Goal: Task Accomplishment & Management: Complete application form

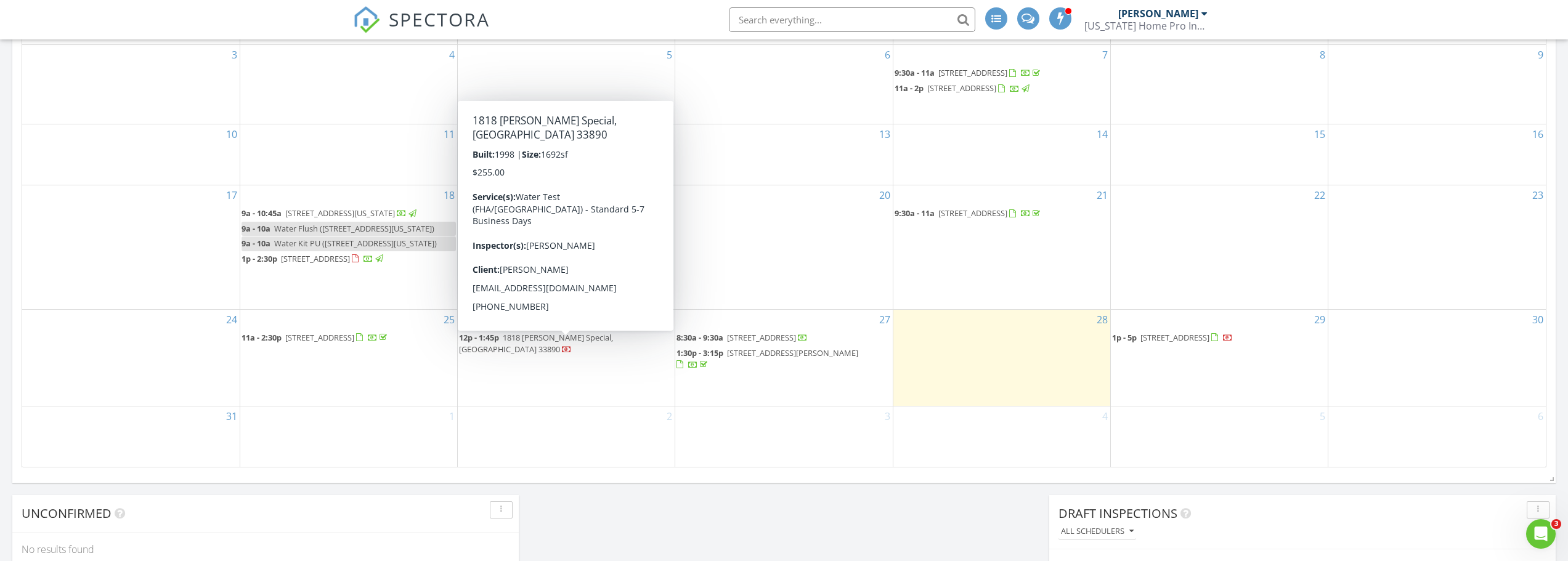
scroll to position [1140, 1588]
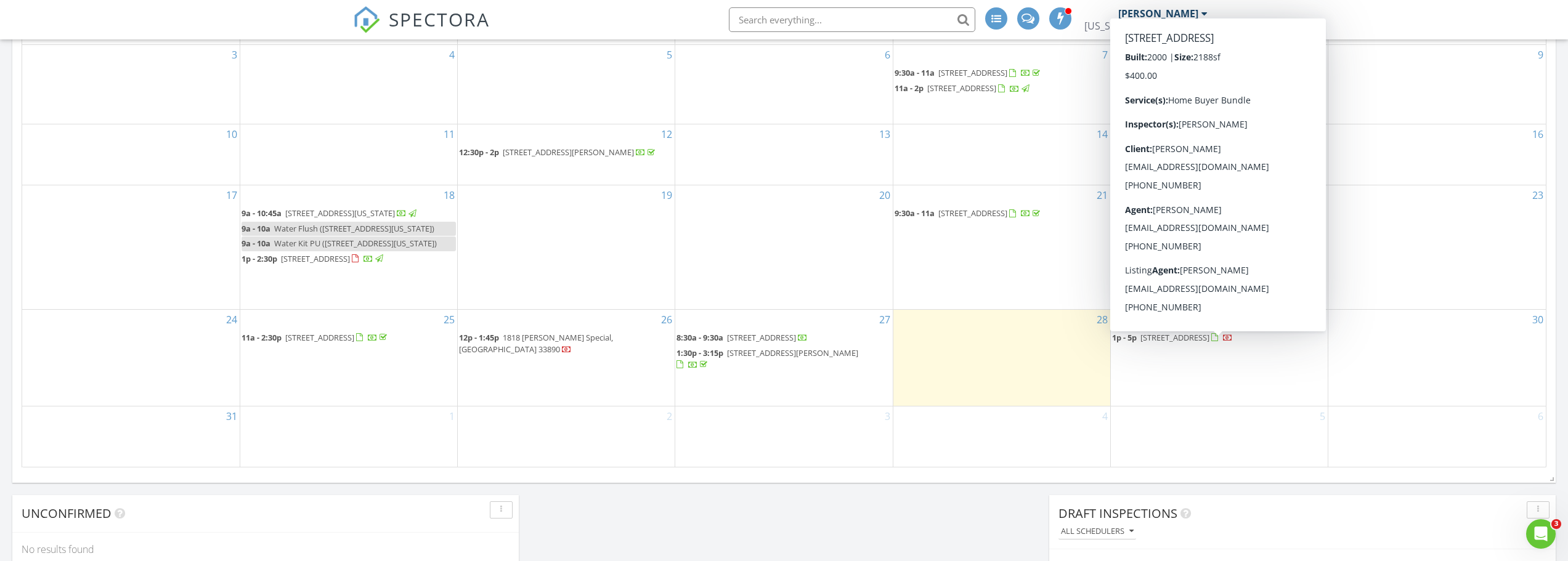
click at [1190, 343] on span "[STREET_ADDRESS]" at bounding box center [1175, 338] width 69 height 11
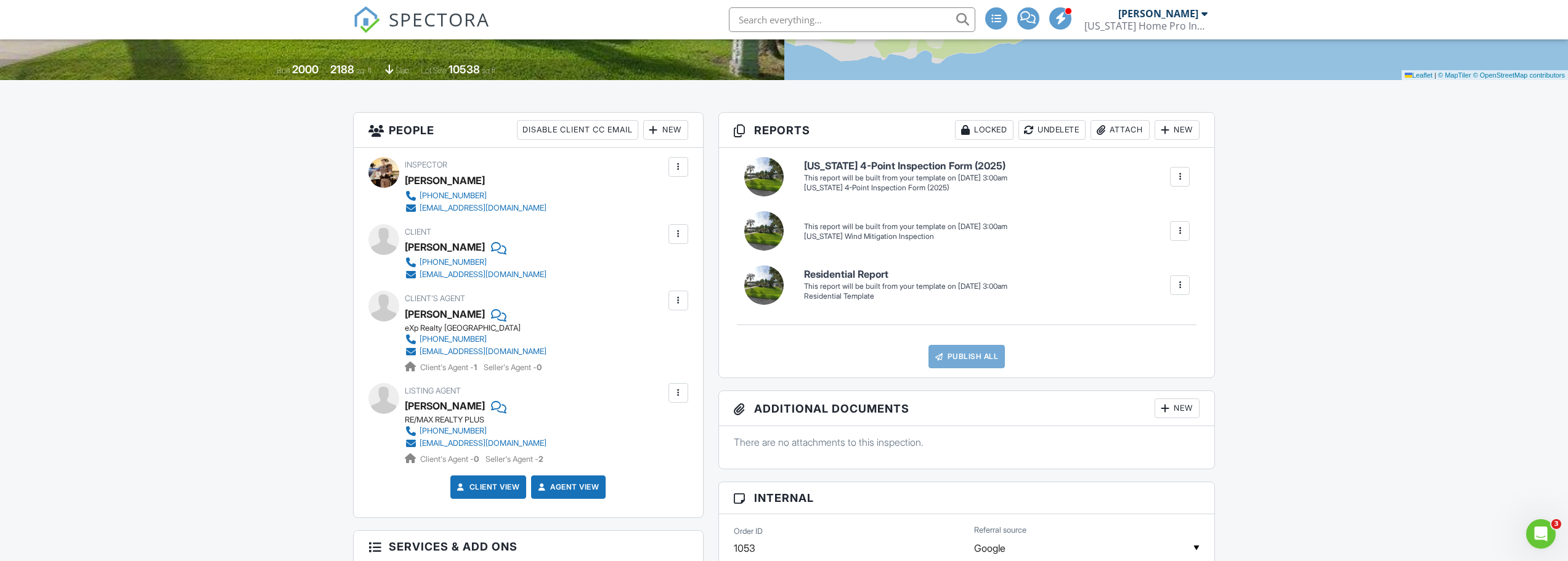
scroll to position [247, 0]
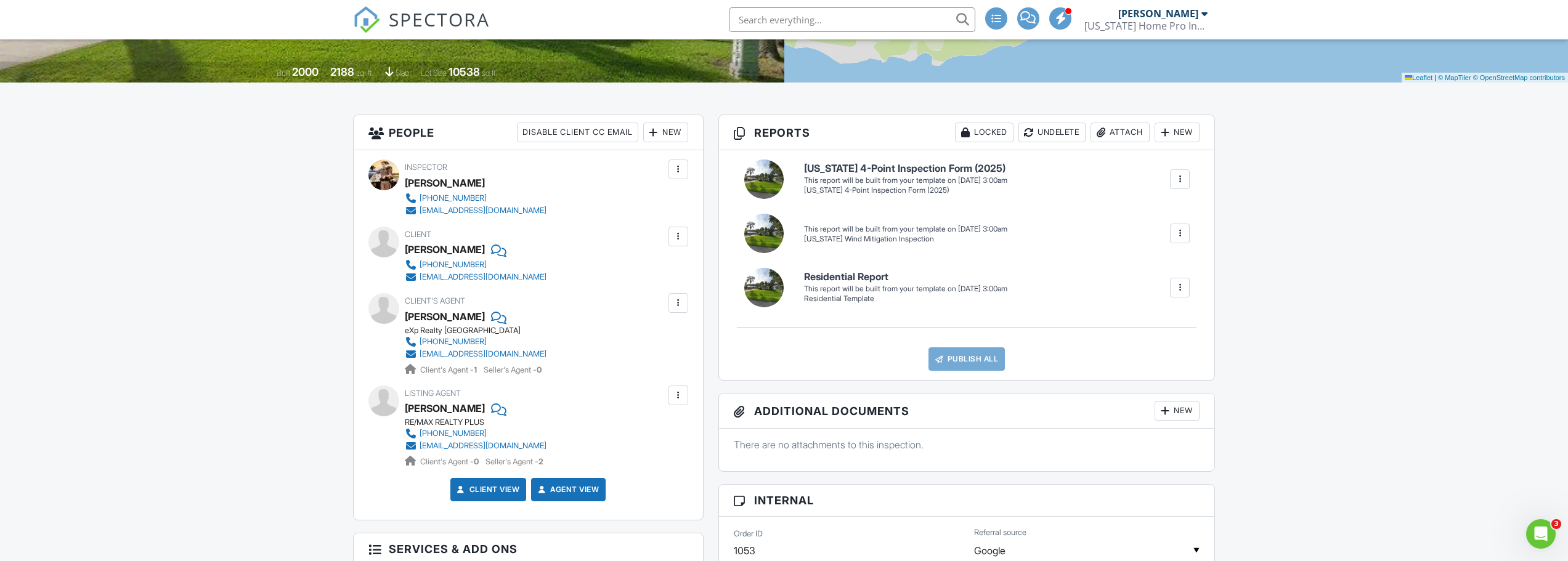
click at [1182, 294] on div at bounding box center [1181, 288] width 13 height 13
click at [1157, 332] on div "Build Now" at bounding box center [1155, 325] width 59 height 14
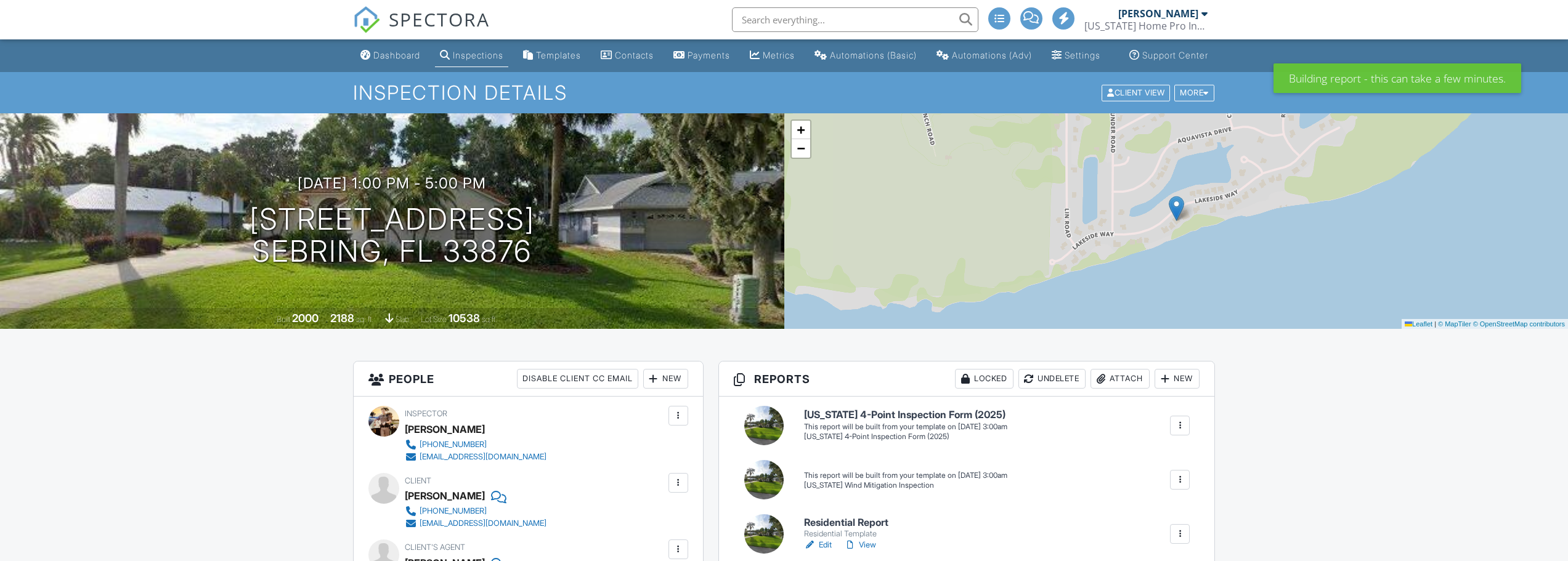
click at [1178, 474] on div at bounding box center [1181, 480] width 13 height 13
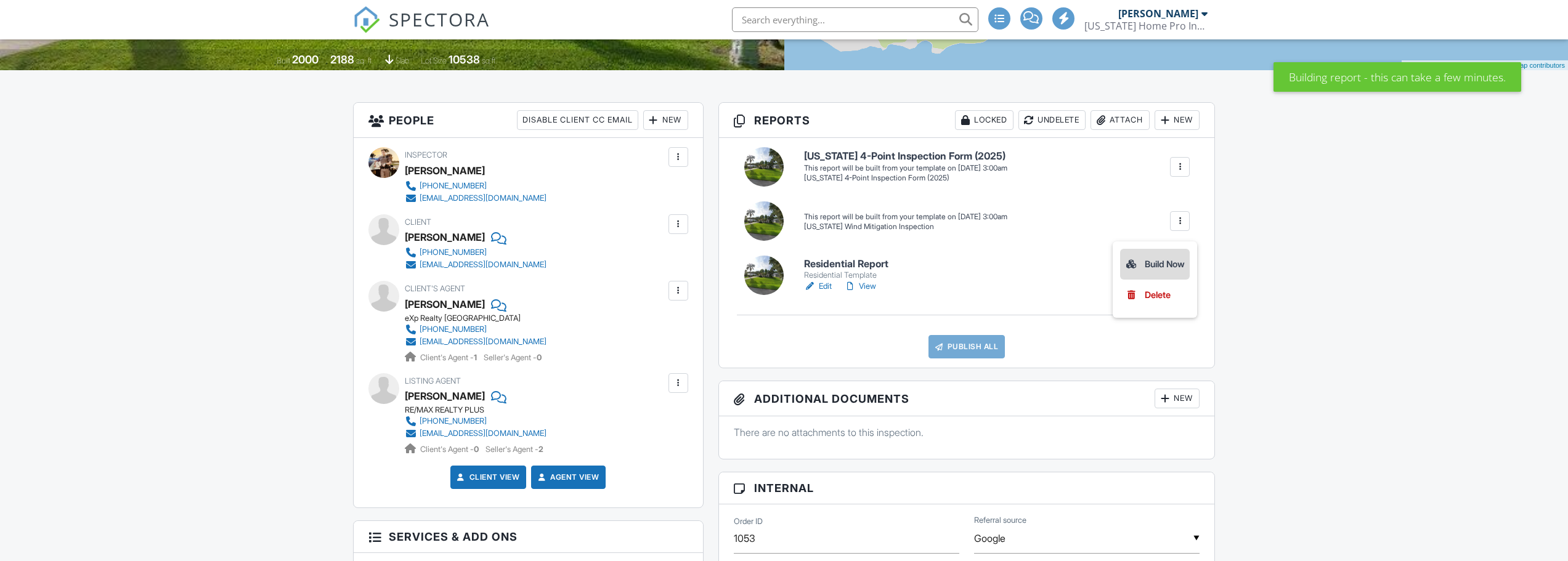
click at [1151, 272] on div "Build Now" at bounding box center [1155, 264] width 59 height 14
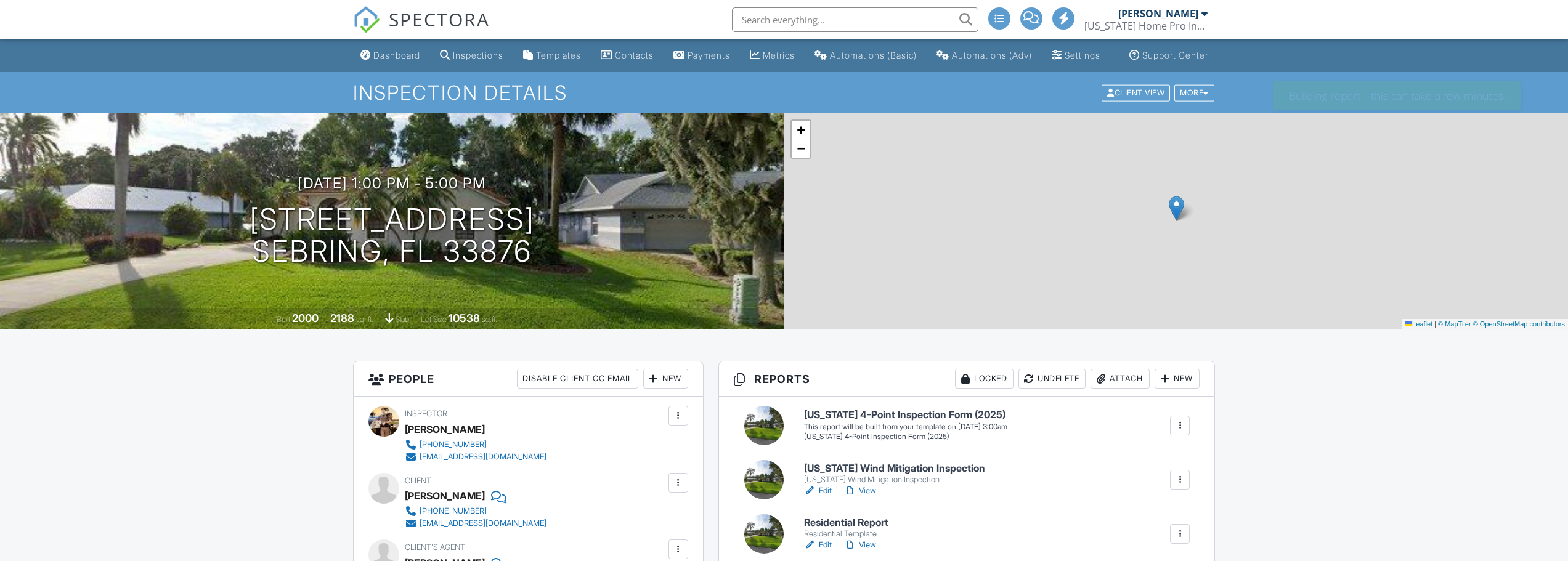
scroll to position [185, 0]
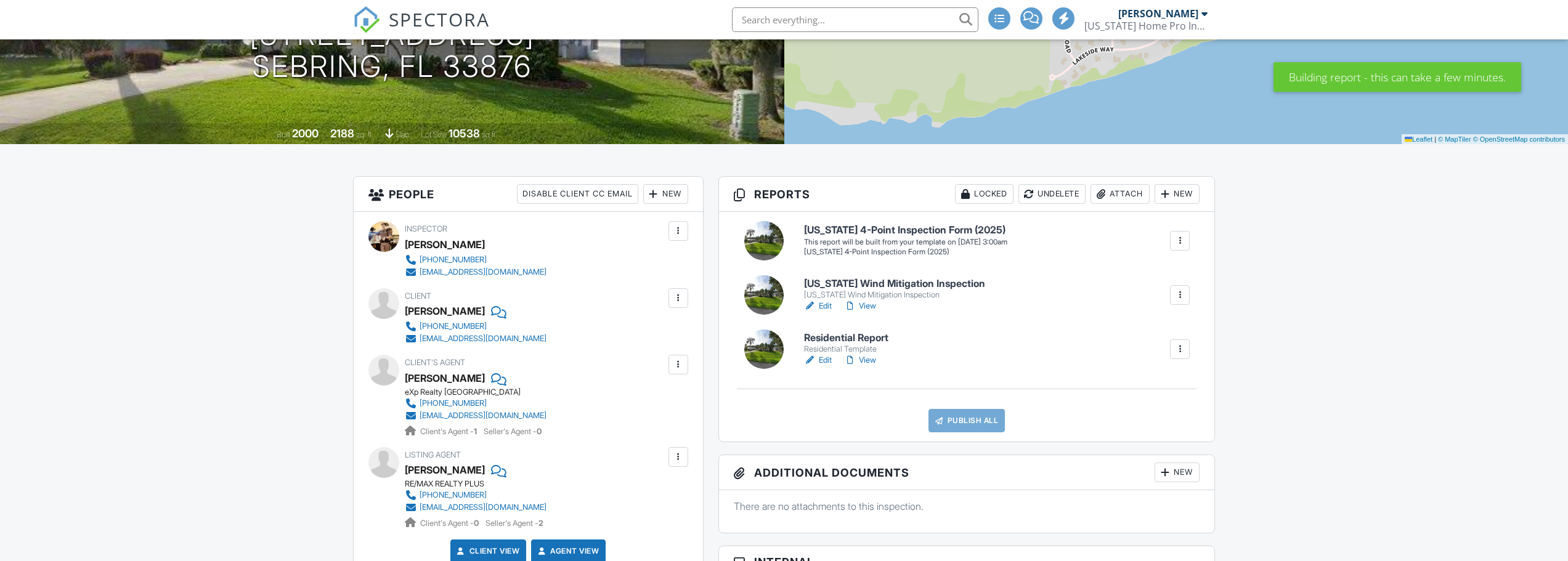
click at [1177, 247] on div at bounding box center [1181, 241] width 13 height 13
click at [1150, 285] on div "Build Now" at bounding box center [1155, 278] width 59 height 14
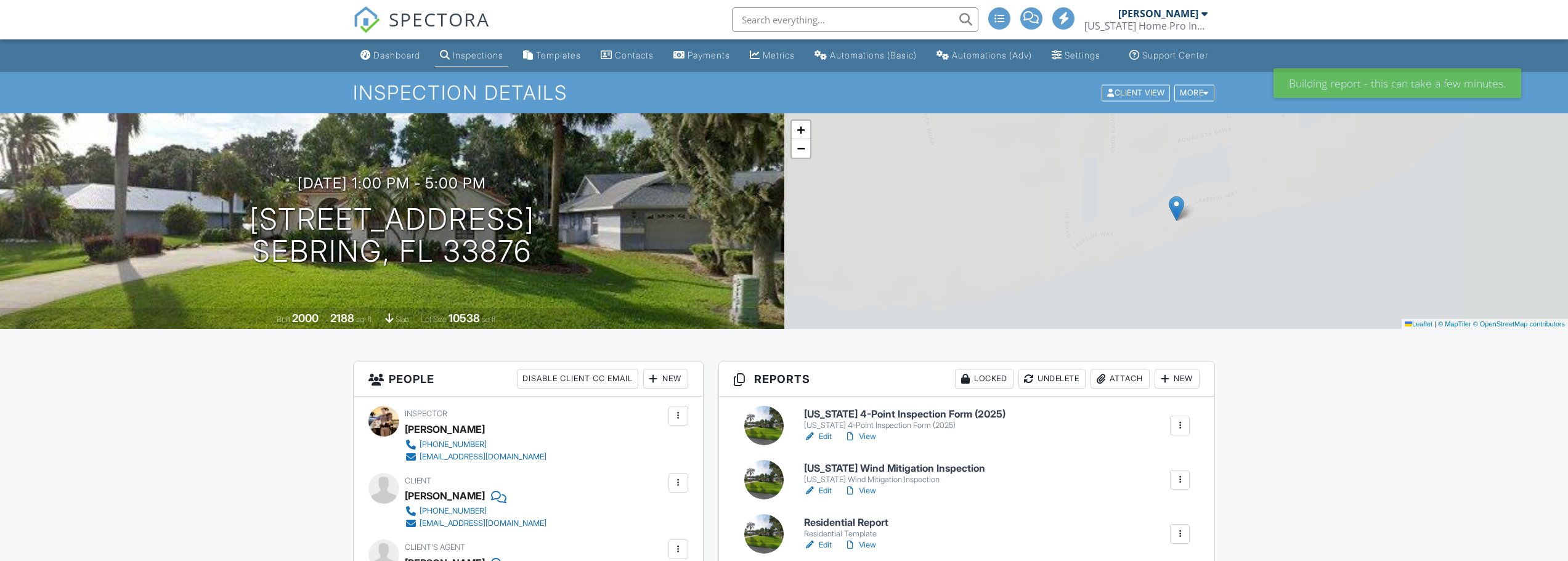
scroll to position [247, 0]
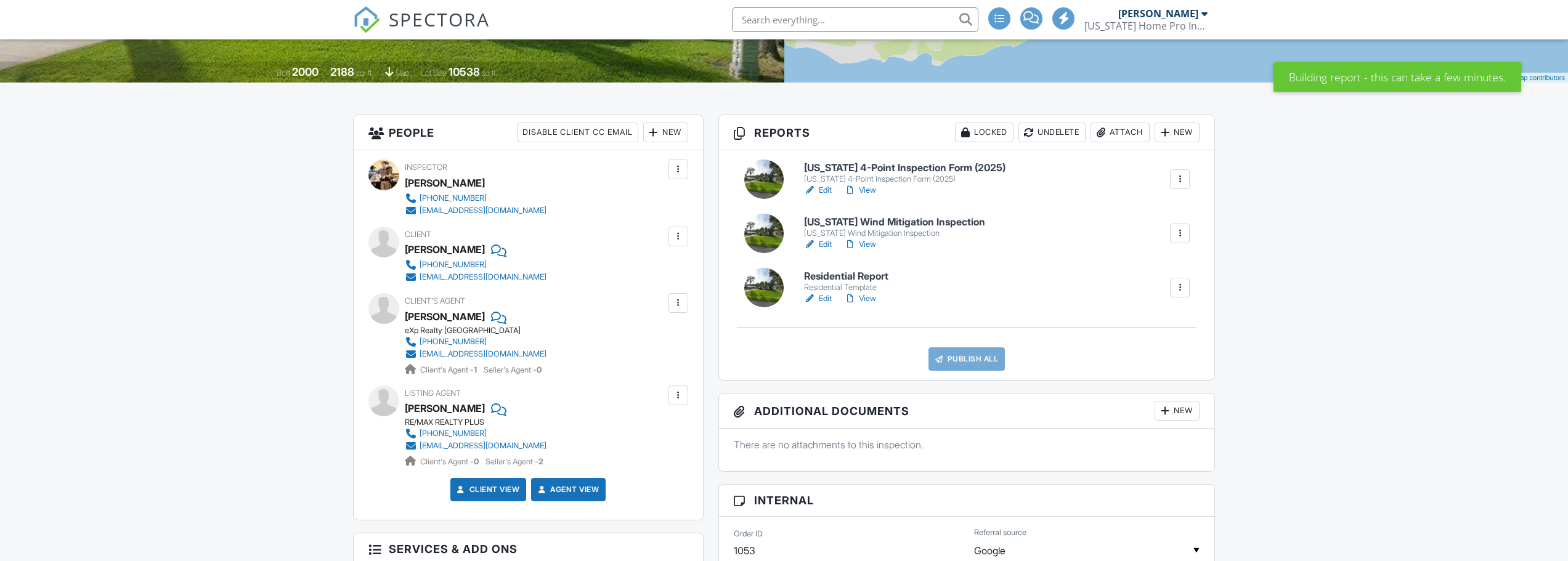
drag, startPoint x: 0, startPoint y: 0, endPoint x: 852, endPoint y: 288, distance: 899.4
click at [851, 176] on div "[US_STATE] 4-Point Inspection Form (2025) [US_STATE] 4-Point Inspection Form (2…" at bounding box center [967, 265] width 497 height 230
drag, startPoint x: 852, startPoint y: 289, endPoint x: 815, endPoint y: 272, distance: 40.7
click at [857, 183] on div "[US_STATE] 4-Point Inspection Form (2025) [US_STATE] 4-Point Inspection Form (2…" at bounding box center [967, 265] width 497 height 230
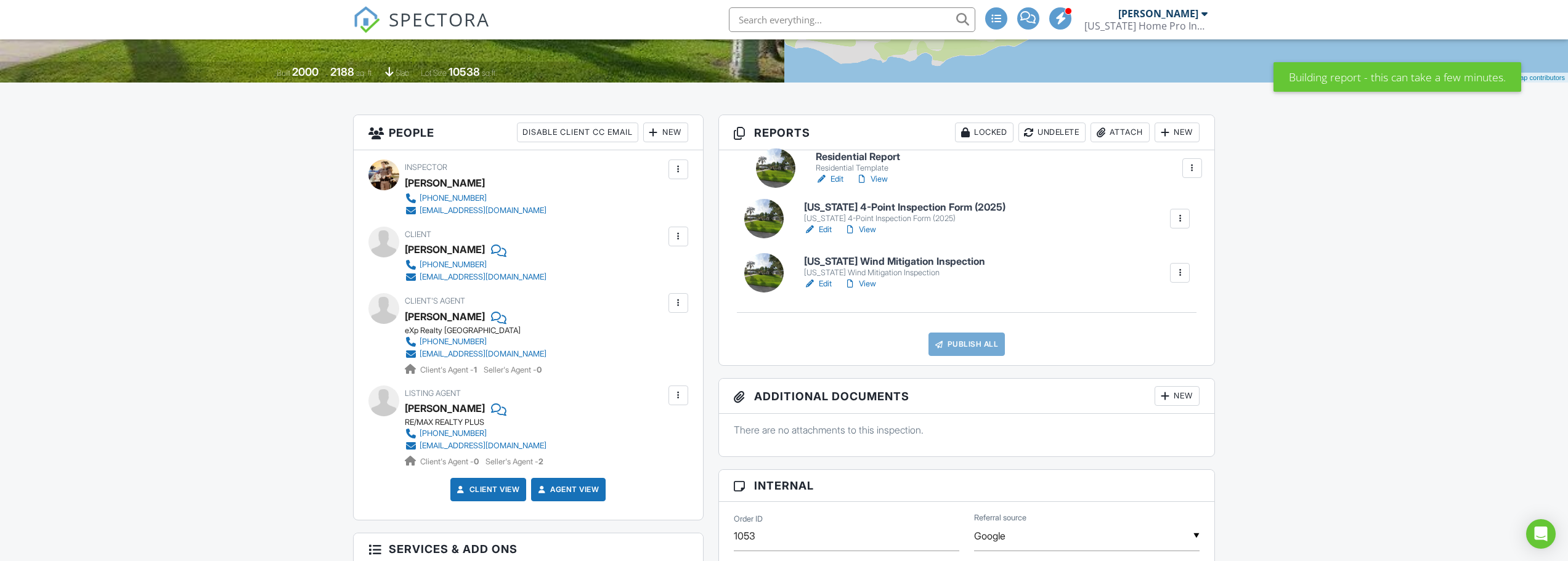
drag, startPoint x: 769, startPoint y: 299, endPoint x: 780, endPoint y: 179, distance: 120.5
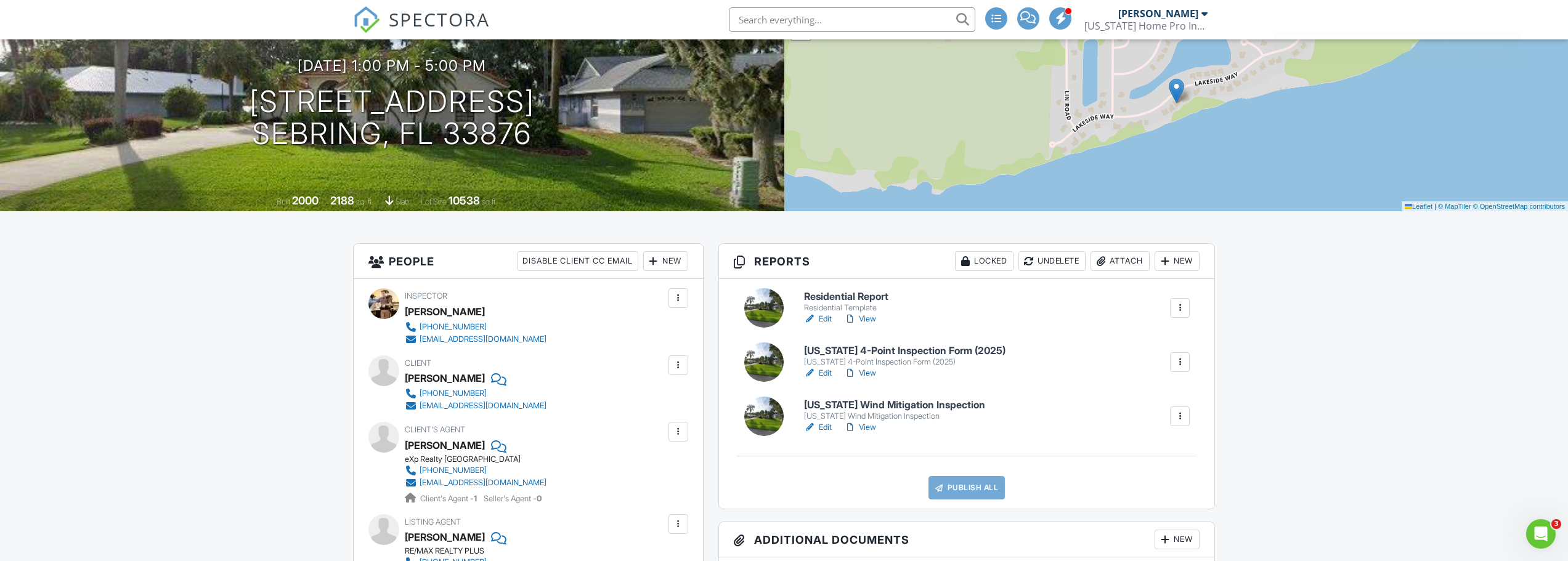
scroll to position [123, 0]
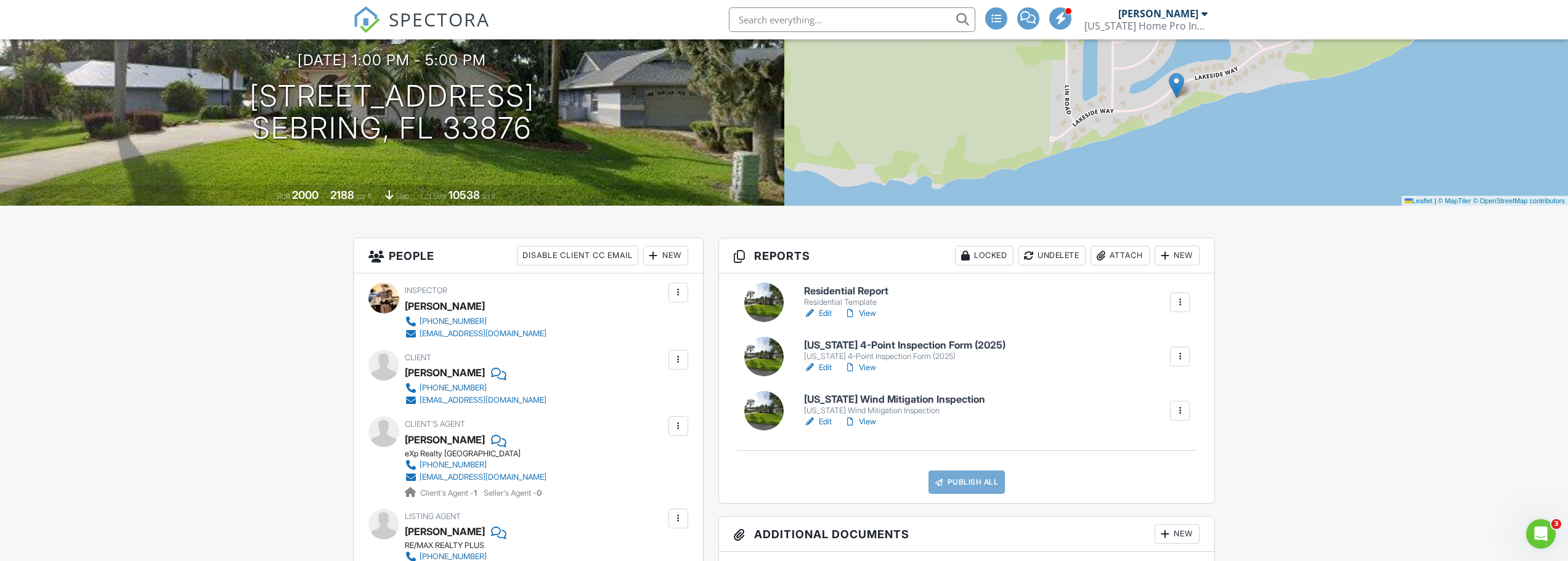
click at [845, 297] on h6 "Residential Report" at bounding box center [846, 291] width 85 height 11
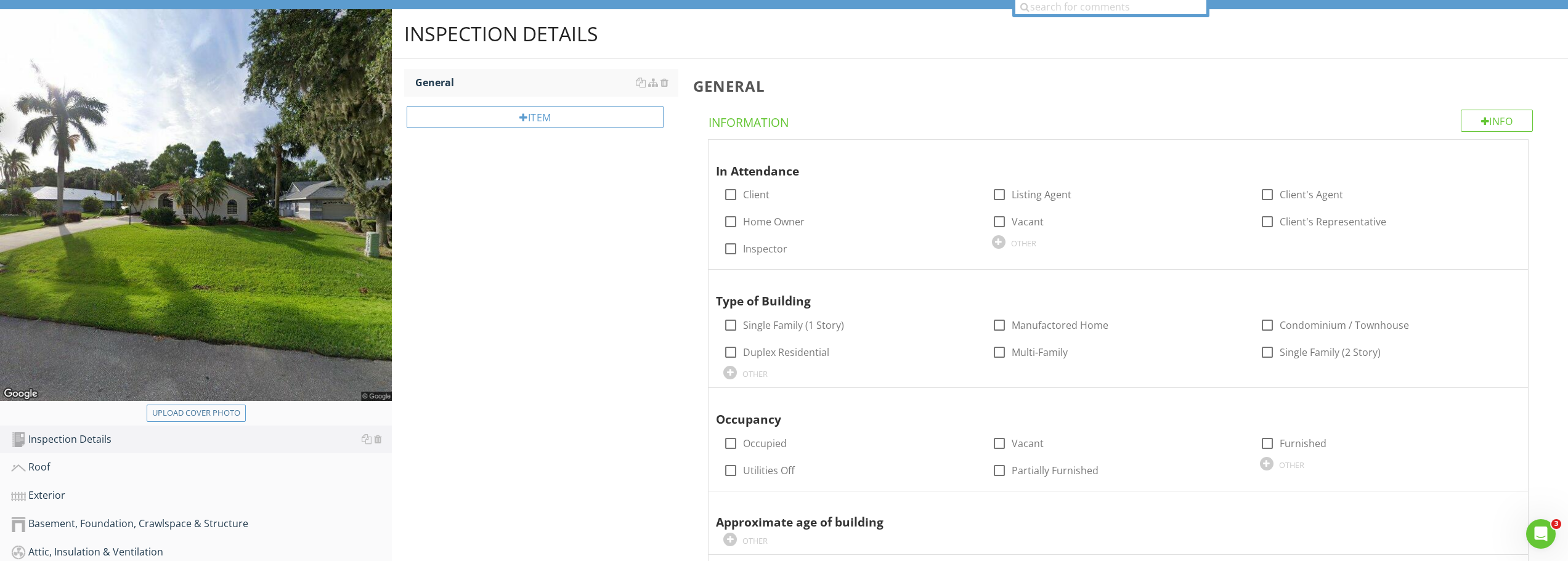
scroll to position [185, 0]
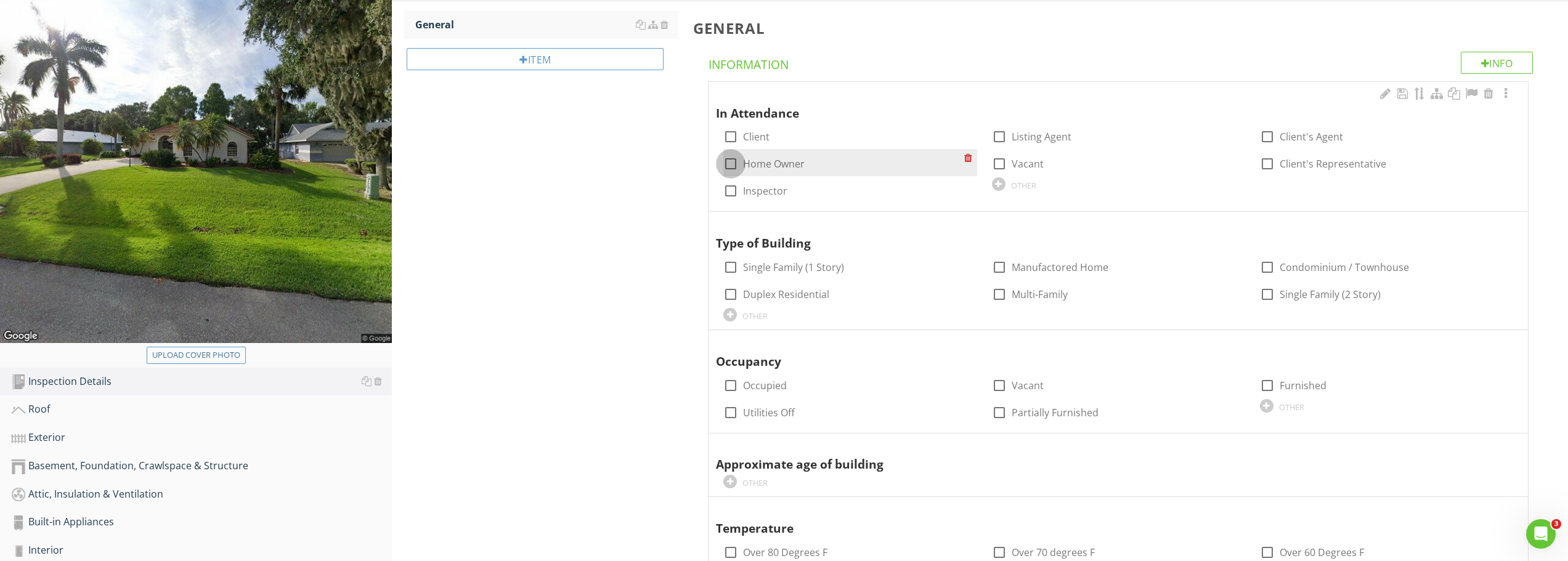
click at [731, 161] on div at bounding box center [730, 163] width 21 height 21
checkbox input "true"
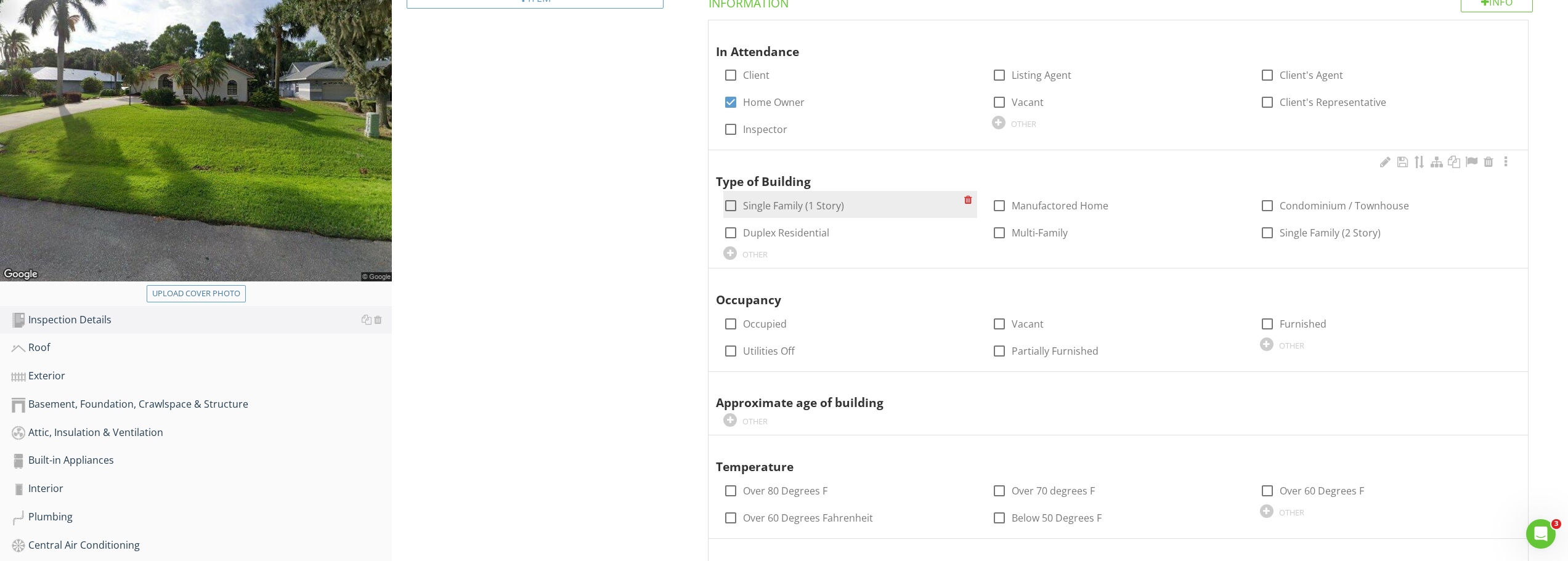
click at [728, 209] on div at bounding box center [730, 205] width 21 height 21
checkbox input "true"
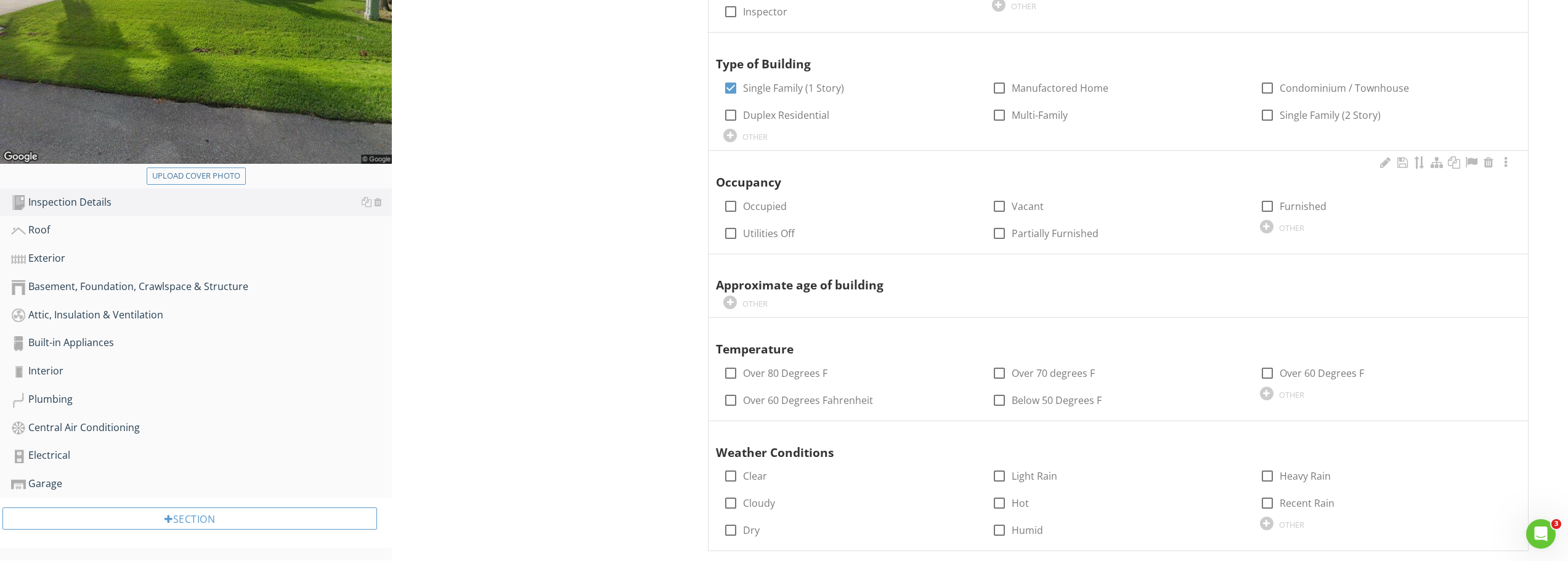
scroll to position [369, 0]
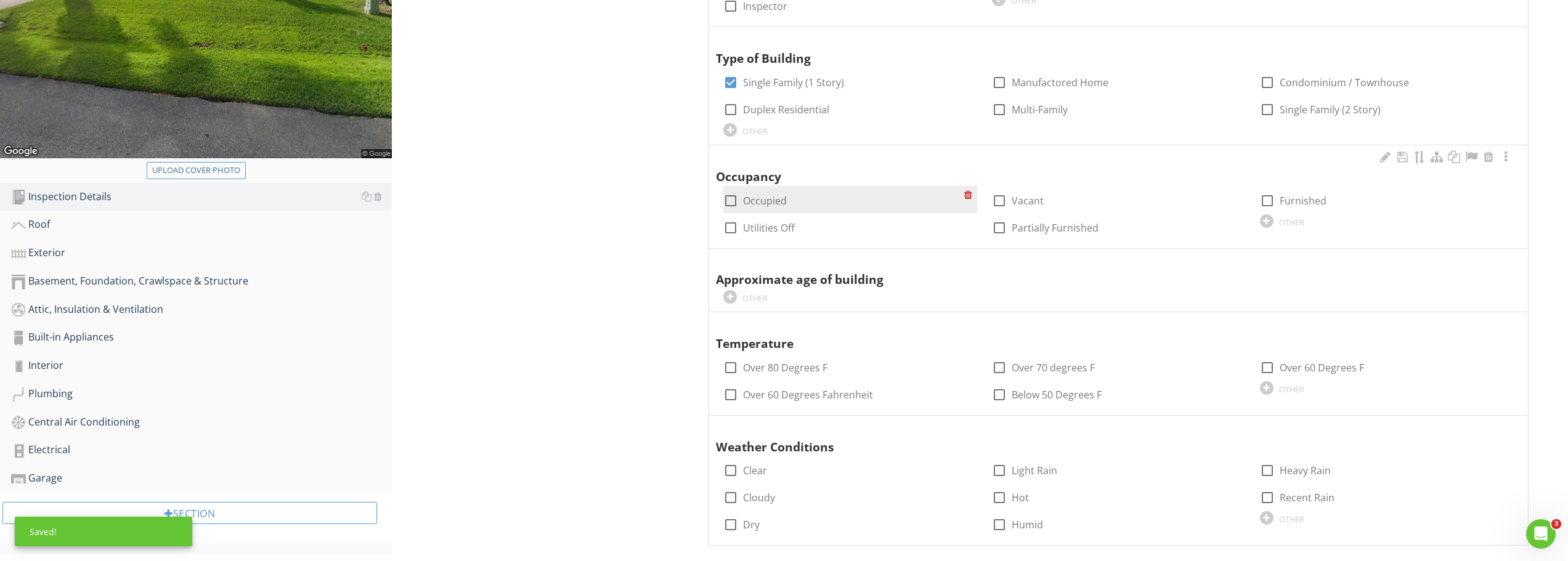
click at [728, 198] on div at bounding box center [730, 200] width 21 height 21
checkbox input "true"
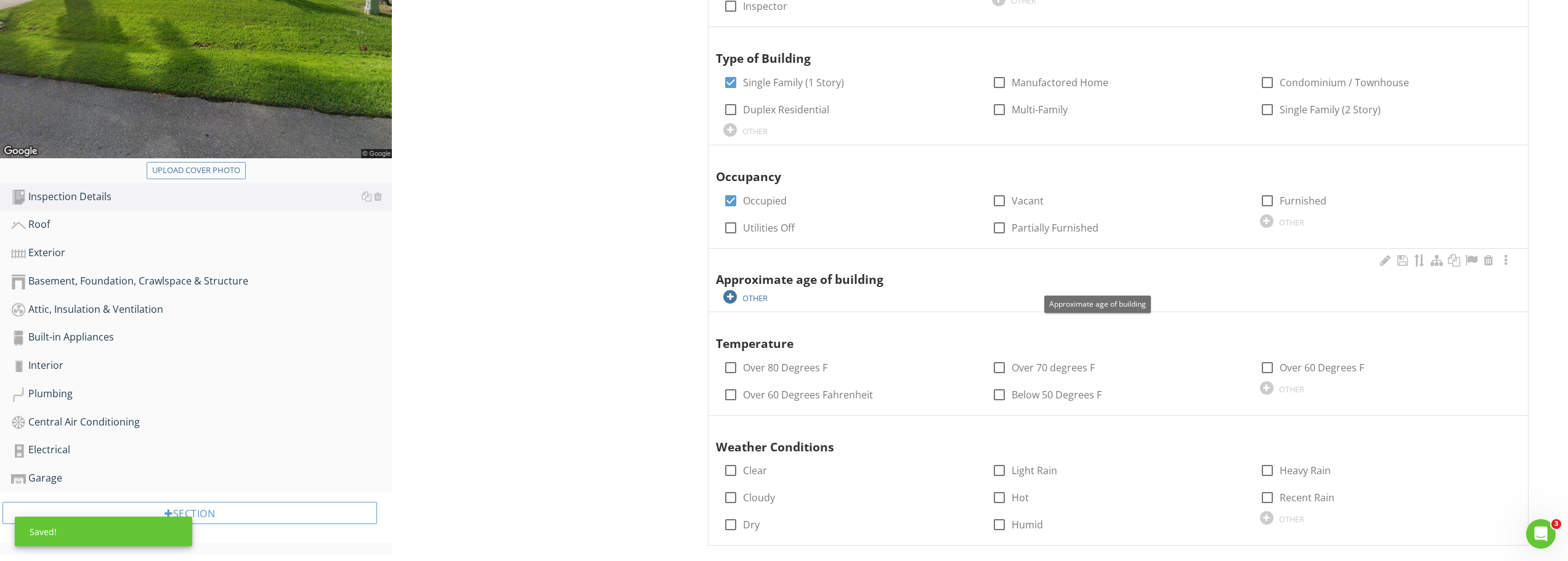
drag, startPoint x: 763, startPoint y: 307, endPoint x: 760, endPoint y: 299, distance: 8.5
click at [762, 307] on div "Approximate age of building OTHER" at bounding box center [1118, 280] width 820 height 63
click at [760, 294] on div "OTHER" at bounding box center [755, 298] width 25 height 10
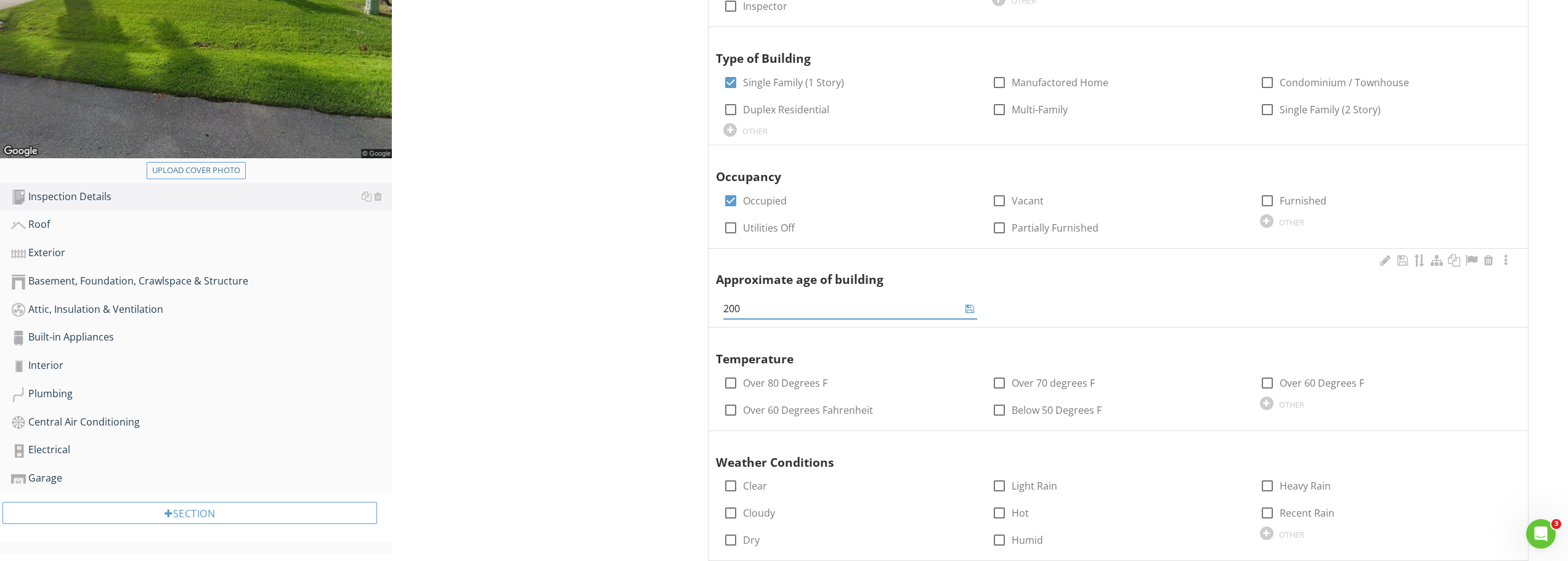
type input "2000"
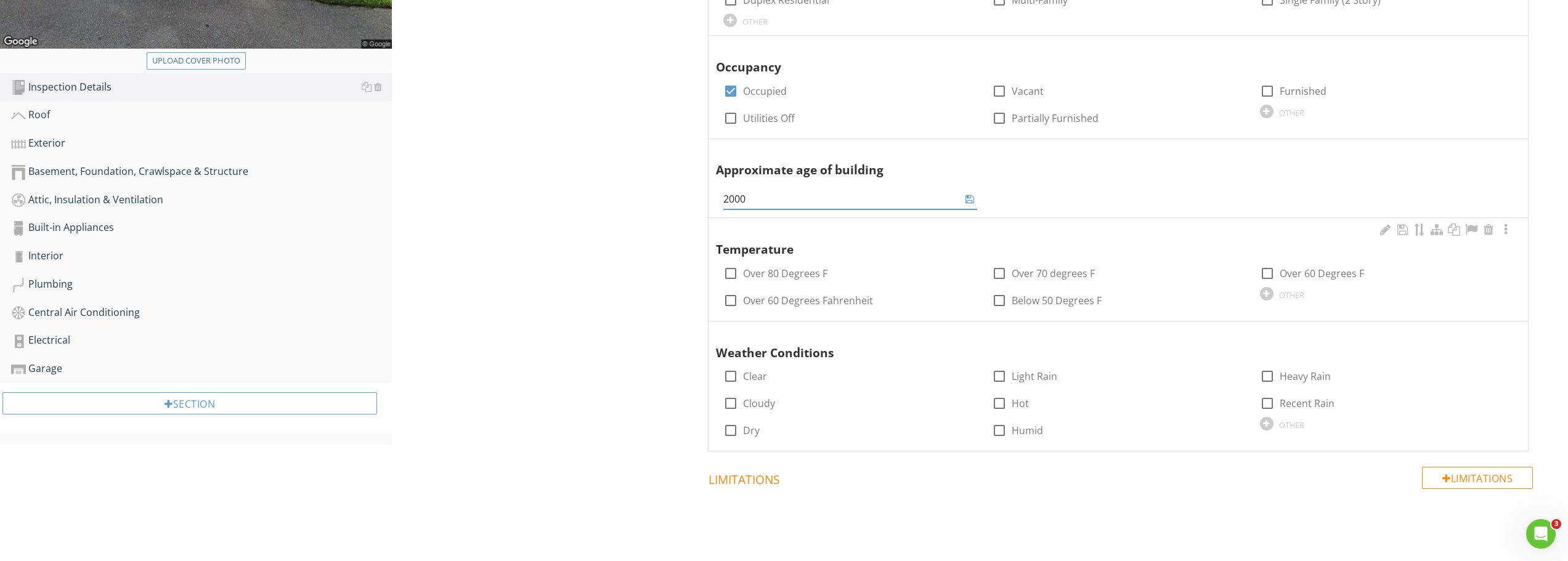
scroll to position [493, 0]
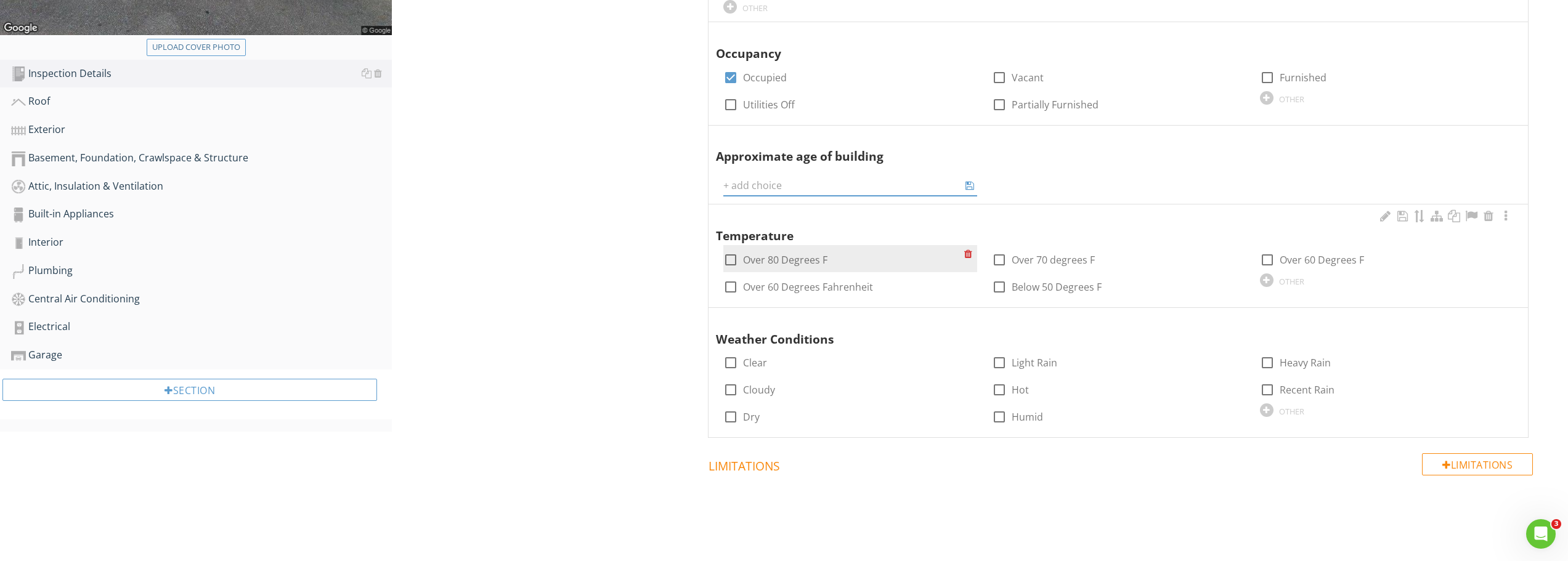
click at [732, 252] on div at bounding box center [730, 259] width 21 height 21
checkbox input "true"
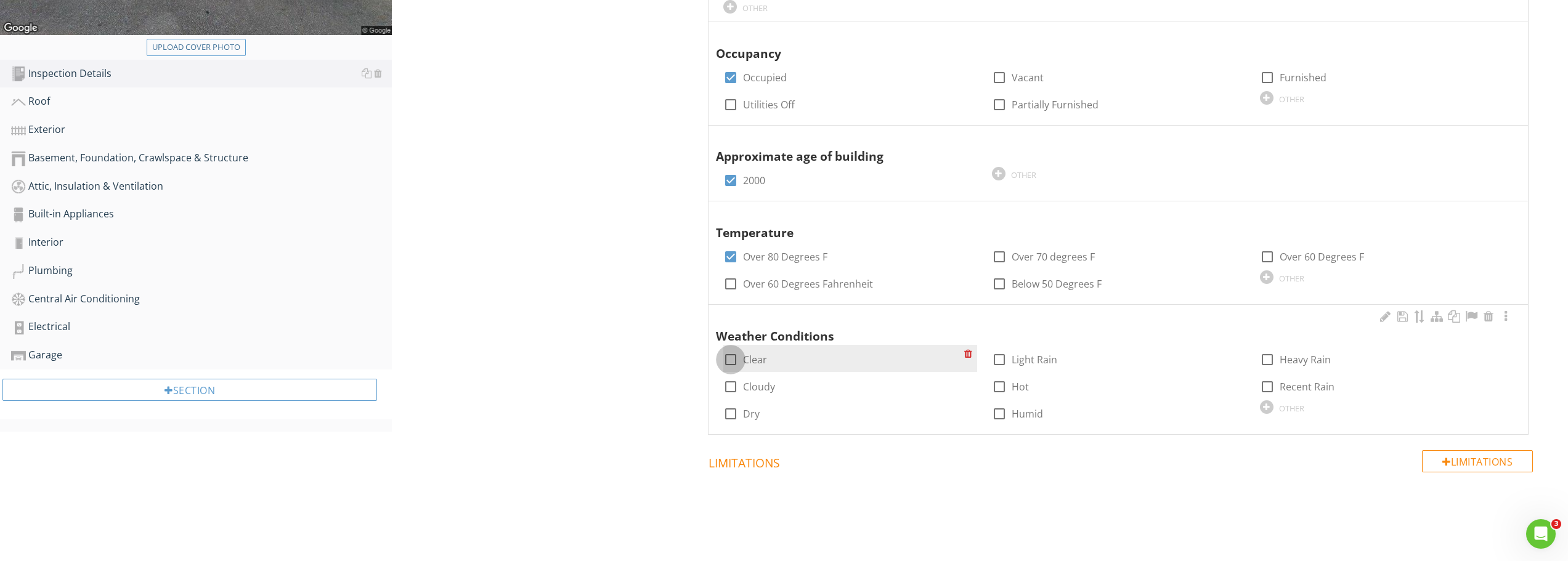
click at [736, 356] on div at bounding box center [730, 359] width 21 height 21
checkbox input "true"
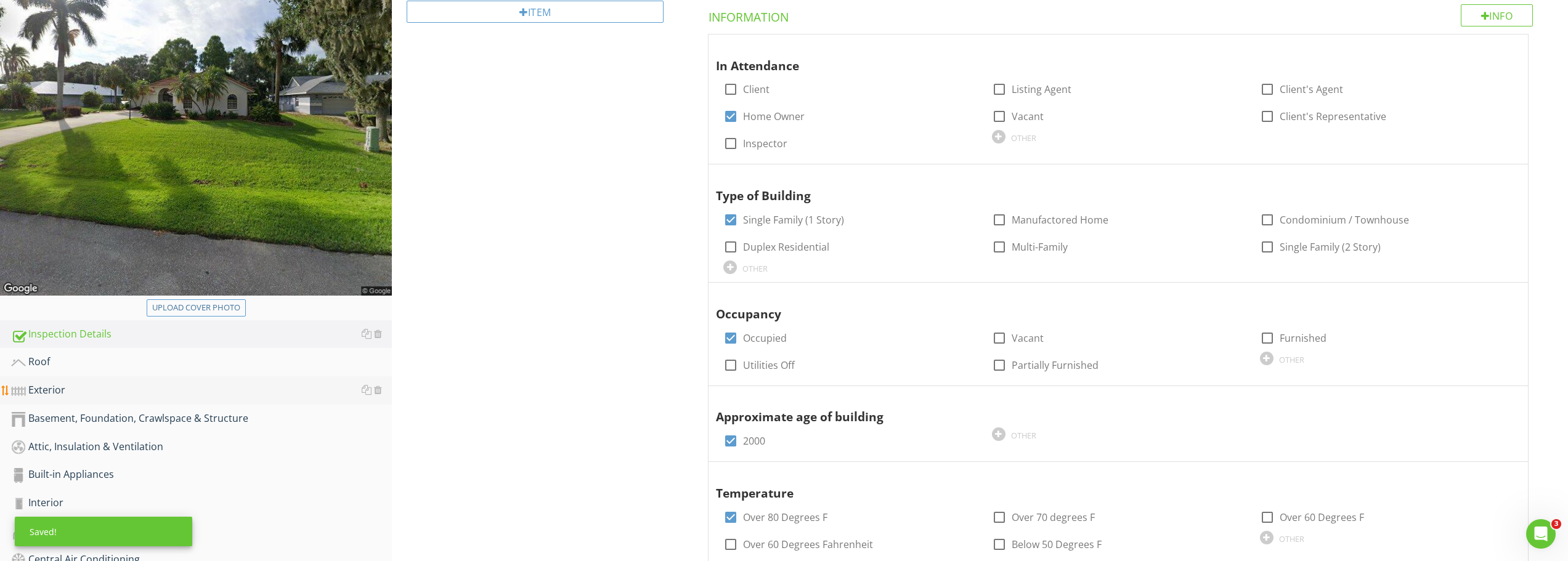
scroll to position [369, 0]
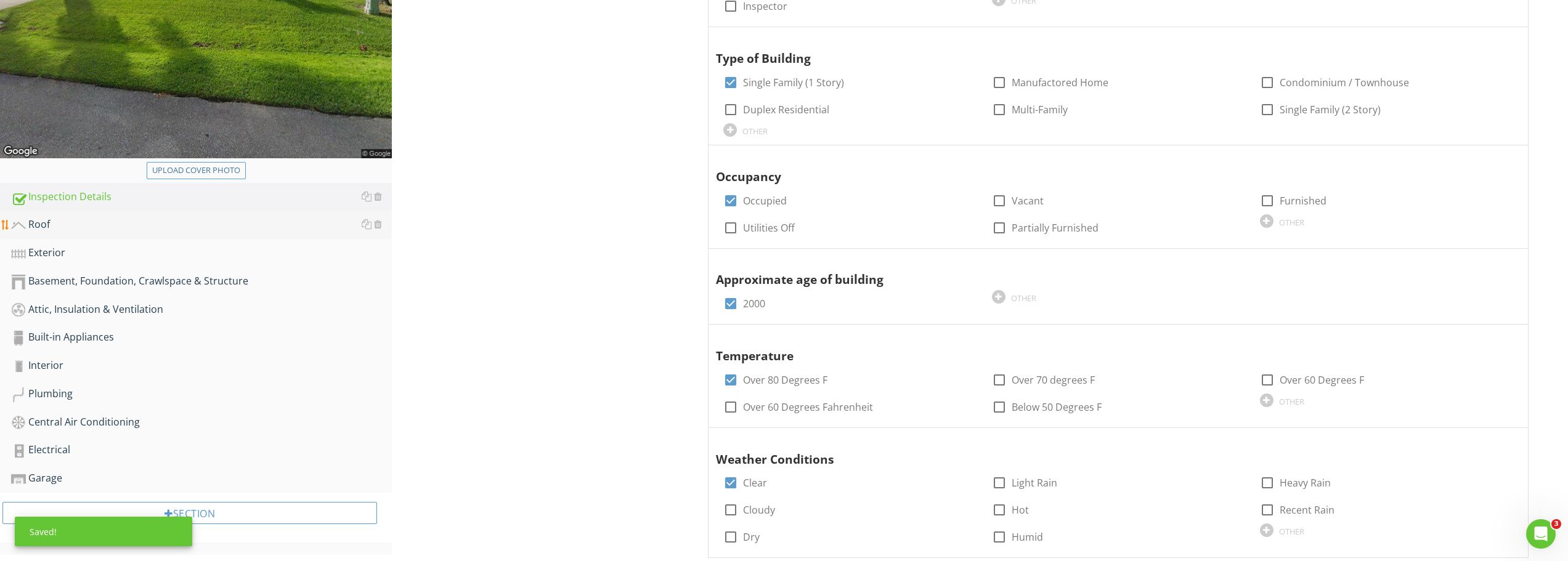
click at [43, 227] on div "Roof" at bounding box center [201, 225] width 381 height 16
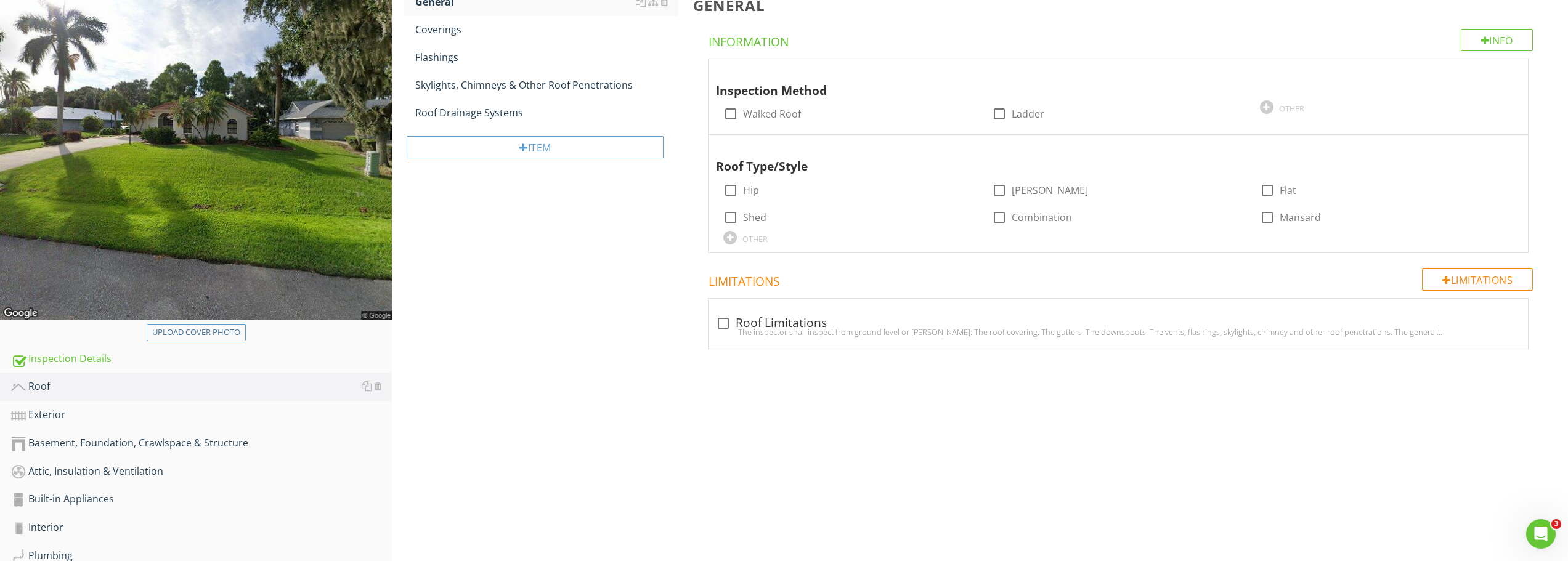
scroll to position [178, 0]
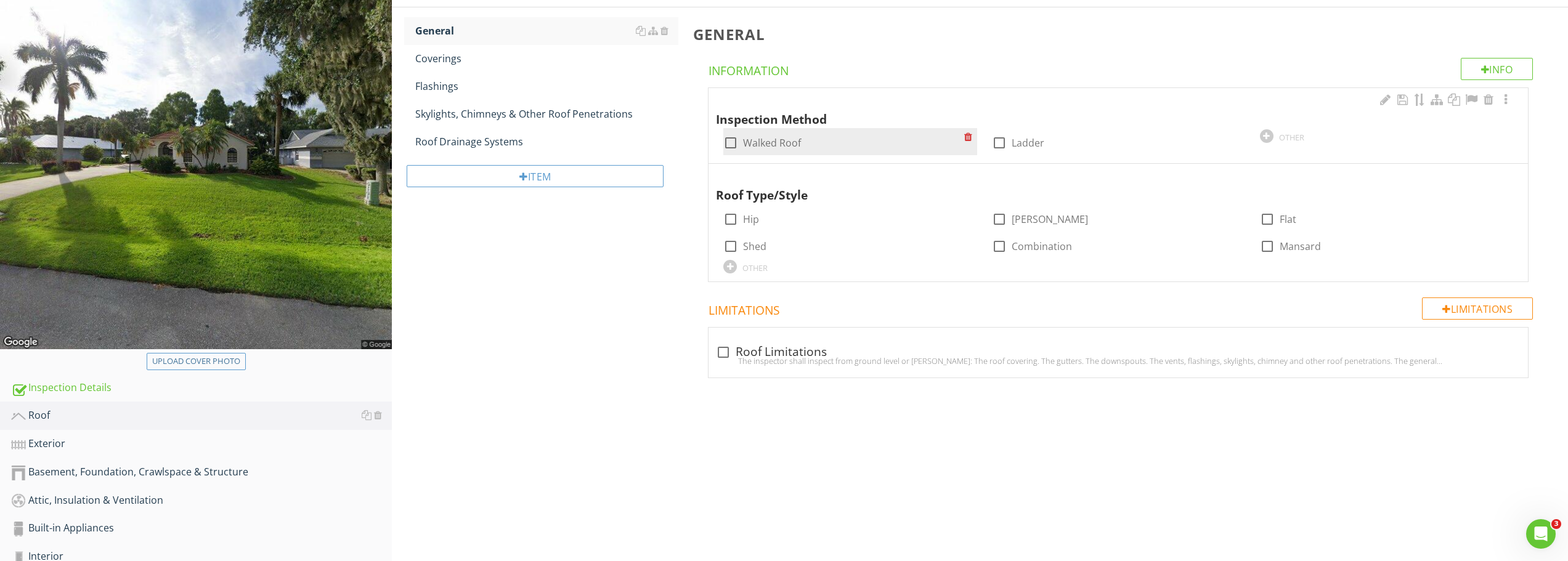
click at [734, 141] on div at bounding box center [730, 142] width 21 height 21
checkbox input "true"
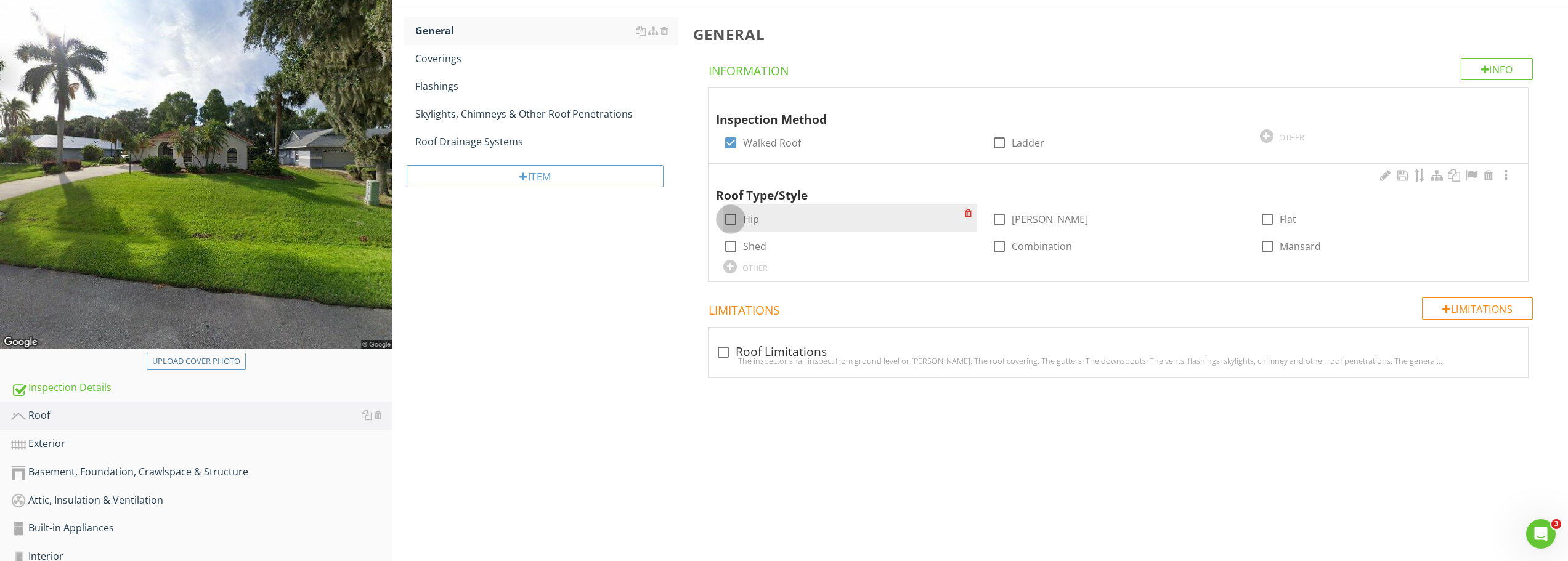
click at [741, 219] on div at bounding box center [730, 219] width 21 height 21
checkbox input "true"
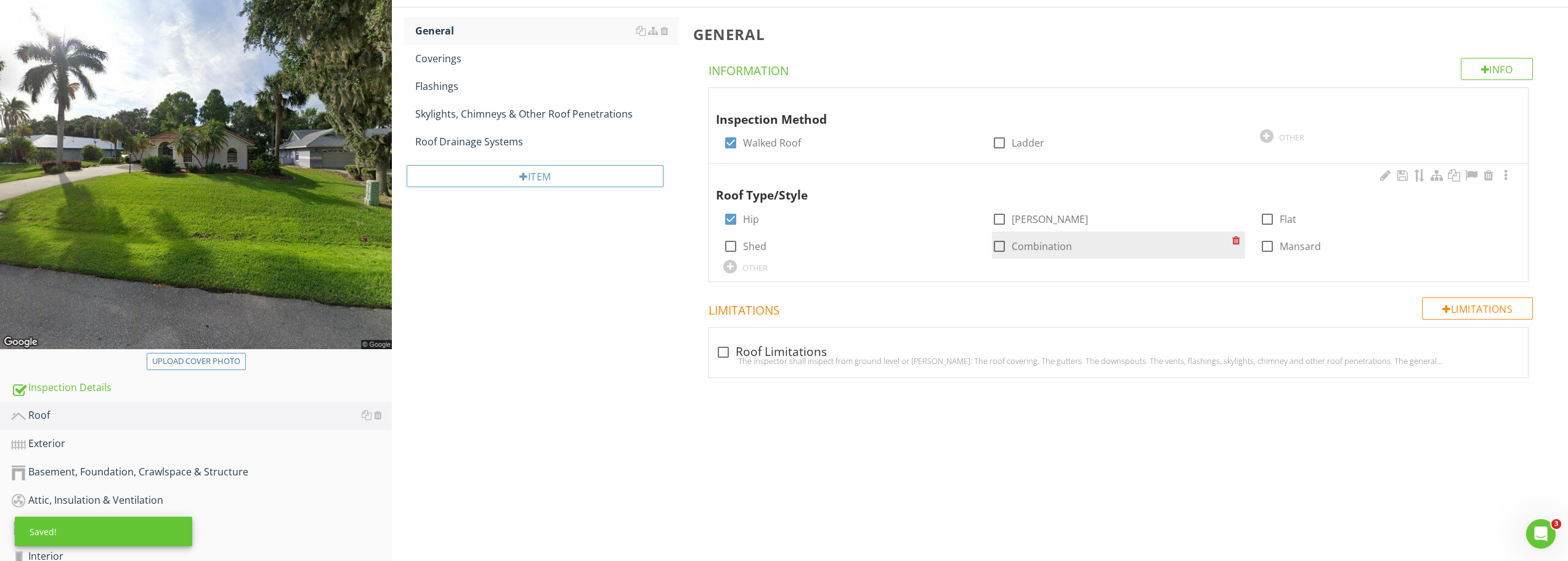
drag, startPoint x: 1002, startPoint y: 219, endPoint x: 1000, endPoint y: 240, distance: 21.1
click at [1002, 219] on div at bounding box center [999, 219] width 21 height 21
checkbox input "true"
click at [1000, 249] on div at bounding box center [999, 246] width 21 height 21
checkbox input "true"
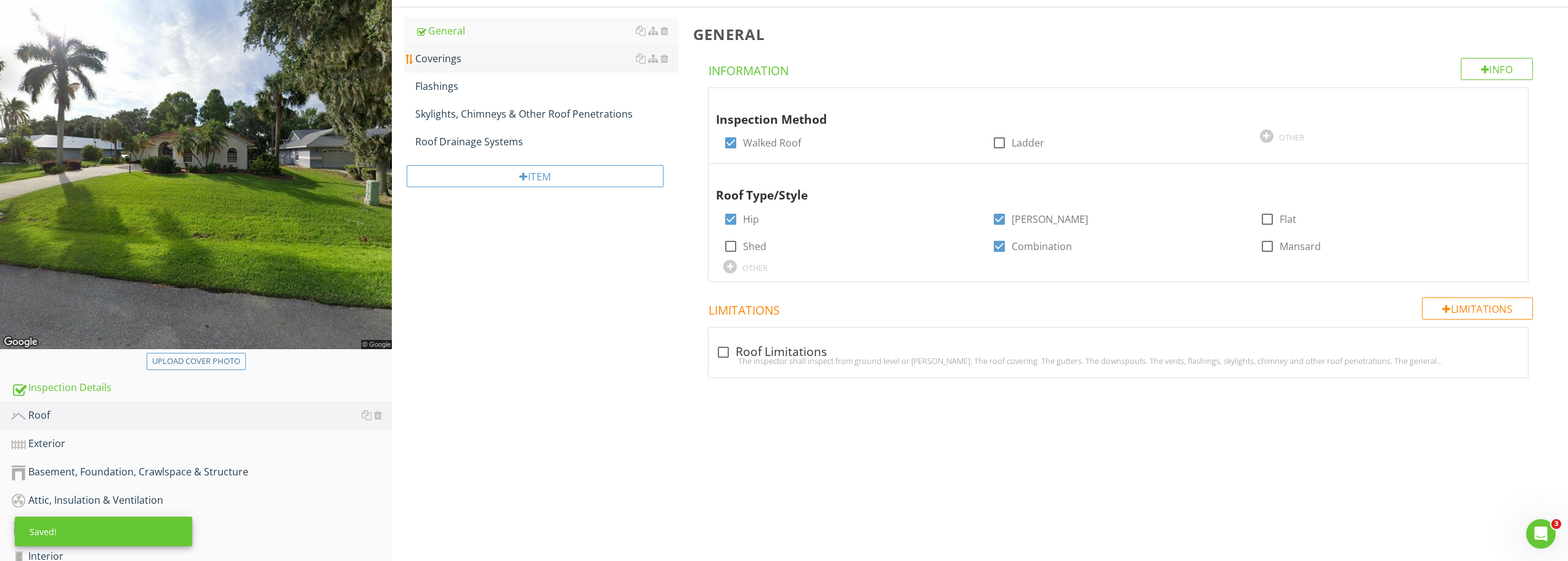
click at [473, 66] on link "Coverings" at bounding box center [547, 59] width 263 height 27
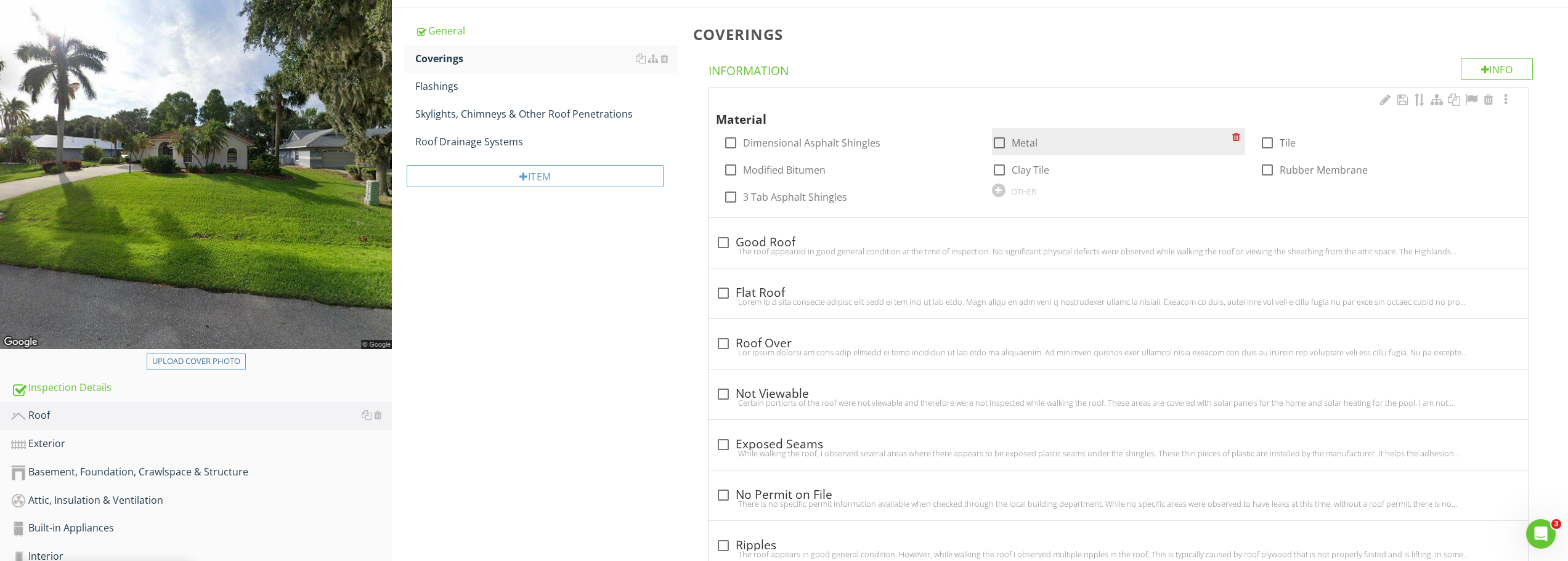
click at [1003, 145] on div at bounding box center [999, 142] width 21 height 21
checkbox input "true"
click at [726, 246] on div at bounding box center [723, 242] width 21 height 21
checkbox input "true"
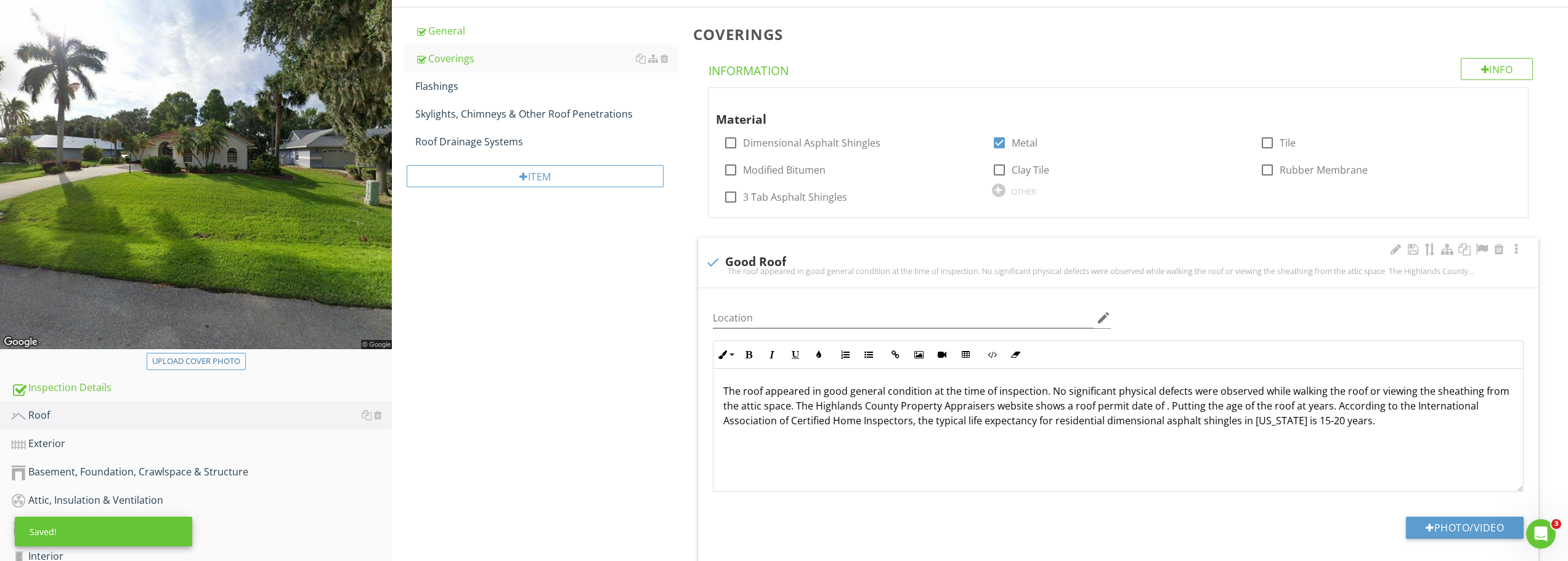
scroll to position [1, 0]
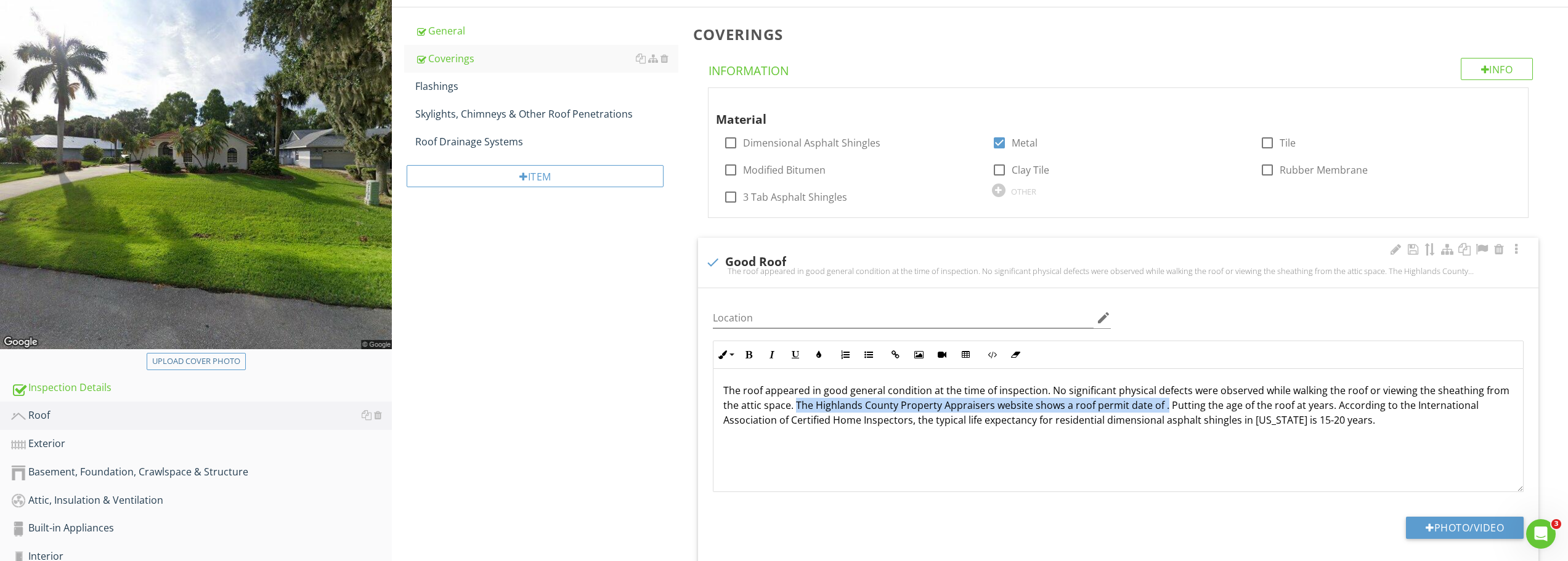
drag, startPoint x: 1162, startPoint y: 404, endPoint x: 797, endPoint y: 403, distance: 365.0
click at [797, 403] on p "The roof appeared in good general condition at the time of inspection. No signi…" at bounding box center [1118, 404] width 790 height 44
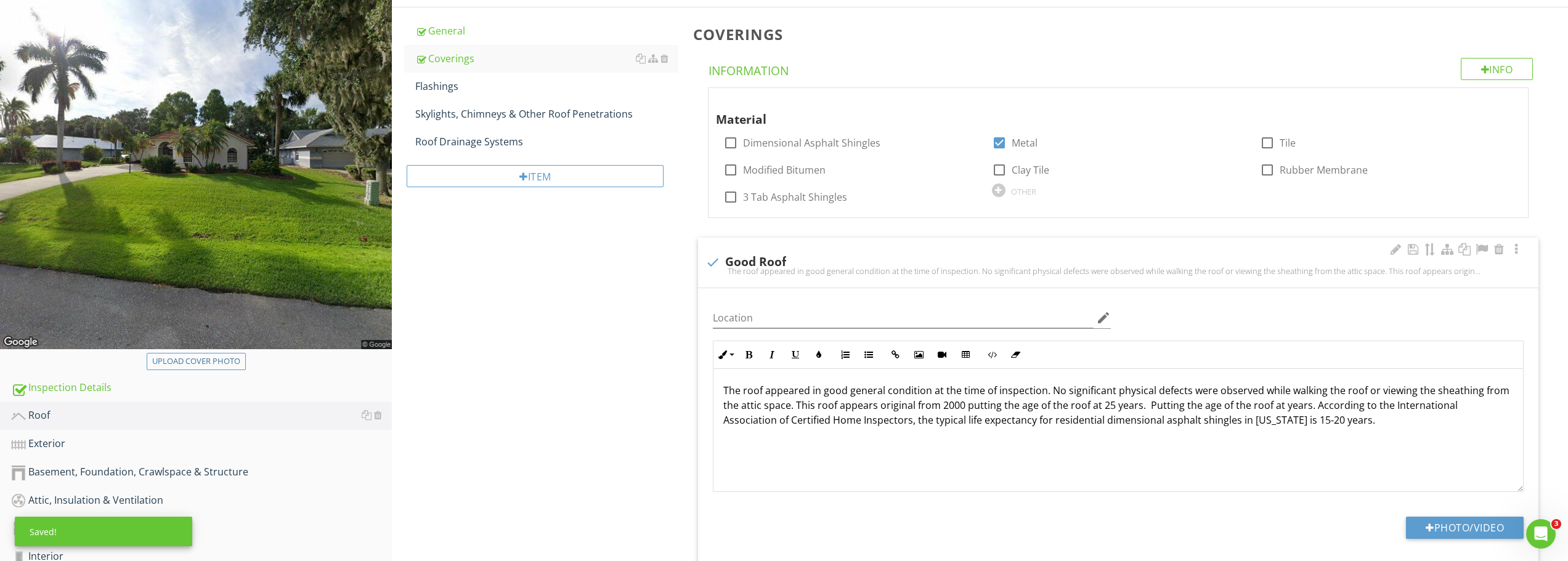
click at [1311, 407] on p "The roof appeared in good general condition at the time of inspection. No signi…" at bounding box center [1118, 404] width 790 height 44
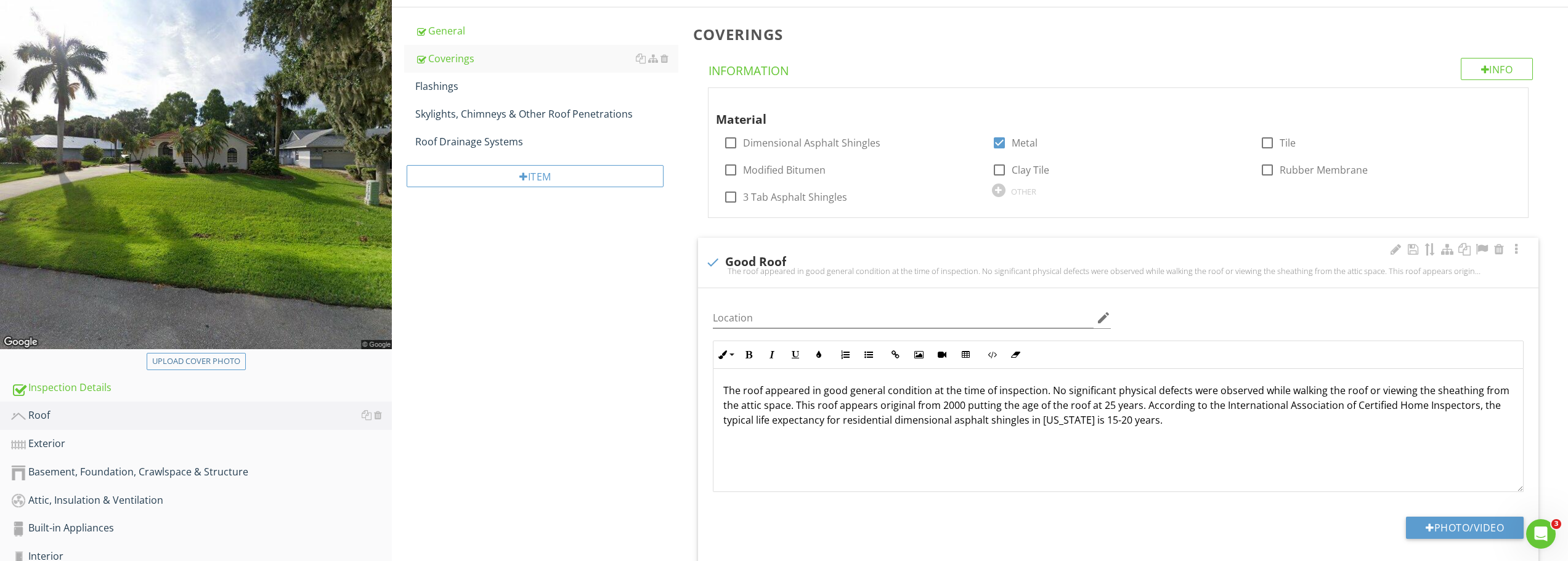
click at [1025, 422] on p "The roof appeared in good general condition at the time of inspection. No signi…" at bounding box center [1118, 404] width 790 height 44
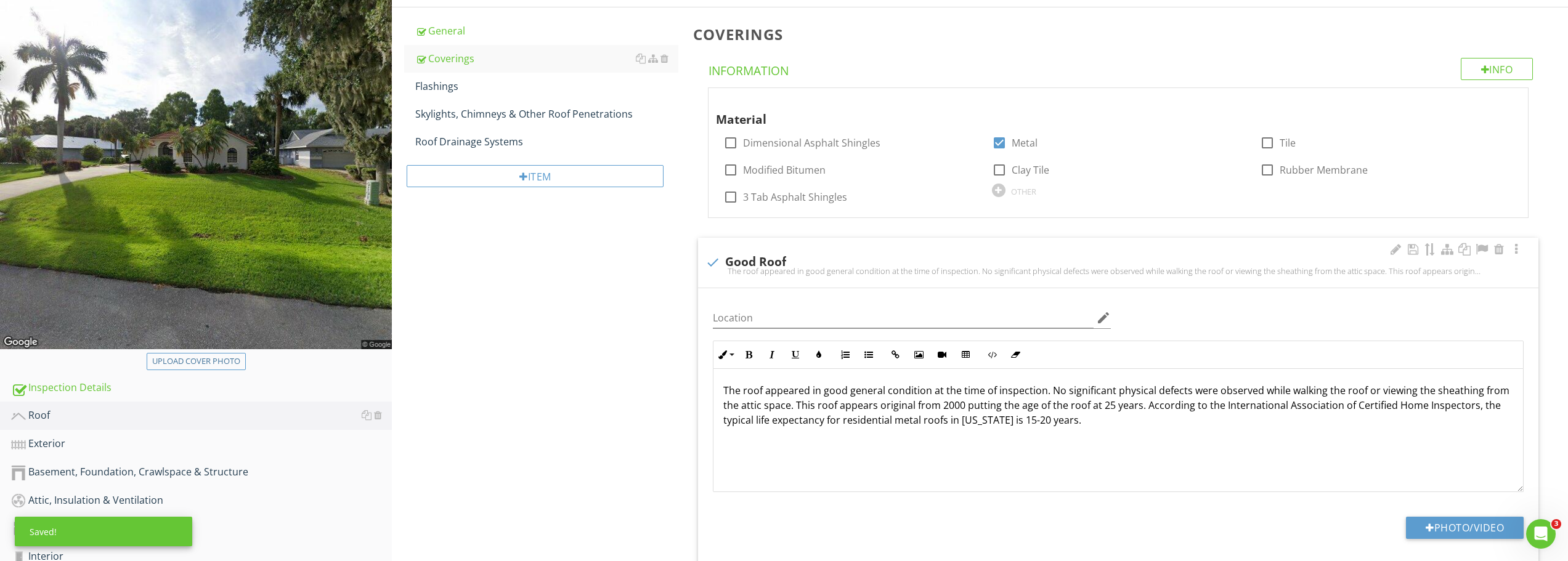
click at [1028, 421] on p "The roof appeared in good general condition at the time of inspection. No signi…" at bounding box center [1118, 404] width 790 height 44
click at [1083, 428] on div "The roof appeared in good general condition at the time of inspection. No signi…" at bounding box center [1118, 430] width 810 height 123
click at [1015, 417] on p "The roof appeared in good general condition at the time of inspection. No signi…" at bounding box center [1118, 404] width 790 height 44
click at [1076, 420] on p "The roof appeared in good general condition at the time of inspection. No signi…" at bounding box center [1118, 404] width 790 height 44
click at [1020, 421] on p "The roof appeared in good general condition at the time of inspection. No signi…" at bounding box center [1118, 404] width 790 height 44
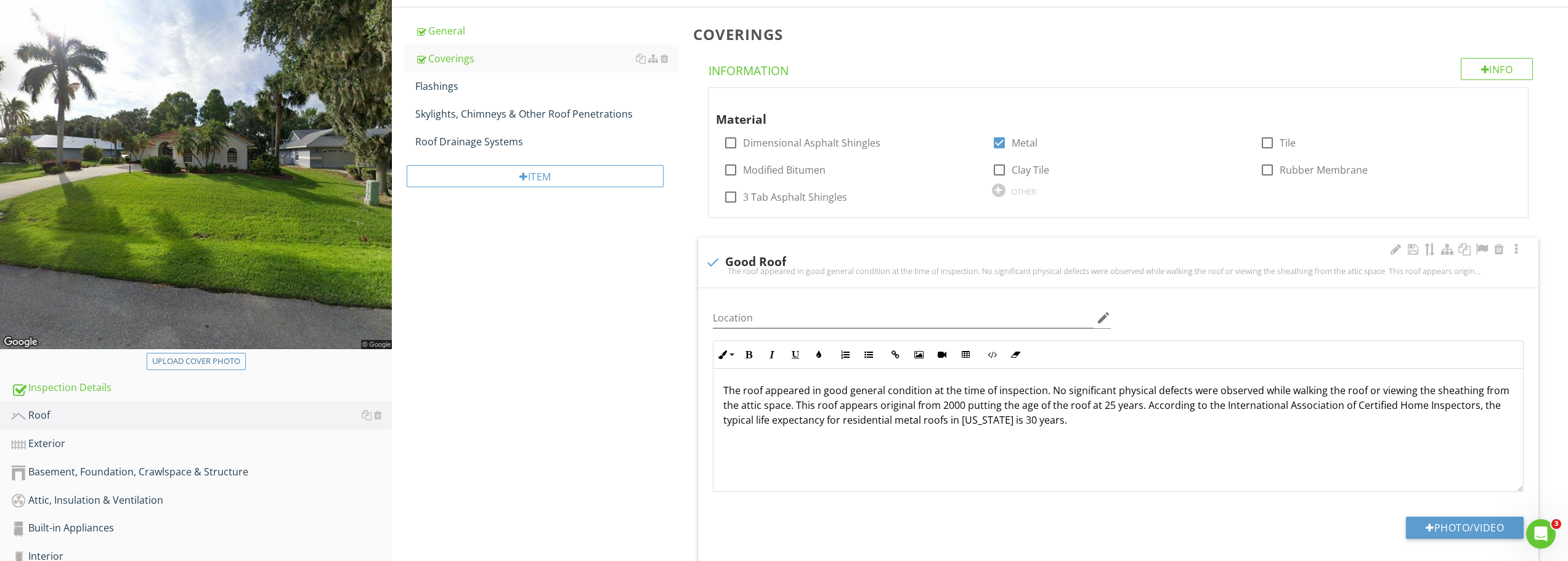
click at [1089, 414] on p "The roof appeared in good general condition at the time of inspection. No signi…" at bounding box center [1118, 404] width 790 height 44
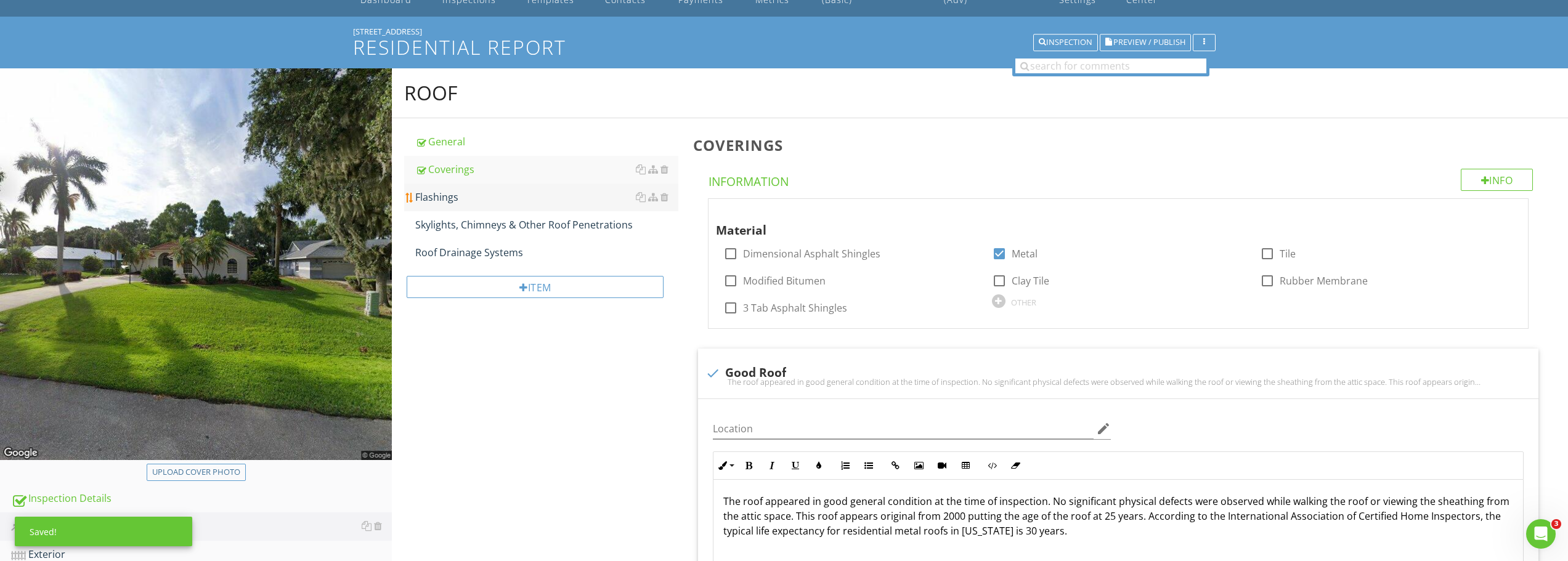
scroll to position [56, 0]
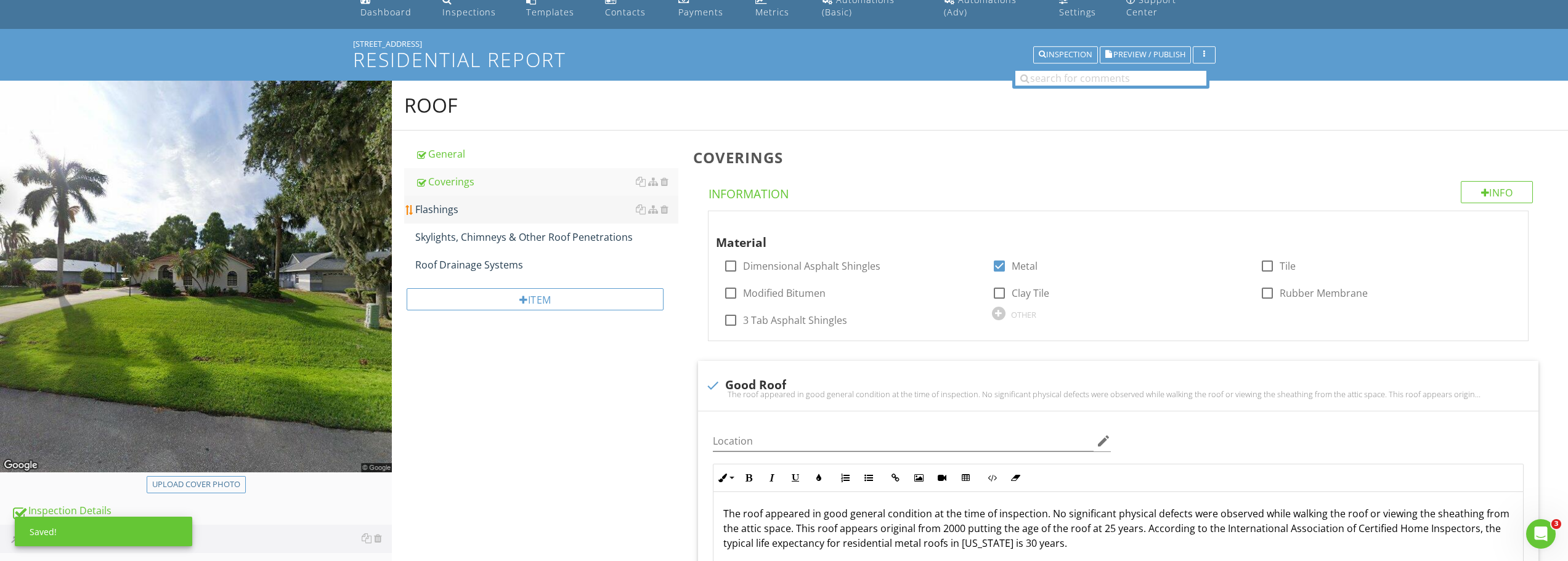
click at [459, 207] on div "Flashings" at bounding box center [547, 209] width 263 height 14
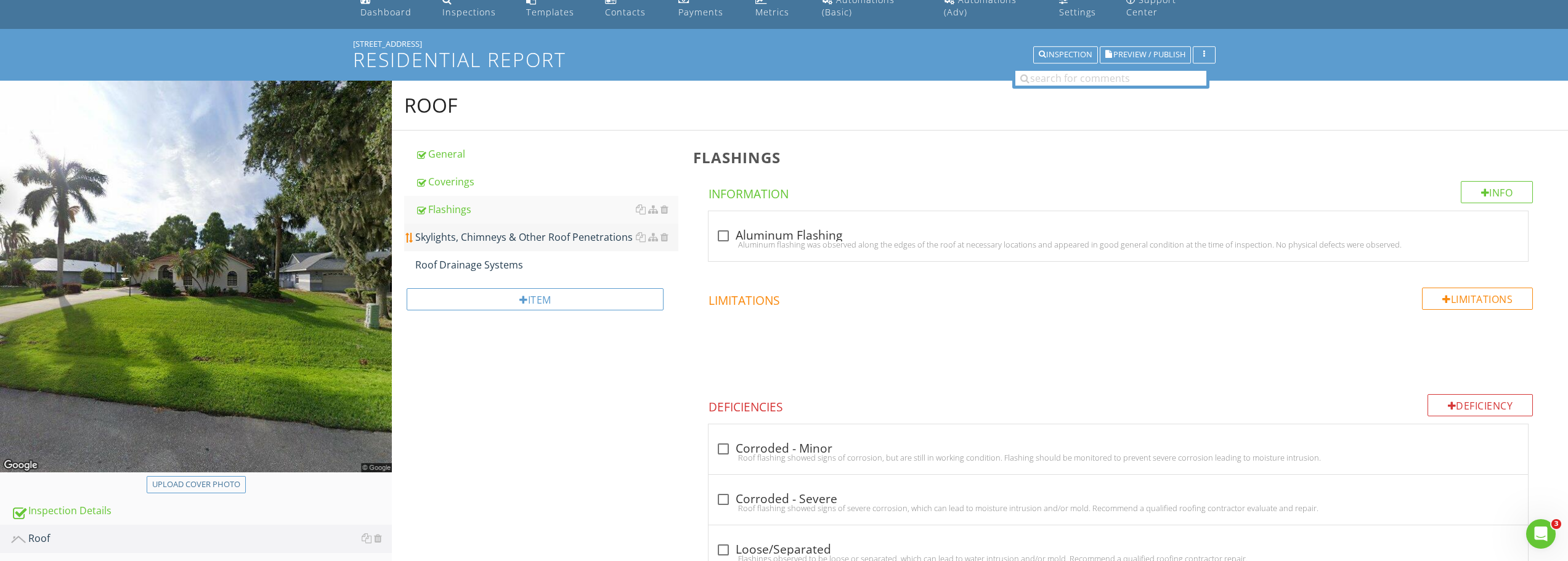
click at [520, 240] on div "Skylights, Chimneys & Other Roof Penetrations" at bounding box center [547, 237] width 263 height 14
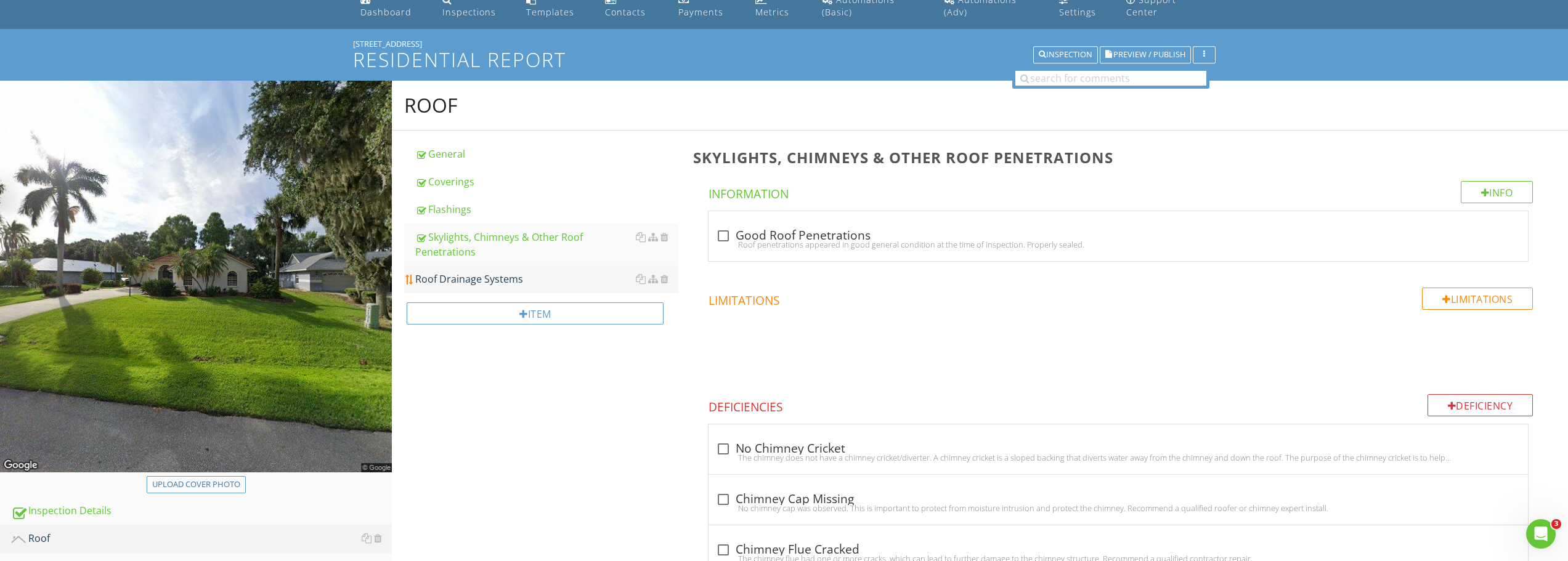
click at [498, 276] on div "Roof Drainage Systems" at bounding box center [547, 279] width 263 height 14
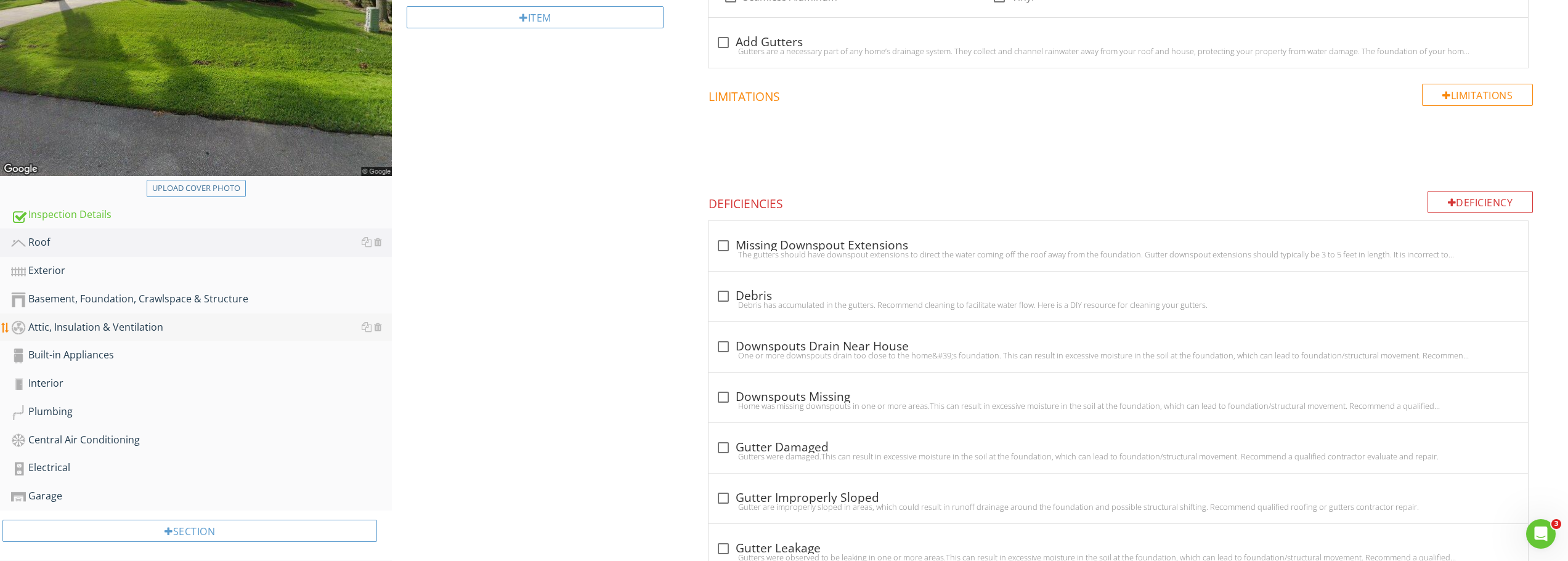
scroll to position [363, 0]
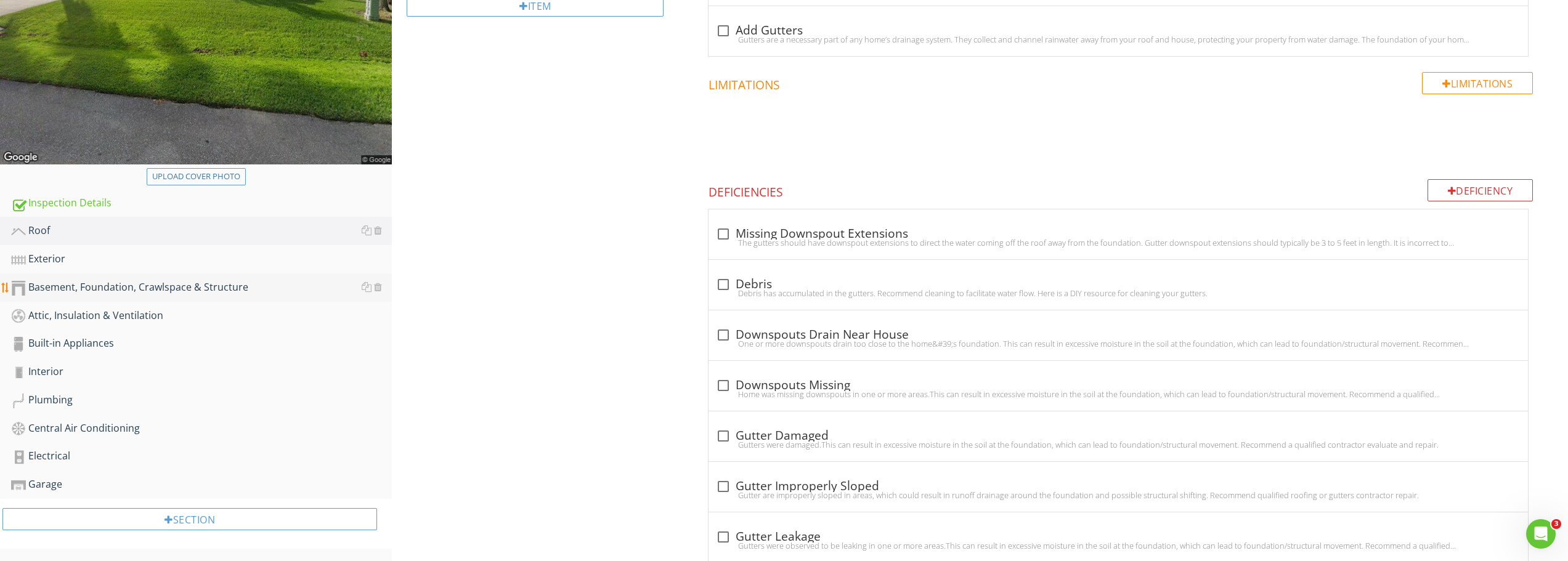
click at [79, 295] on div "Basement, Foundation, Crawlspace & Structure" at bounding box center [201, 287] width 381 height 16
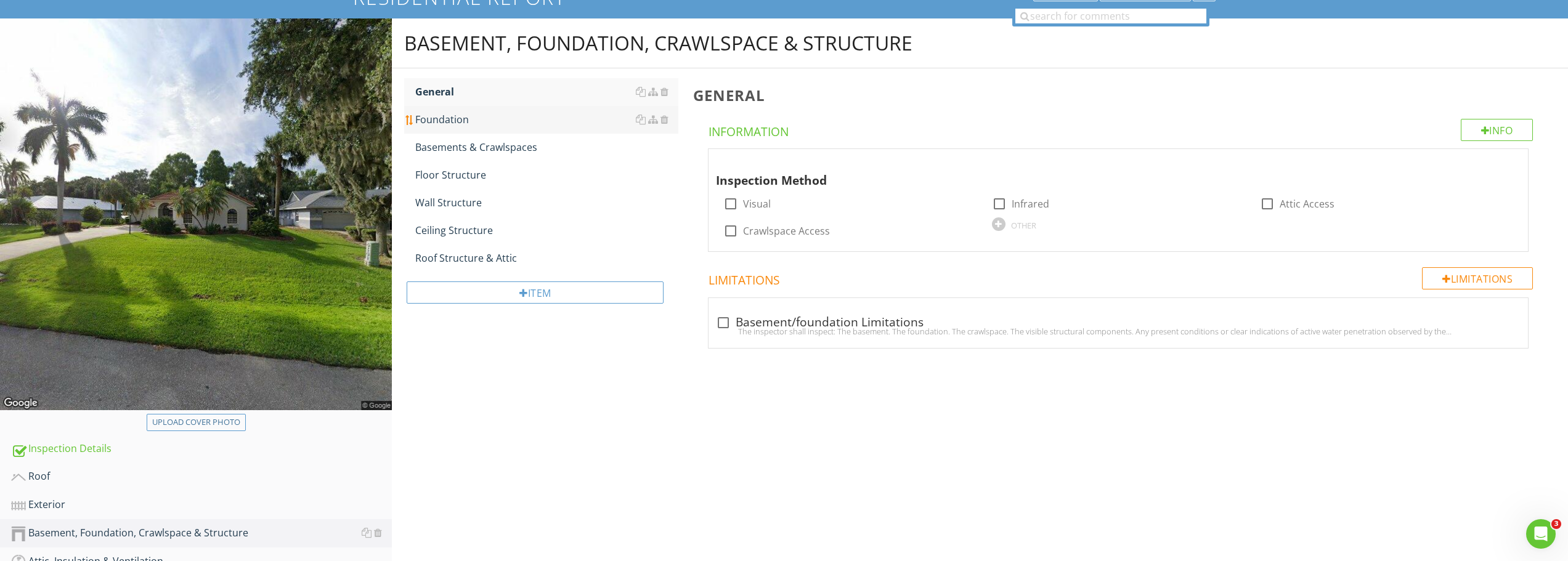
scroll to position [117, 0]
click at [731, 206] on div at bounding box center [730, 204] width 21 height 21
checkbox input "true"
click at [461, 120] on div "Foundation" at bounding box center [547, 120] width 263 height 14
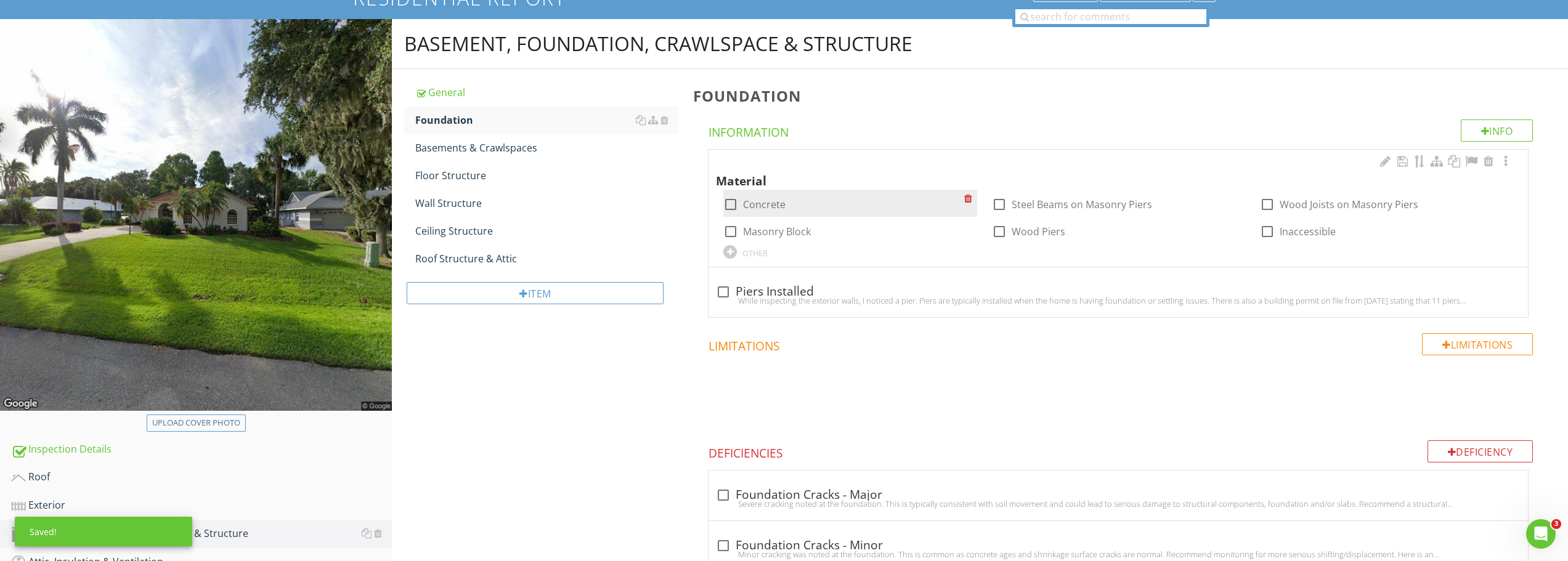
click at [735, 203] on div at bounding box center [730, 204] width 21 height 21
checkbox input "true"
click at [473, 153] on div "Basements & Crawlspaces" at bounding box center [547, 148] width 263 height 14
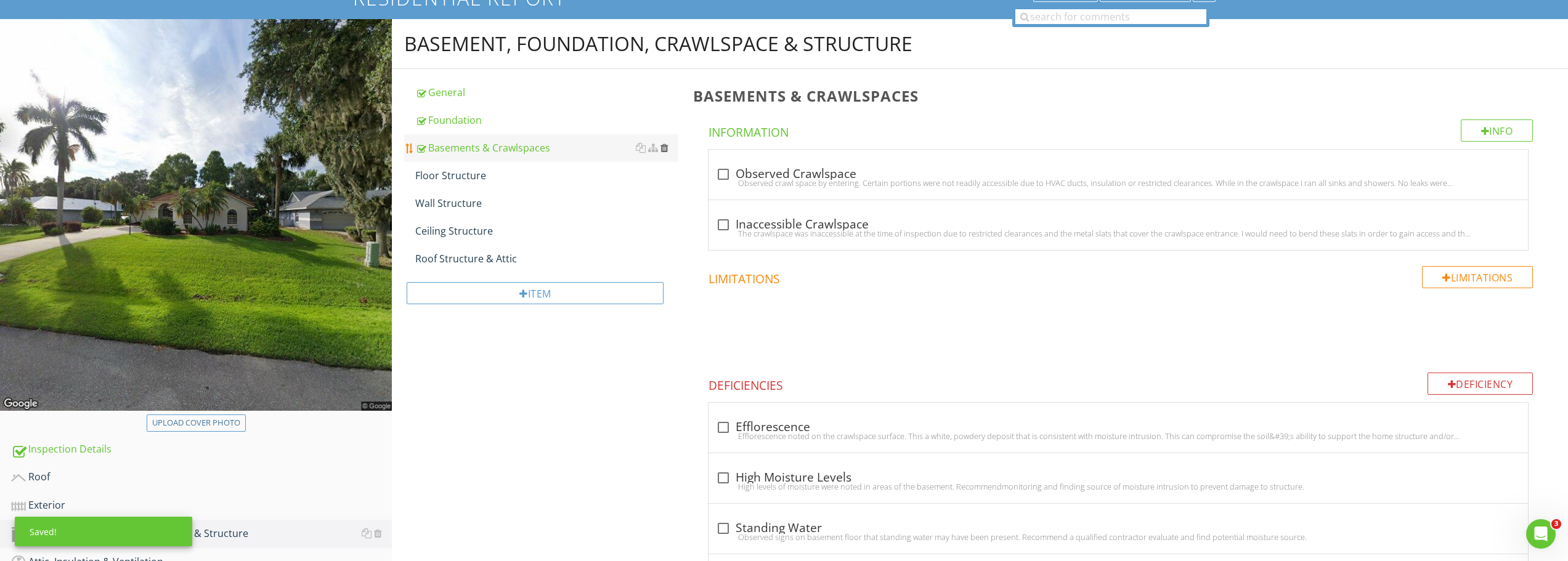
click at [664, 151] on div at bounding box center [664, 148] width 8 height 10
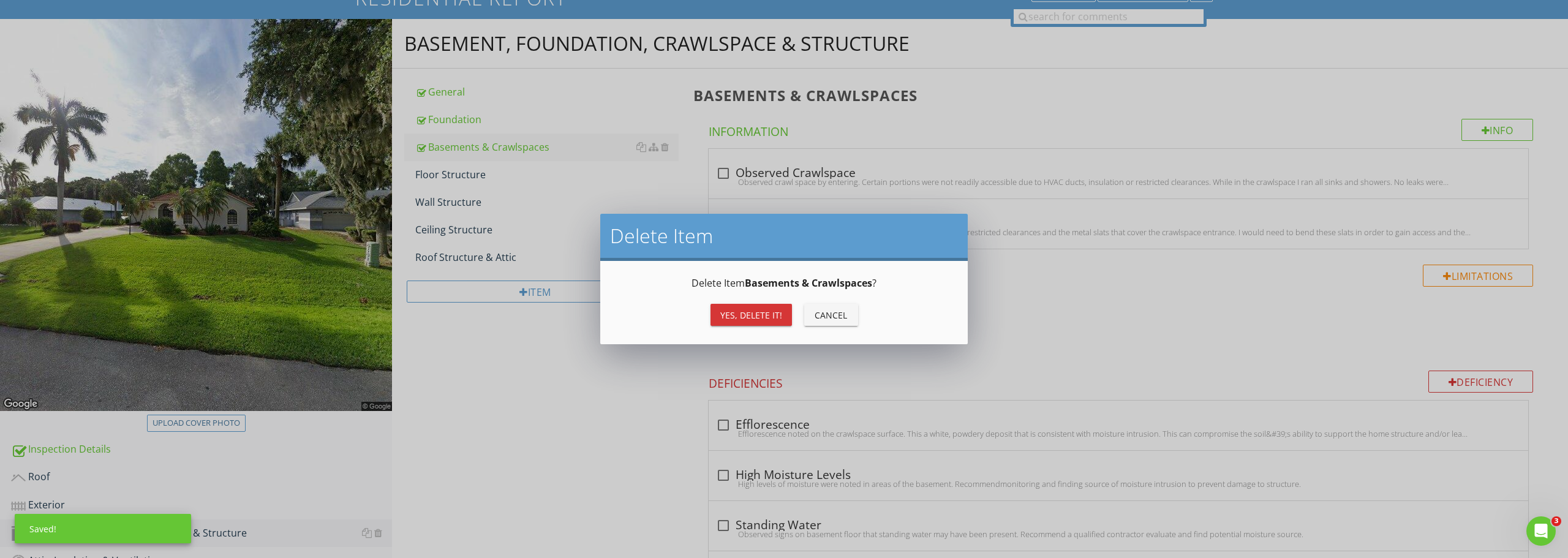
click at [767, 319] on div "Yes, Delete it!" at bounding box center [750, 315] width 62 height 13
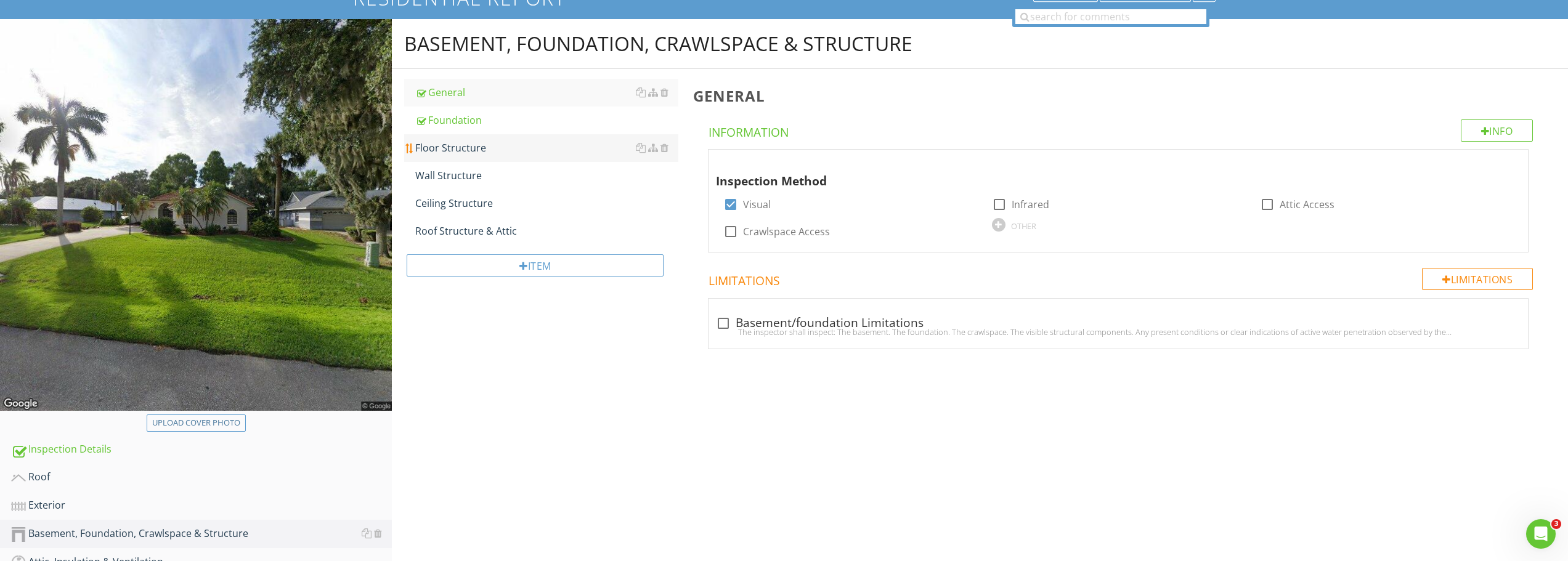
click at [471, 149] on div "Floor Structure" at bounding box center [547, 148] width 263 height 14
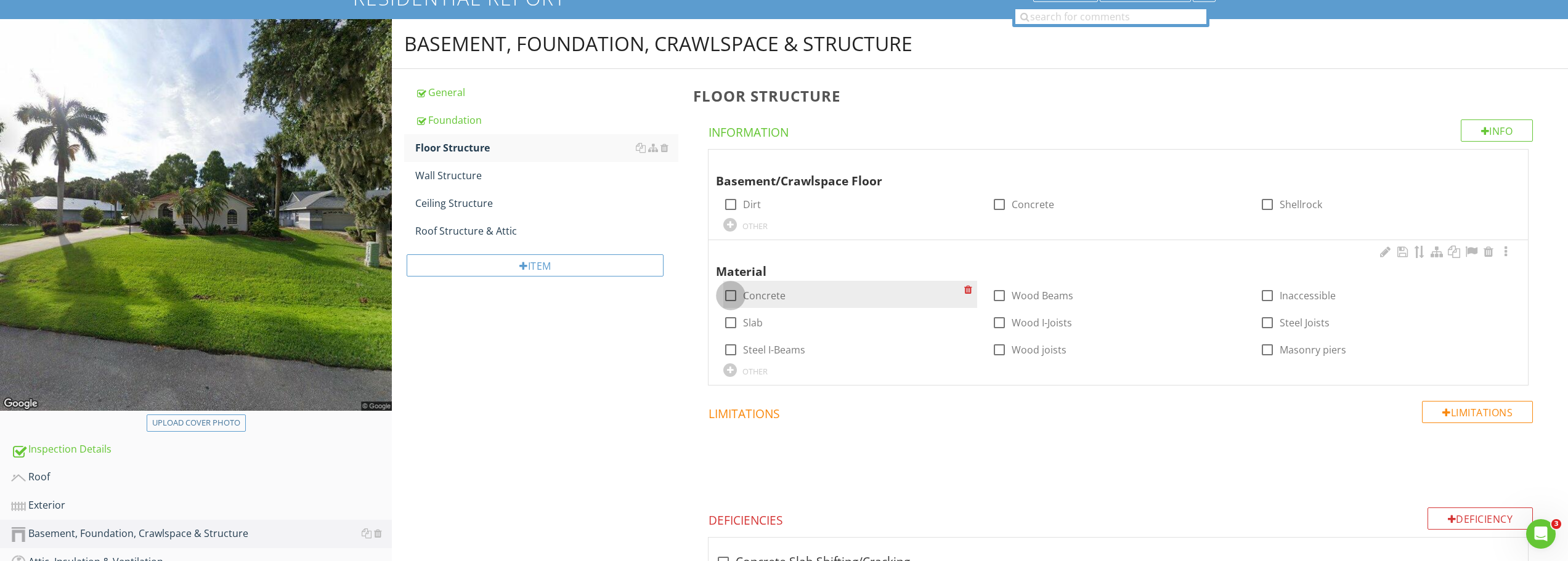
click at [728, 297] on div at bounding box center [730, 295] width 21 height 21
checkbox input "true"
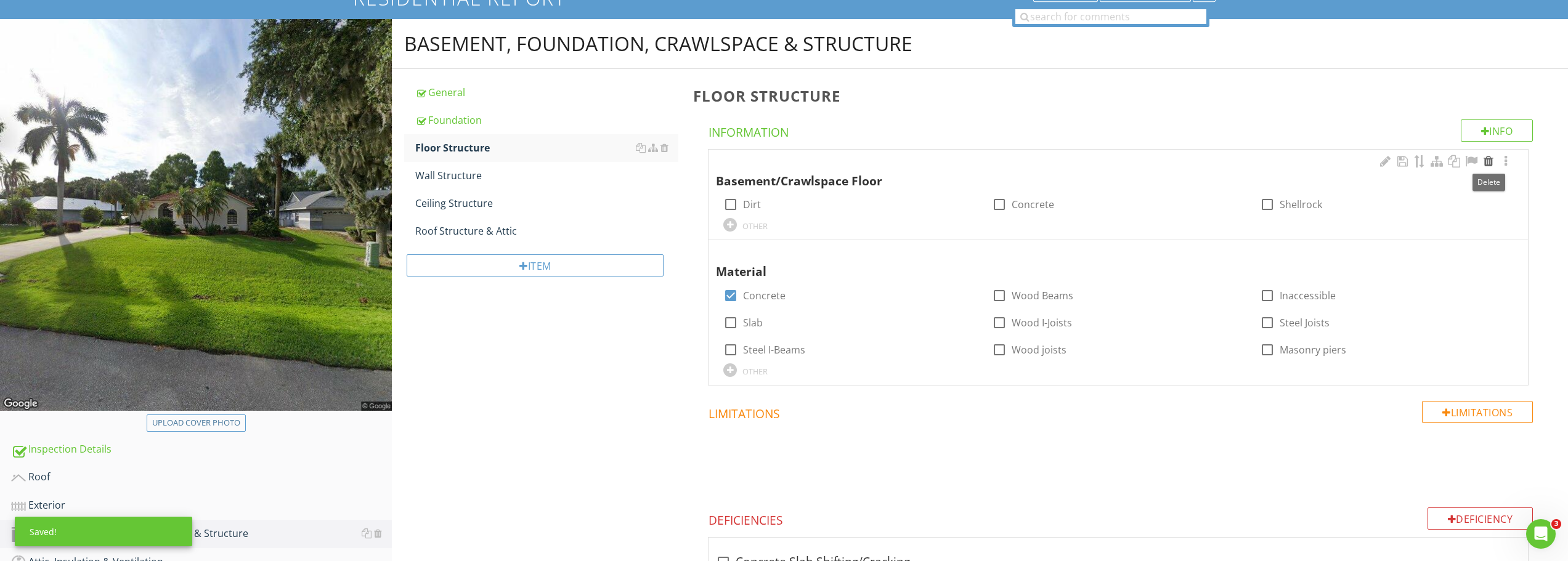
click at [1490, 160] on div at bounding box center [1489, 161] width 14 height 13
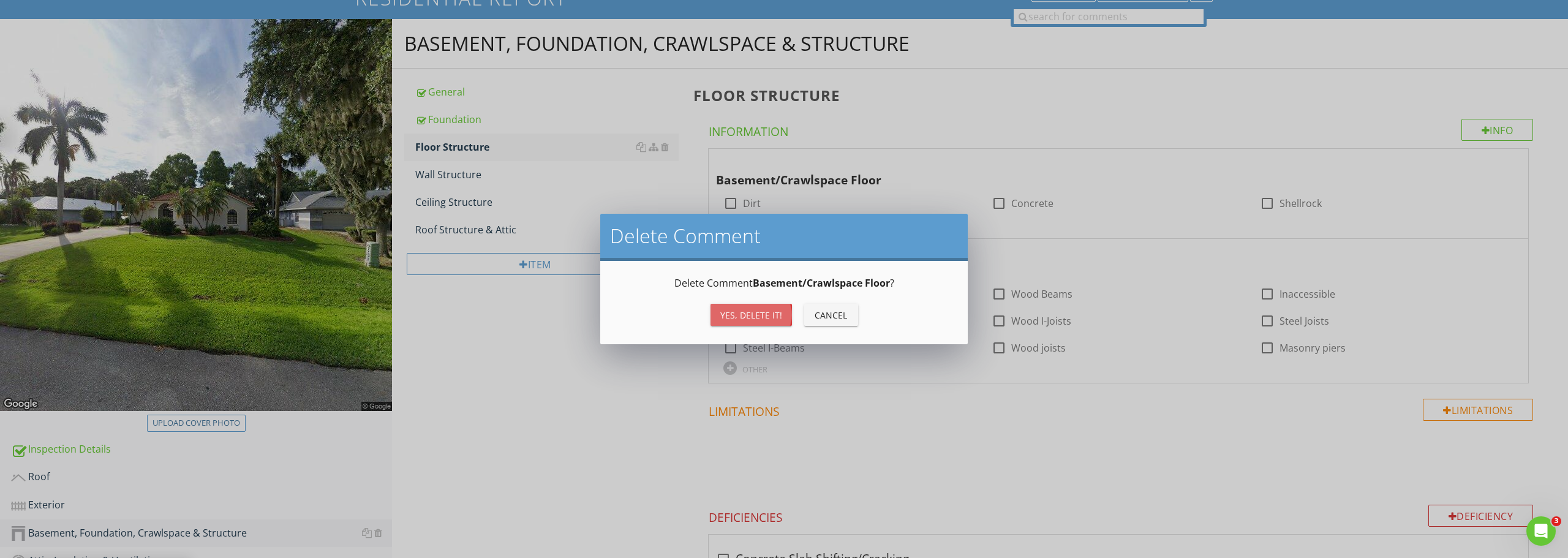
click at [758, 316] on div "Yes, Delete it!" at bounding box center [750, 315] width 62 height 13
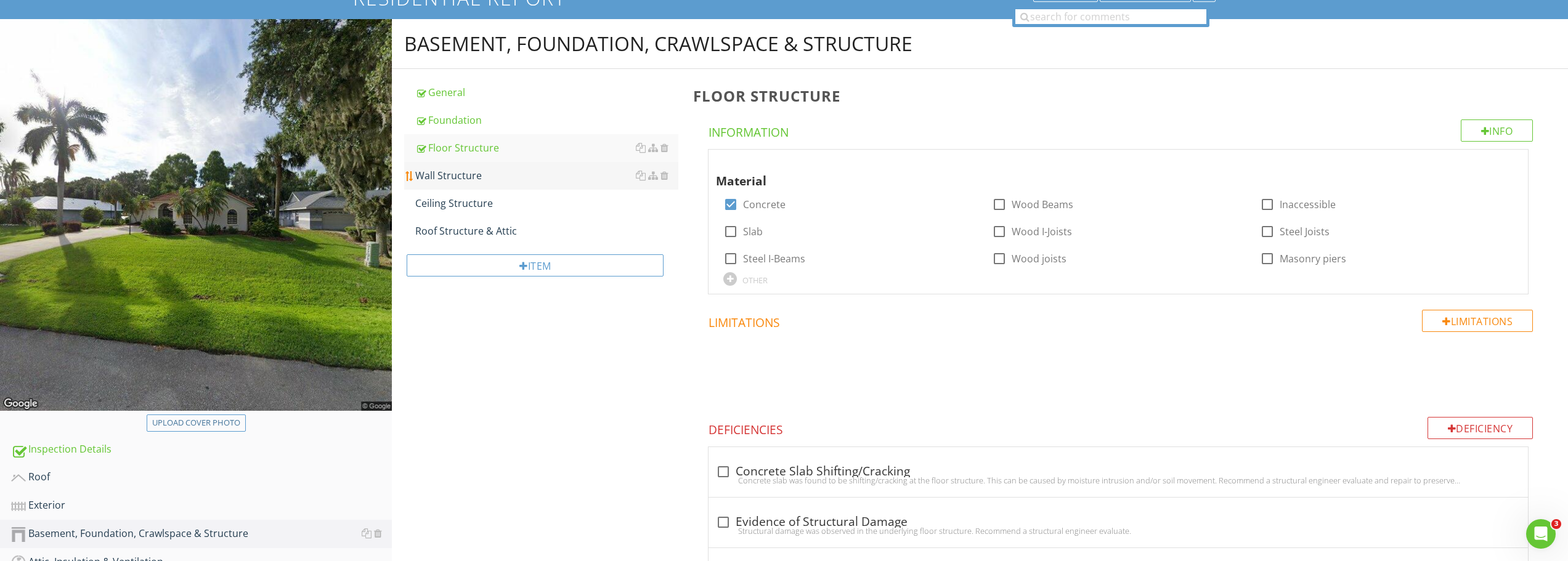
click at [459, 179] on div "Wall Structure" at bounding box center [547, 176] width 263 height 14
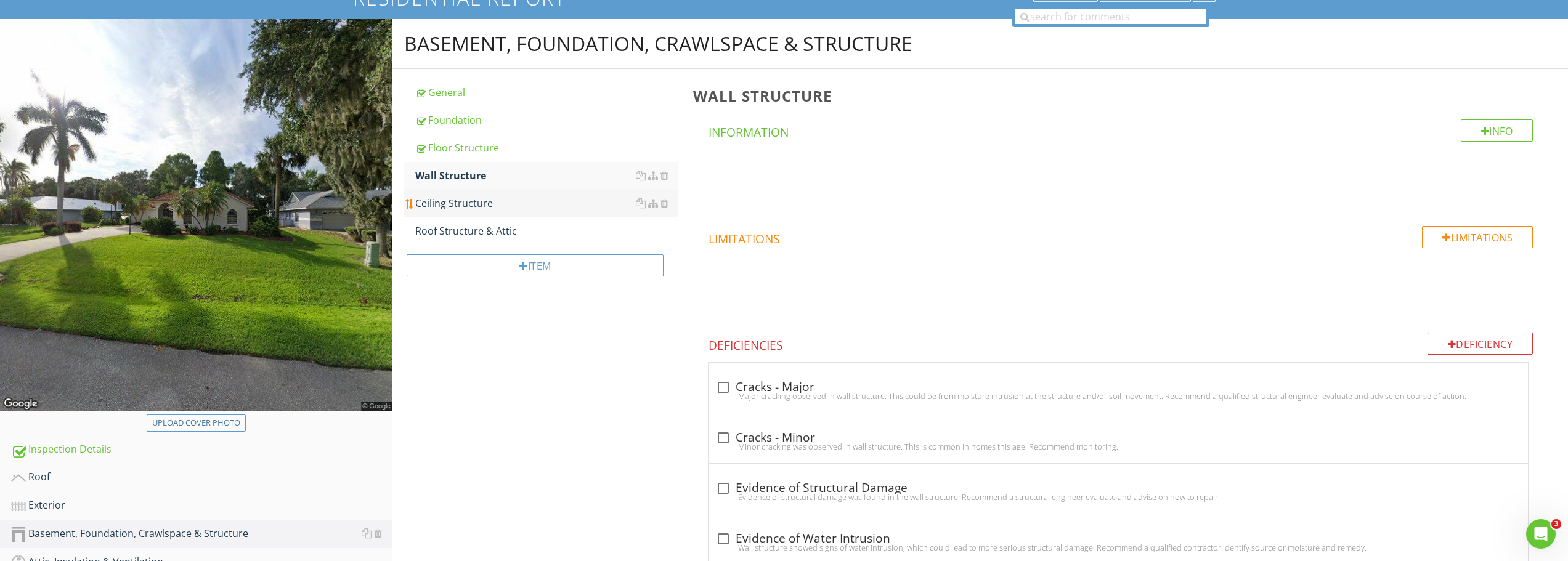
click at [482, 210] on div "Ceiling Structure" at bounding box center [547, 203] width 263 height 14
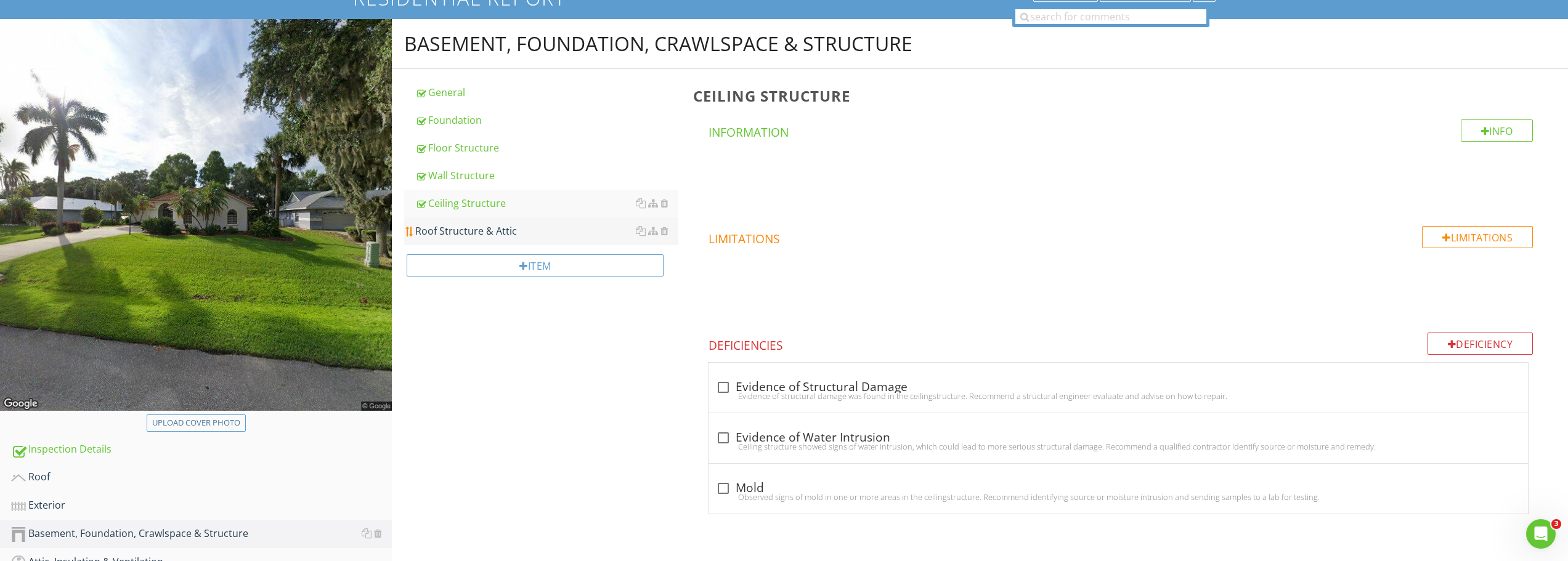
click at [472, 233] on div "Roof Structure & Attic" at bounding box center [547, 231] width 263 height 14
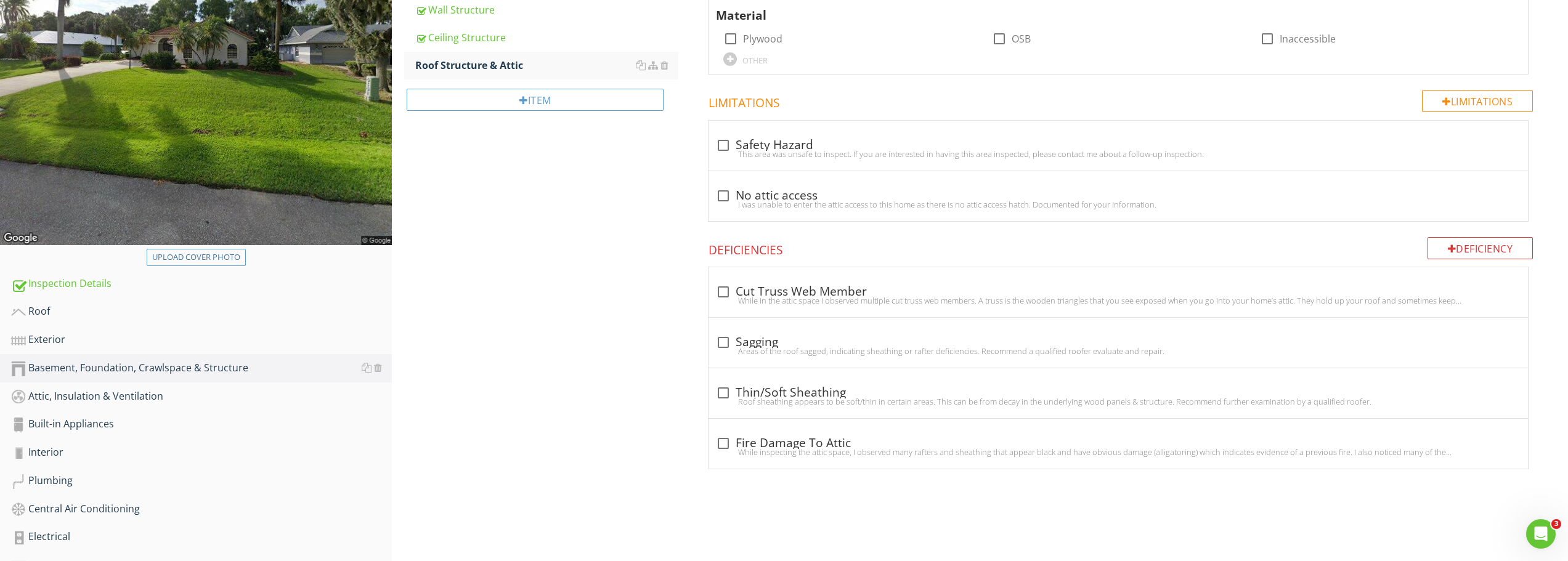
scroll to position [302, 0]
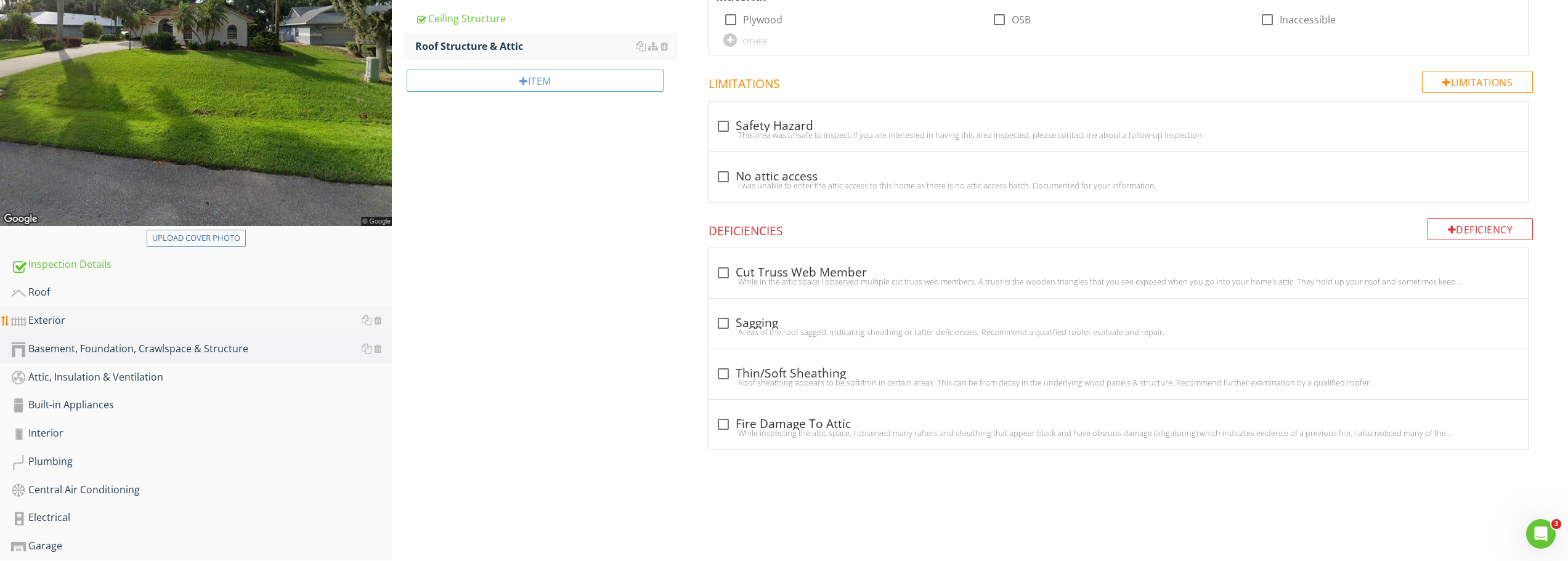
click at [44, 328] on div "Exterior" at bounding box center [201, 321] width 381 height 16
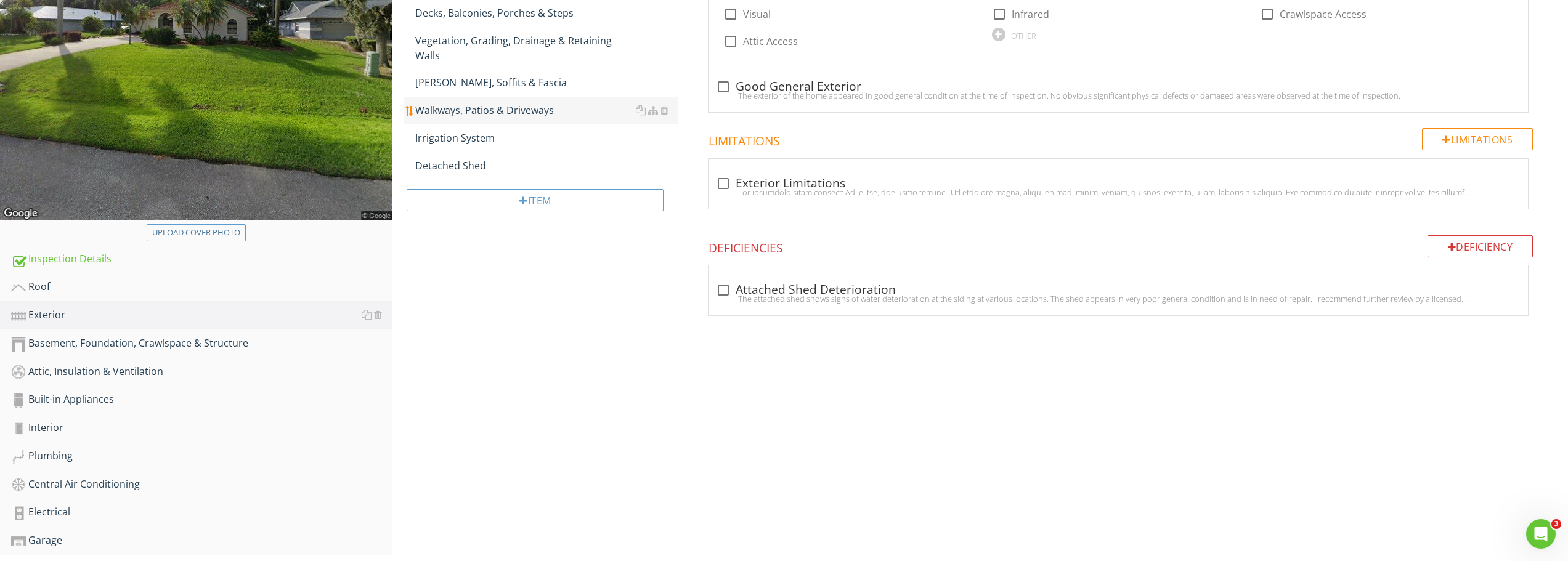
scroll to position [363, 0]
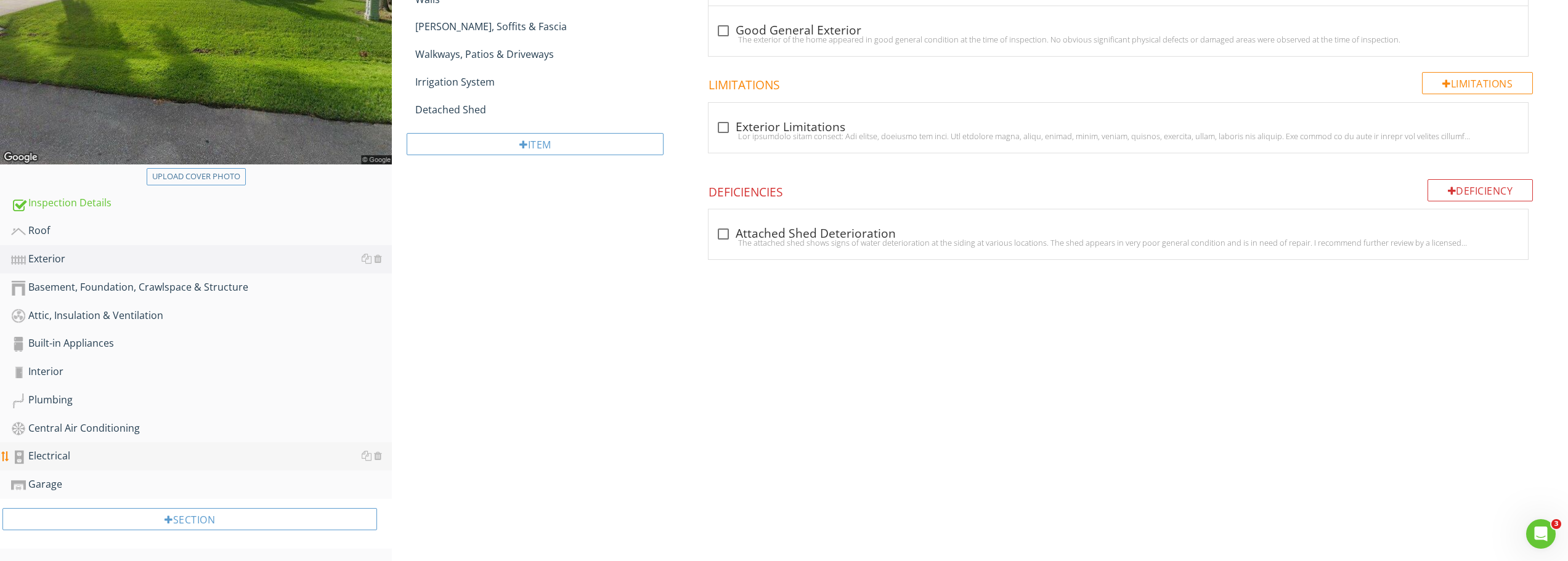
click at [40, 451] on div "Electrical" at bounding box center [201, 457] width 381 height 16
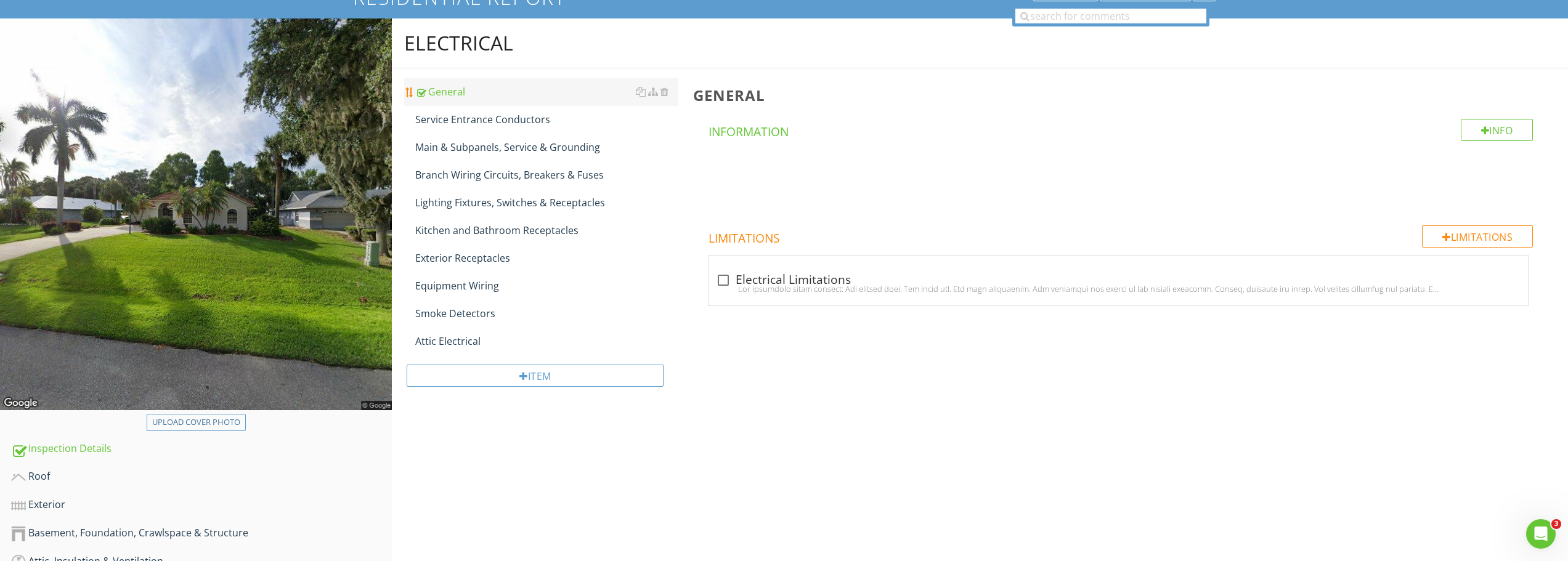
scroll to position [117, 0]
click at [525, 373] on div at bounding box center [524, 376] width 9 height 10
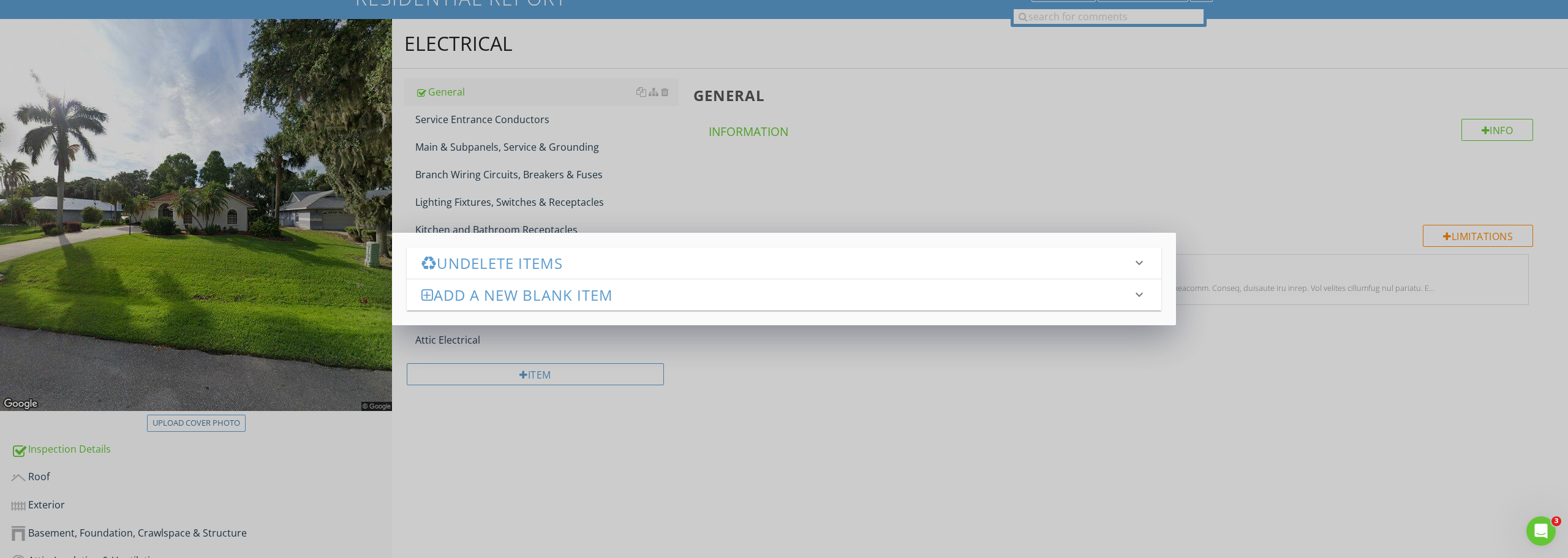
click at [545, 300] on h3 "Add a new Blank Item" at bounding box center [776, 295] width 710 height 16
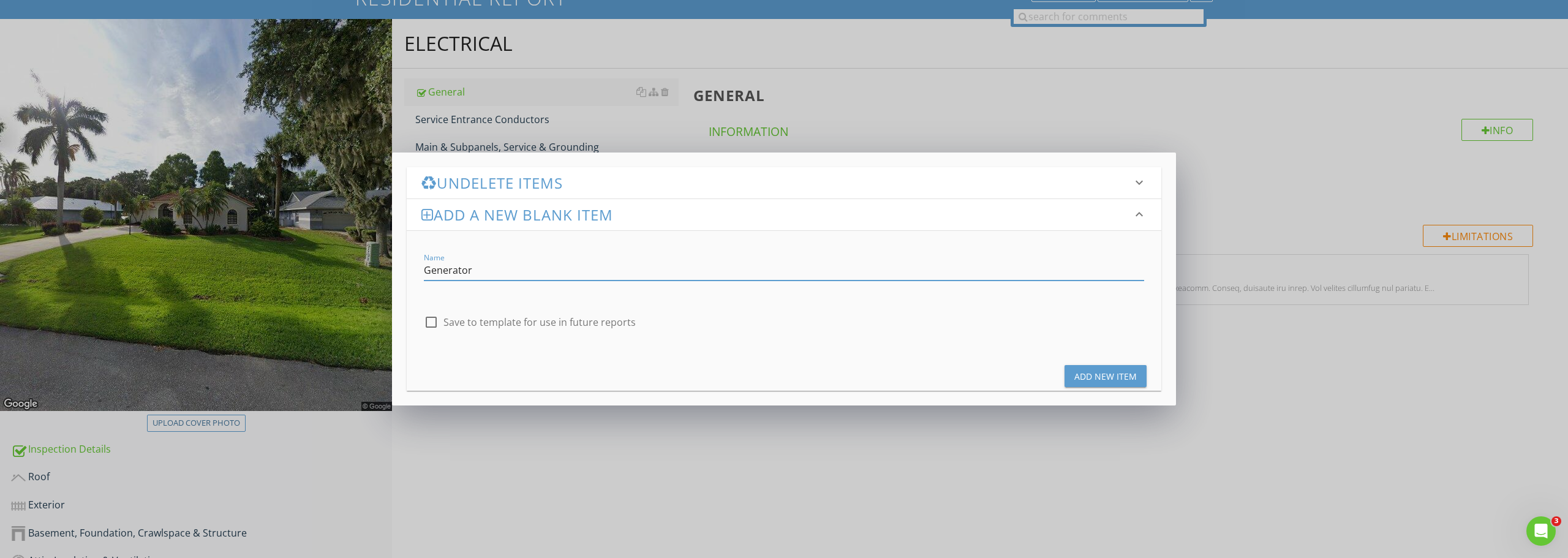
type input "Generator"
drag, startPoint x: 1135, startPoint y: 373, endPoint x: 1058, endPoint y: 393, distance: 79.6
click at [1135, 373] on div "Add New Item" at bounding box center [1106, 376] width 63 height 13
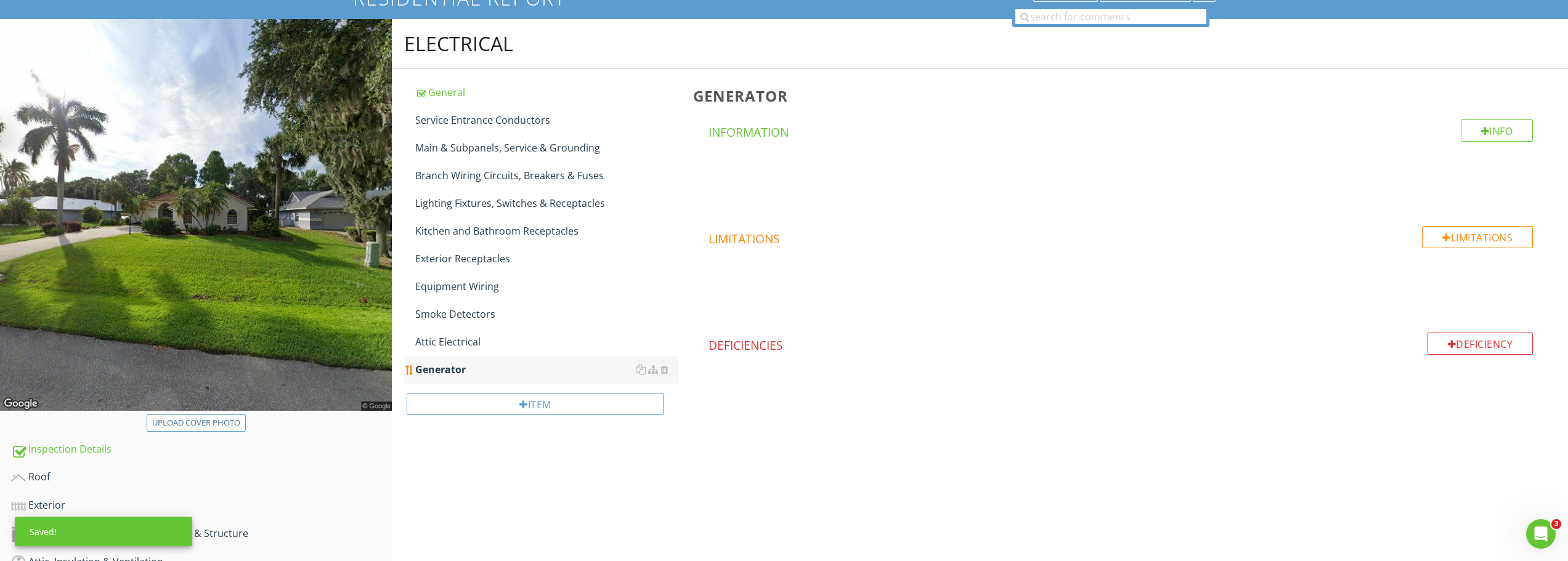
click at [453, 366] on div "Generator" at bounding box center [547, 369] width 263 height 14
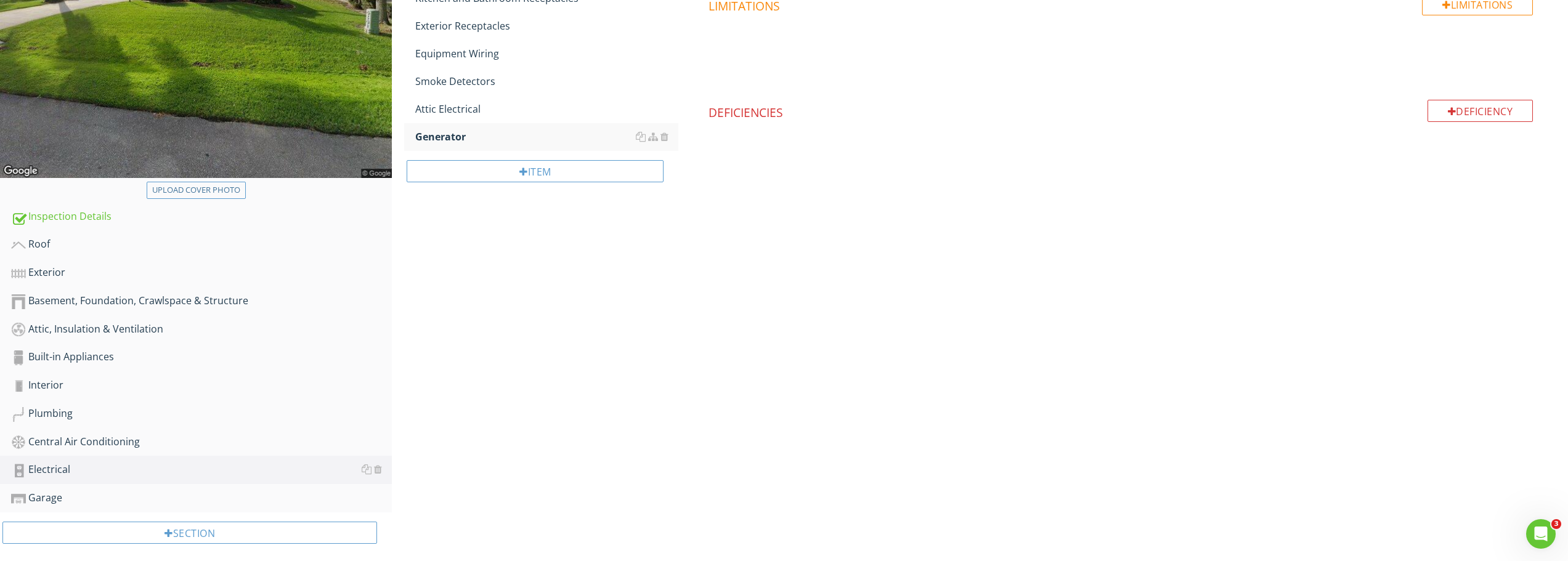
scroll to position [363, 0]
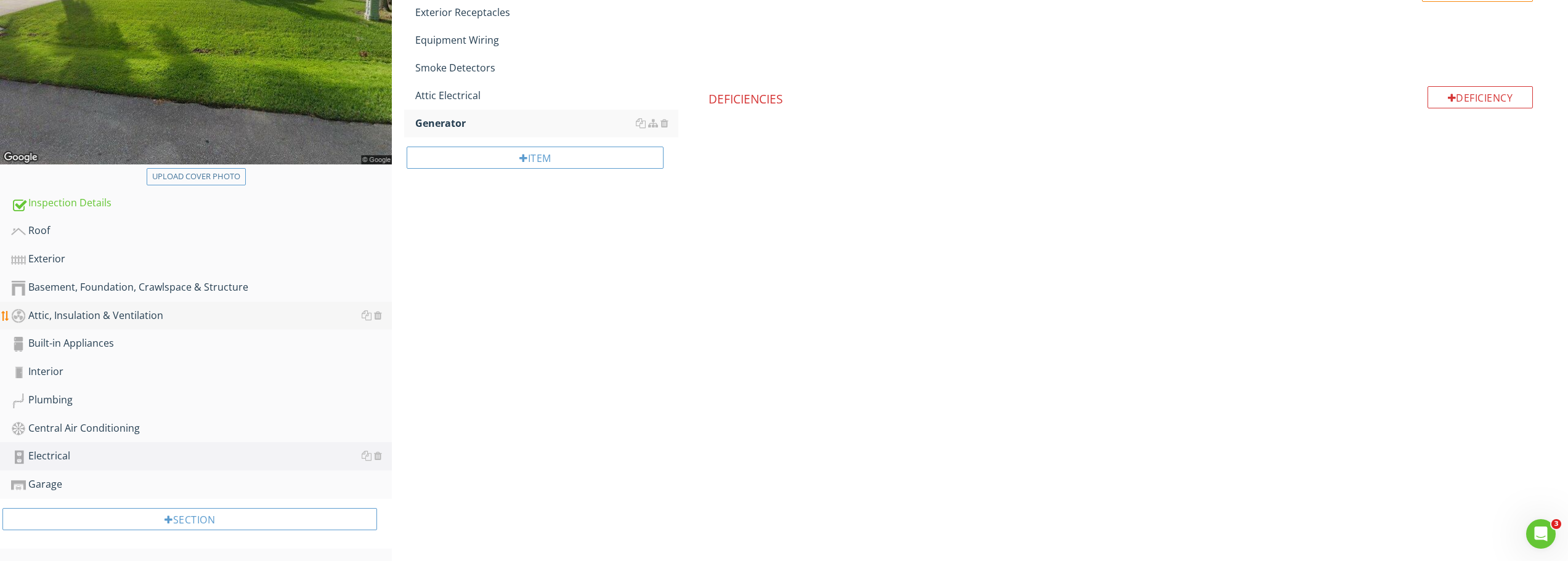
click at [53, 309] on div "Attic, Insulation & Ventilation" at bounding box center [201, 316] width 381 height 16
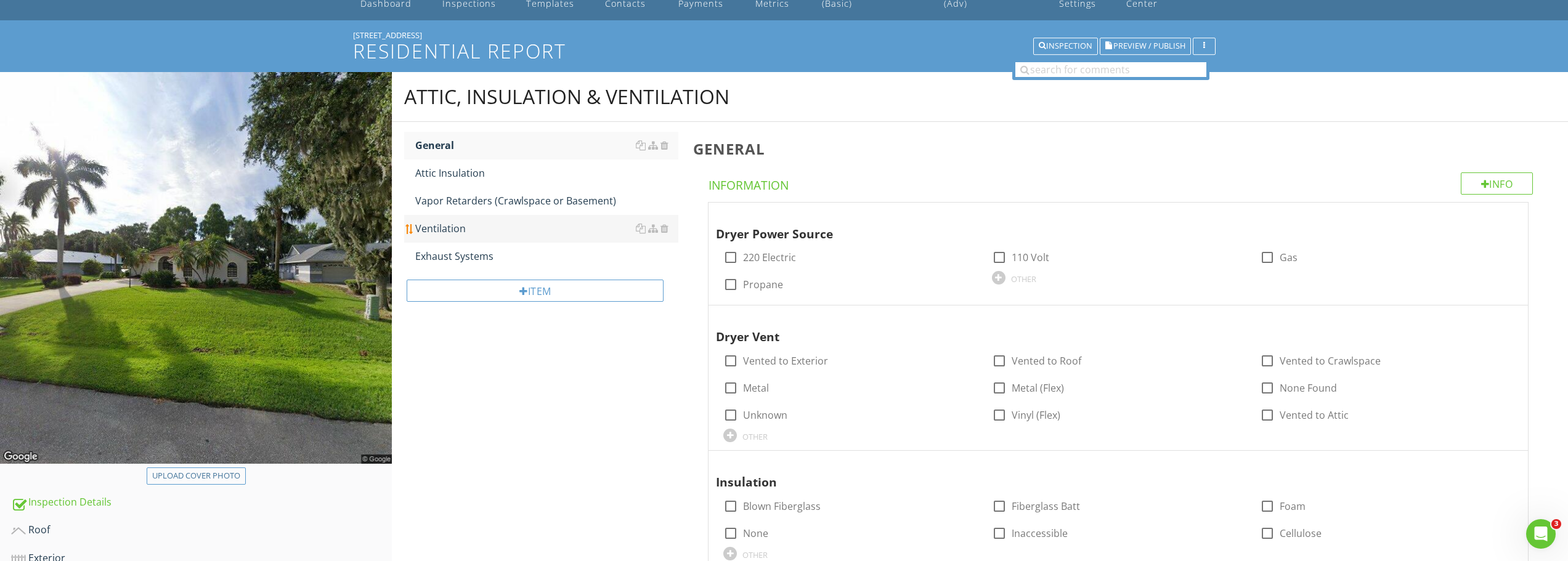
scroll to position [56, 0]
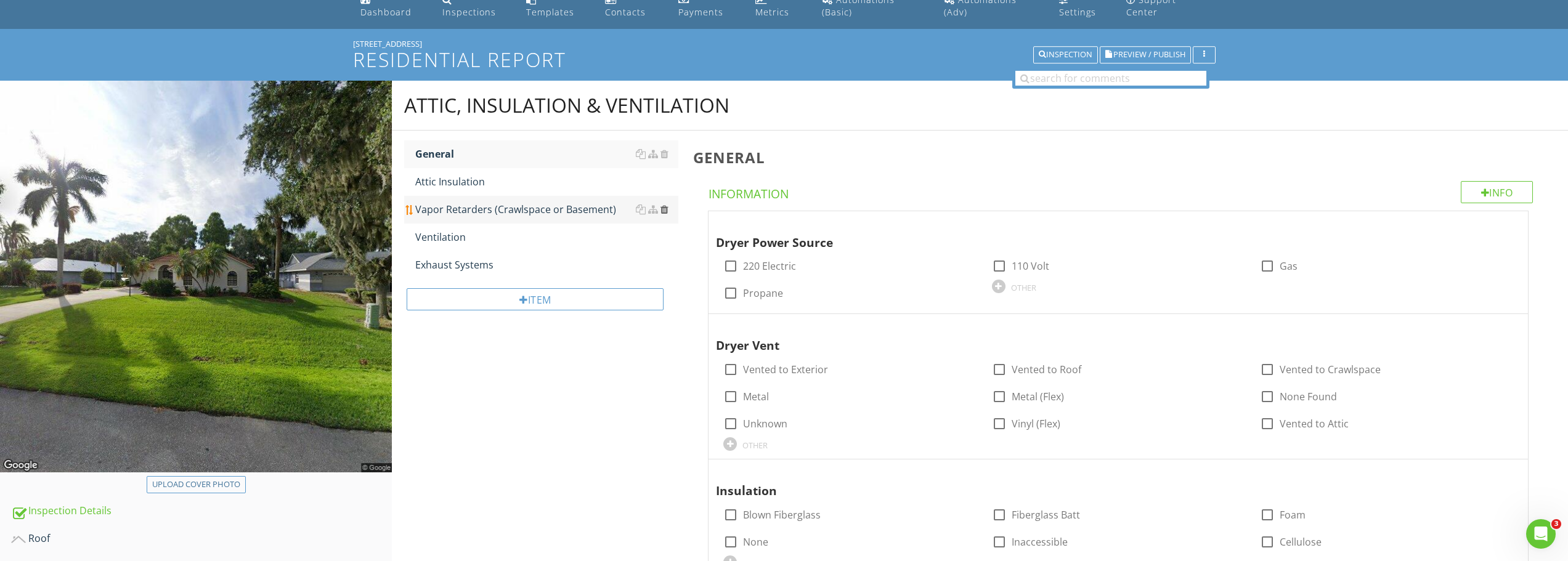
click at [661, 210] on div at bounding box center [664, 209] width 8 height 10
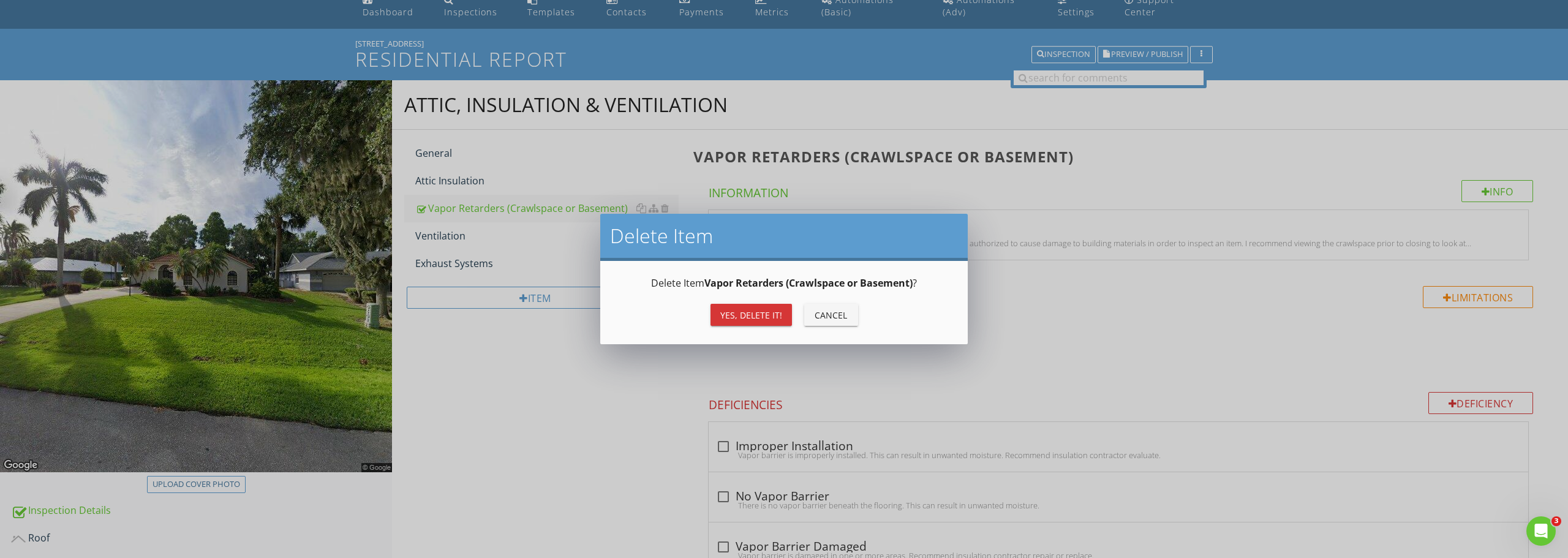
click at [770, 311] on div "Yes, Delete it!" at bounding box center [750, 315] width 62 height 13
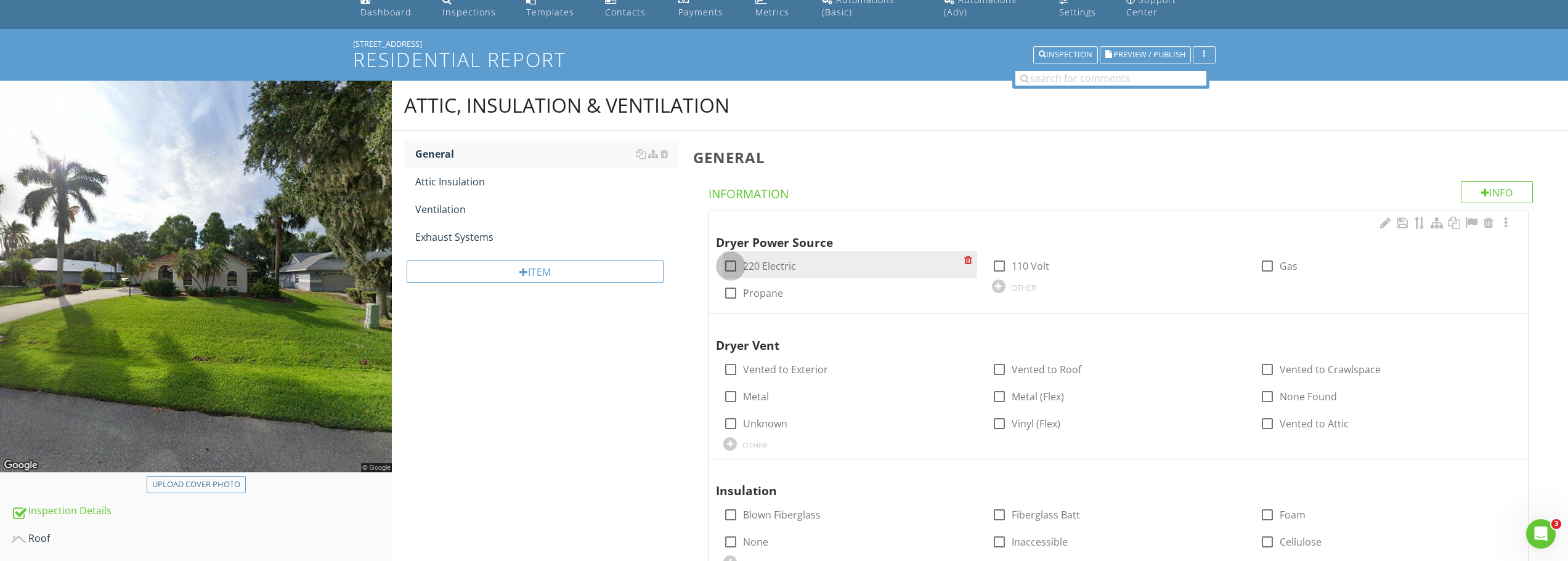
click at [728, 269] on div at bounding box center [730, 266] width 21 height 21
checkbox input "true"
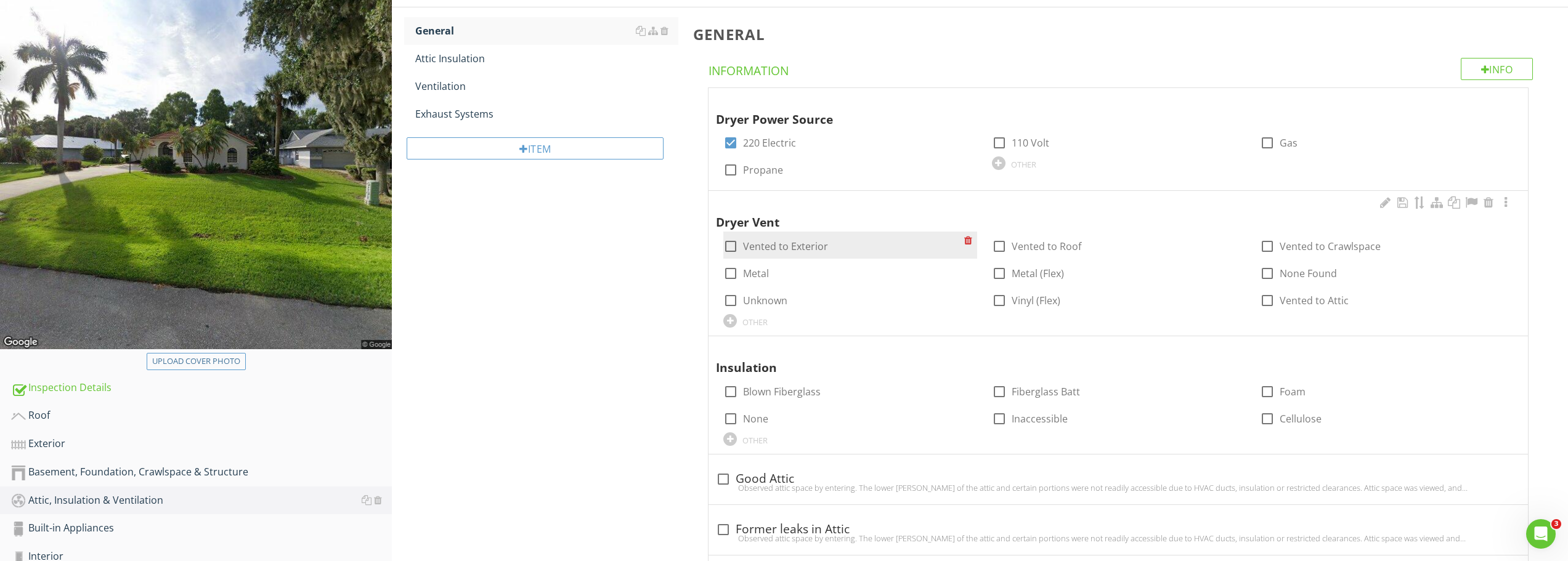
click at [735, 240] on div at bounding box center [730, 246] width 21 height 21
checkbox input "true"
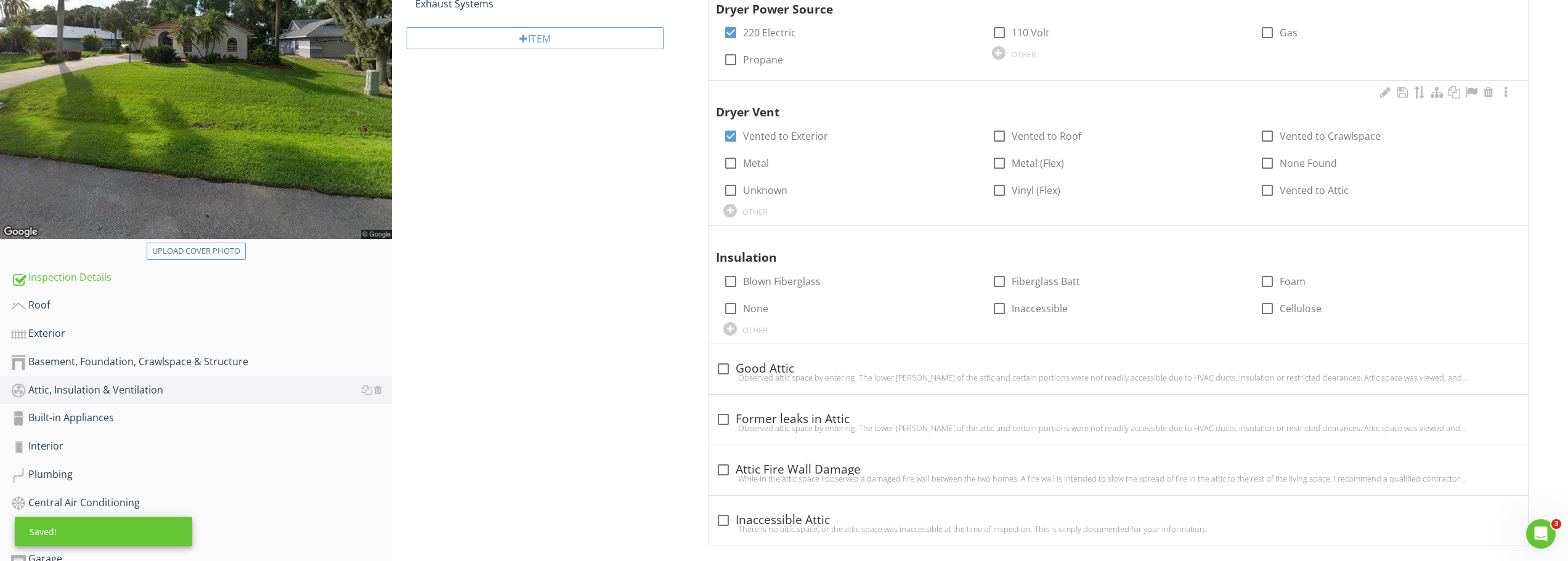
scroll to position [302, 0]
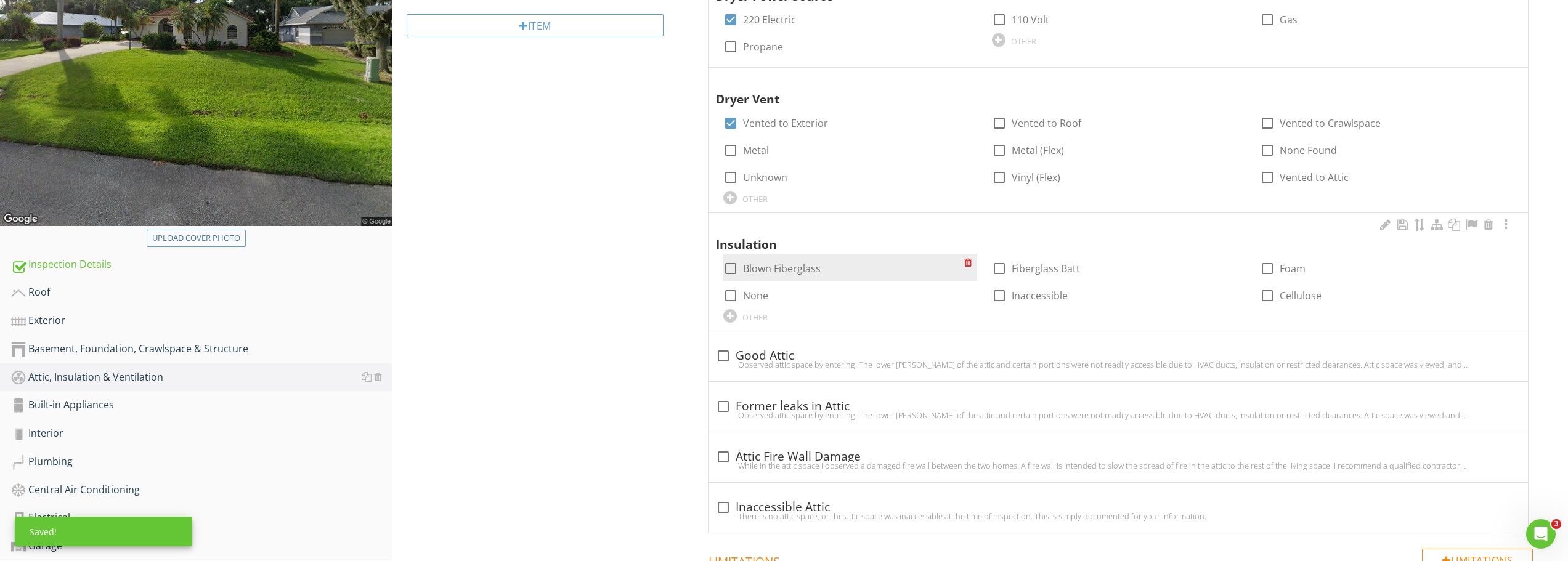
click at [732, 268] on div at bounding box center [730, 268] width 21 height 21
checkbox input "true"
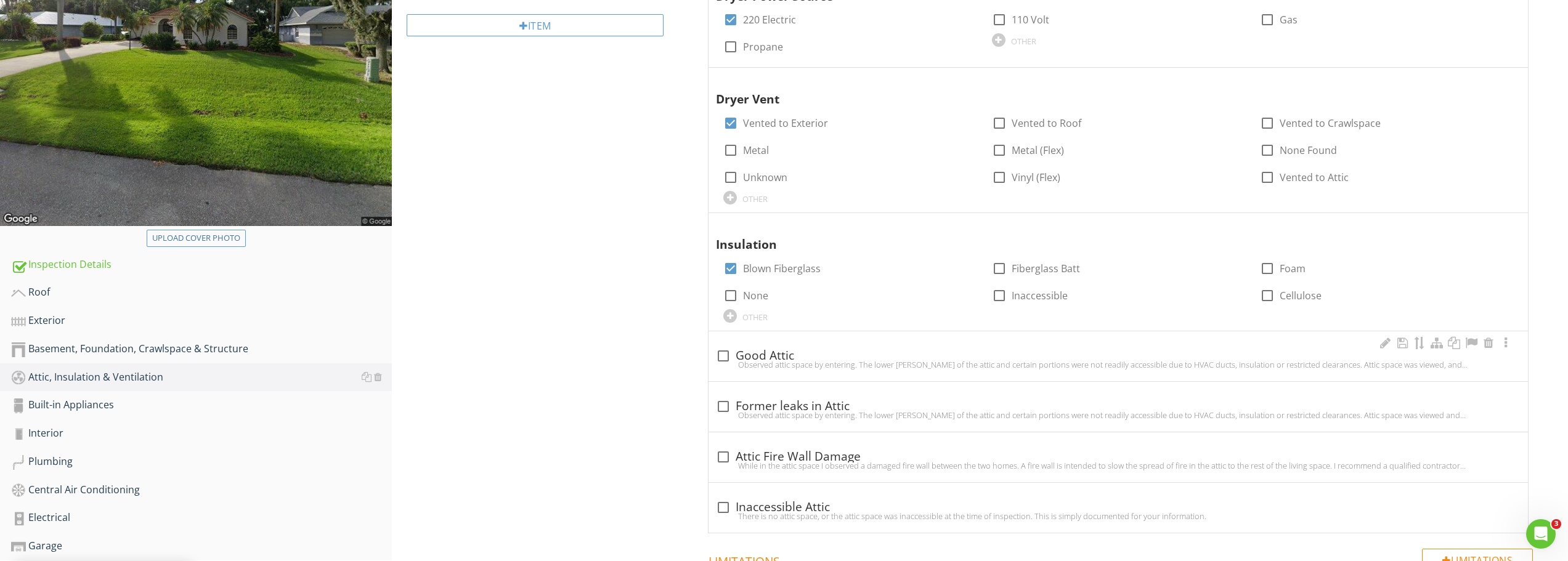
click at [727, 357] on div at bounding box center [723, 356] width 21 height 21
checkbox input "true"
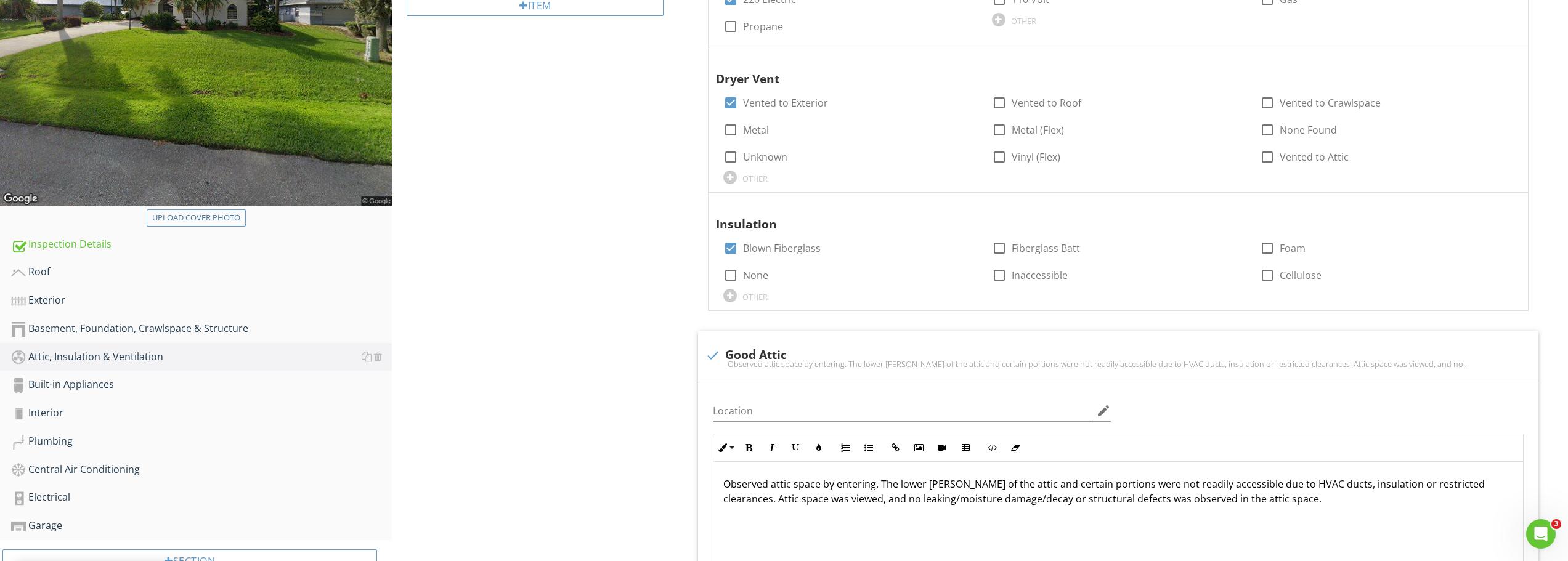
scroll to position [369, 0]
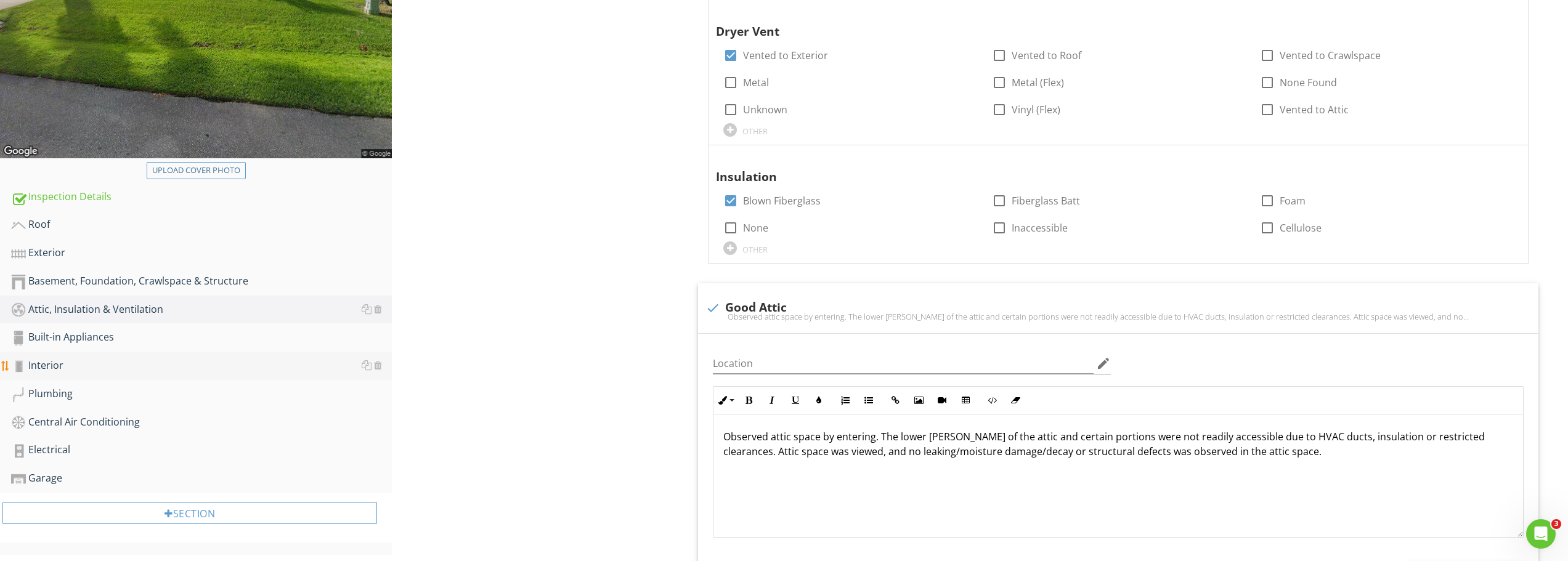
click at [47, 365] on div "Interior" at bounding box center [201, 366] width 381 height 16
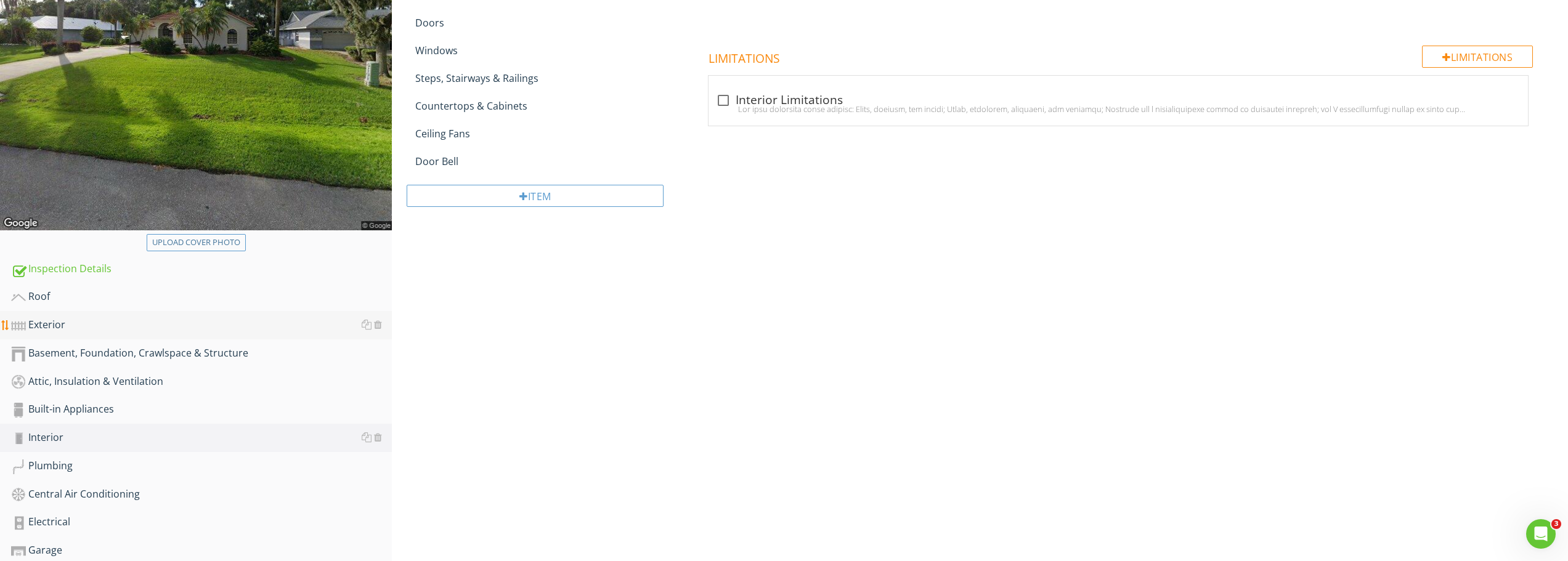
scroll to position [302, 0]
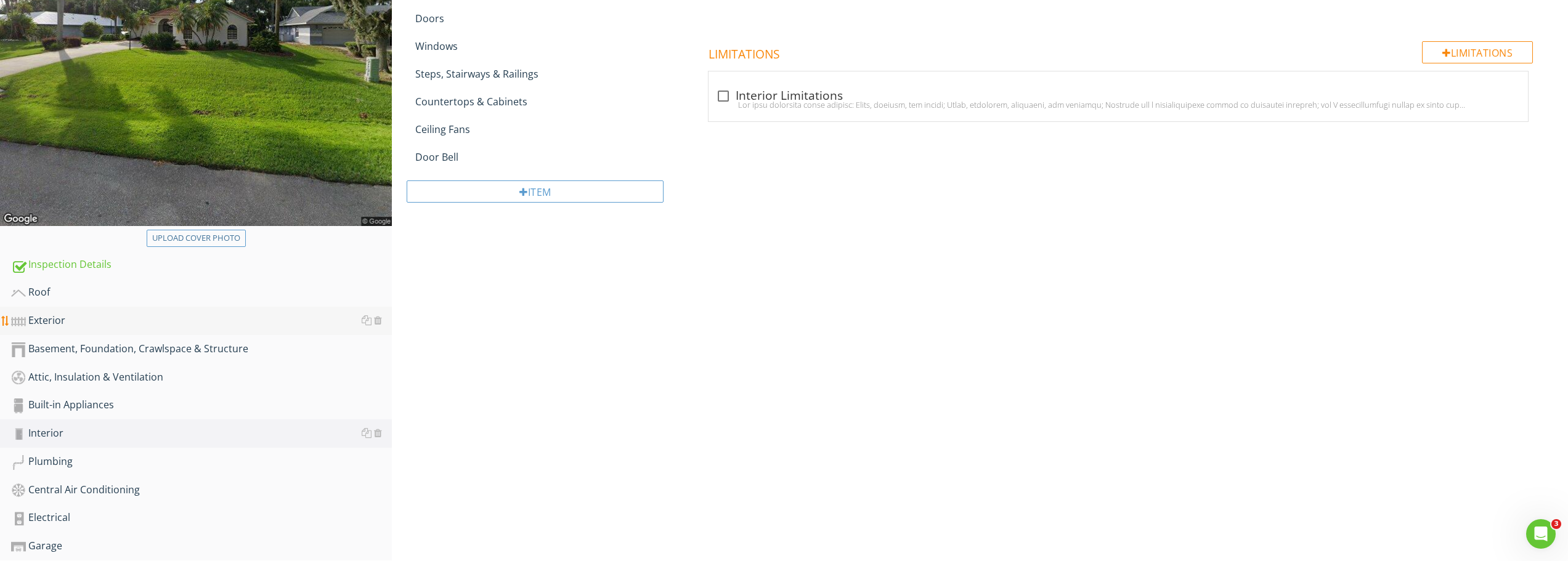
click at [53, 322] on div "Exterior" at bounding box center [201, 321] width 381 height 16
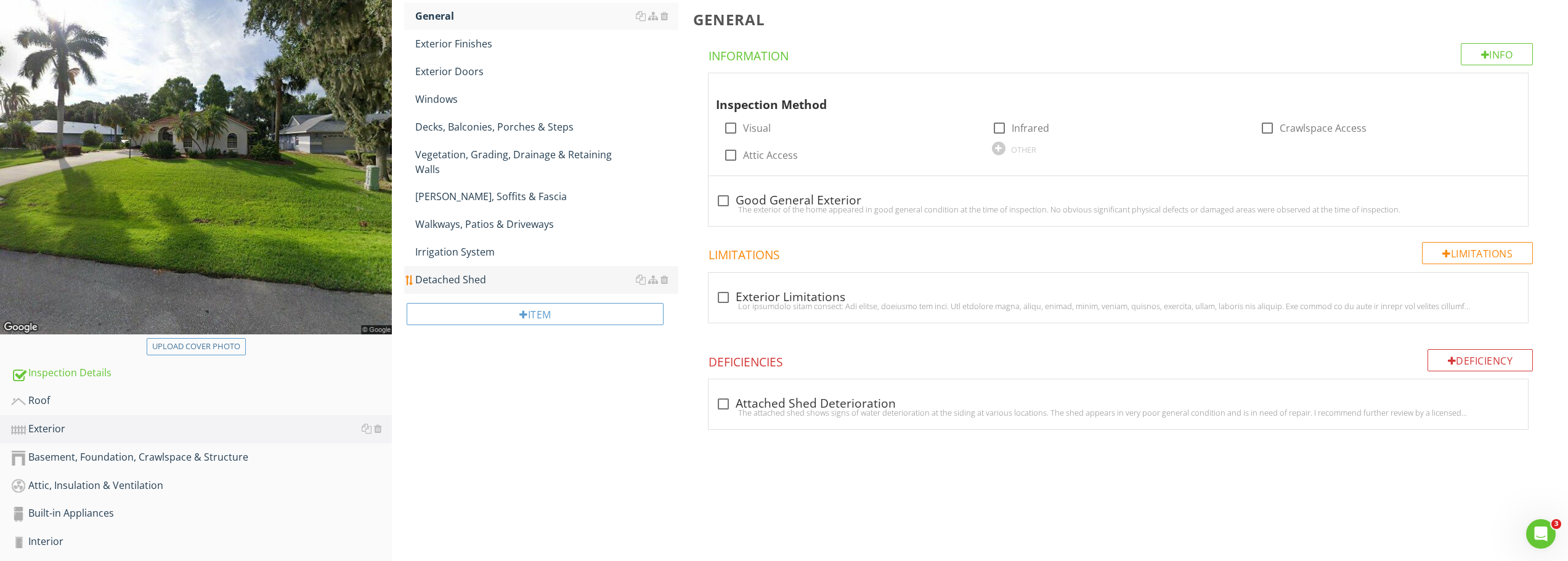
scroll to position [178, 0]
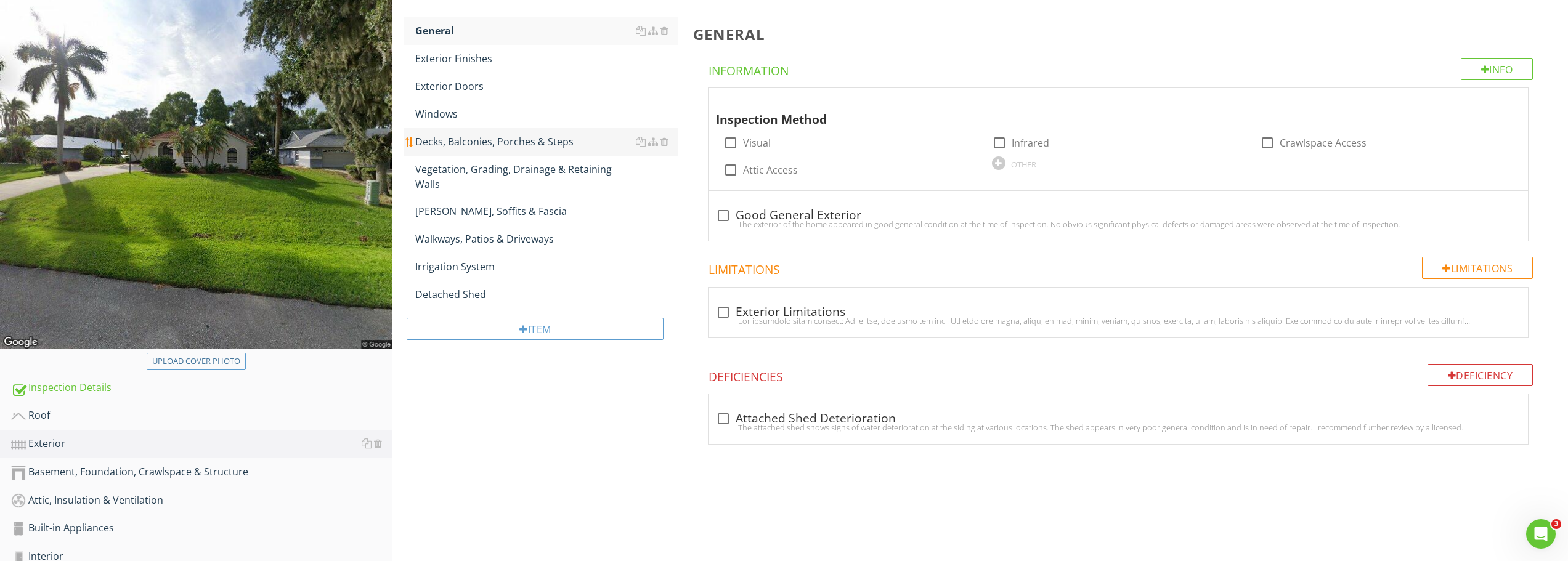
click at [465, 143] on div "Decks, Balconies, Porches & Steps" at bounding box center [547, 141] width 263 height 14
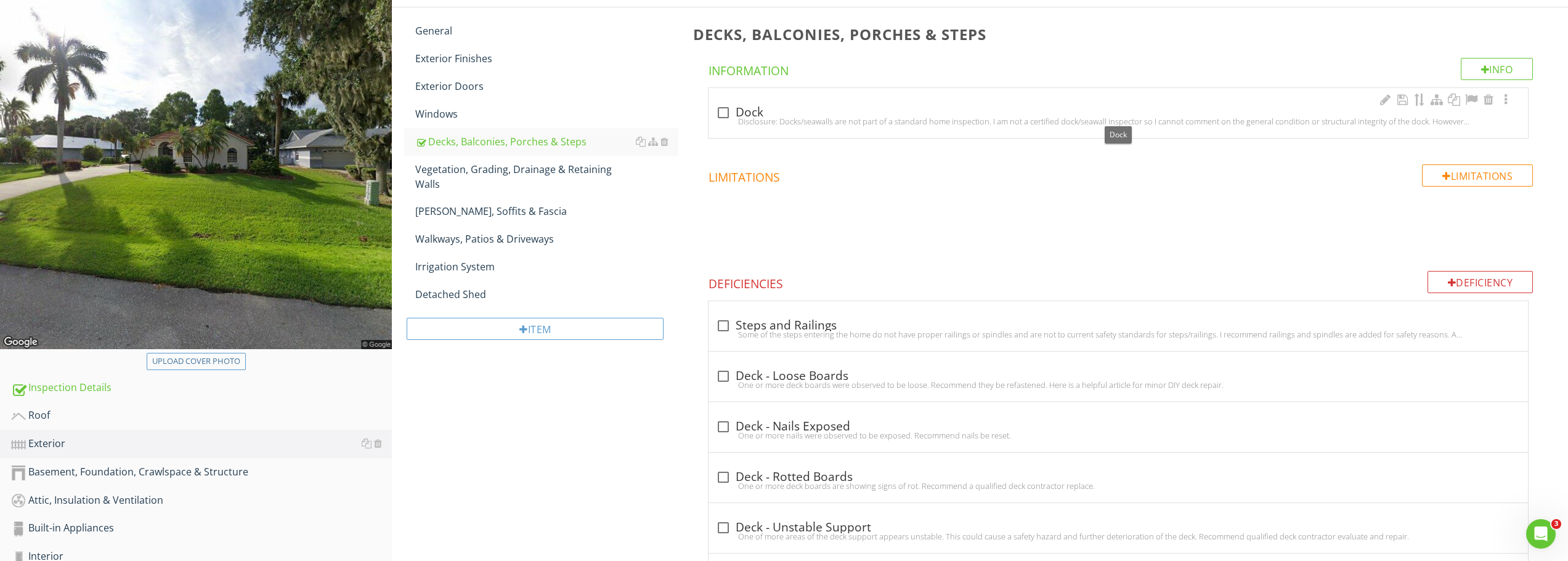
click at [729, 106] on div at bounding box center [723, 113] width 21 height 21
checkbox input "true"
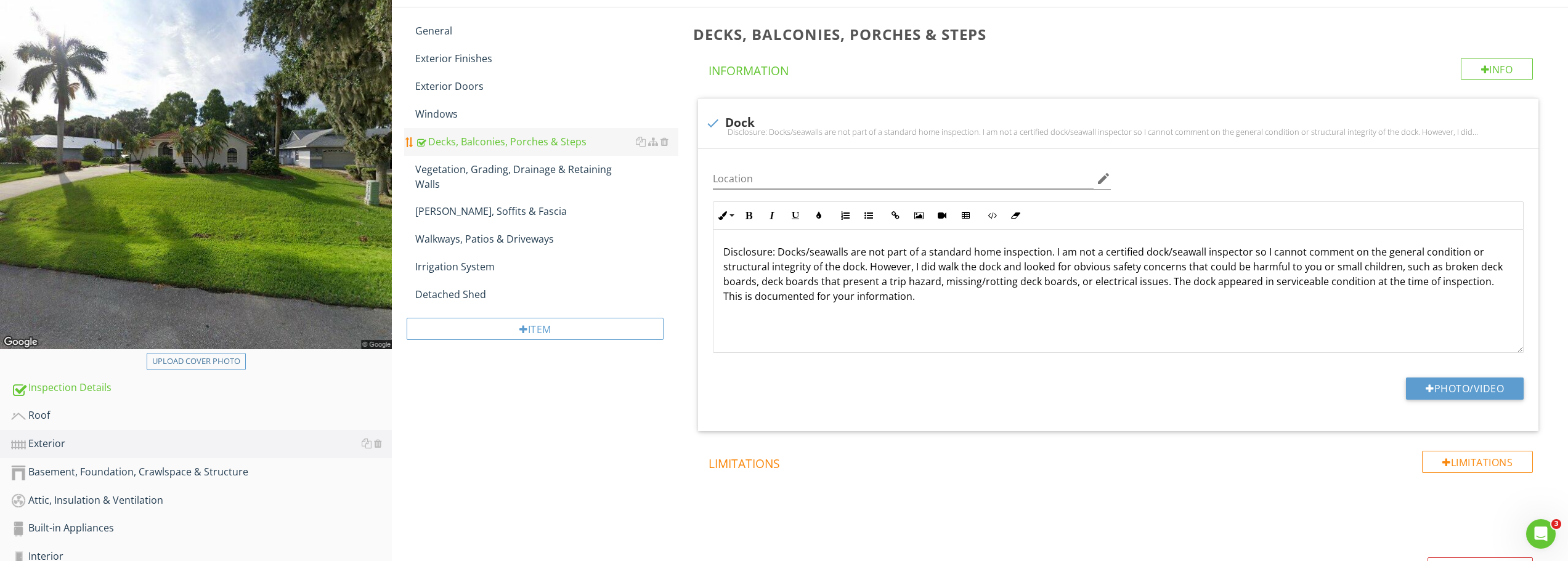
scroll to position [117, 0]
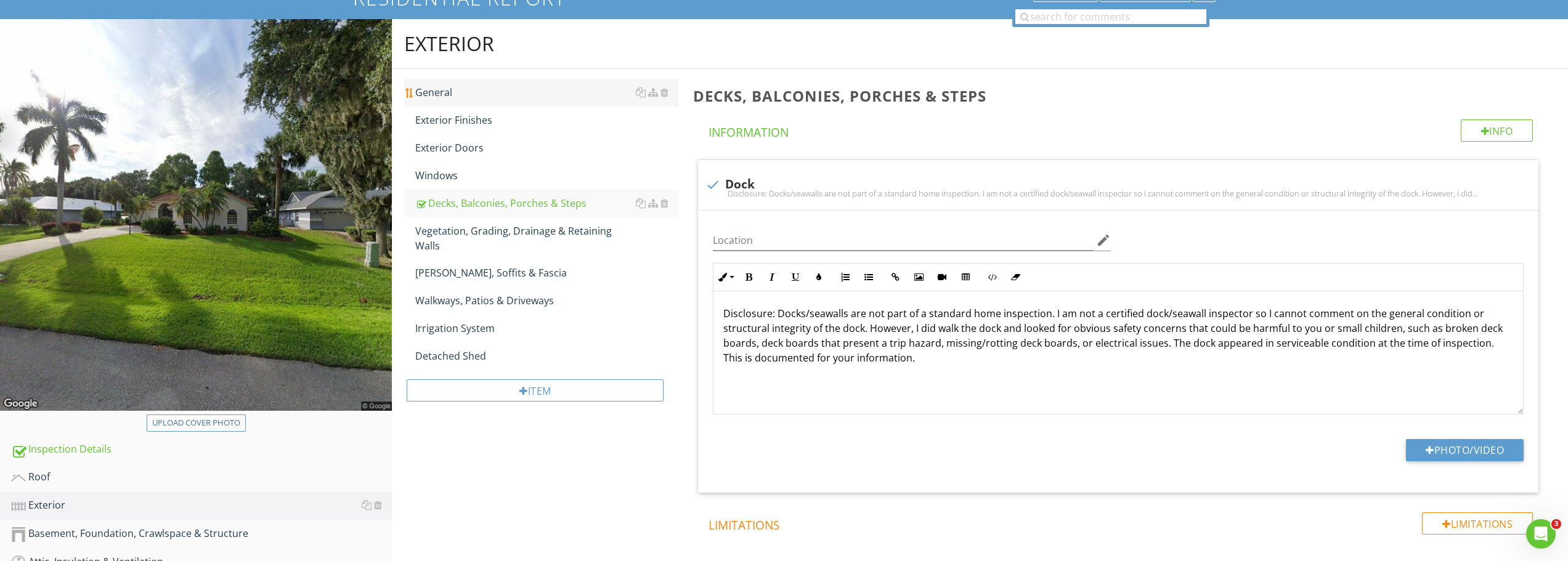
click at [465, 94] on div "General" at bounding box center [547, 92] width 263 height 14
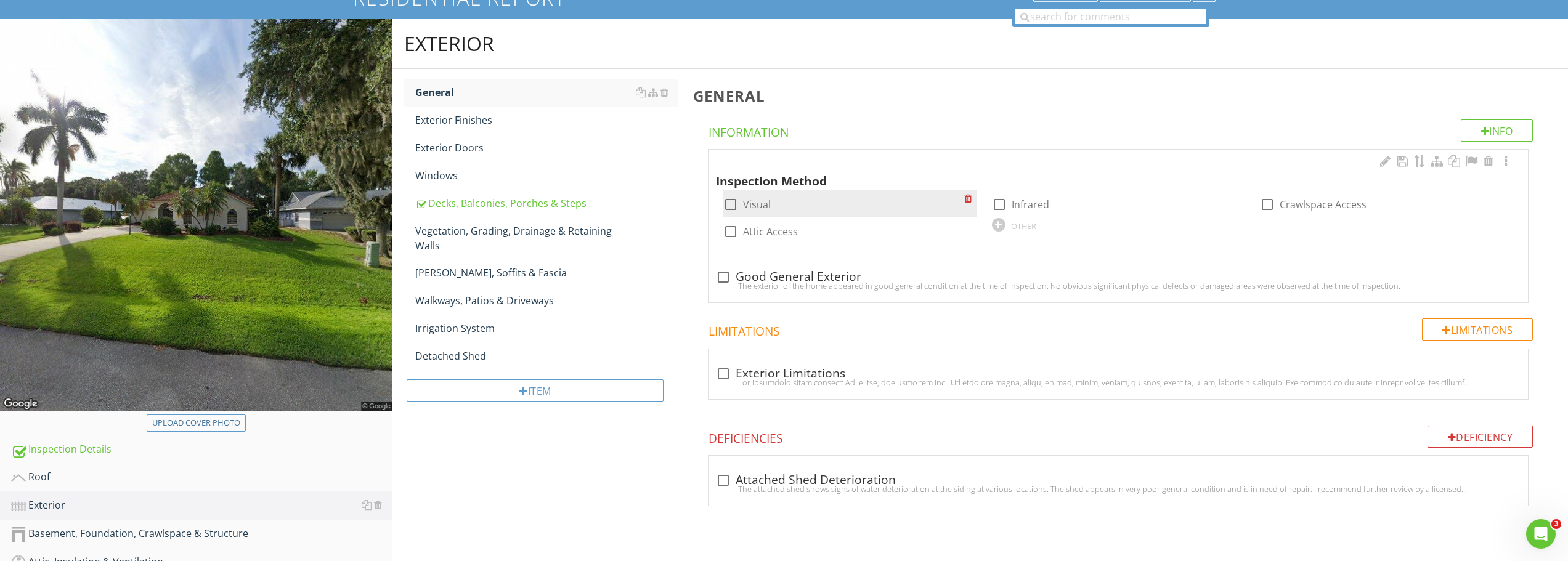
click at [725, 203] on div at bounding box center [730, 204] width 21 height 21
checkbox input "true"
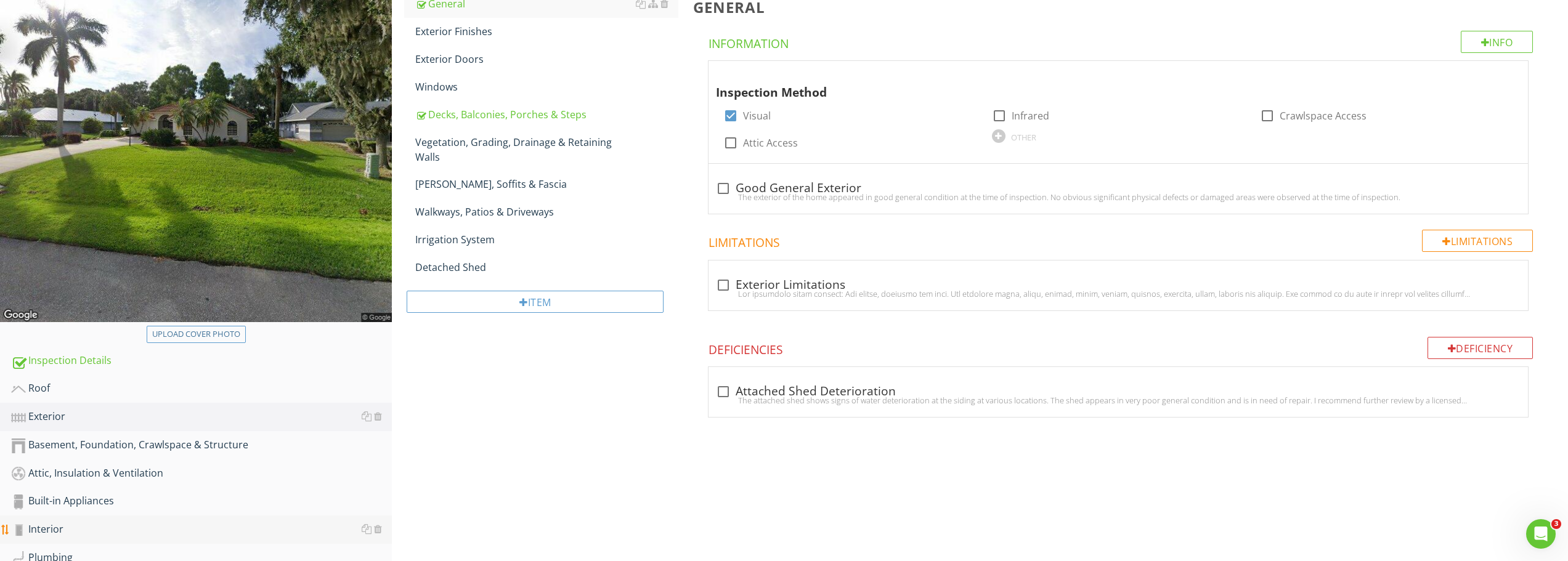
scroll to position [117, 0]
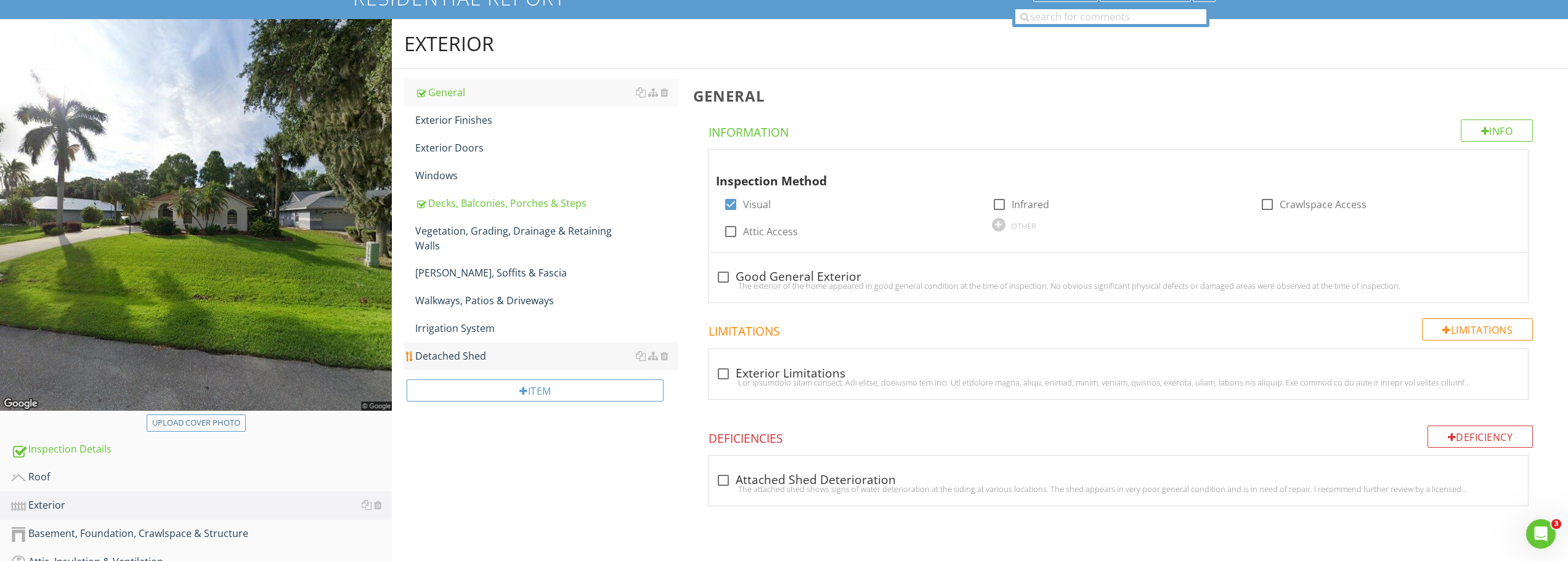
click at [462, 348] on div "Detached Shed" at bounding box center [547, 356] width 263 height 14
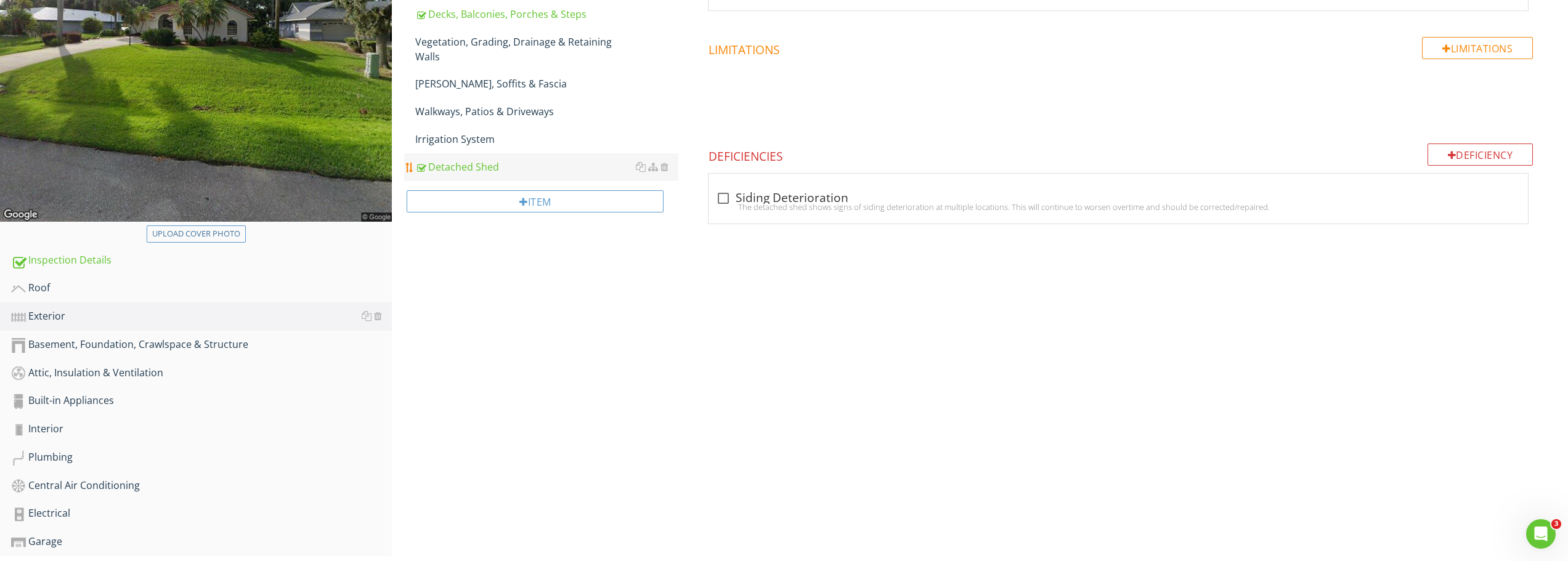
scroll to position [363, 0]
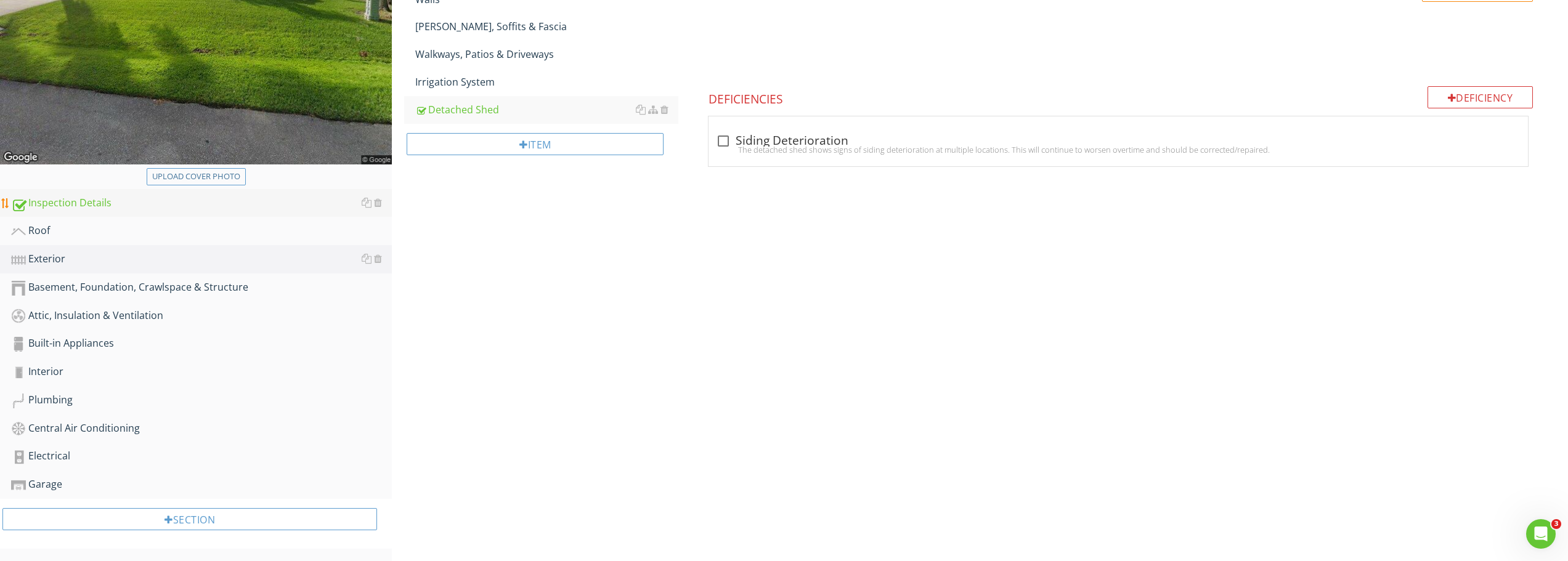
click at [50, 202] on div "Inspection Details" at bounding box center [201, 204] width 381 height 16
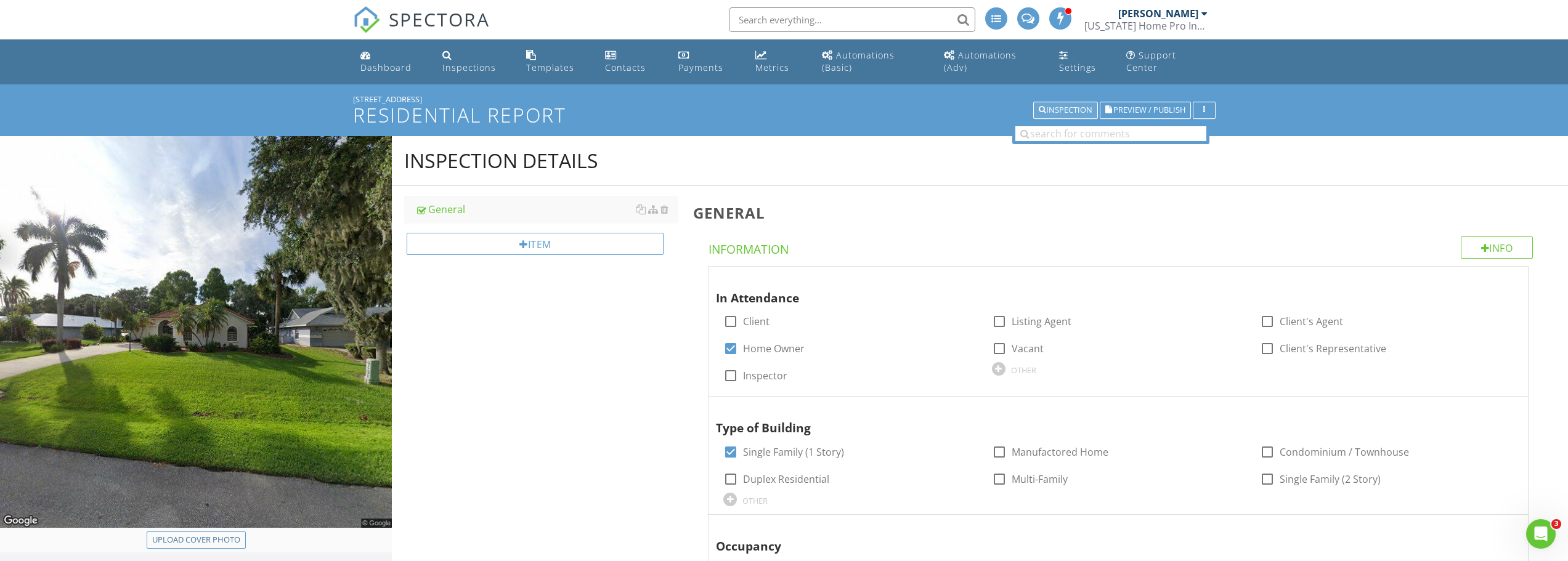
click at [1065, 108] on div "Inspection" at bounding box center [1065, 111] width 53 height 9
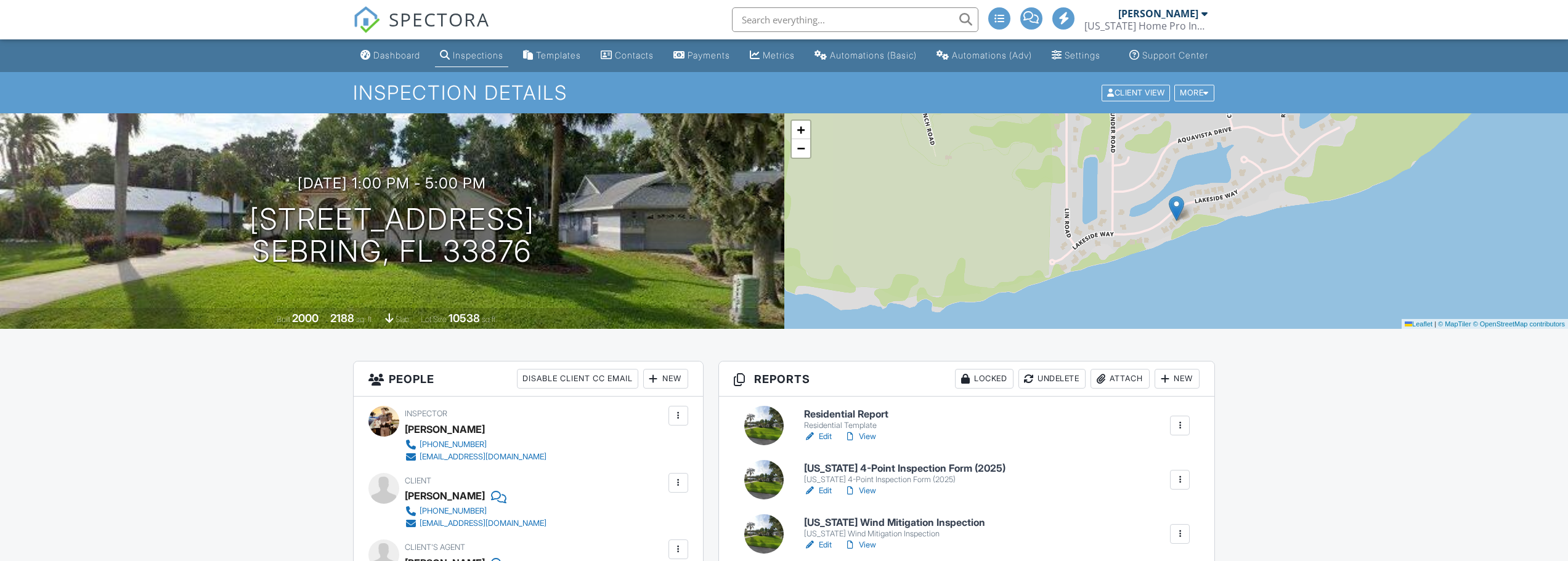
click at [898, 517] on h6 "Florida Wind Mitigation Inspection" at bounding box center [894, 522] width 181 height 11
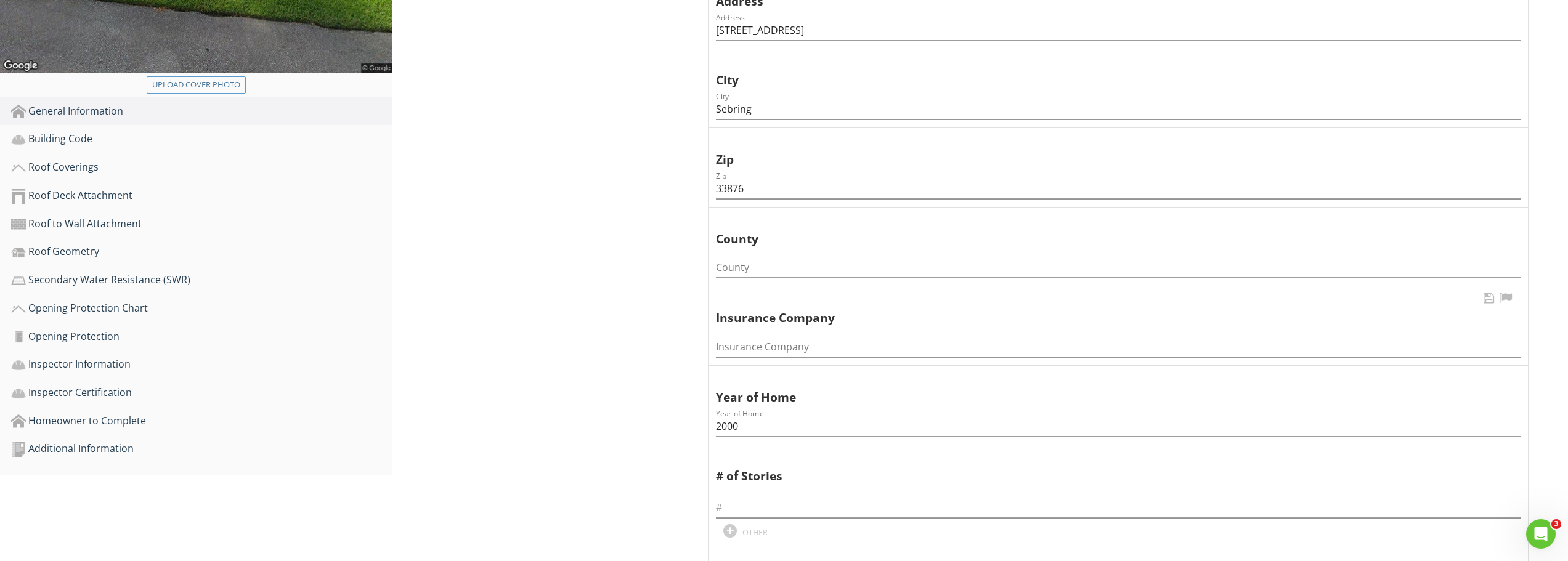
scroll to position [493, 0]
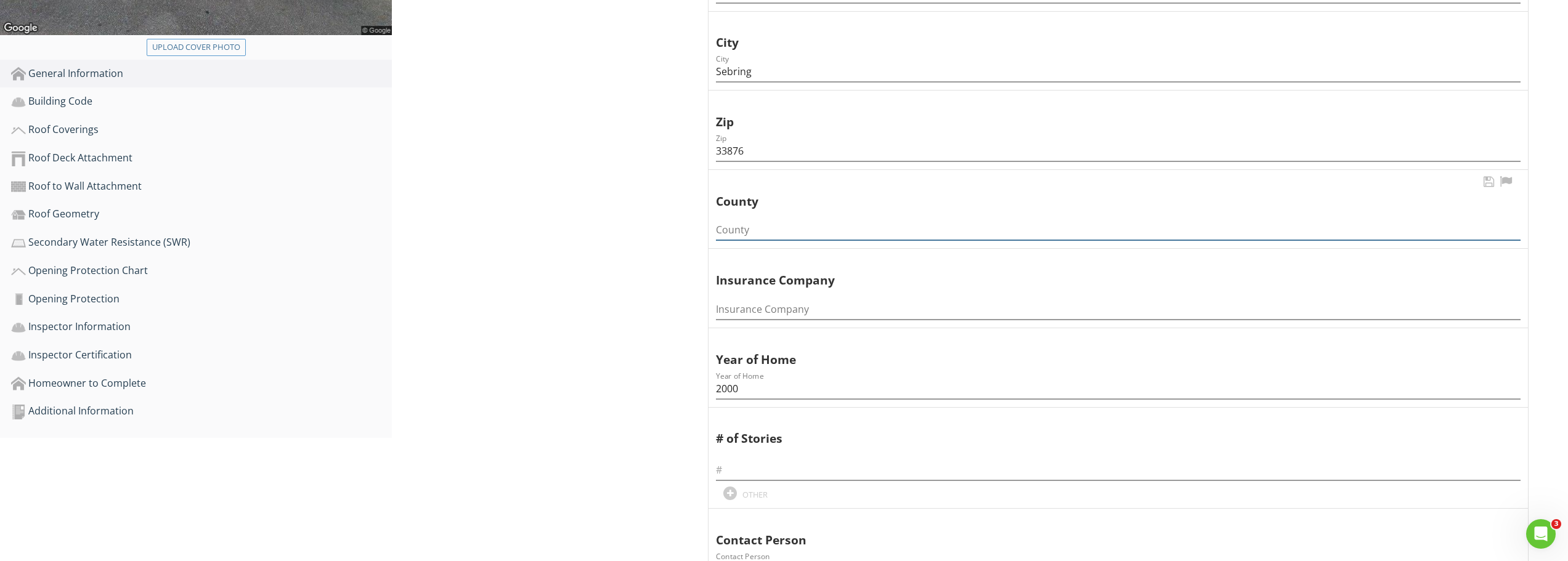
click at [757, 239] on input "County" at bounding box center [1118, 230] width 805 height 21
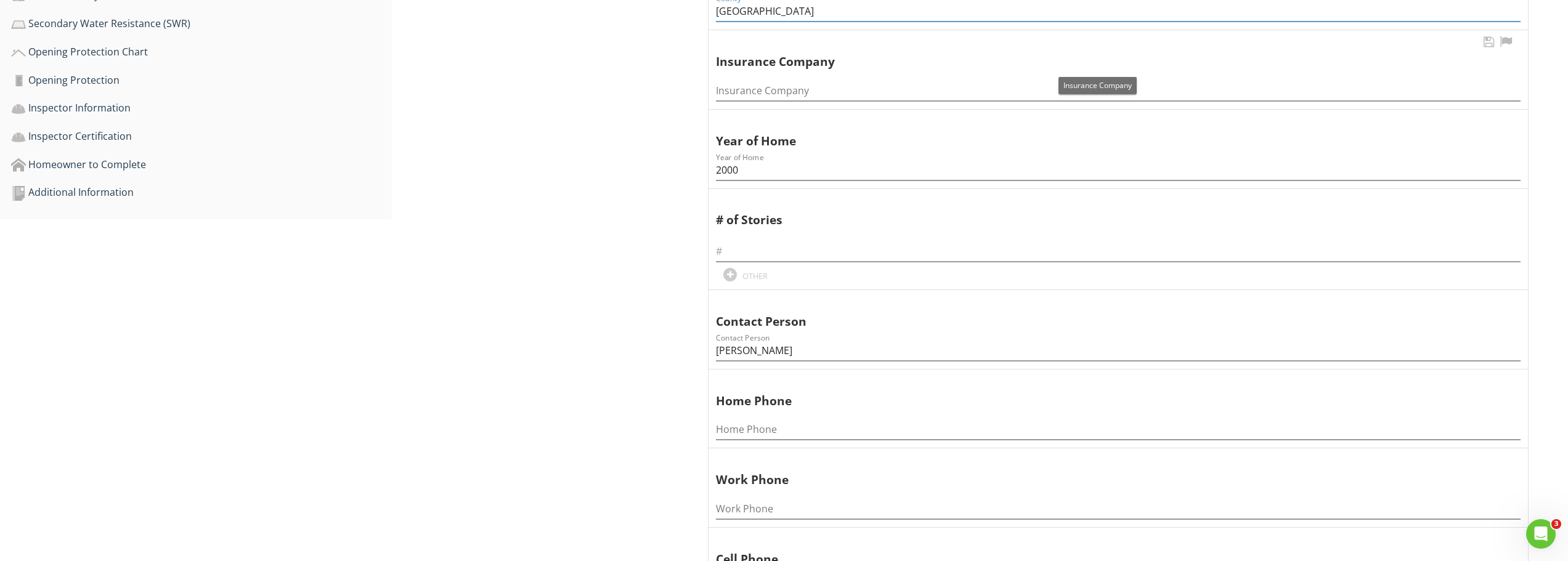
scroll to position [739, 0]
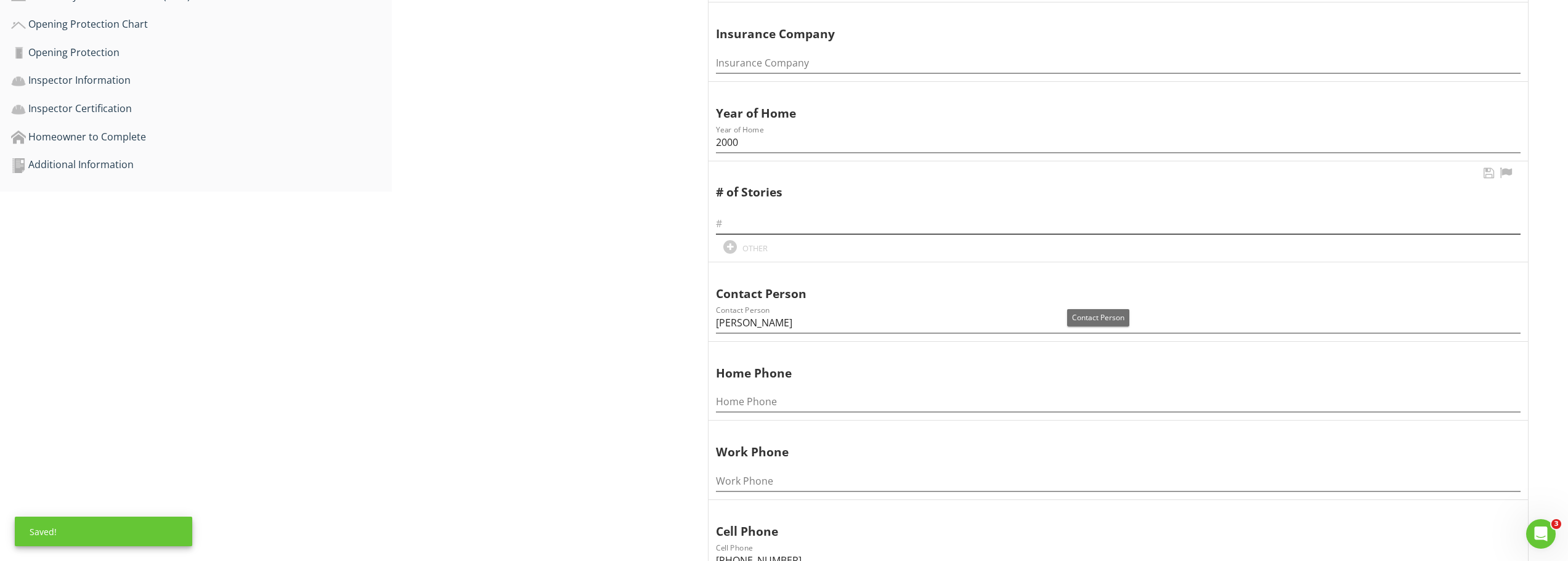
type input "Highlands County"
click at [743, 233] on input "text" at bounding box center [1118, 223] width 805 height 21
click at [743, 232] on input "text" at bounding box center [1118, 223] width 805 height 21
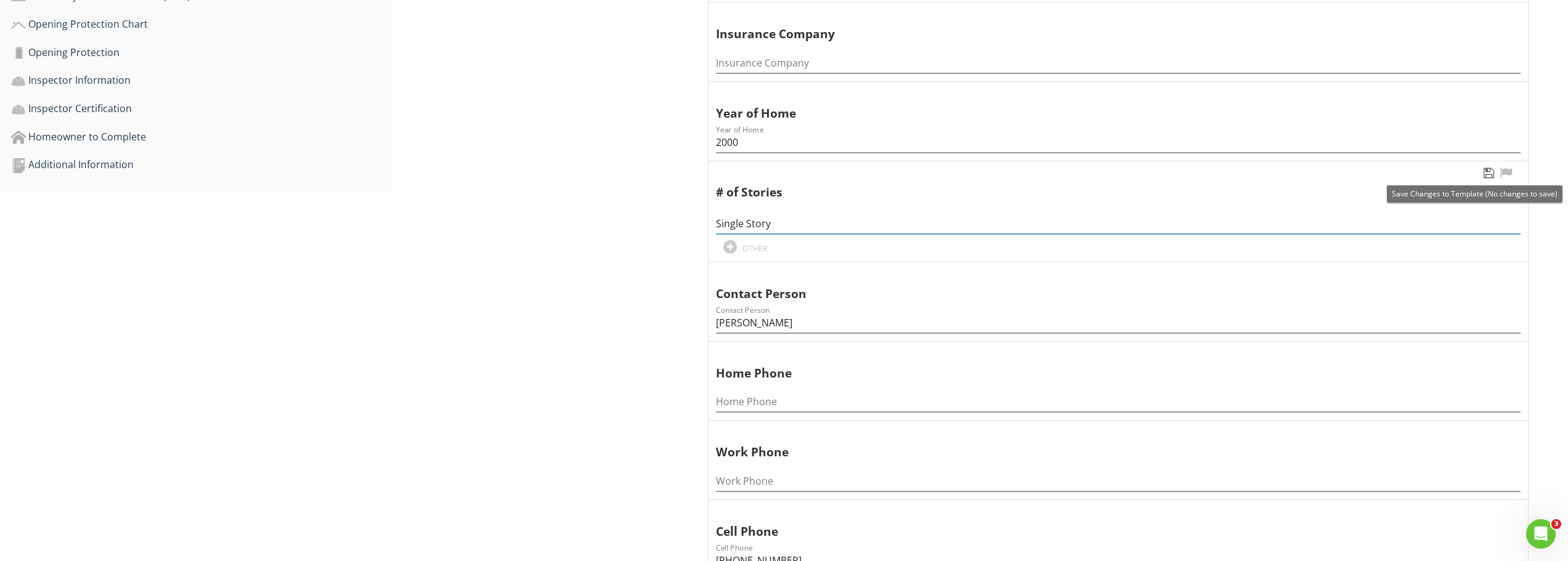
type input "Single Story"
click at [1489, 174] on div at bounding box center [1489, 173] width 14 height 13
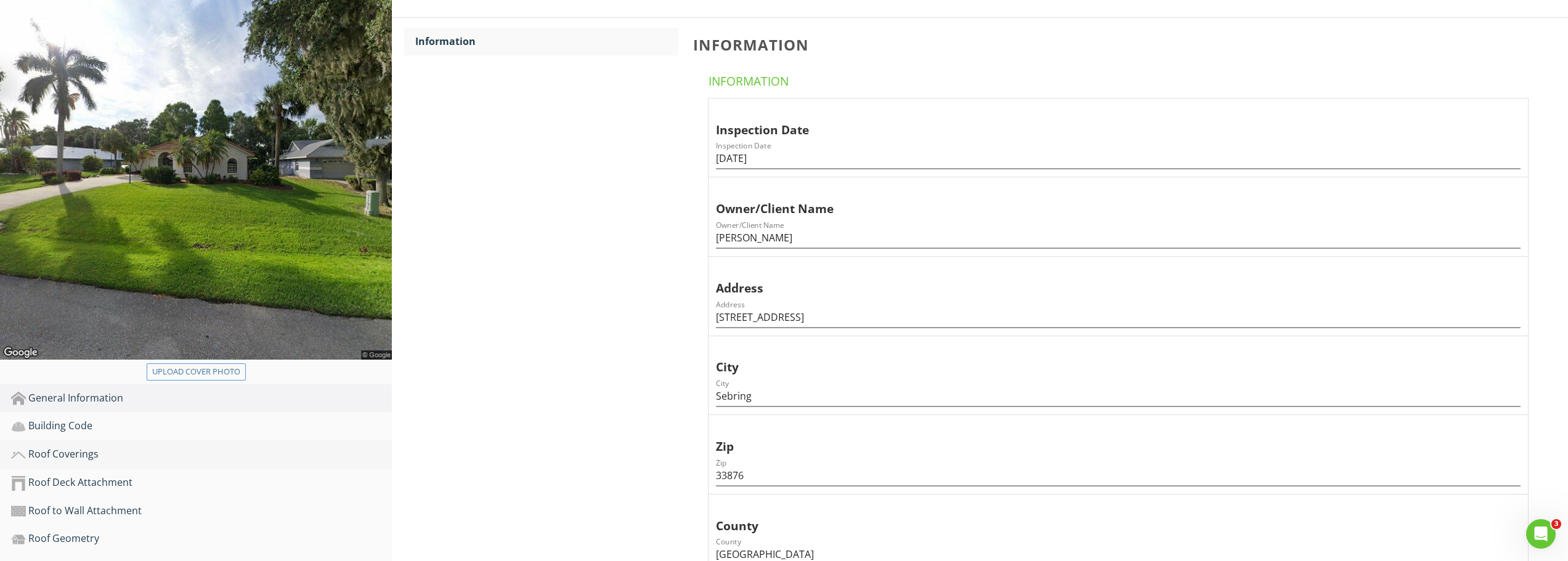
scroll to position [247, 0]
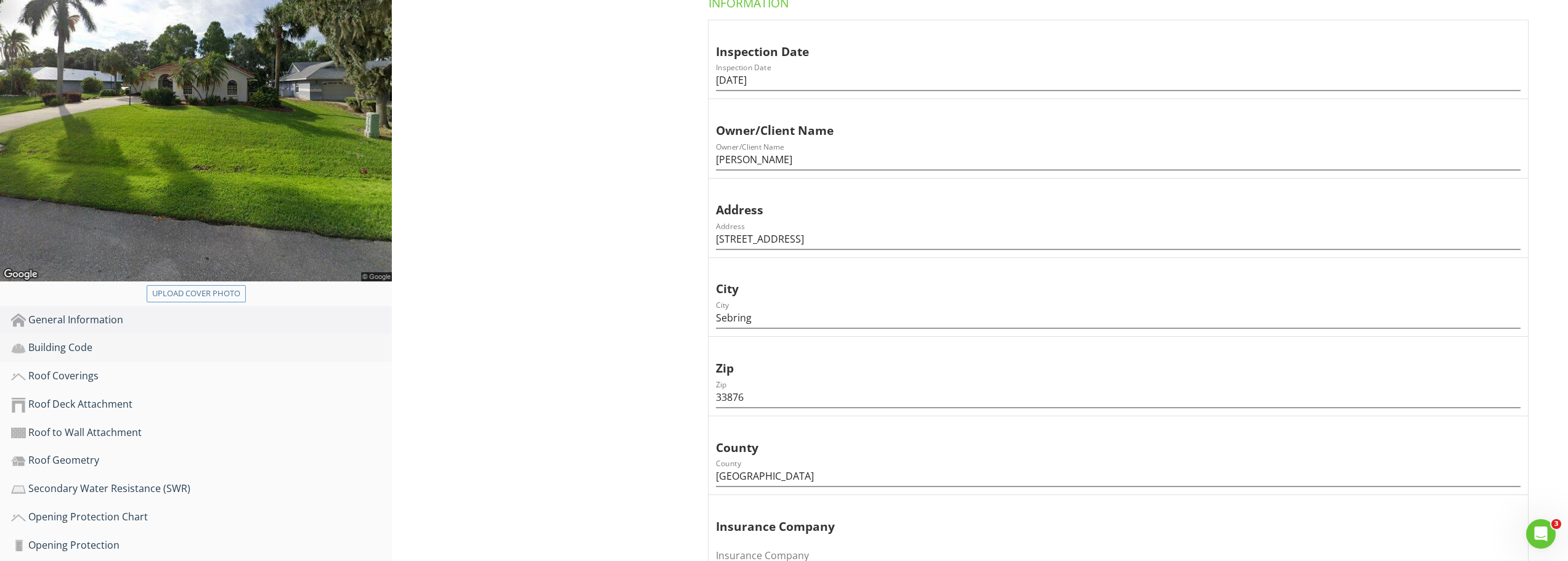
click at [56, 348] on div "Building Code" at bounding box center [201, 348] width 381 height 16
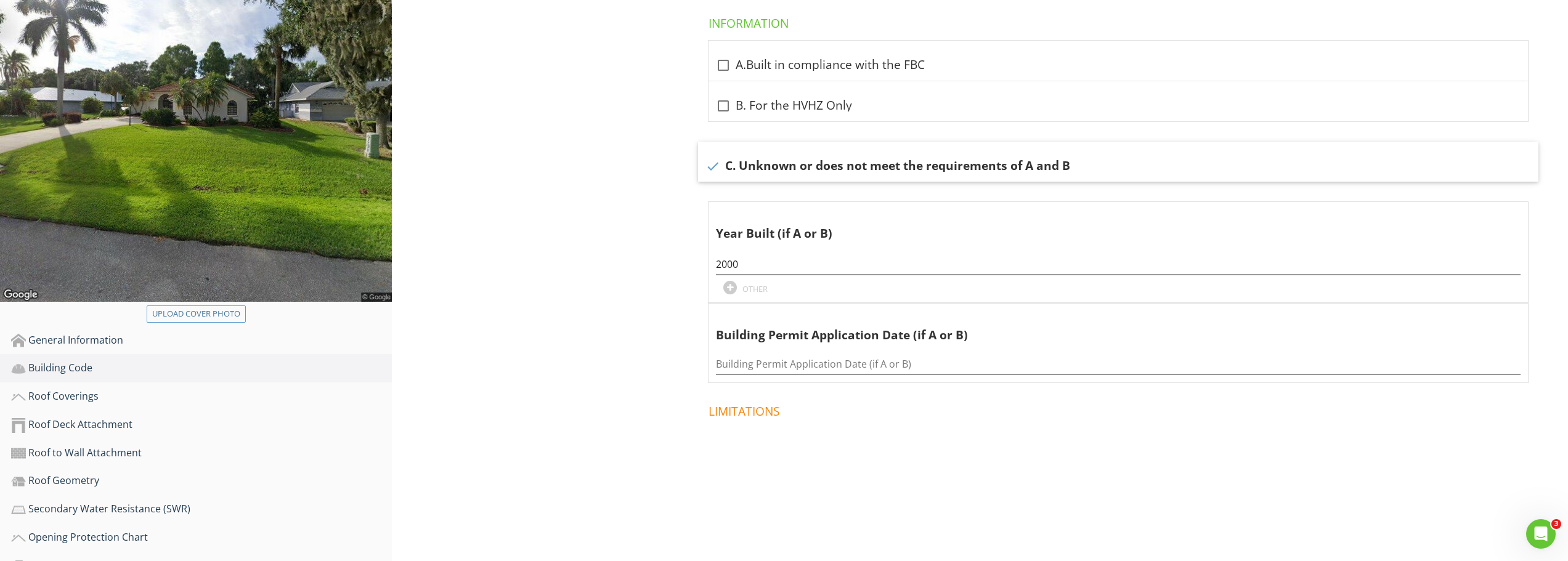
scroll to position [308, 0]
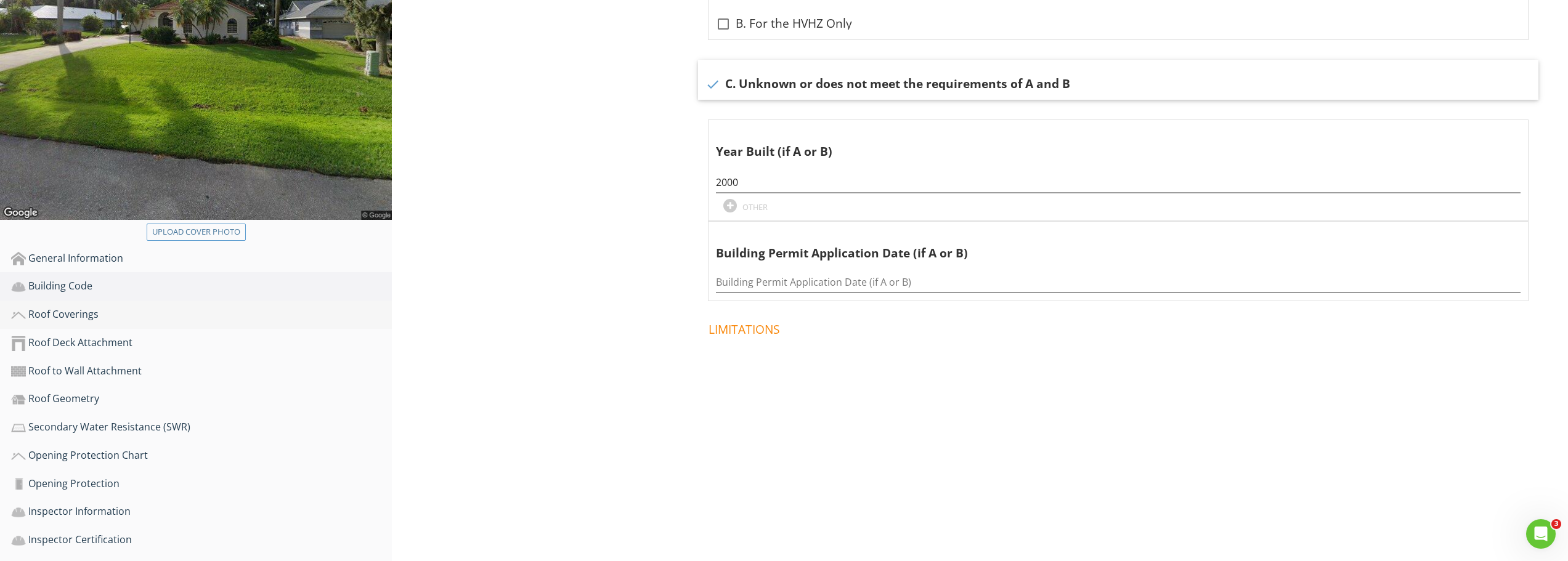
click at [76, 320] on div "Roof Coverings" at bounding box center [201, 315] width 381 height 16
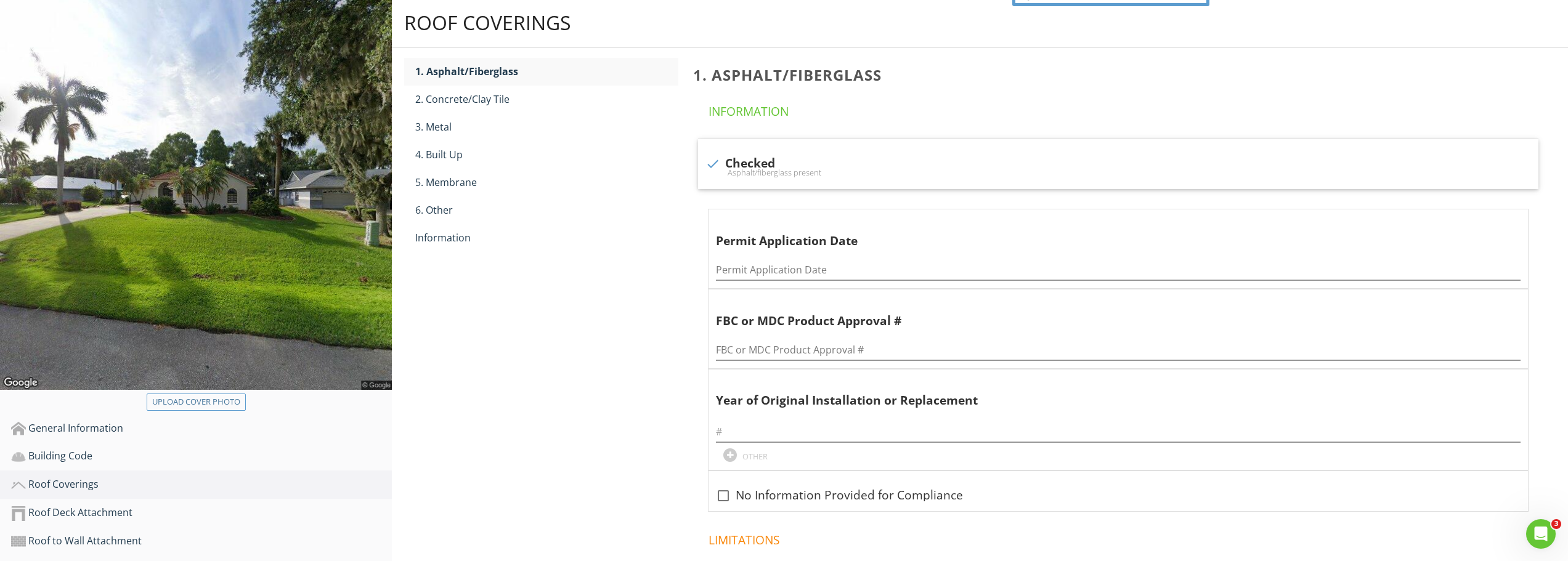
scroll to position [123, 0]
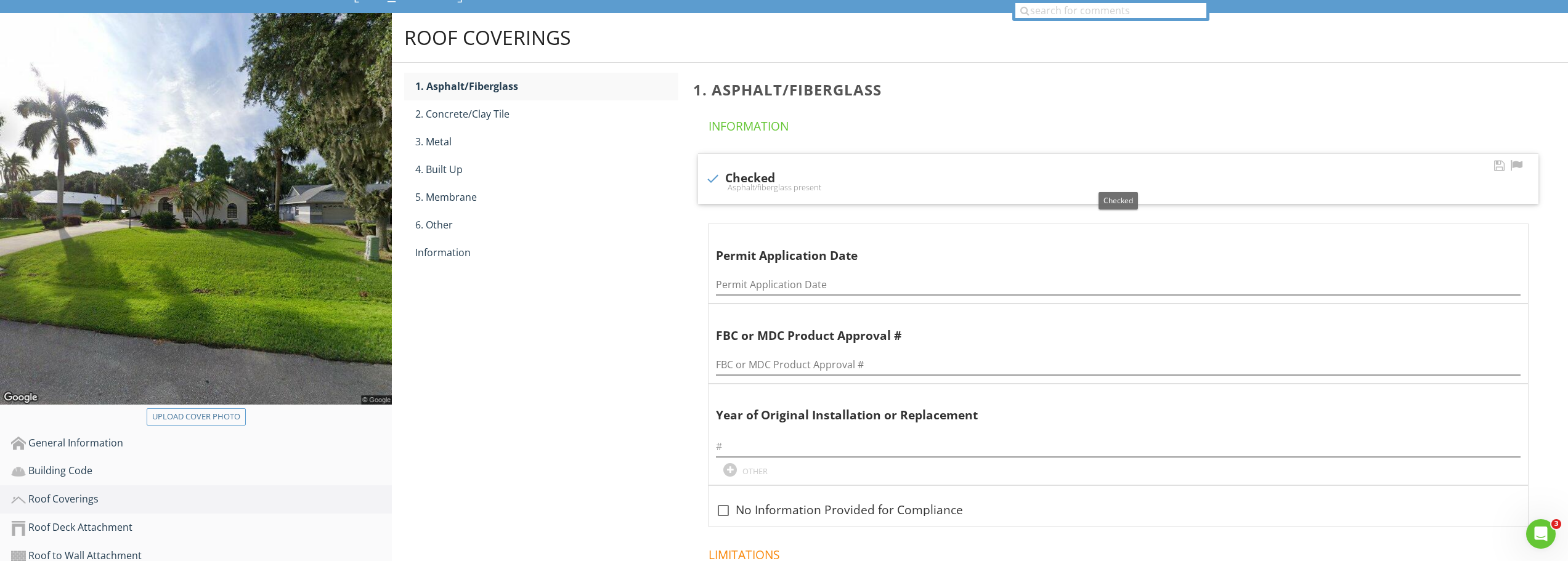
click at [708, 179] on div at bounding box center [713, 178] width 21 height 21
checkbox input "false"
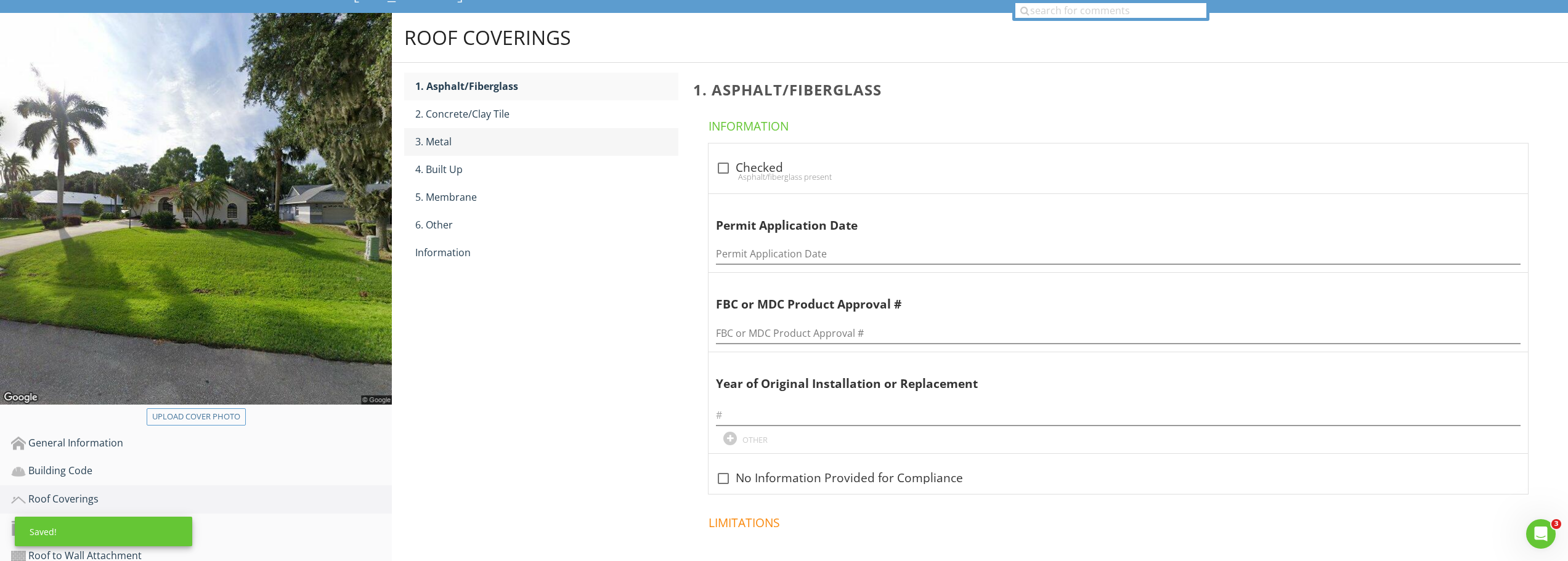
click at [448, 135] on div "3. Metal" at bounding box center [547, 141] width 263 height 14
drag, startPoint x: 724, startPoint y: 169, endPoint x: 740, endPoint y: 207, distance: 41.2
click at [723, 169] on div at bounding box center [723, 167] width 21 height 21
checkbox input "true"
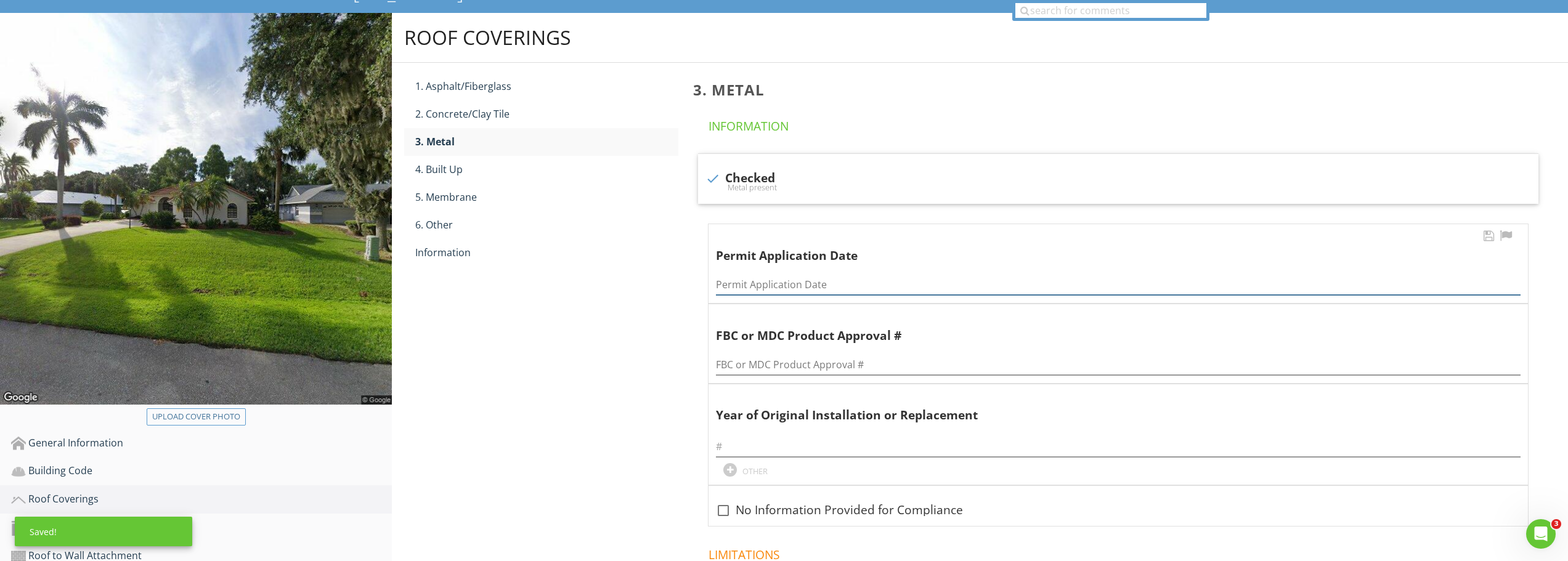
click at [759, 289] on input "Permit Application Date" at bounding box center [1118, 285] width 805 height 21
paste input "05-19-2000"
type input "05-19-2000"
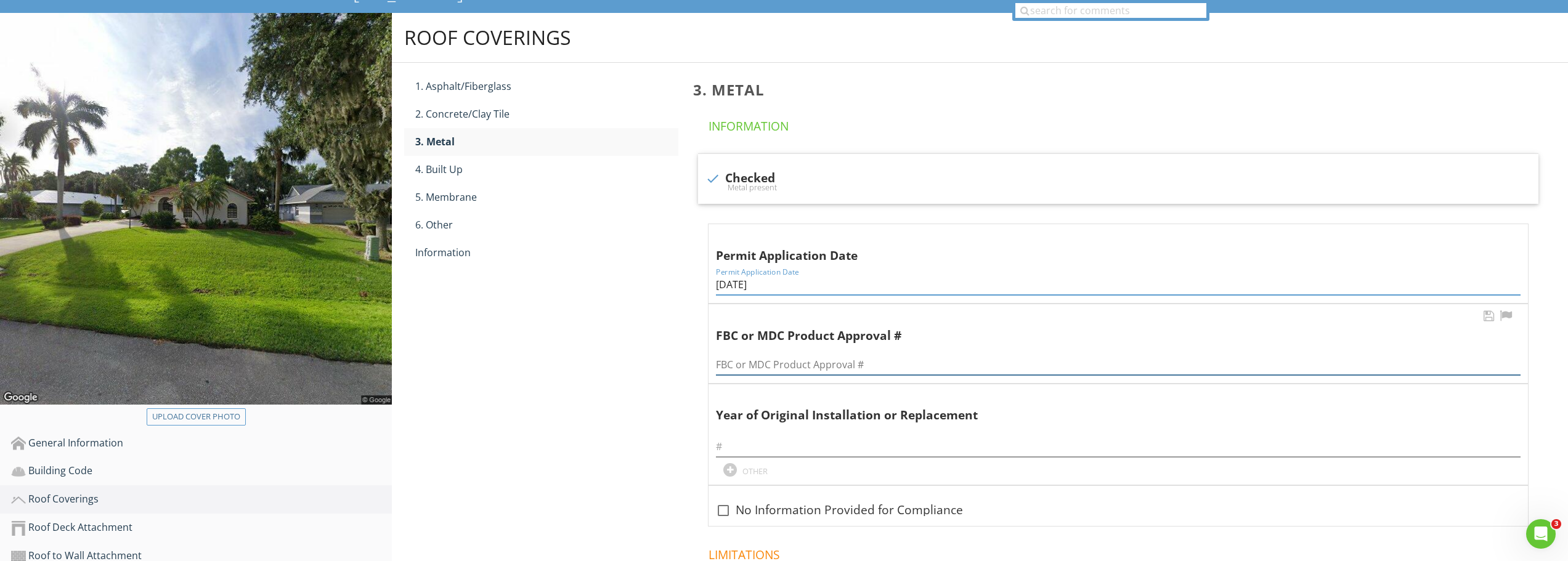
click at [752, 364] on input "FBC or MDC Product Approval #" at bounding box center [1118, 365] width 805 height 21
paste input "00050298"
click at [738, 362] on input "00050298" at bounding box center [1118, 365] width 805 height 21
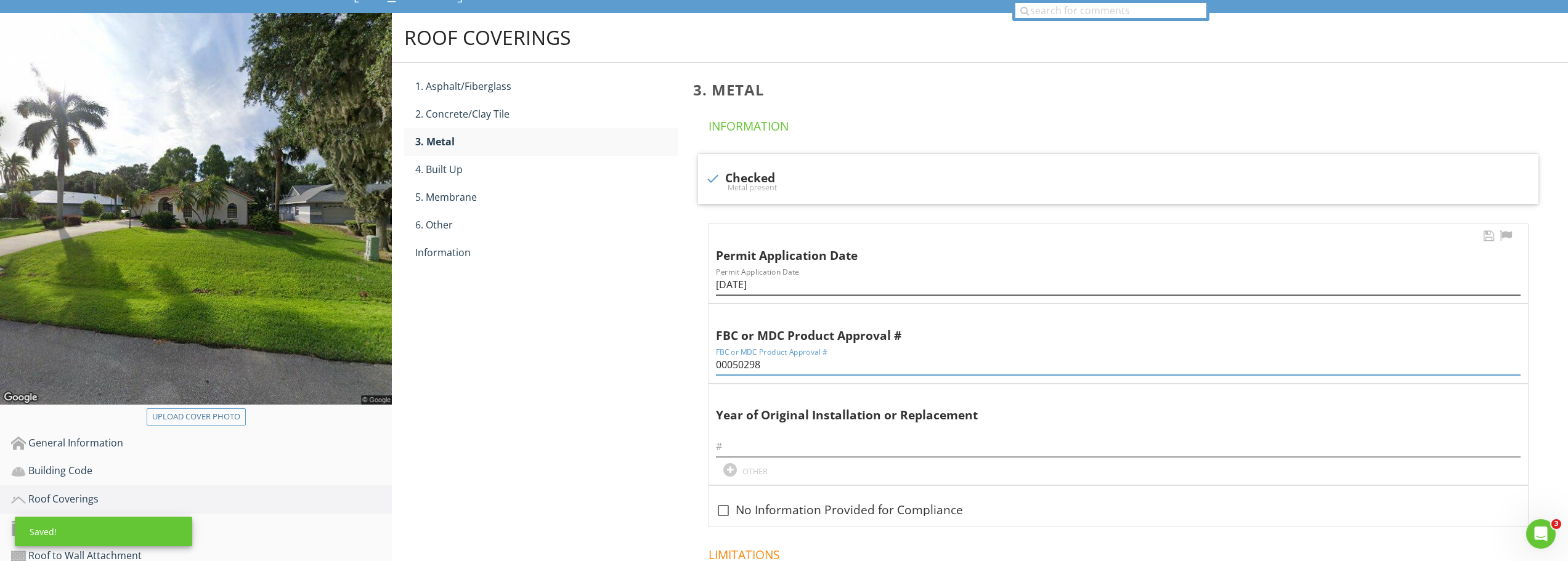
type input "00050298"
click at [738, 282] on input "05-19-2000" at bounding box center [1118, 285] width 805 height 21
type input "05-19-2000"
click at [767, 448] on input "text" at bounding box center [1118, 447] width 805 height 21
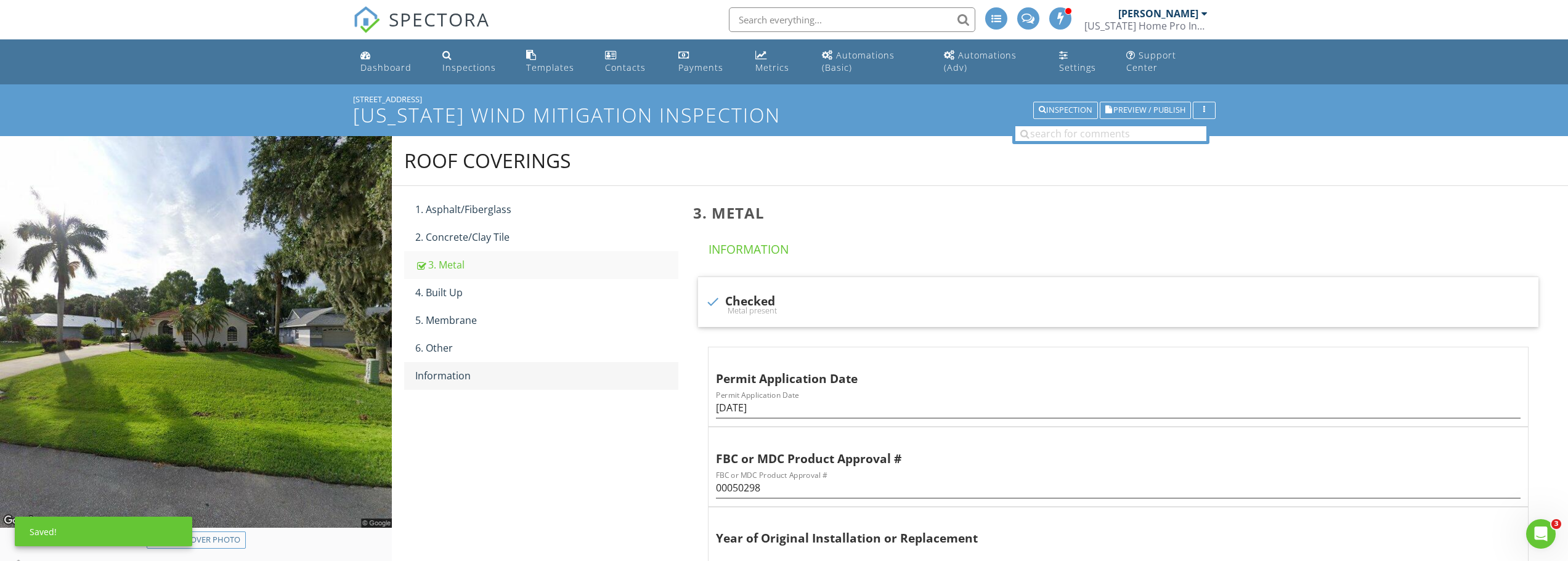
type input "2000"
click at [473, 383] on link "Information" at bounding box center [547, 376] width 263 height 27
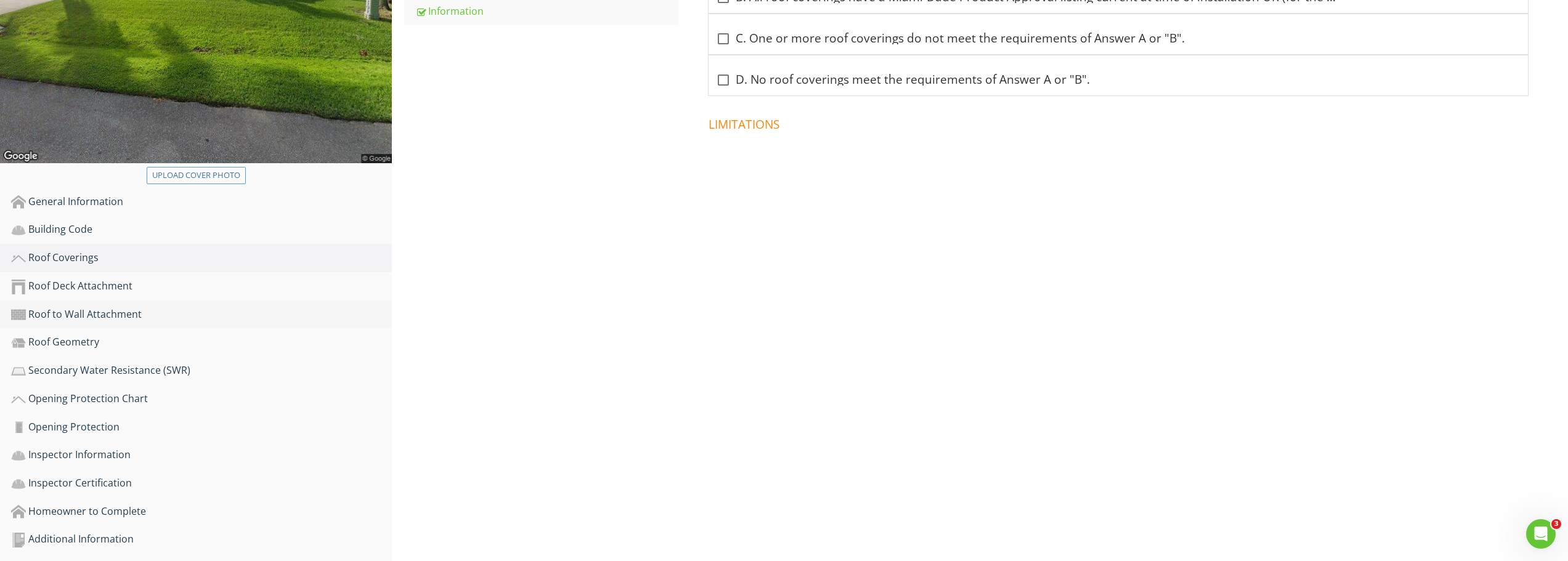
scroll to position [369, 0]
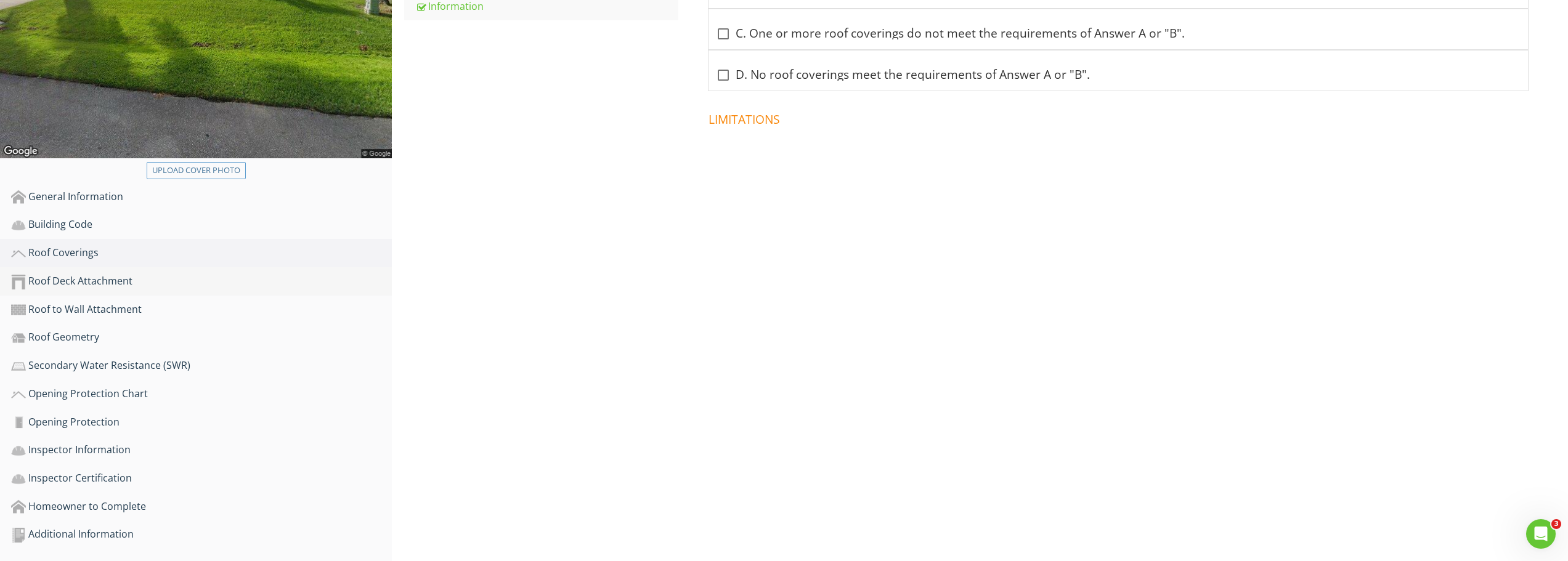
click at [62, 280] on div "Roof Deck Attachment" at bounding box center [201, 282] width 381 height 16
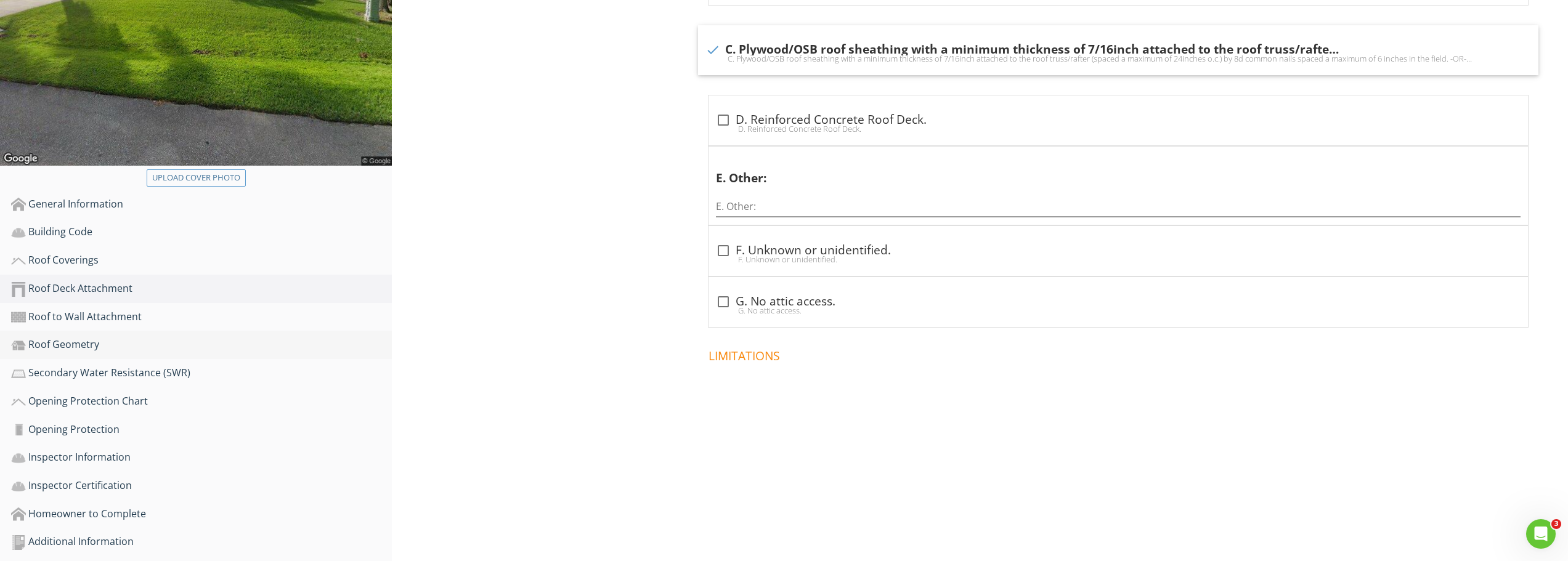
scroll to position [369, 0]
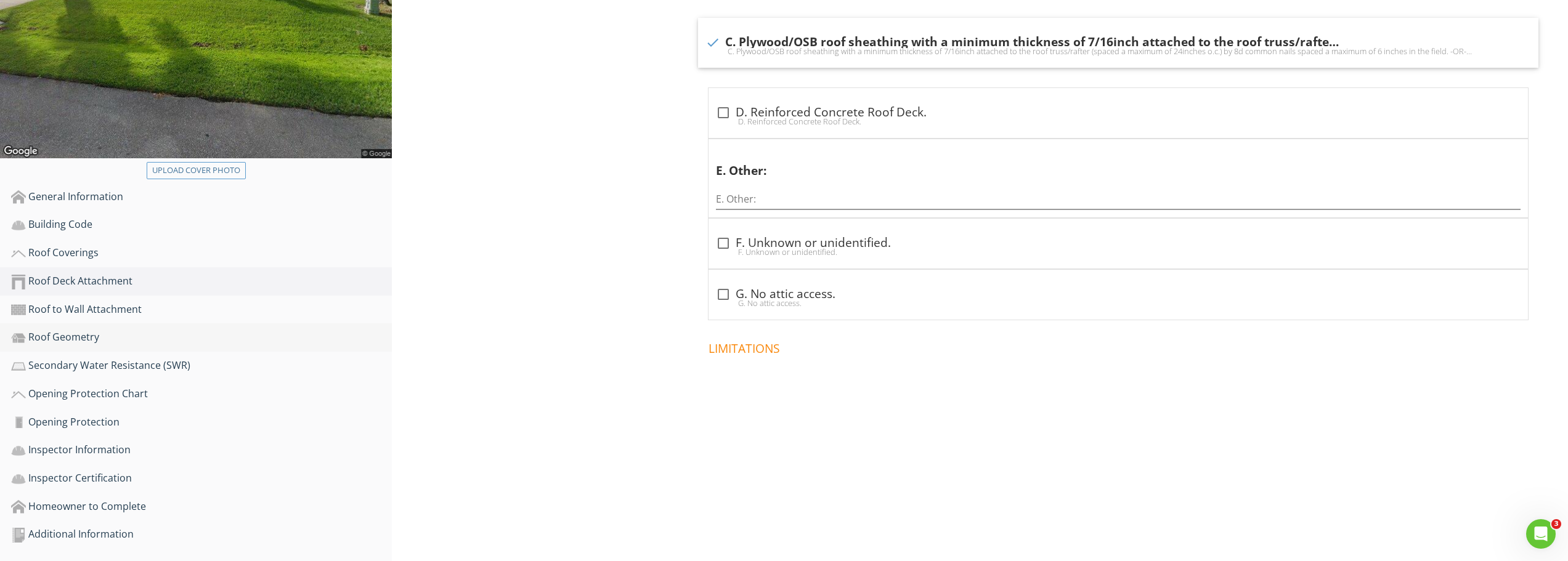
click at [73, 337] on div "Roof Geometry" at bounding box center [201, 338] width 381 height 16
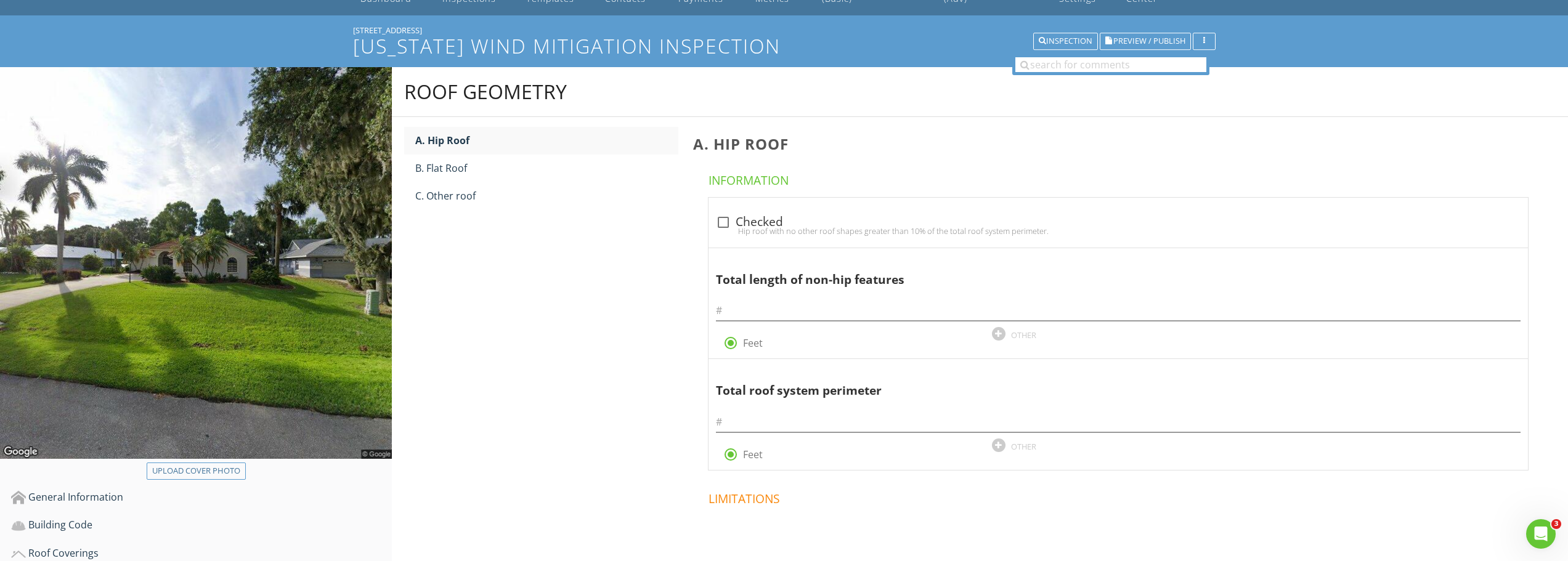
scroll to position [61, 0]
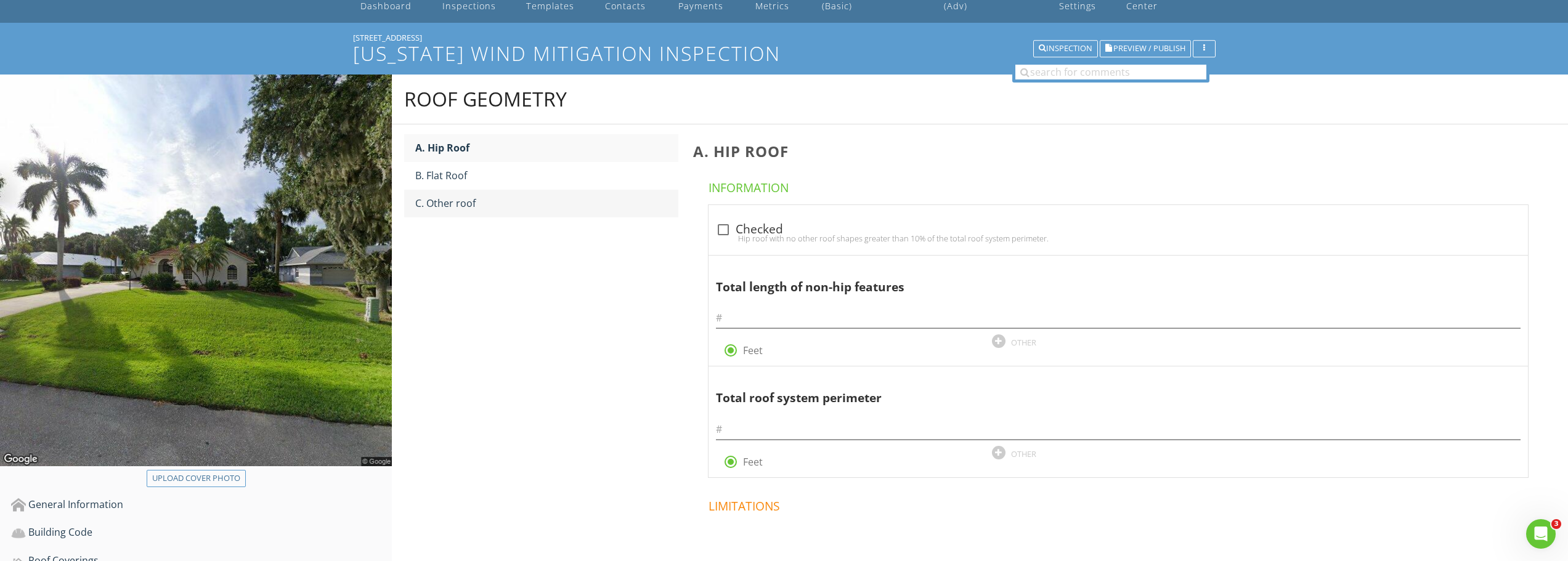
click at [449, 204] on div "C. Other roof" at bounding box center [547, 203] width 263 height 14
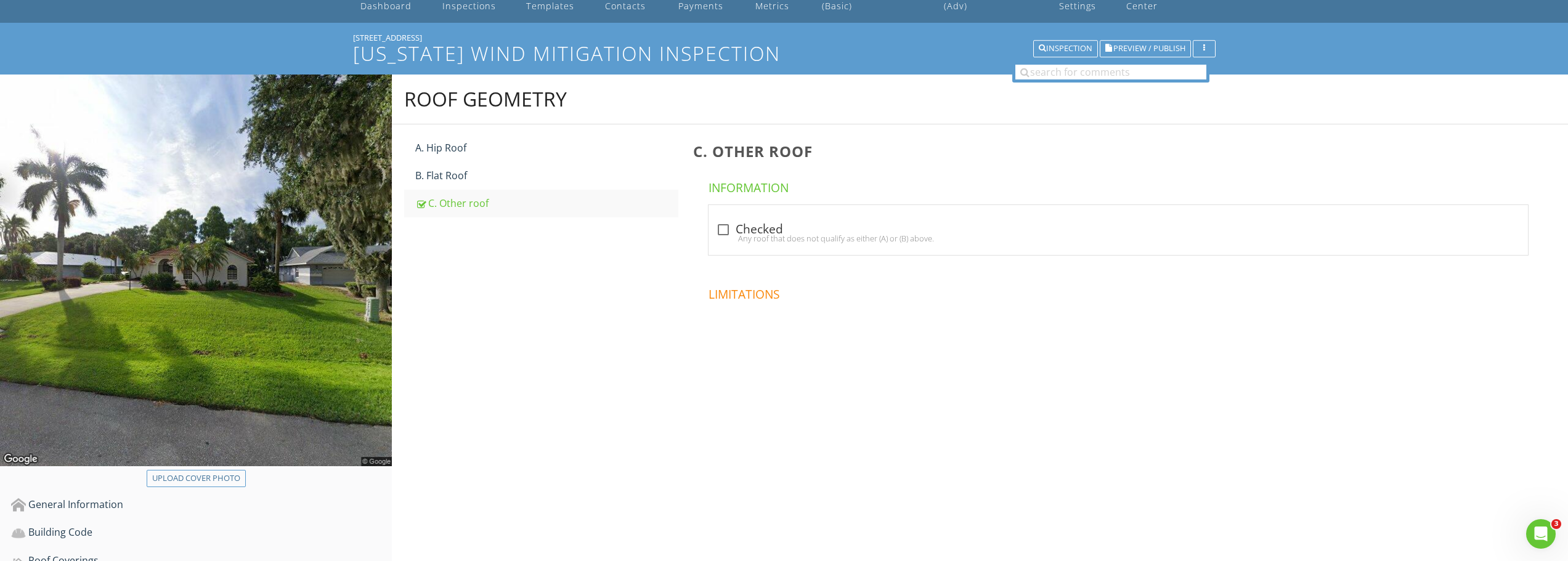
drag, startPoint x: 725, startPoint y: 235, endPoint x: 618, endPoint y: 366, distance: 169.1
click at [724, 235] on div "Any roof that does not qualify as either (A) or (B) above." at bounding box center [1118, 238] width 805 height 10
checkbox input "true"
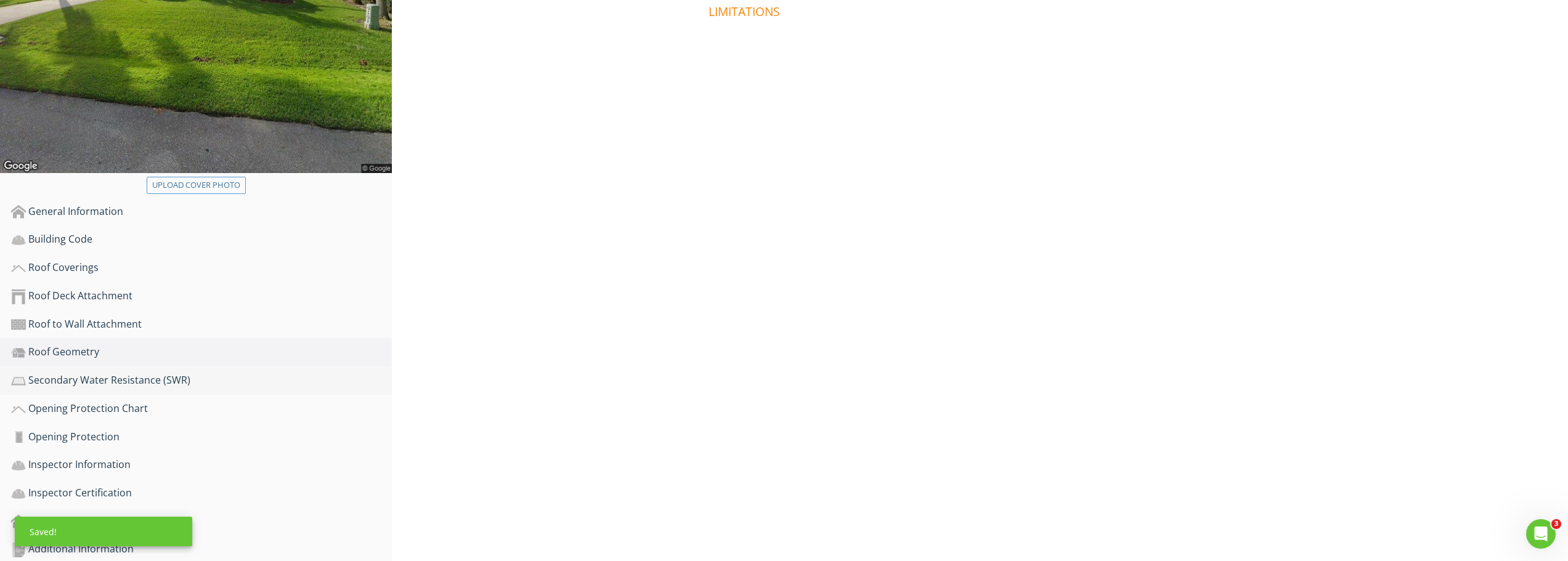
scroll to position [369, 0]
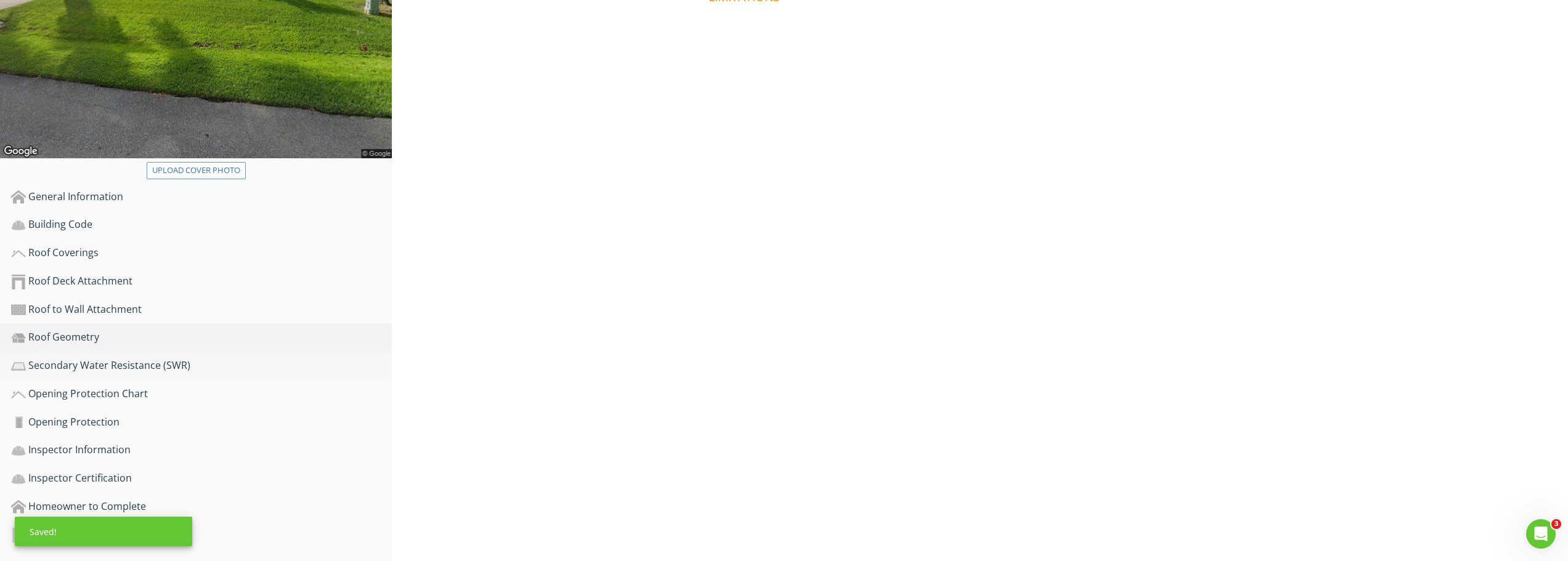
click at [85, 360] on div "Secondary Water Resistance (SWR)" at bounding box center [201, 366] width 381 height 16
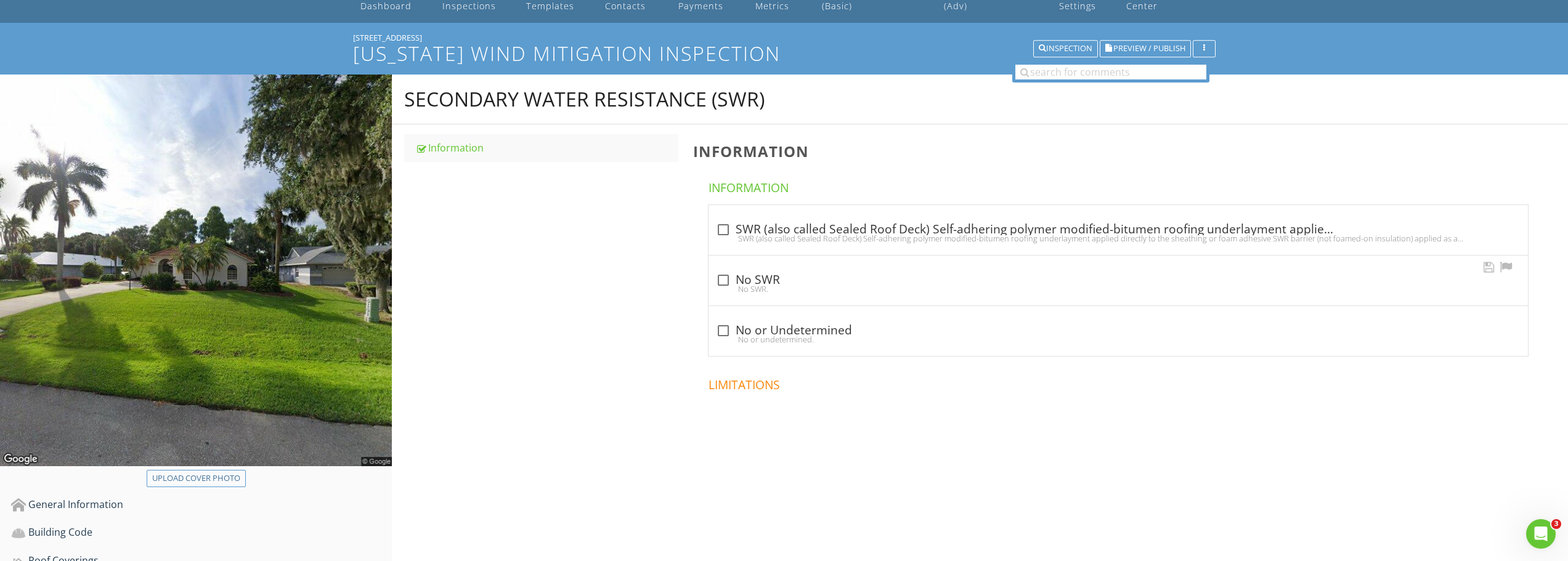
click at [724, 282] on div at bounding box center [723, 280] width 21 height 21
checkbox input "true"
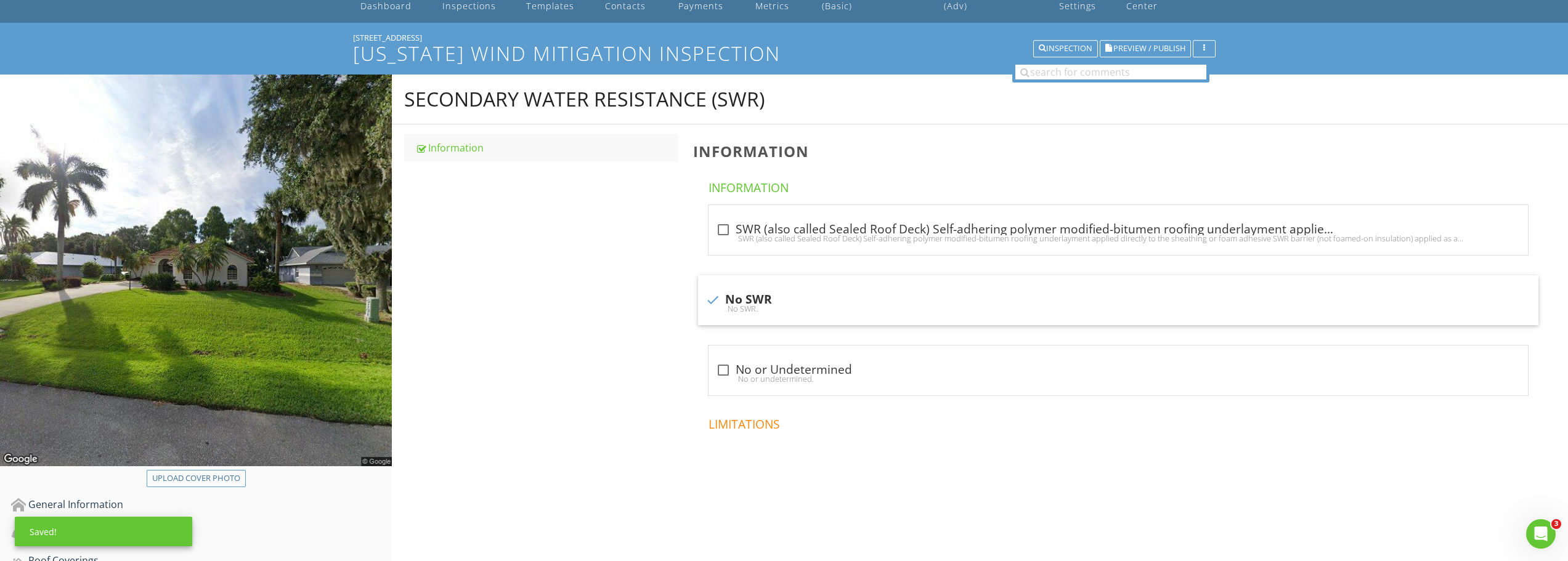
scroll to position [369, 0]
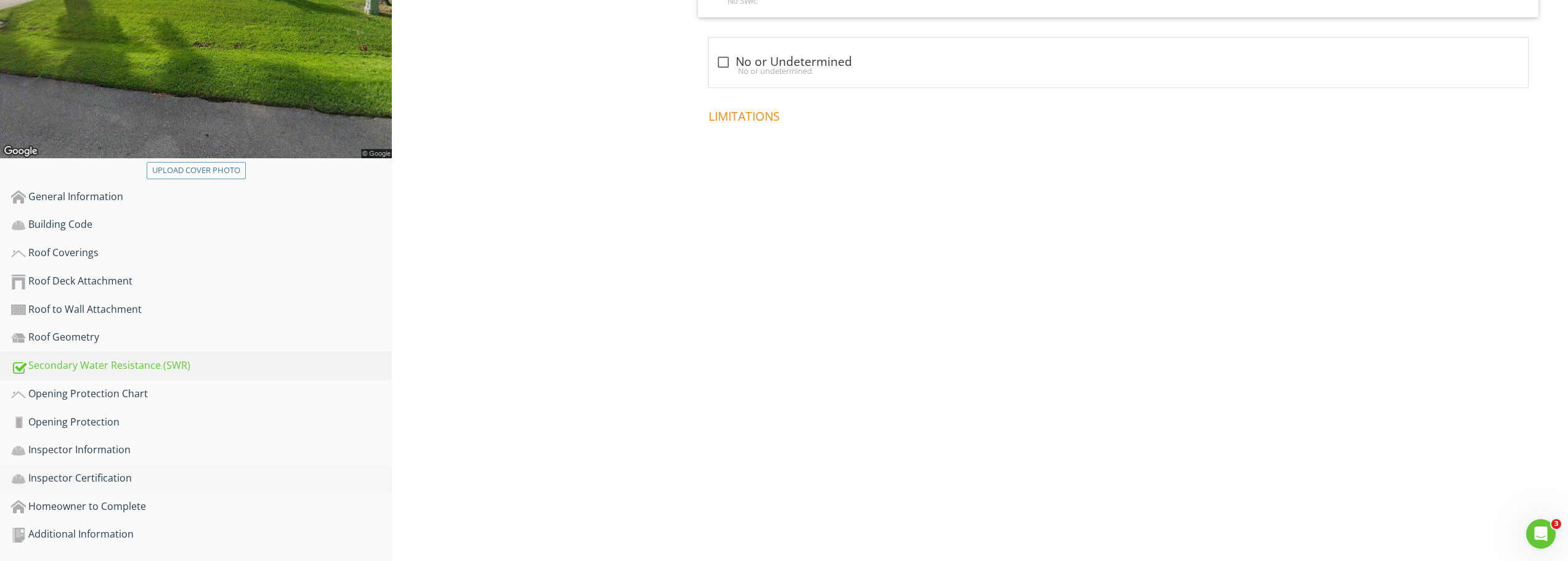
click at [81, 484] on div "Inspector Certification" at bounding box center [201, 478] width 381 height 16
click at [85, 444] on div "Inspector Information" at bounding box center [201, 450] width 381 height 16
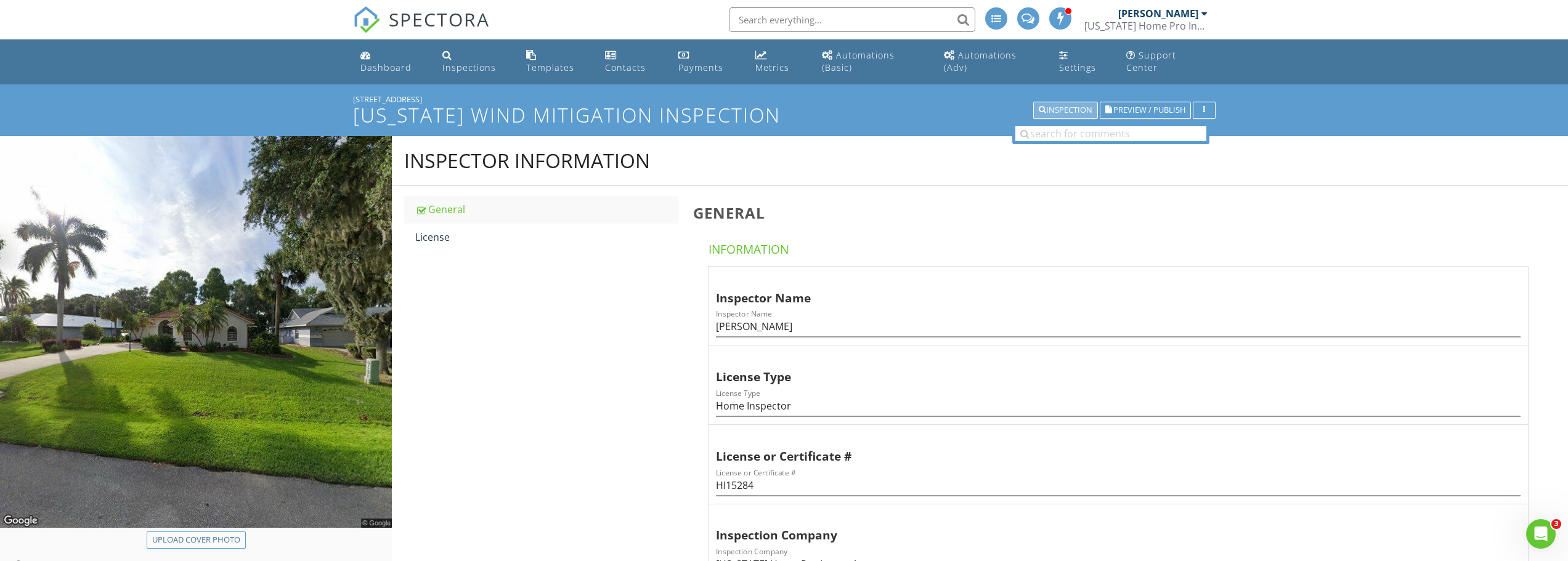
drag, startPoint x: 1036, startPoint y: 113, endPoint x: 1011, endPoint y: 130, distance: 30.2
click at [1039, 113] on icon "button" at bounding box center [1043, 111] width 7 height 9
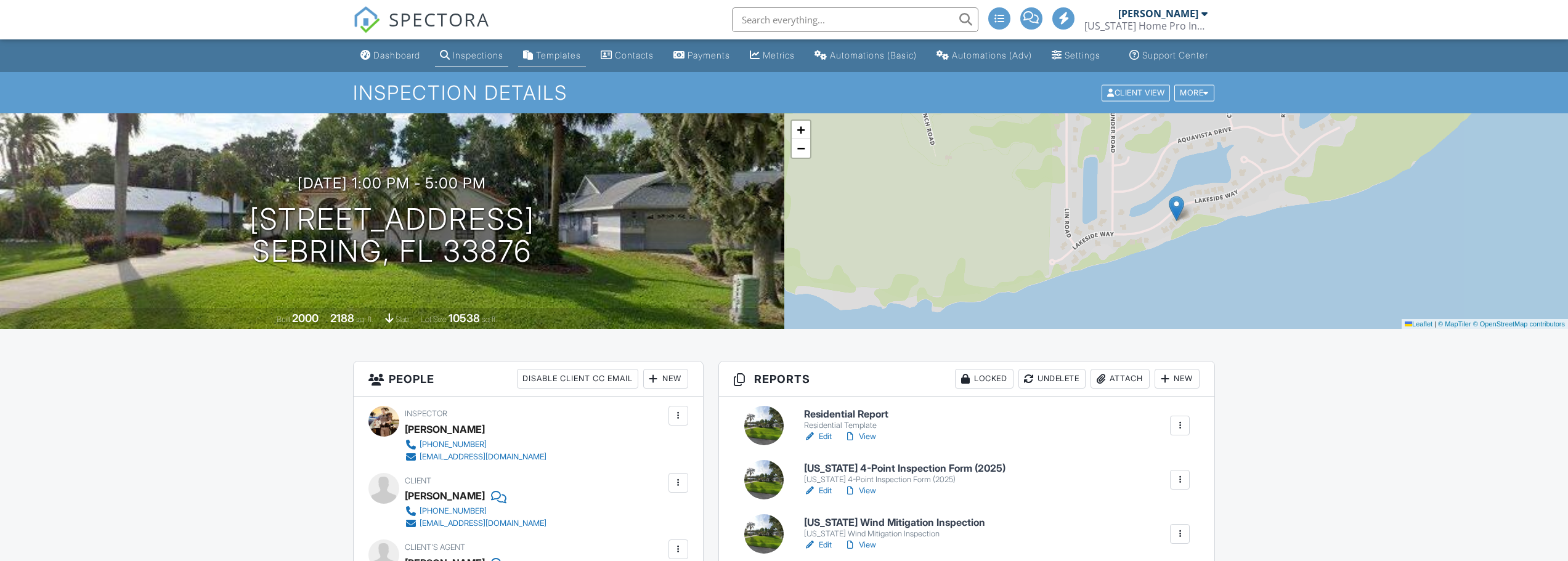
click at [543, 59] on link "Templates" at bounding box center [552, 55] width 68 height 23
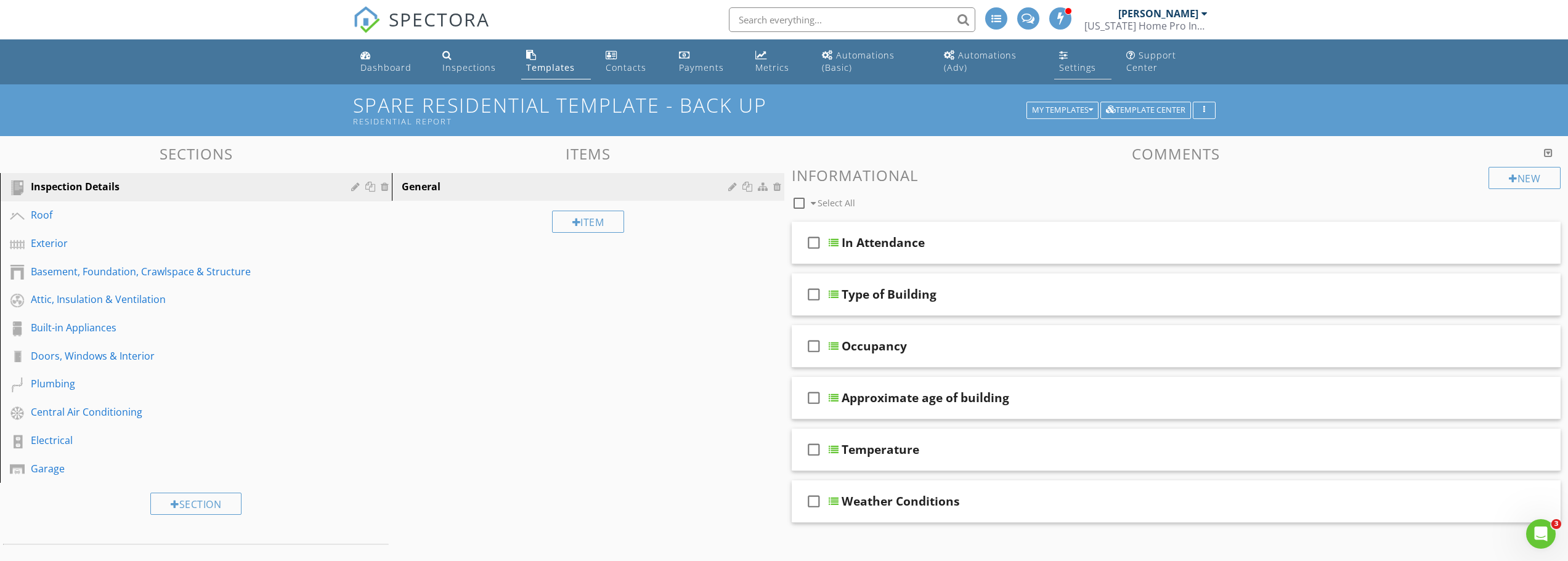
click at [1077, 59] on link "Settings" at bounding box center [1083, 61] width 58 height 35
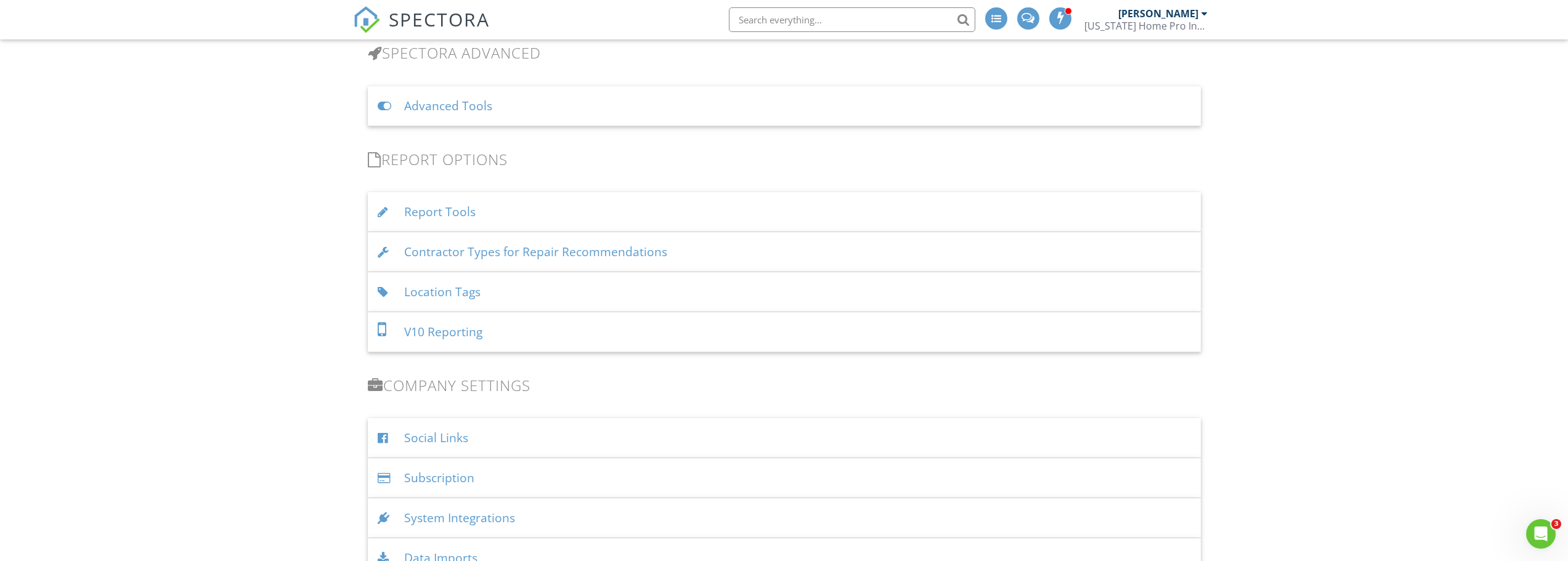
scroll to position [1016, 0]
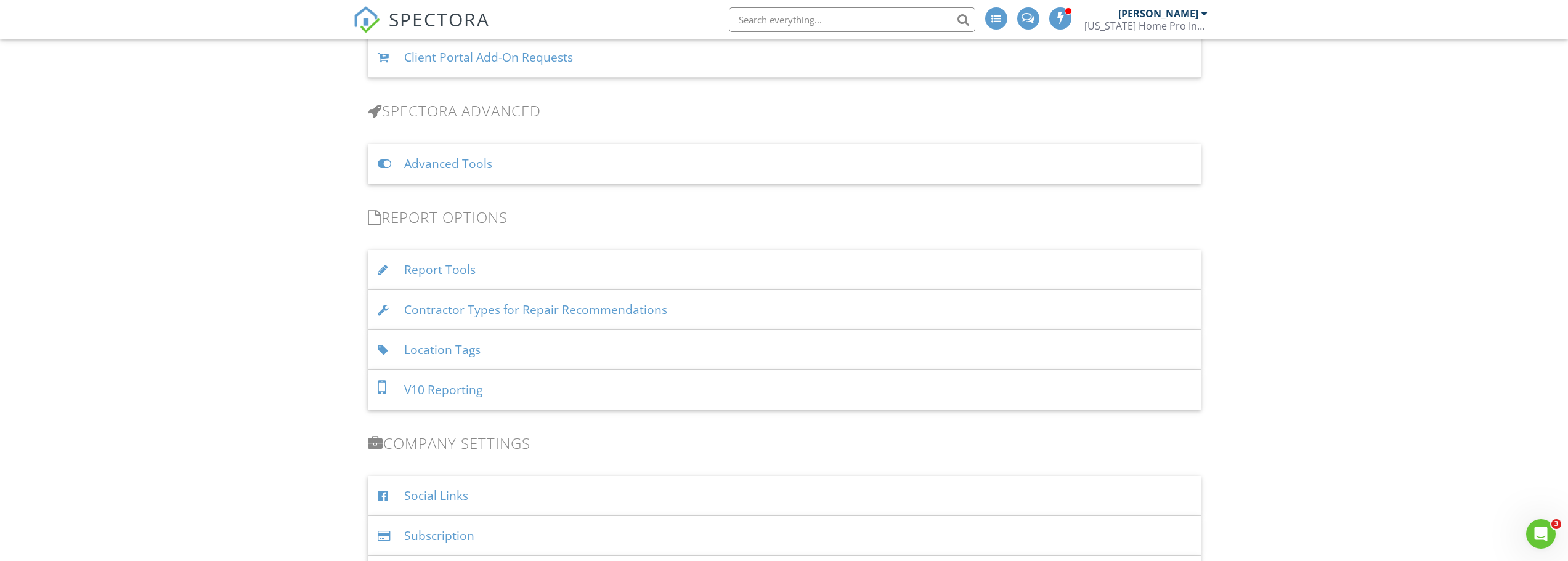
click at [442, 269] on div "Report Tools" at bounding box center [784, 270] width 834 height 40
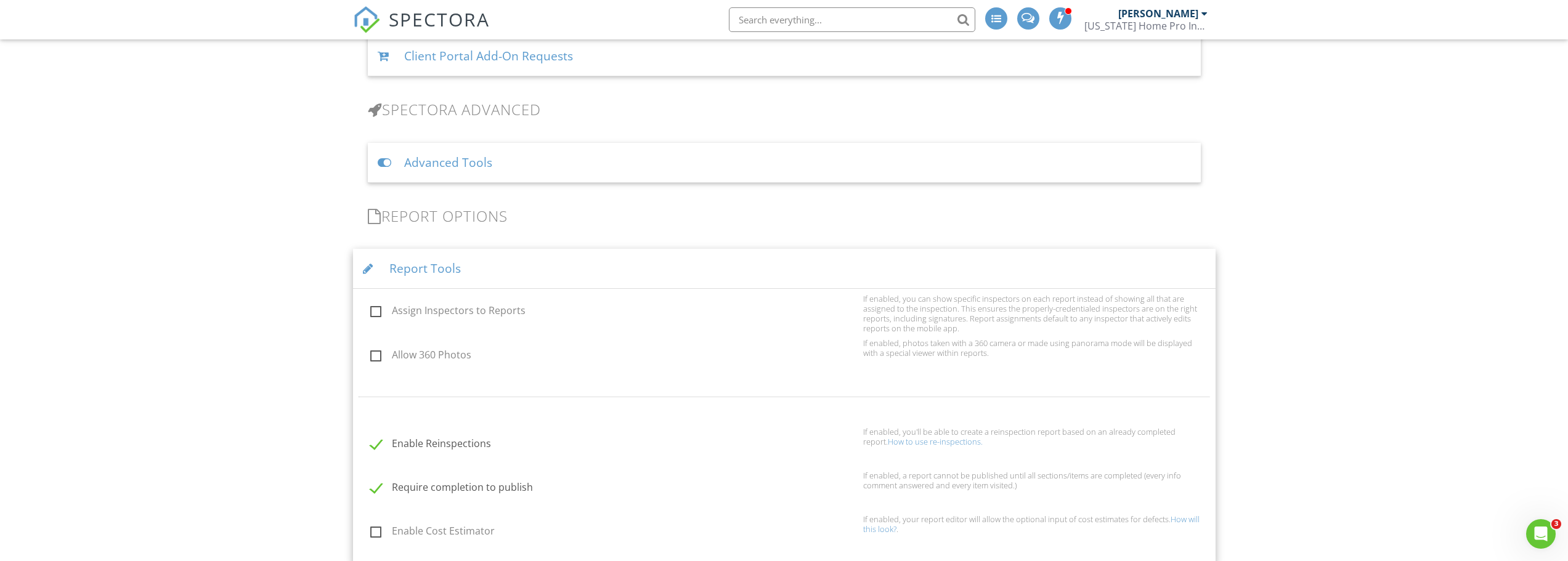
scroll to position [1016, 0]
click at [434, 264] on div "Report Tools" at bounding box center [784, 270] width 862 height 40
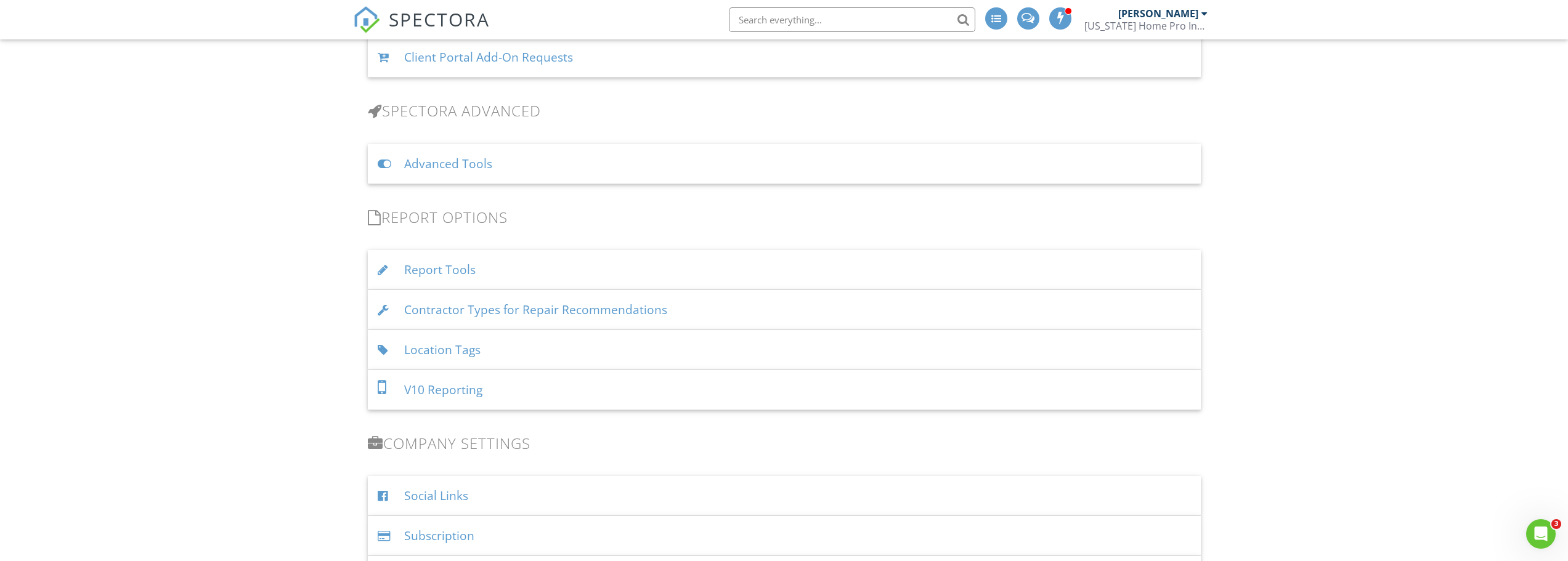
click at [440, 165] on div "Advanced Tools" at bounding box center [784, 164] width 834 height 40
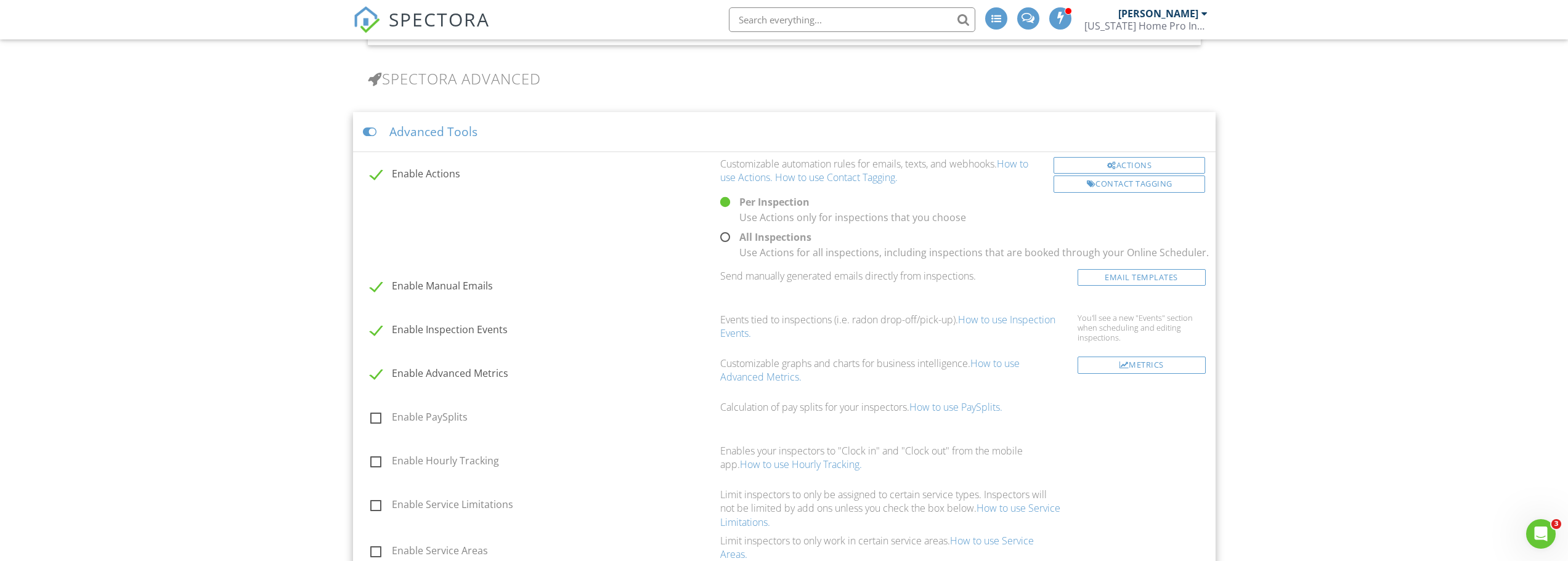
scroll to position [1016, 0]
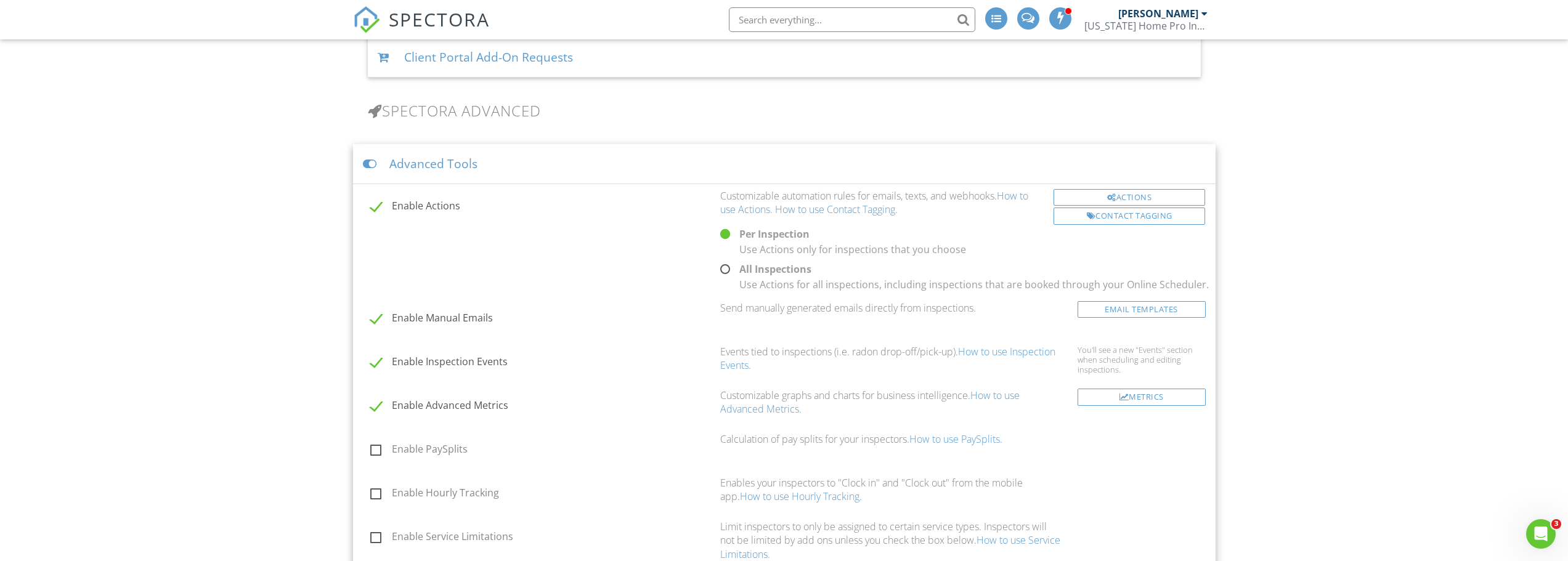
click at [445, 168] on div "Advanced Tools" at bounding box center [784, 164] width 862 height 40
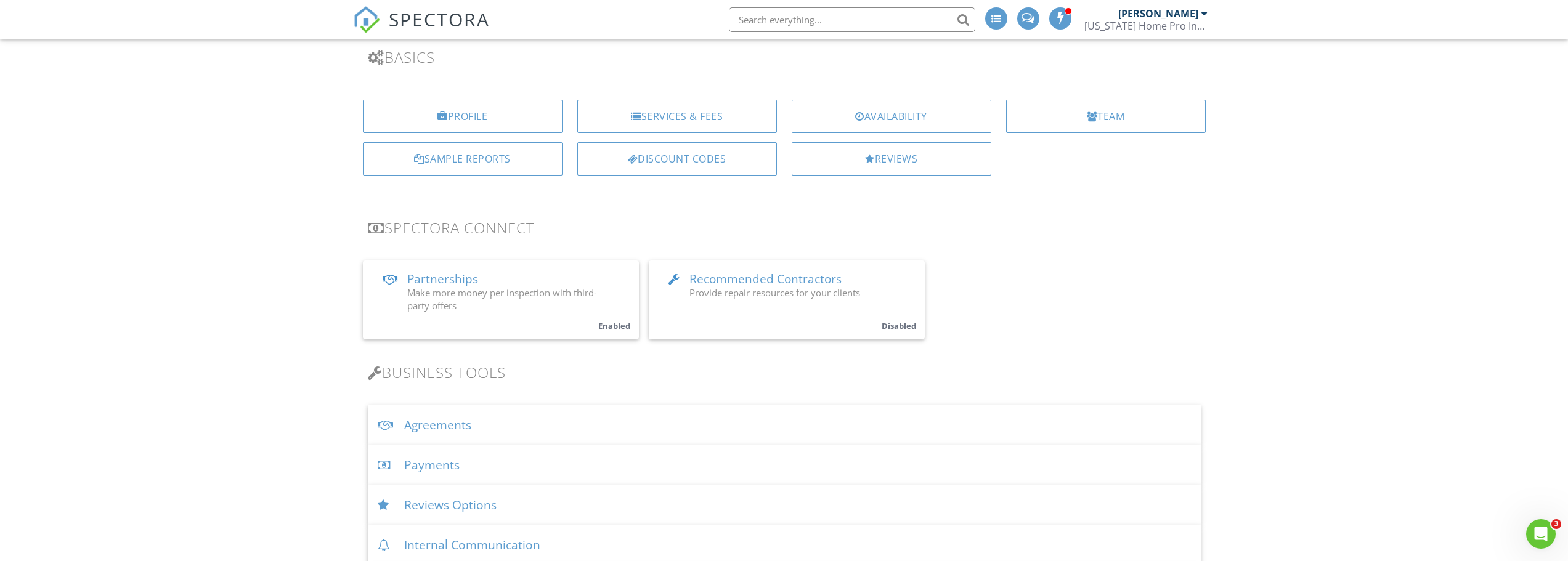
scroll to position [31, 0]
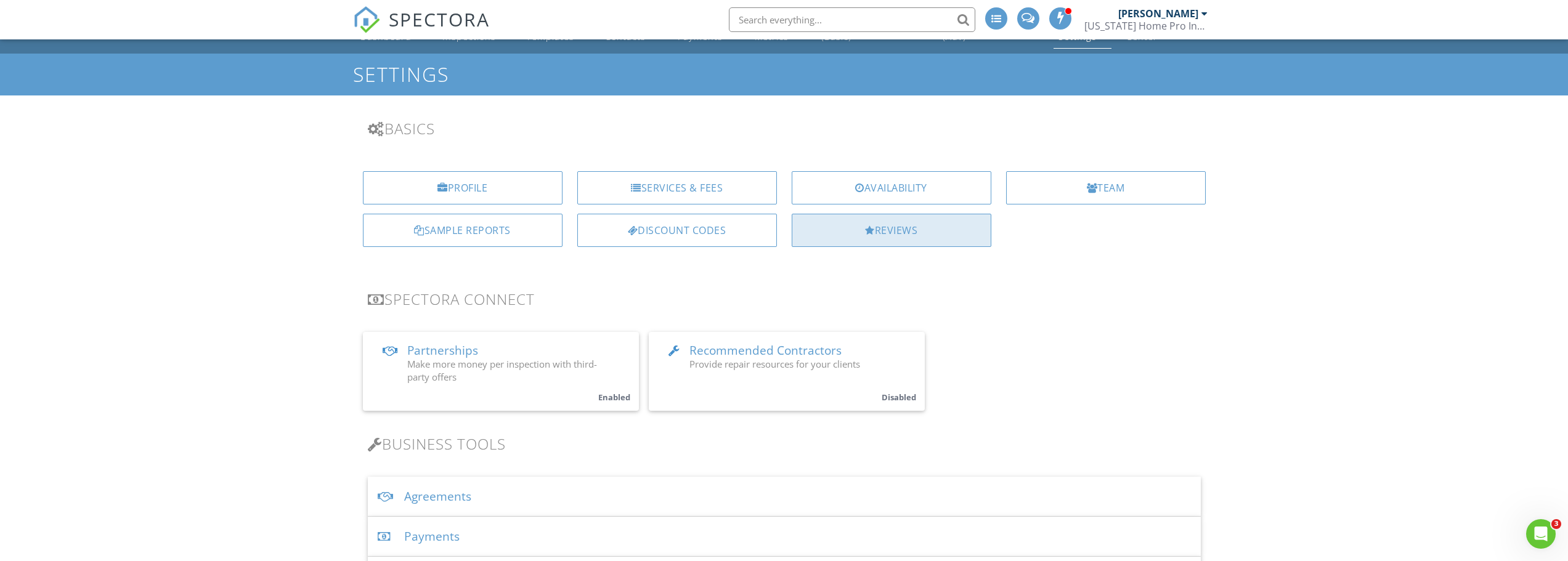
click at [905, 229] on div "Reviews" at bounding box center [892, 230] width 200 height 33
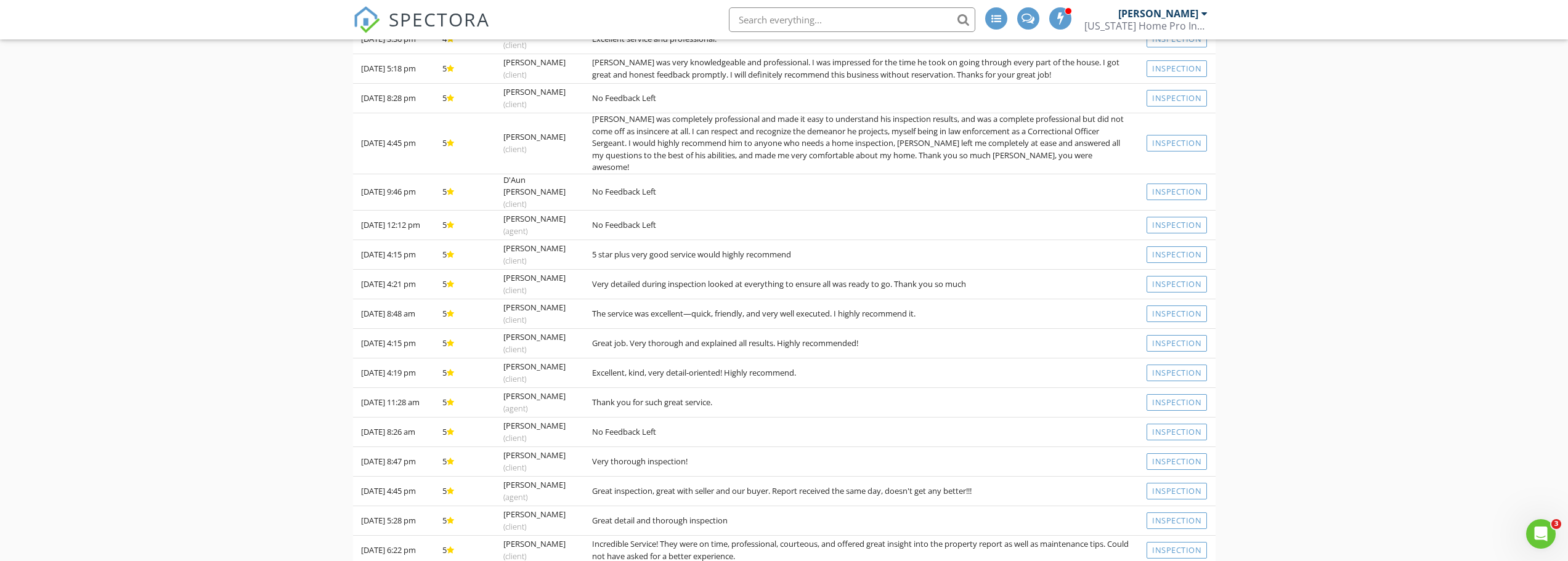
scroll to position [280, 0]
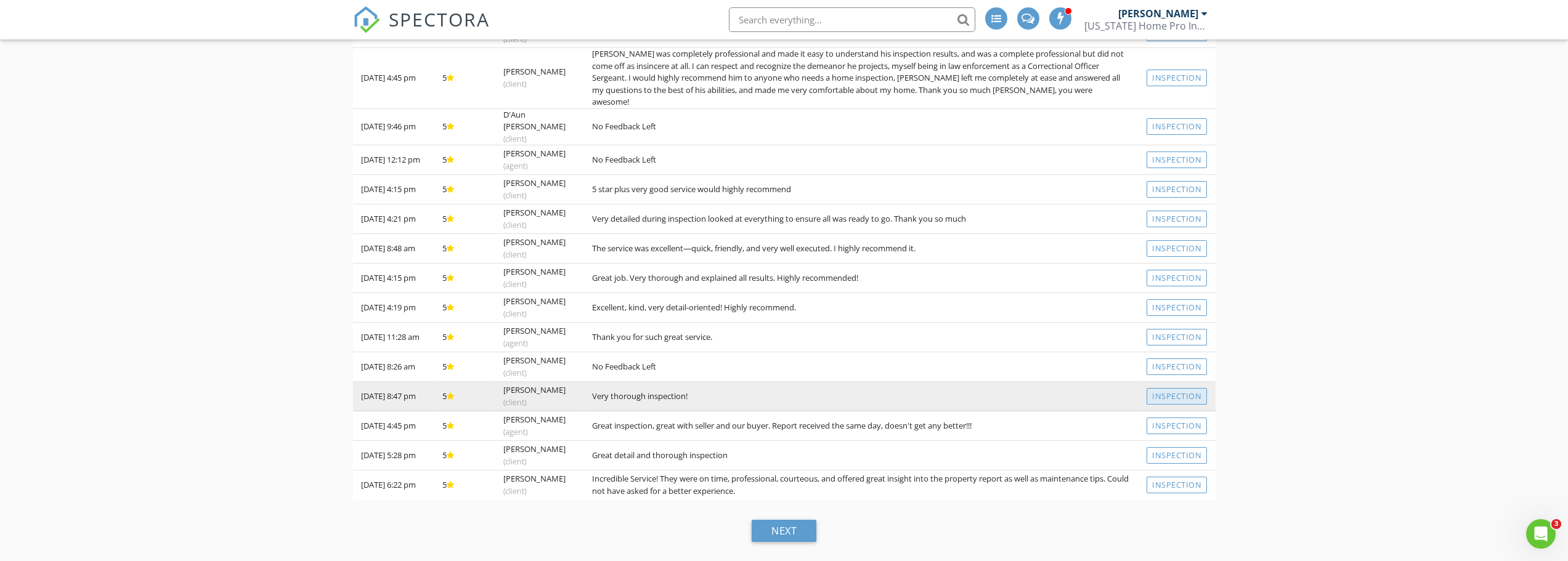
click at [1184, 393] on link "Inspection" at bounding box center [1177, 396] width 60 height 16
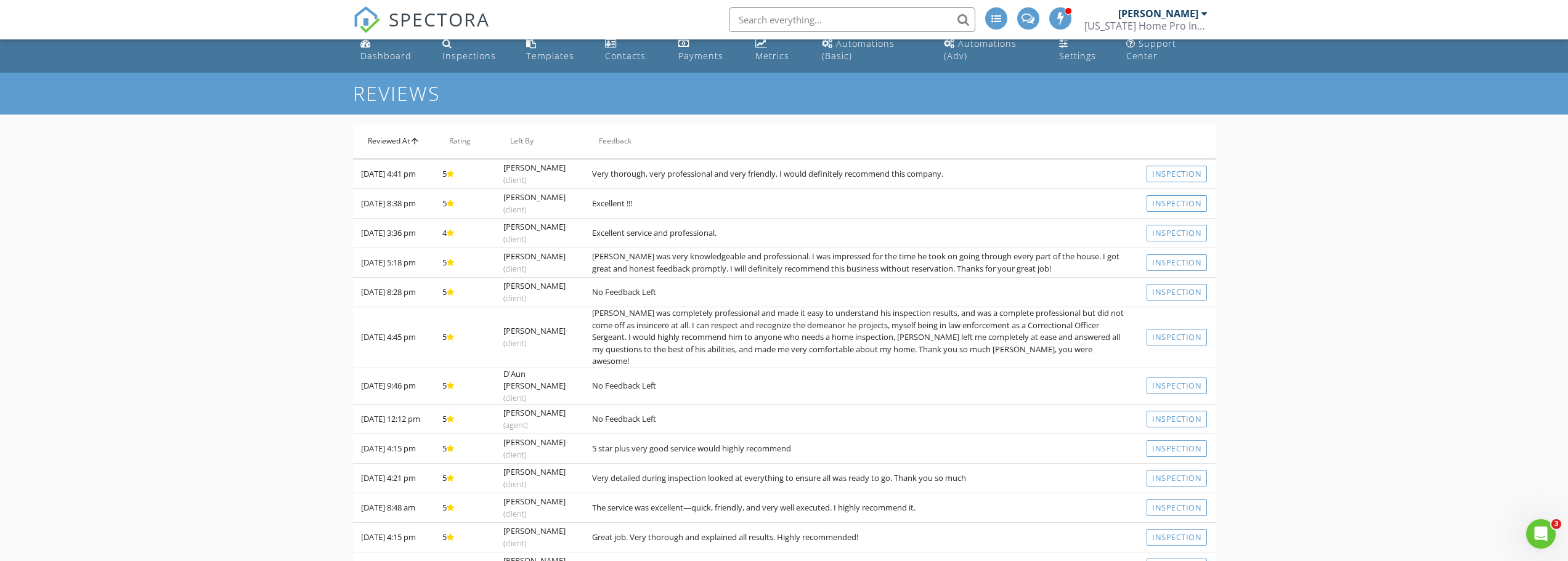
scroll to position [0, 0]
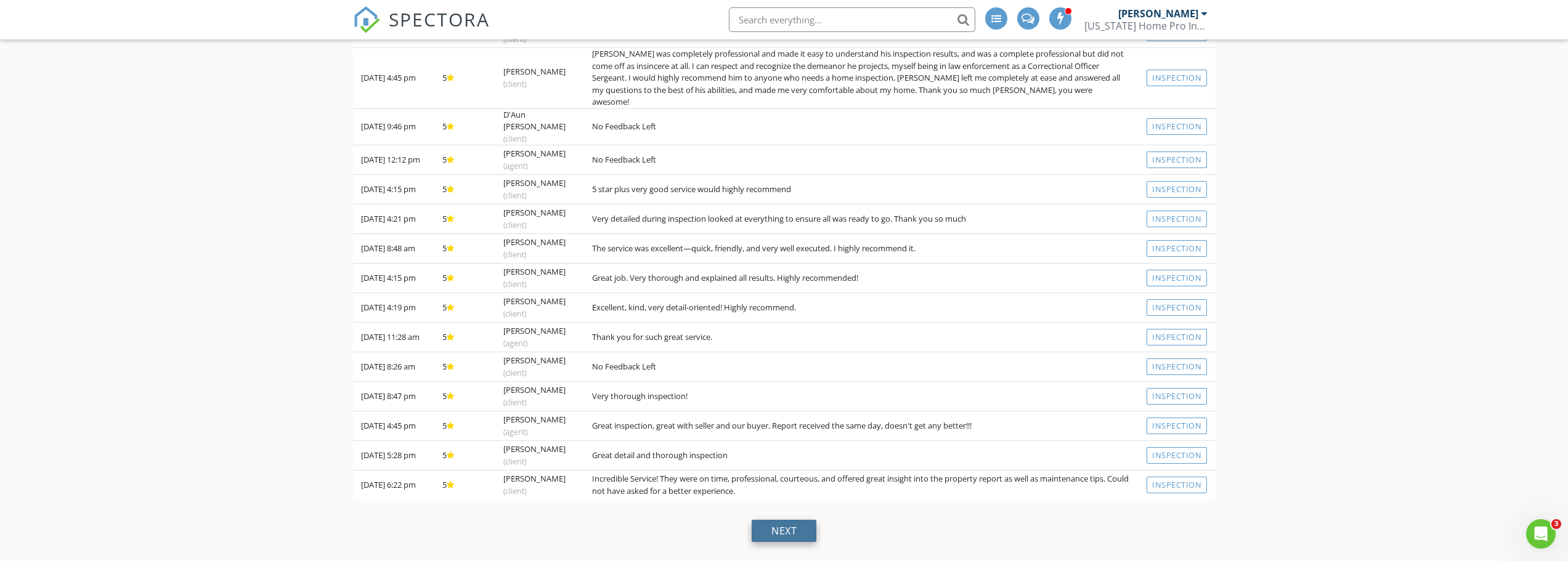
click at [795, 527] on div "next" at bounding box center [784, 530] width 65 height 23
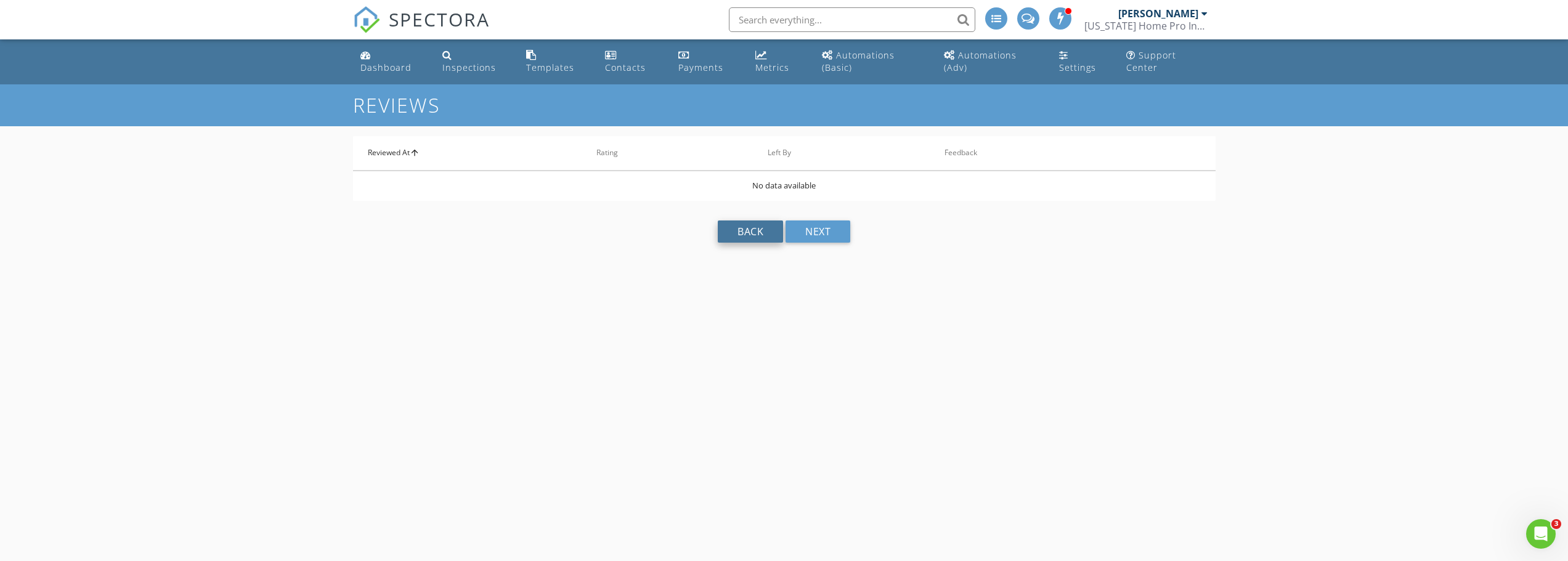
click at [737, 232] on div "back" at bounding box center [751, 231] width 65 height 23
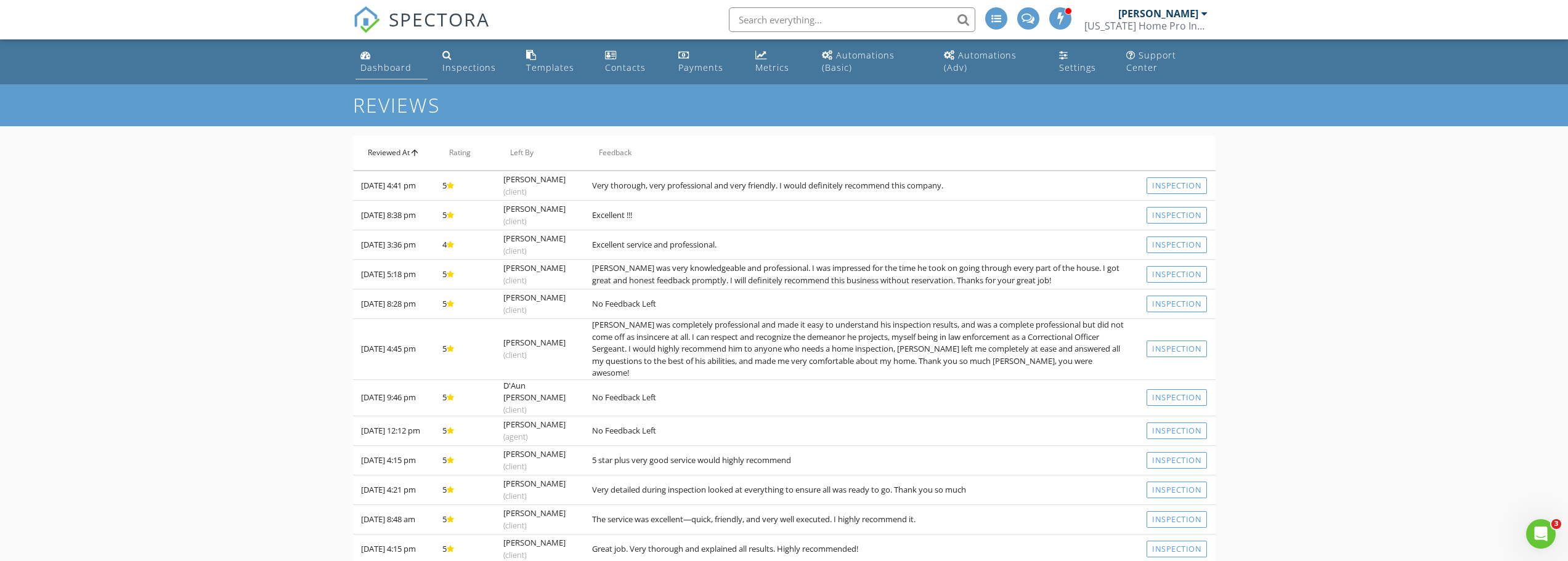
click at [385, 59] on link "Dashboard" at bounding box center [392, 61] width 72 height 35
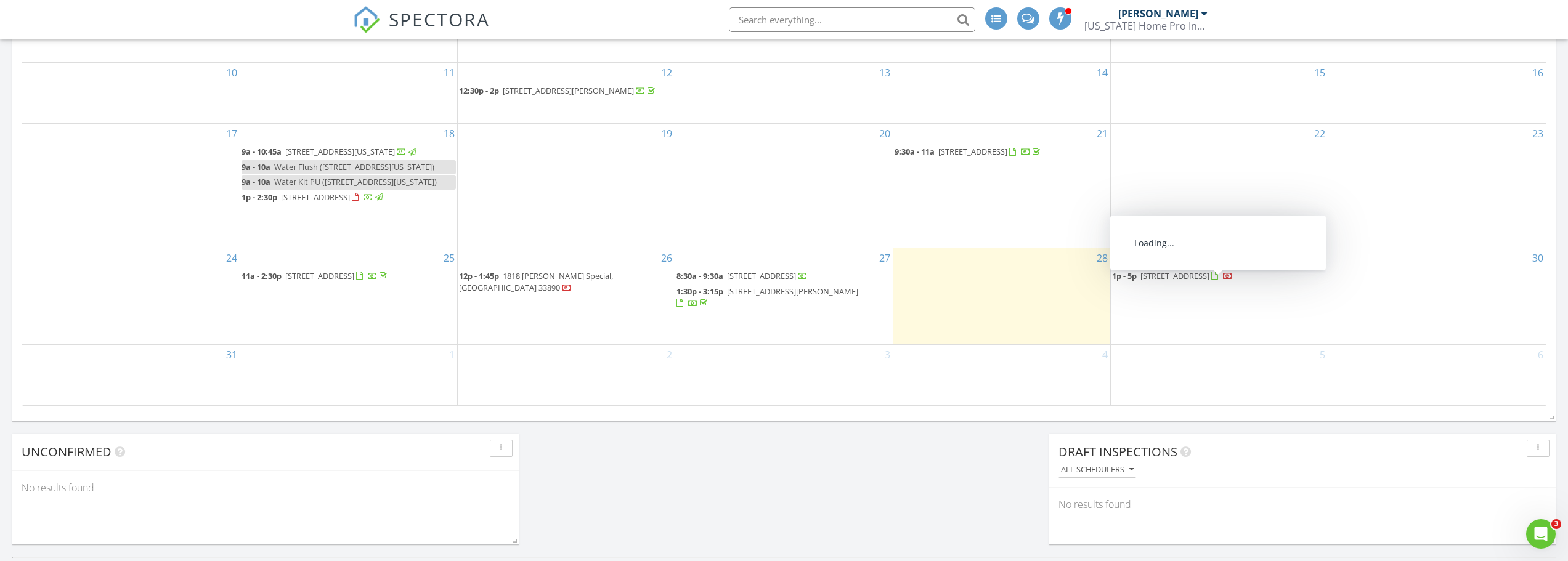
click at [1187, 282] on span "[STREET_ADDRESS]" at bounding box center [1175, 276] width 69 height 11
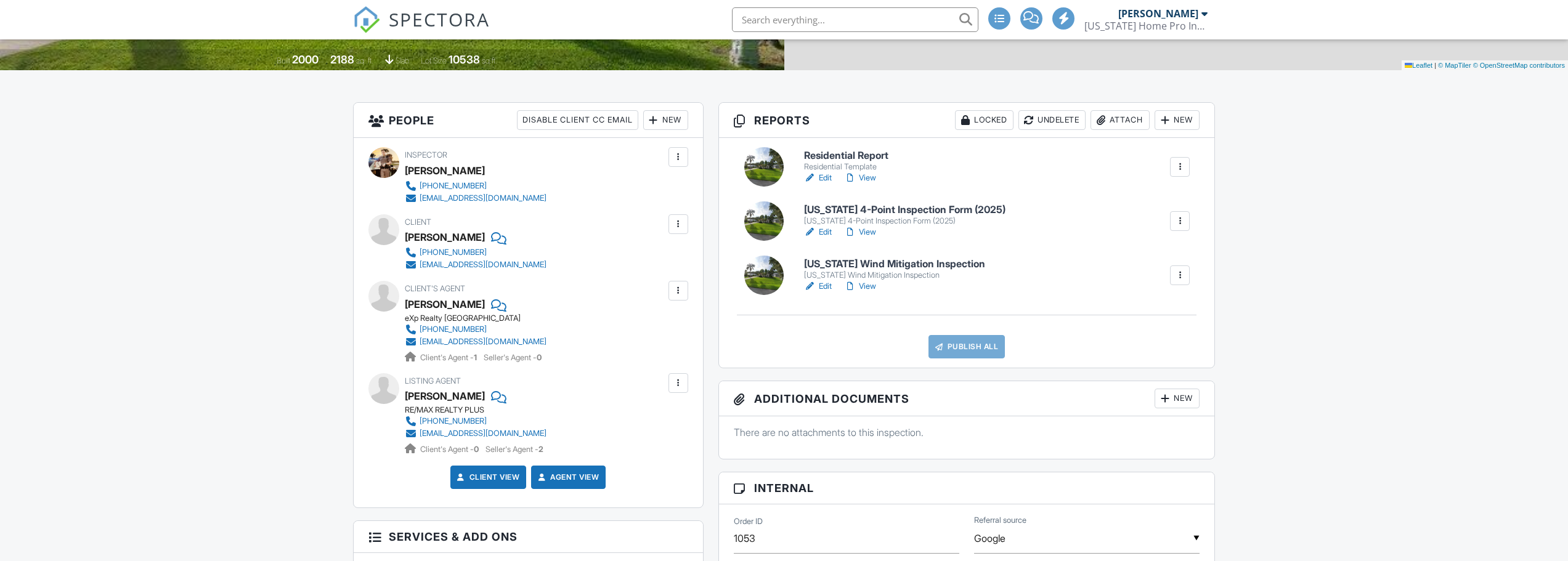
click at [902, 215] on h6 "[US_STATE] 4-Point Inspection Form (2025)" at bounding box center [905, 210] width 202 height 11
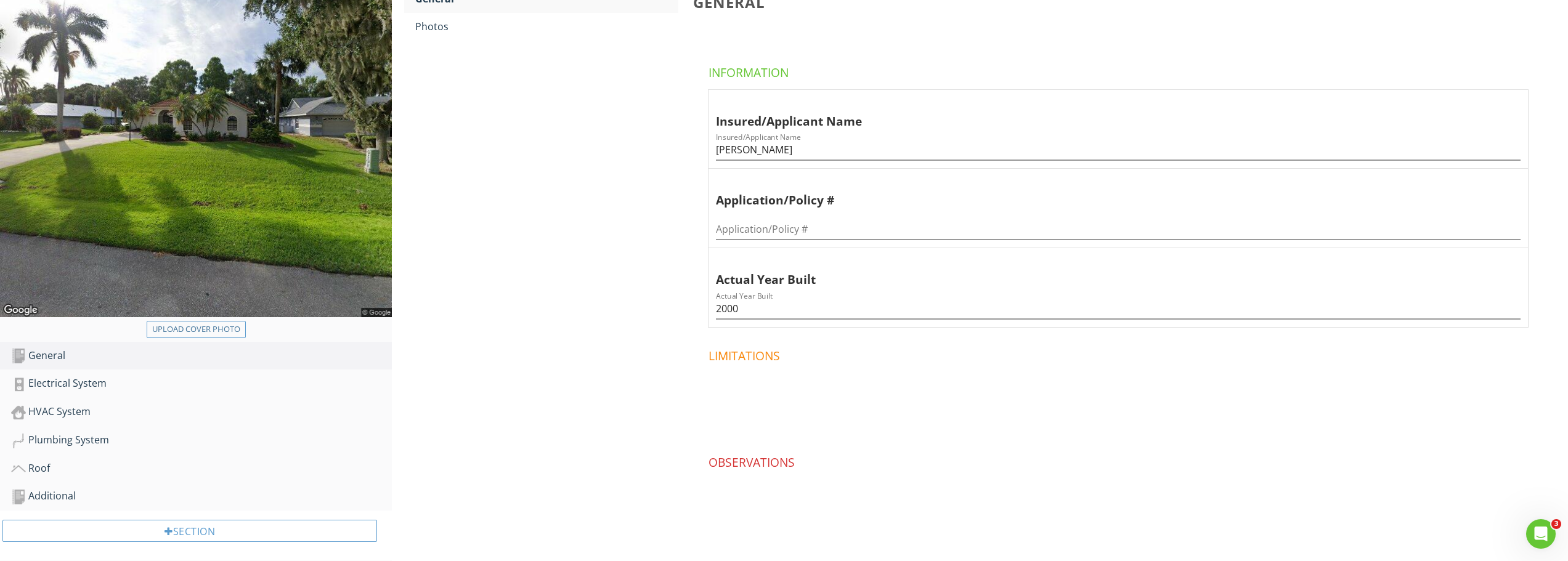
scroll to position [222, 0]
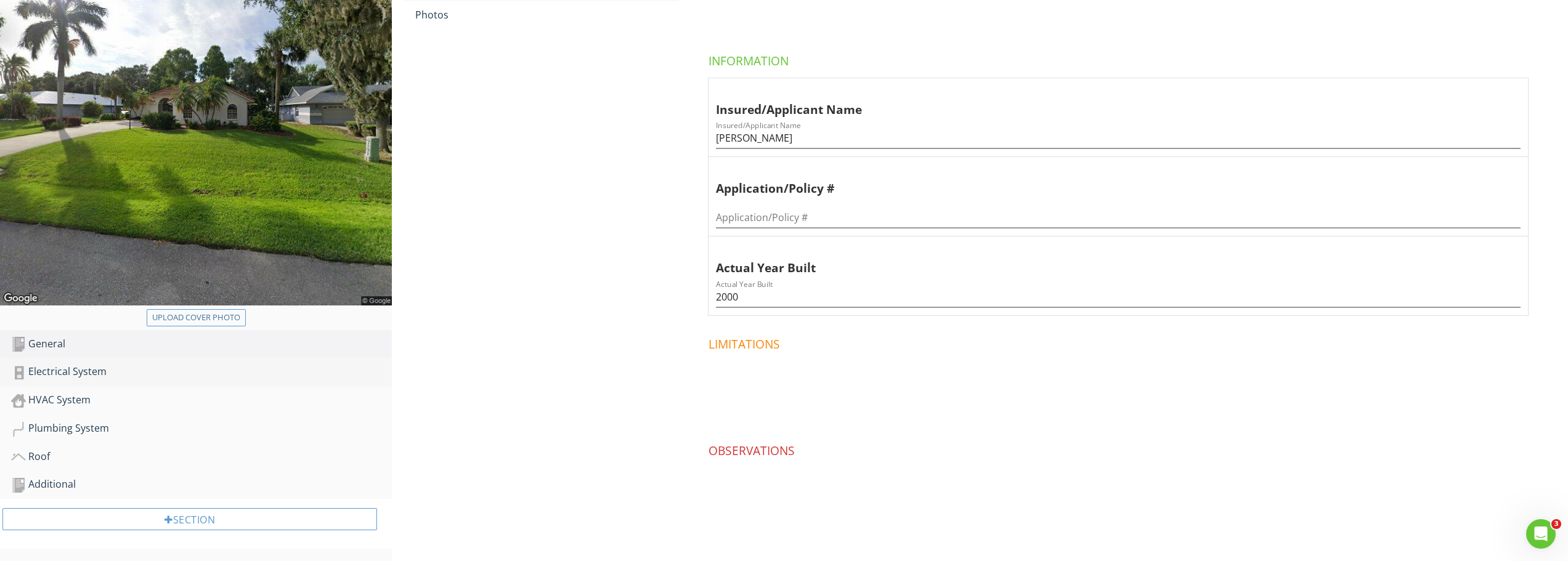
click at [73, 370] on div "Electrical System" at bounding box center [201, 372] width 381 height 16
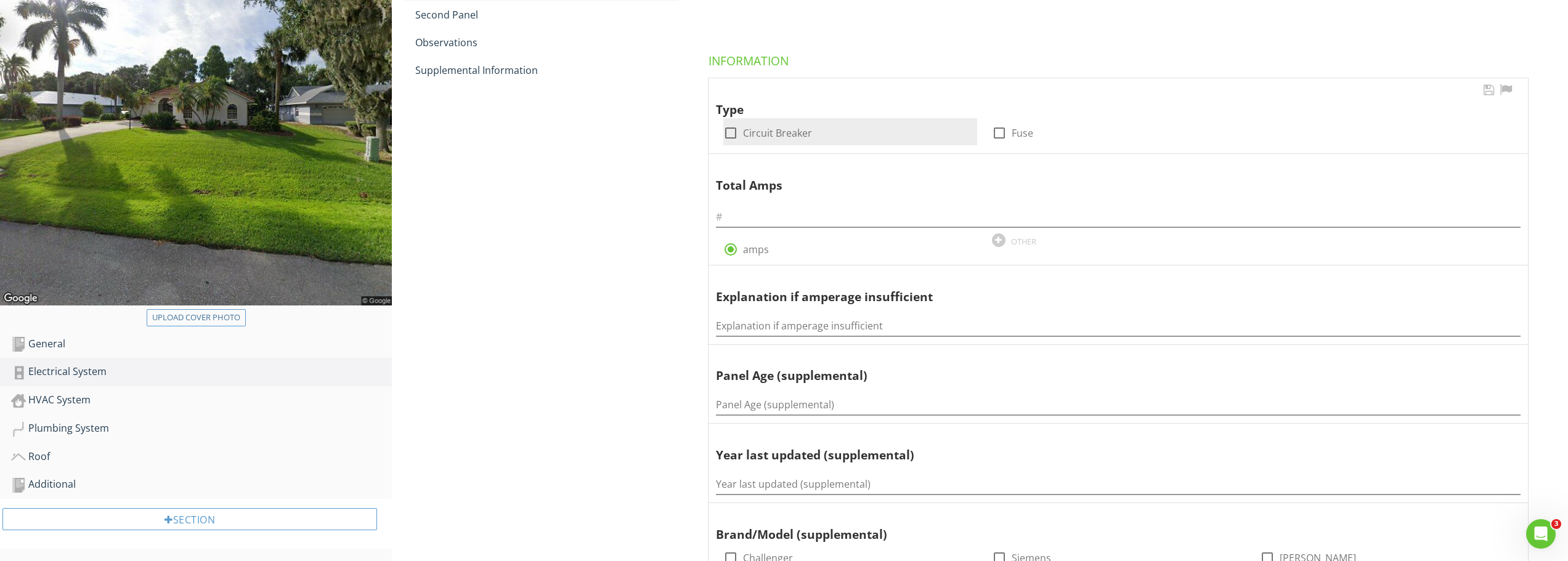
click at [734, 127] on div at bounding box center [730, 132] width 21 height 21
checkbox input "true"
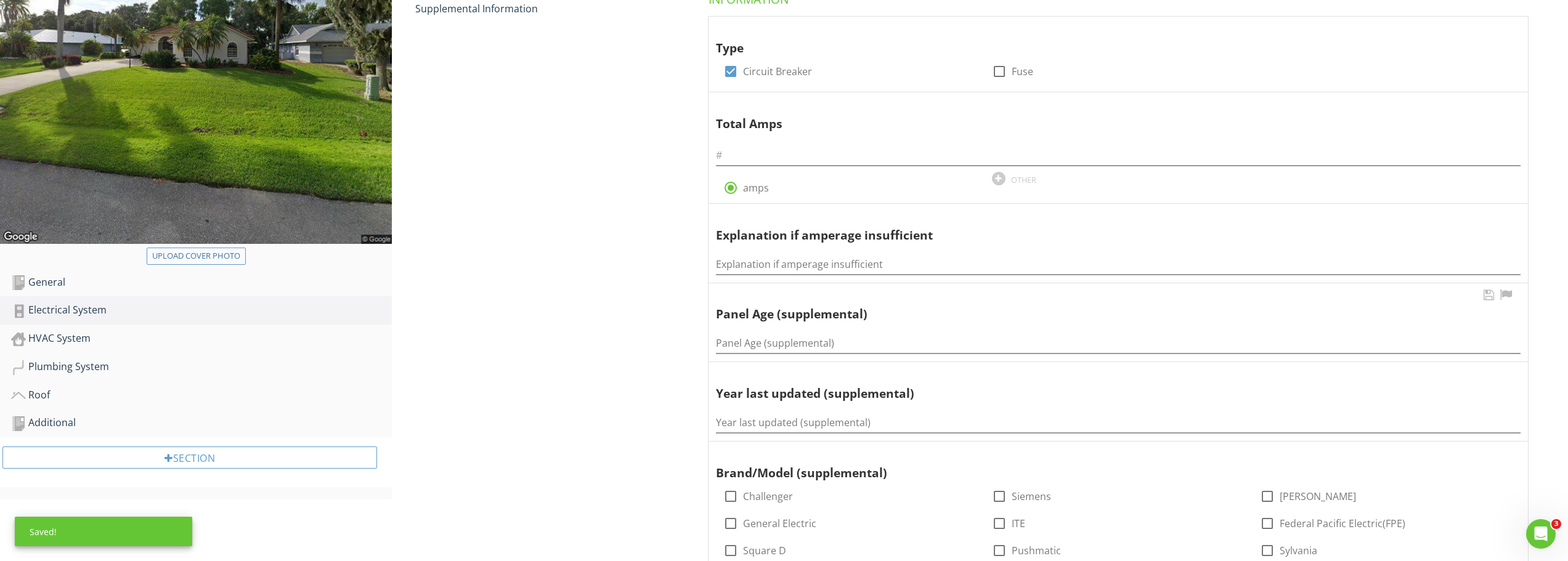
scroll to position [346, 0]
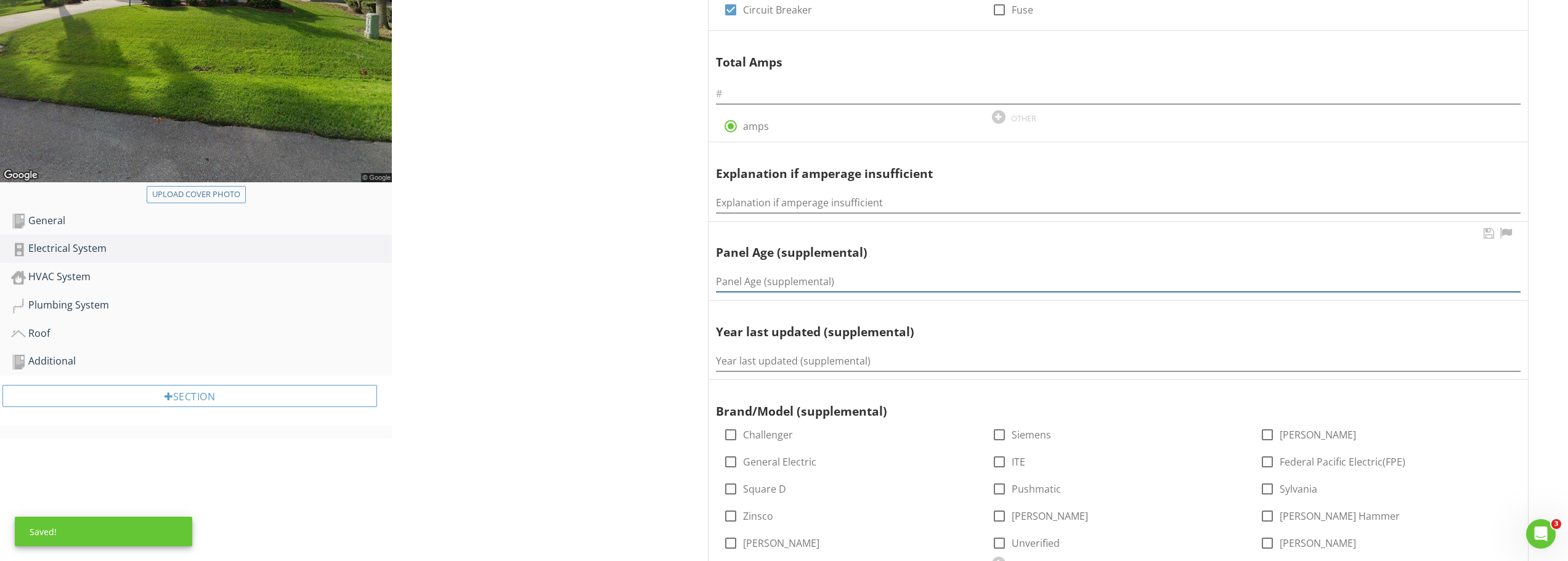
click at [751, 274] on input "Panel Age (supplemental)" at bounding box center [1118, 282] width 805 height 21
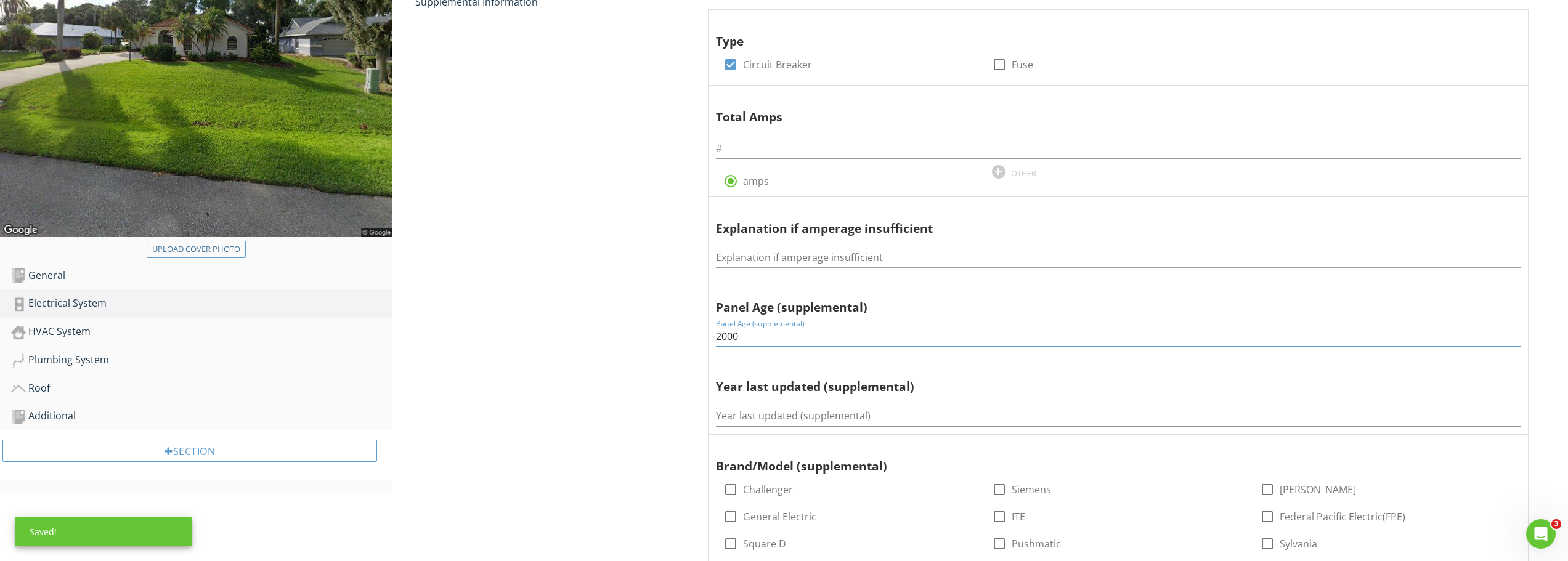
scroll to position [284, 0]
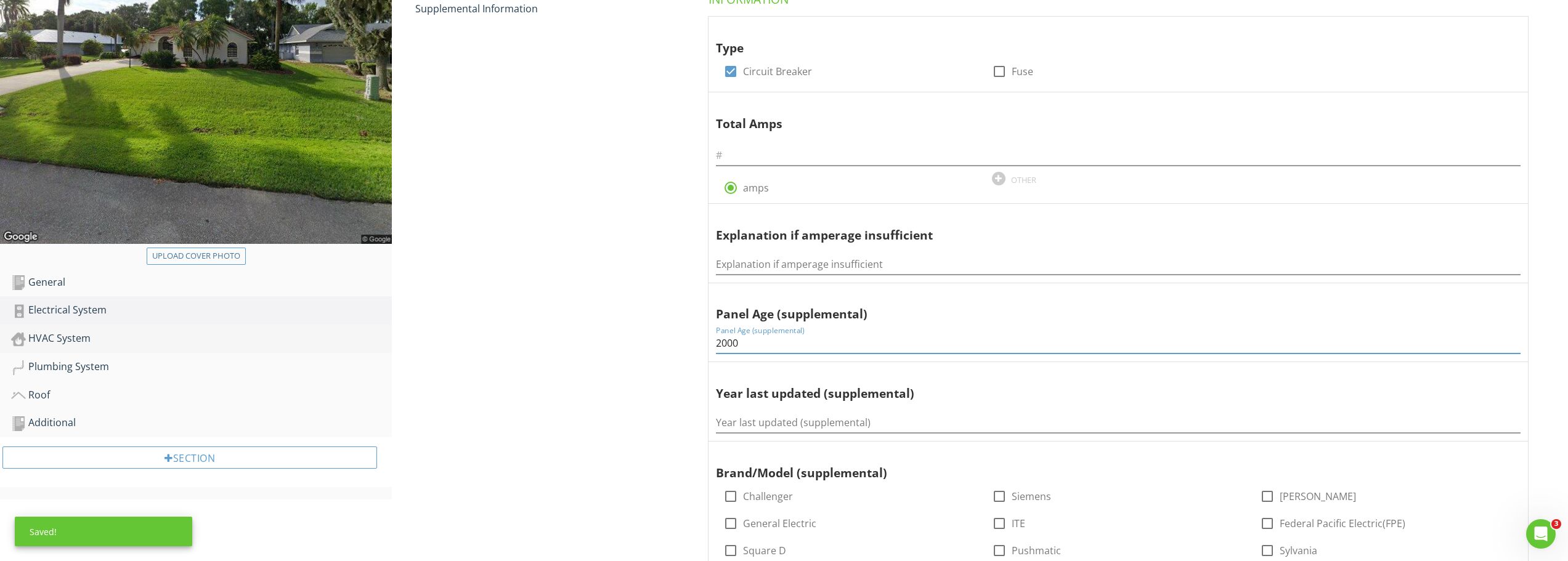
type input "2000"
click at [65, 333] on div "HVAC System" at bounding box center [201, 339] width 381 height 16
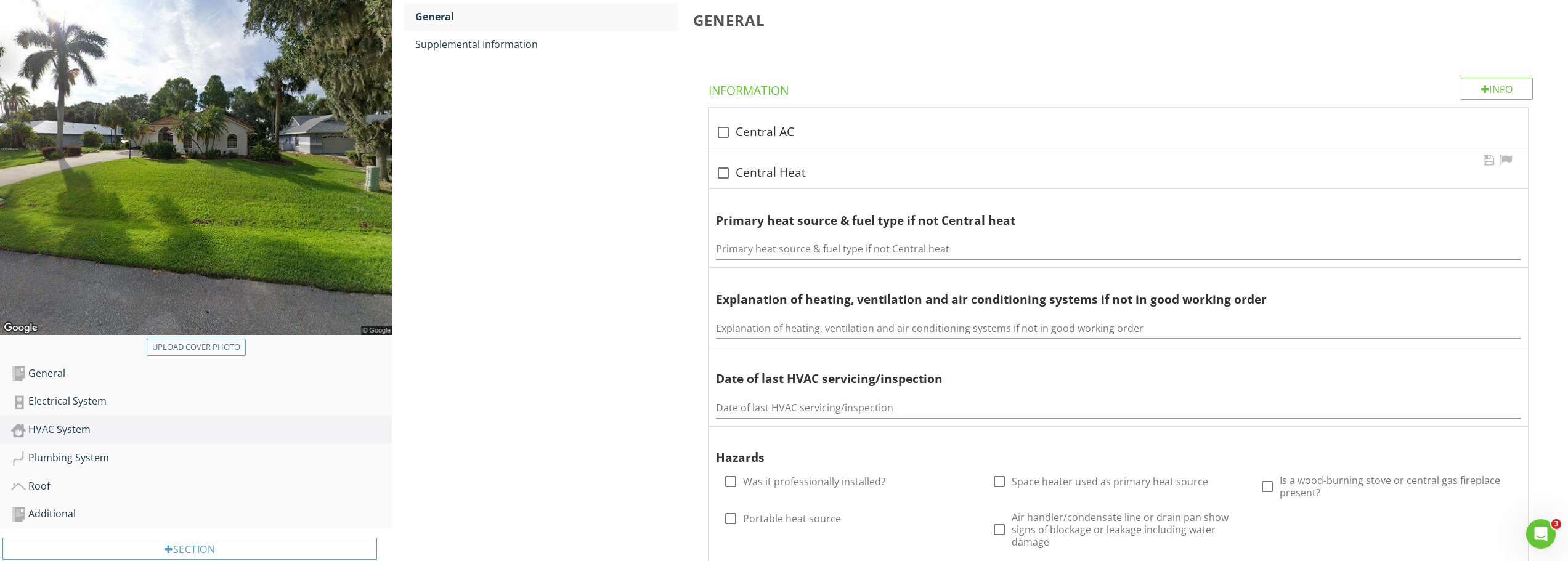
scroll to position [160, 0]
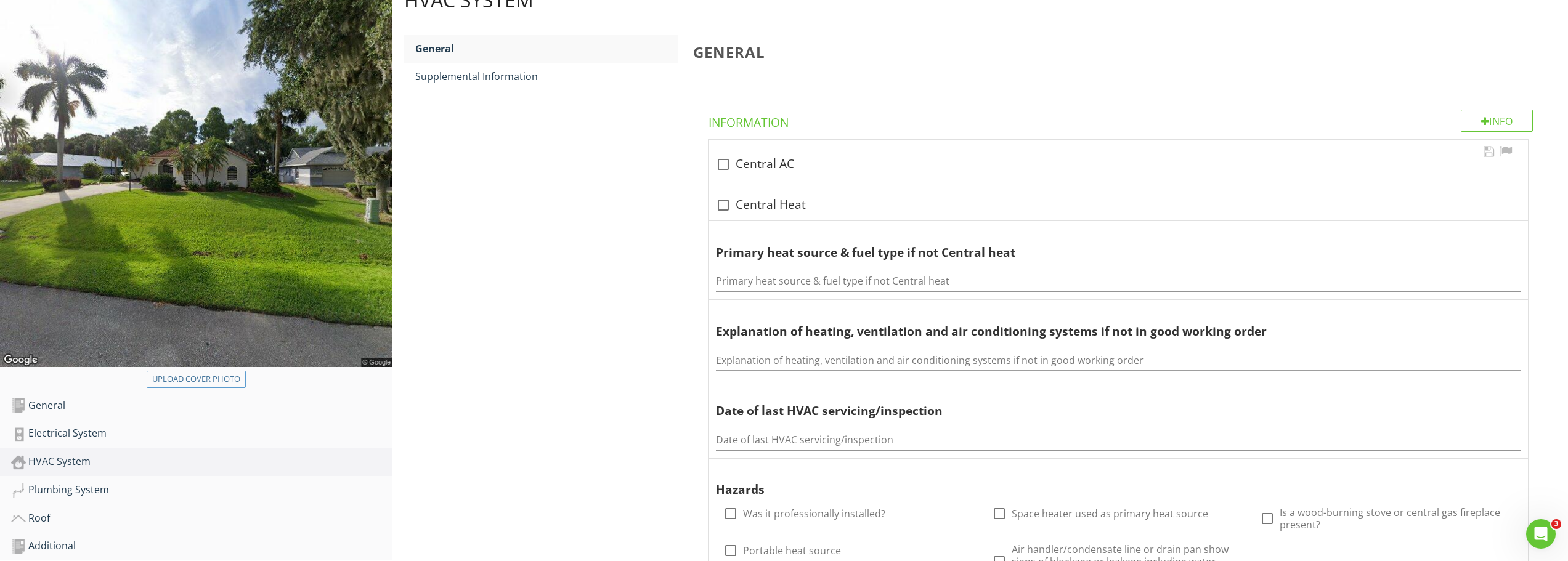
click at [728, 167] on div at bounding box center [723, 164] width 21 height 21
checkbox input "true"
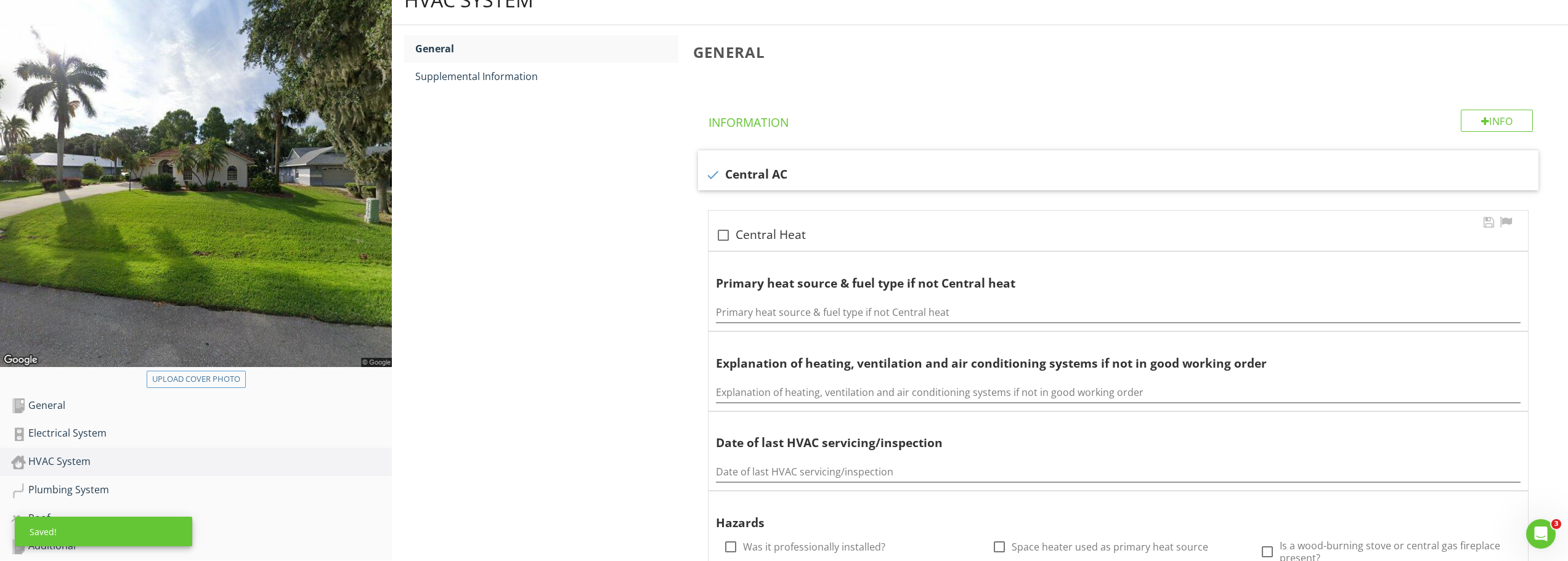
click at [726, 229] on div at bounding box center [723, 235] width 21 height 21
checkbox input "true"
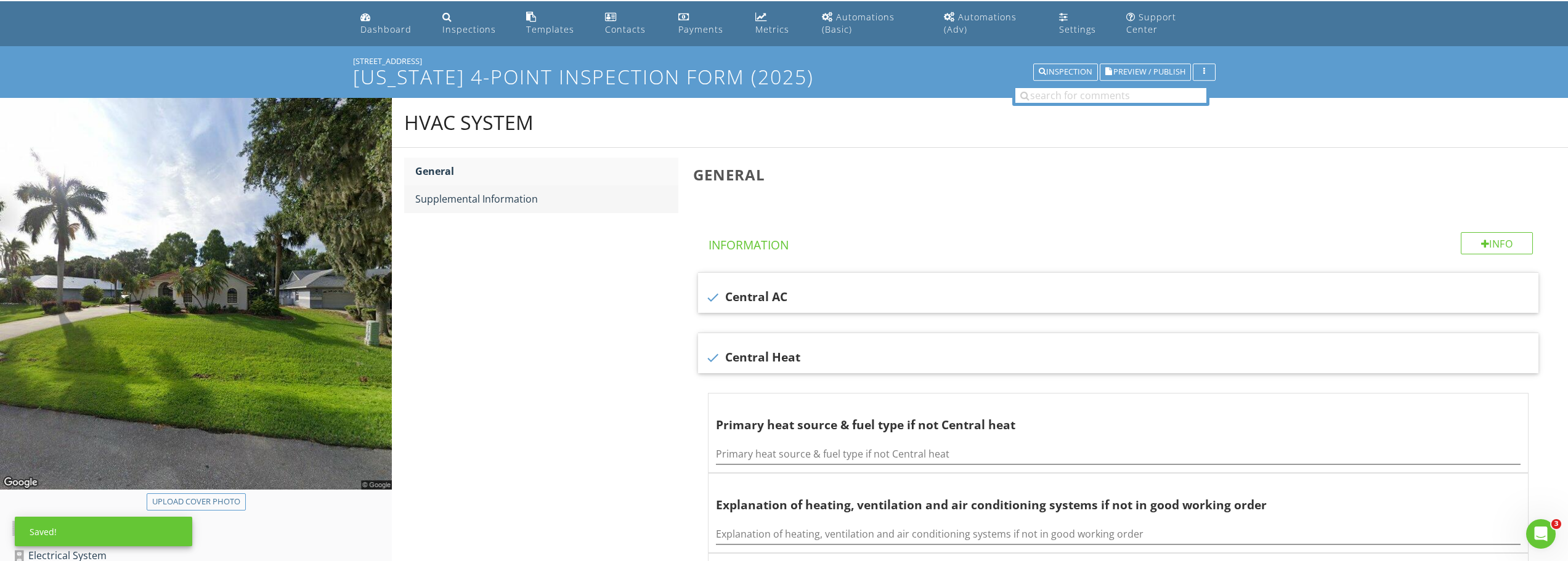
scroll to position [38, 0]
click at [470, 183] on link "General" at bounding box center [547, 172] width 263 height 27
click at [475, 198] on div "Supplemental Information" at bounding box center [547, 199] width 263 height 14
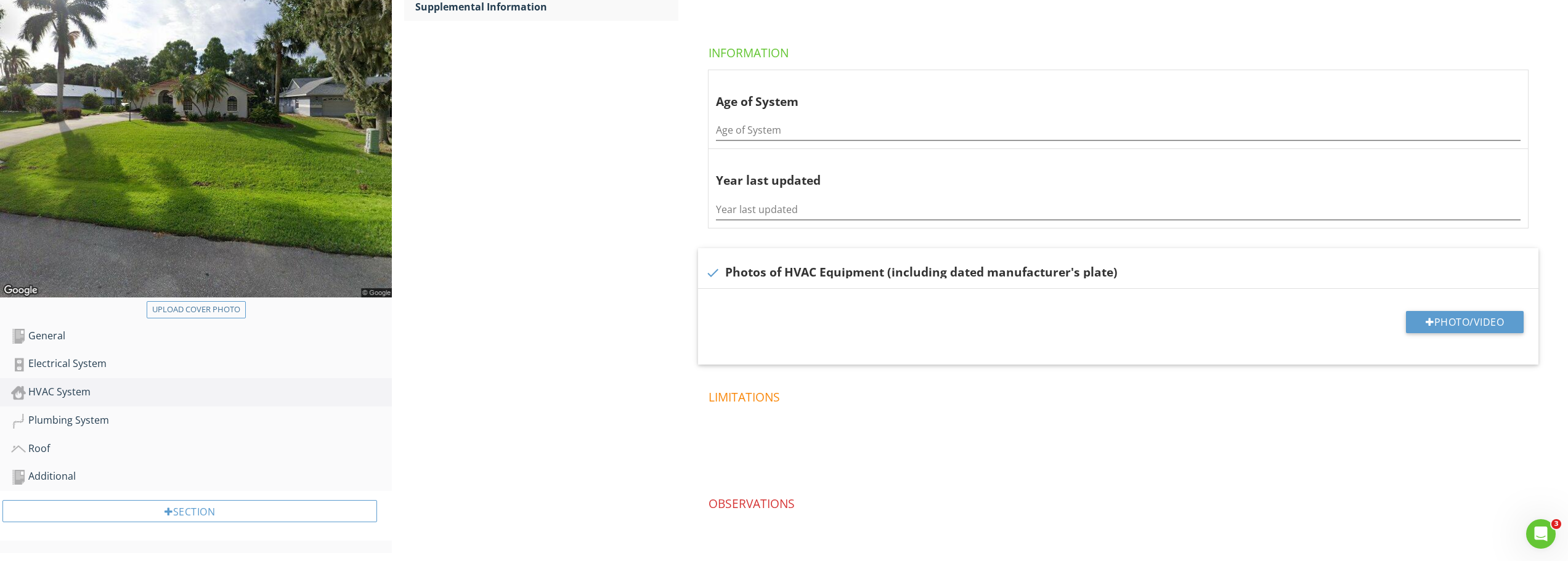
scroll to position [282, 0]
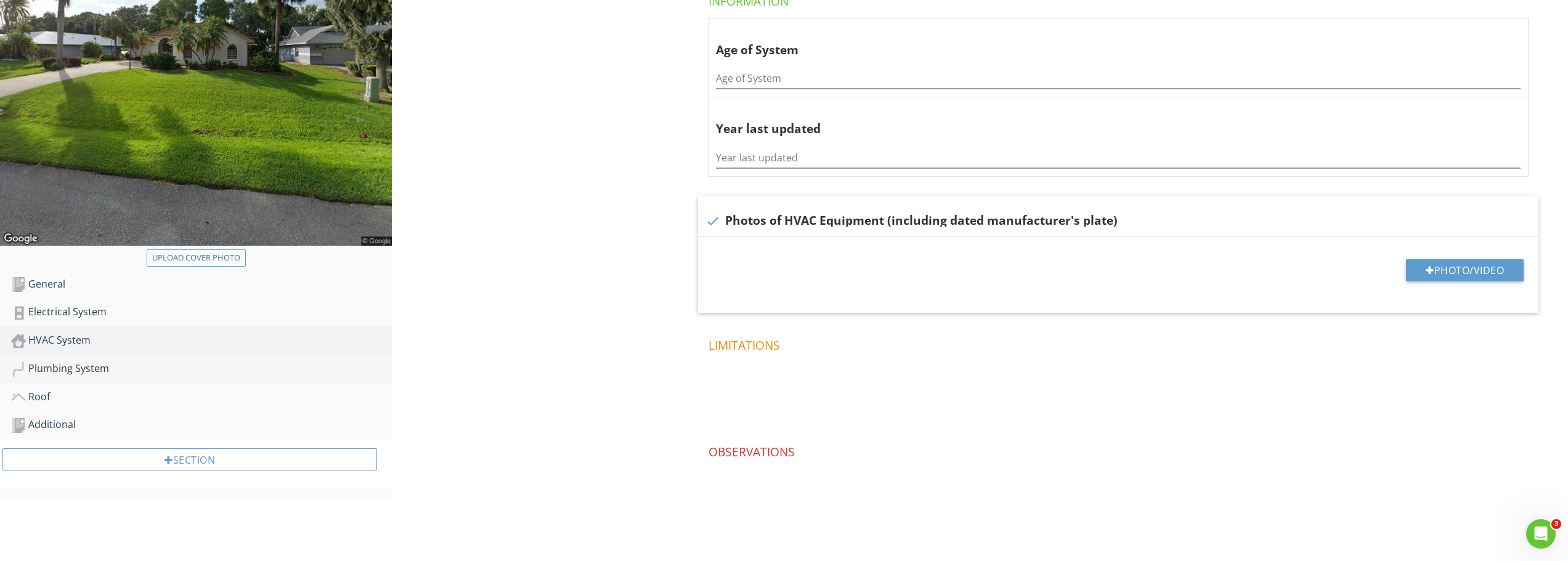
click at [59, 369] on div "Plumbing System" at bounding box center [201, 369] width 381 height 16
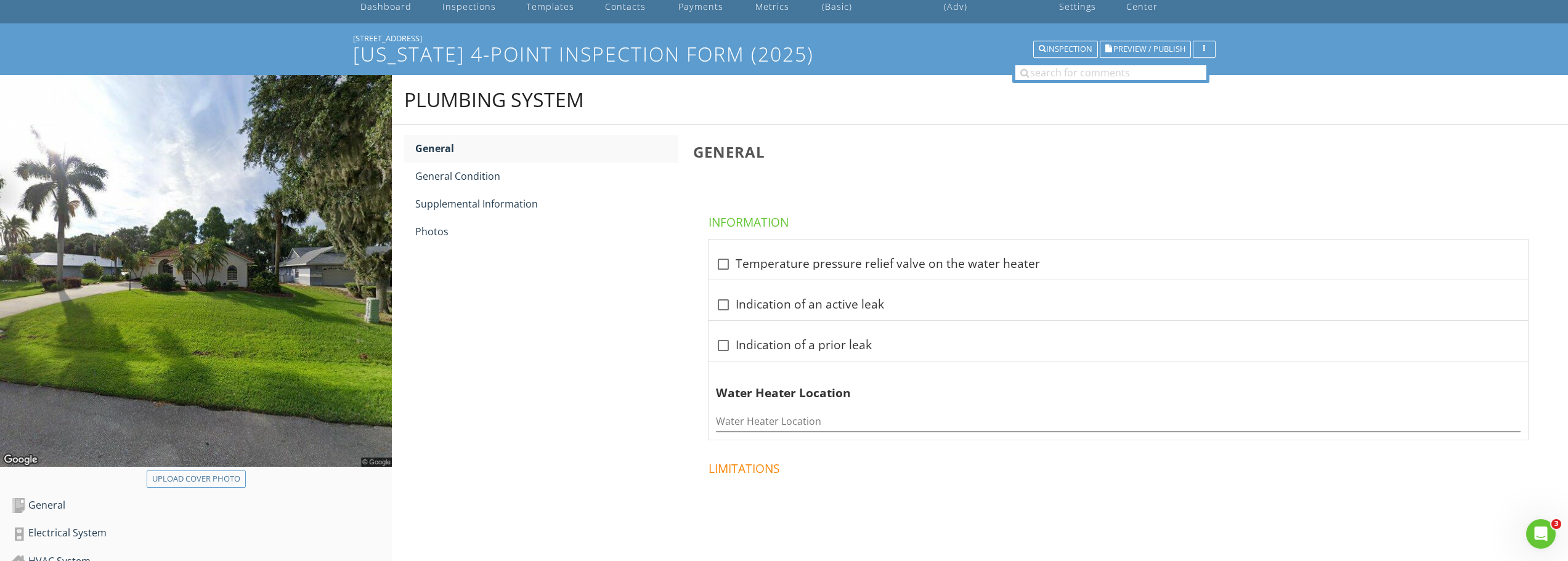
scroll to position [38, 0]
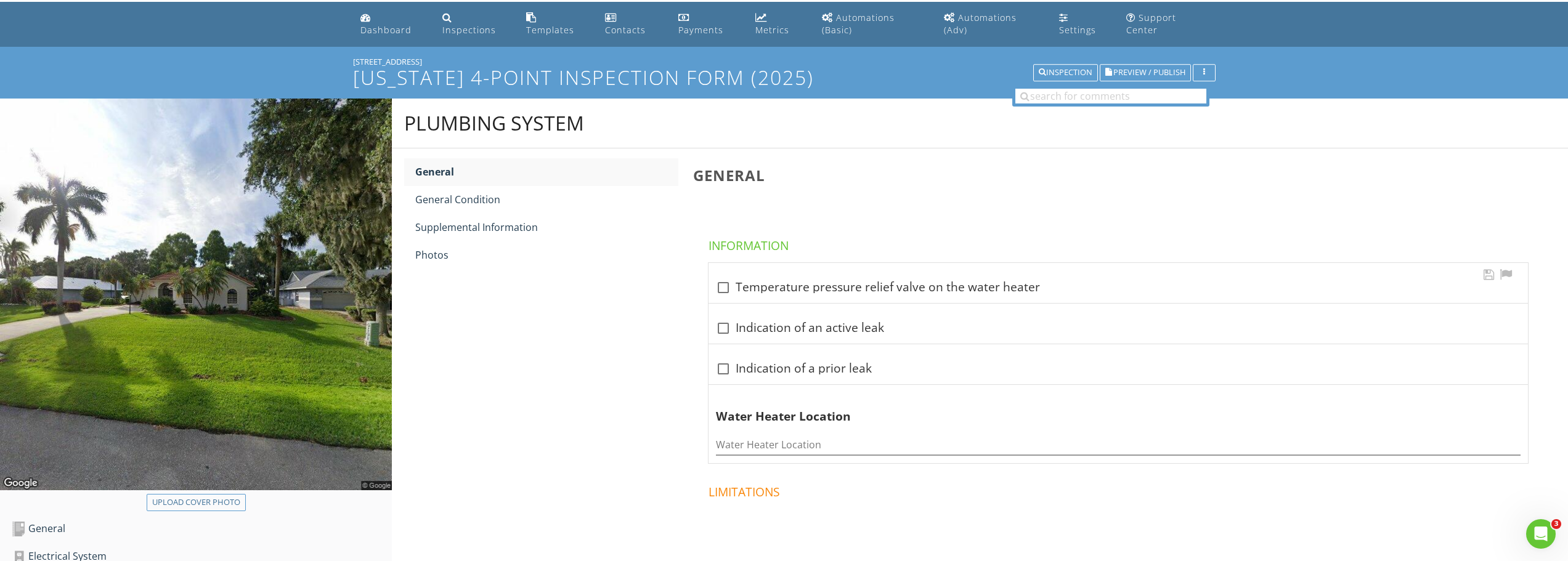
click at [718, 292] on div at bounding box center [723, 287] width 21 height 21
checkbox input "true"
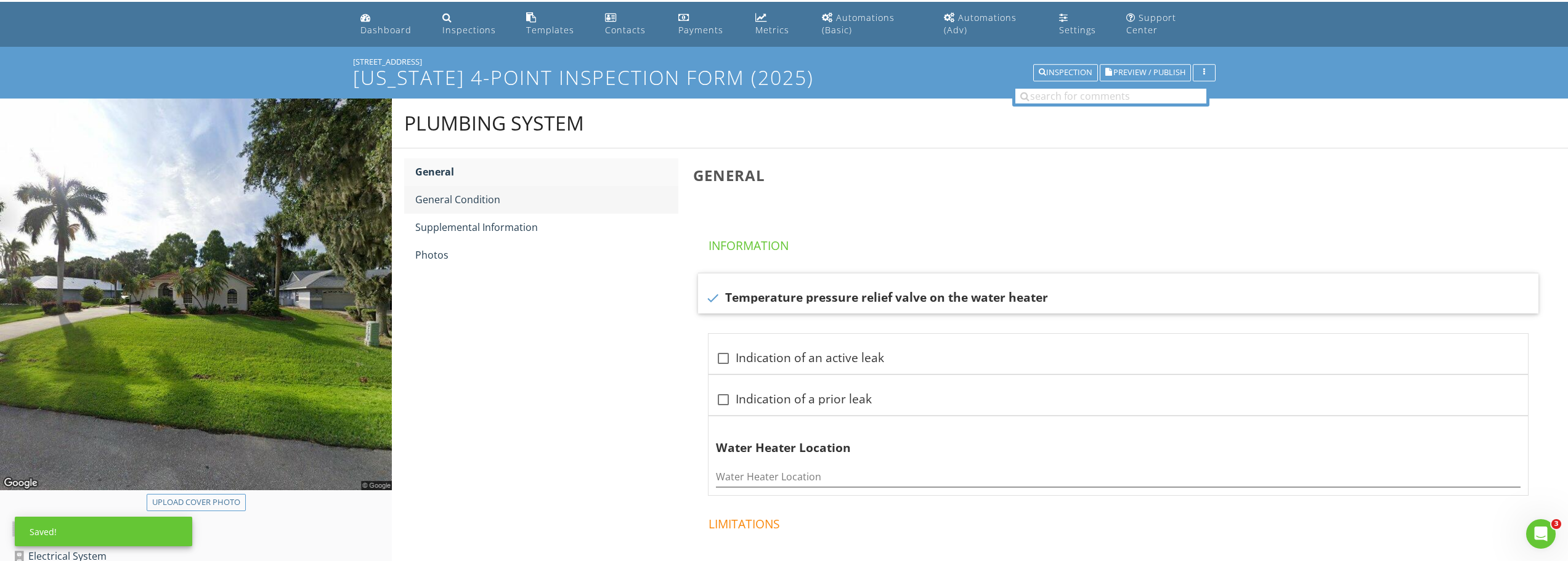
click at [493, 199] on div "General Condition" at bounding box center [547, 199] width 263 height 14
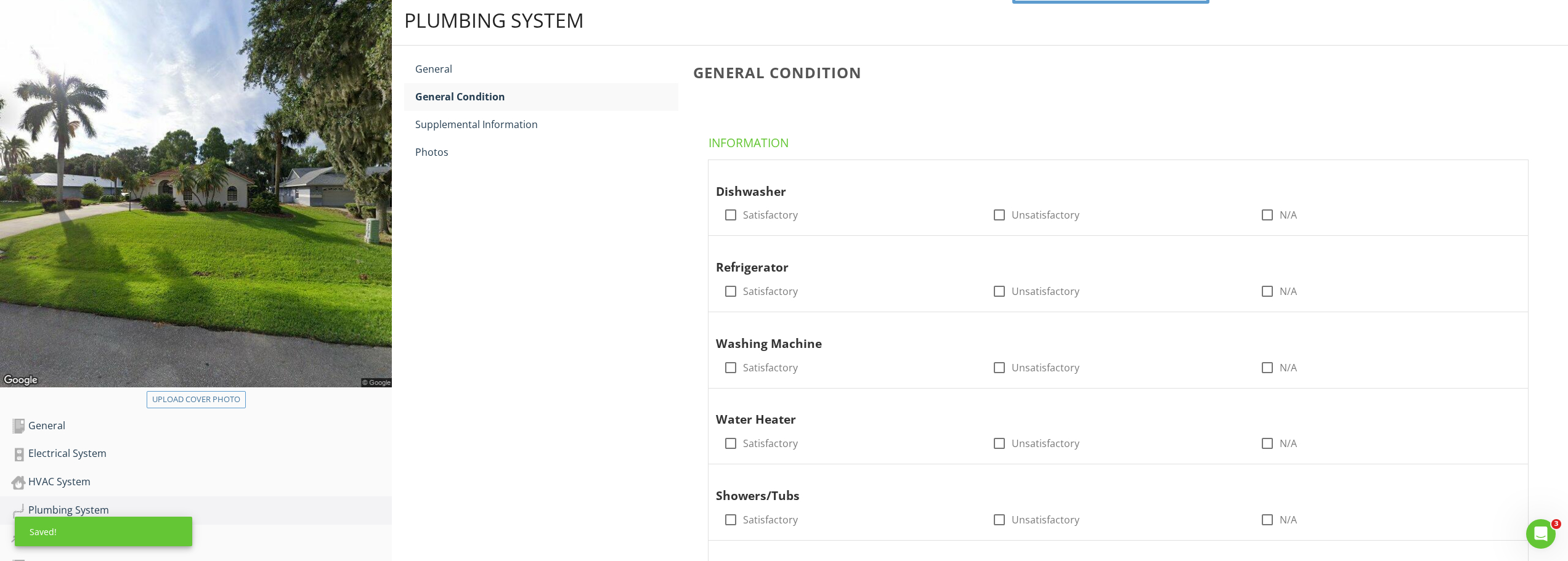
scroll to position [160, 0]
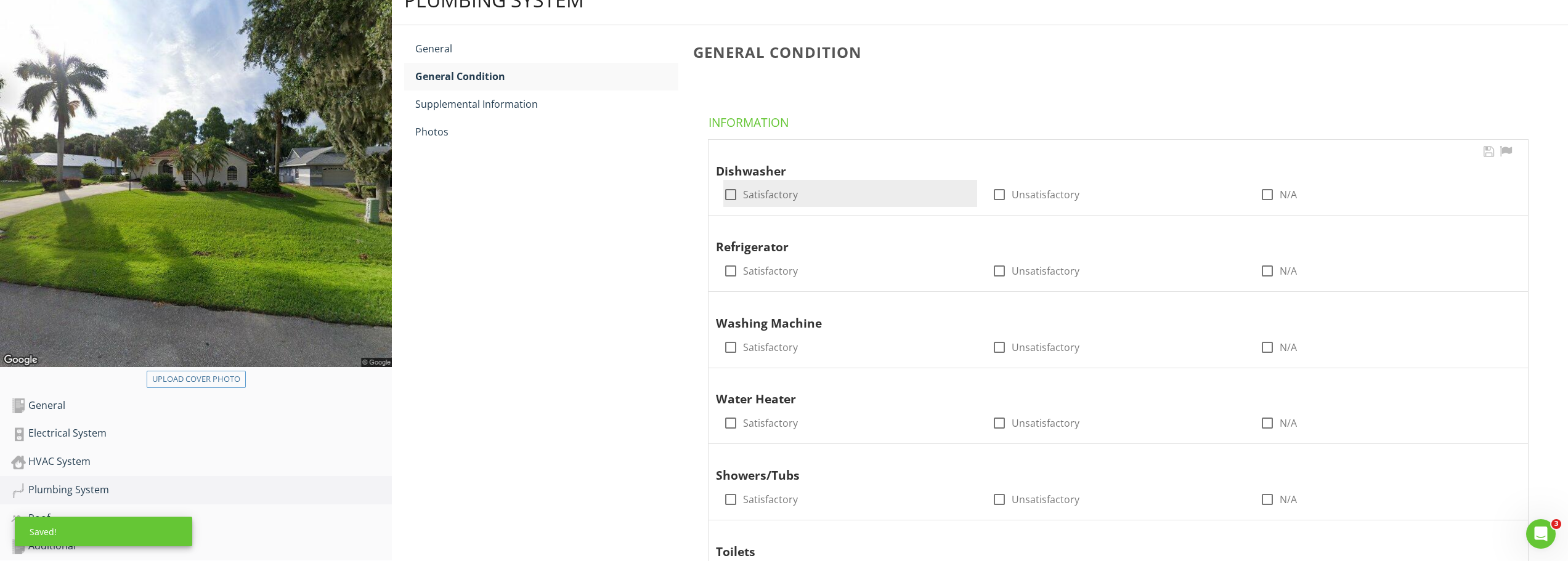
click at [732, 192] on div at bounding box center [730, 194] width 21 height 21
checkbox input "true"
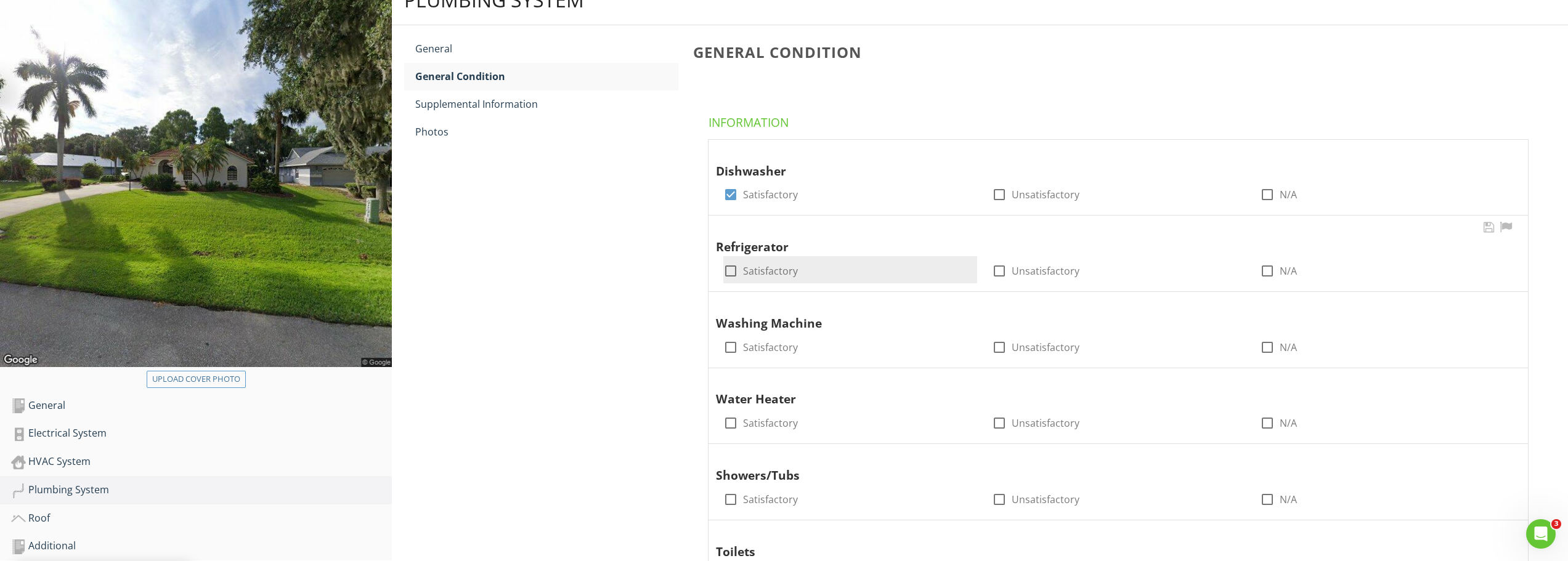
click at [734, 272] on div at bounding box center [730, 270] width 21 height 21
checkbox input "true"
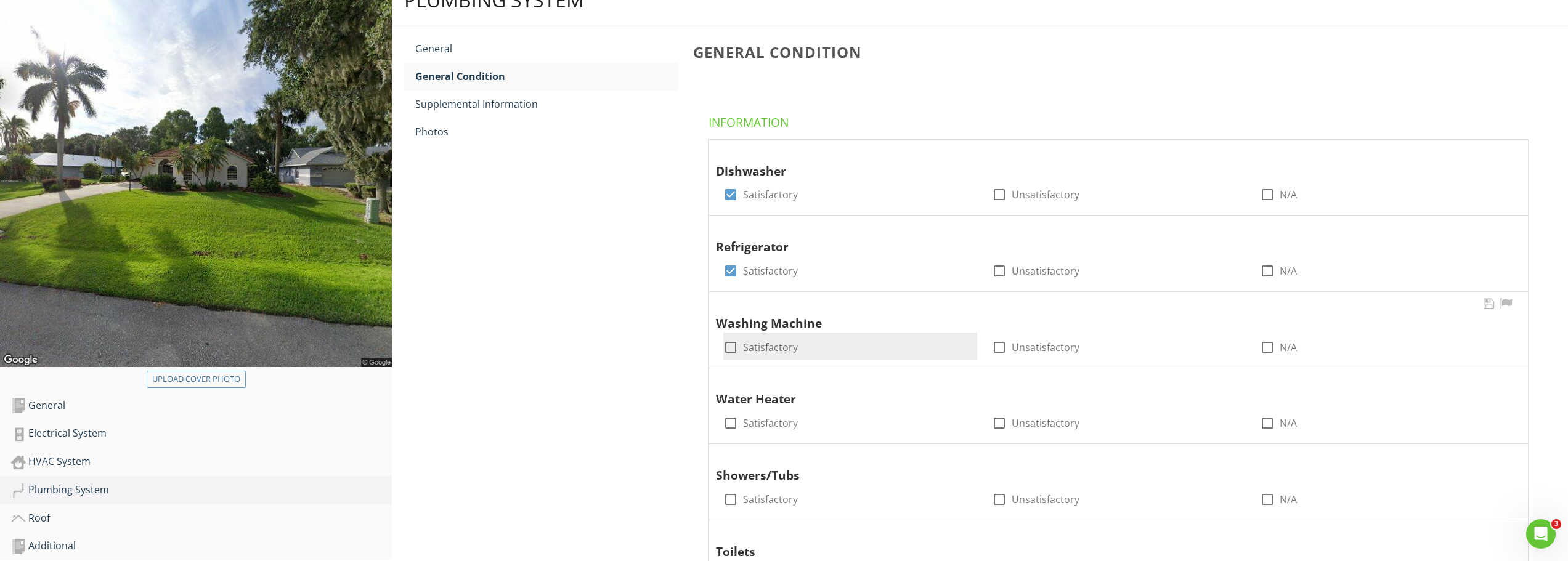
click at [729, 340] on div at bounding box center [730, 347] width 21 height 21
checkbox input "true"
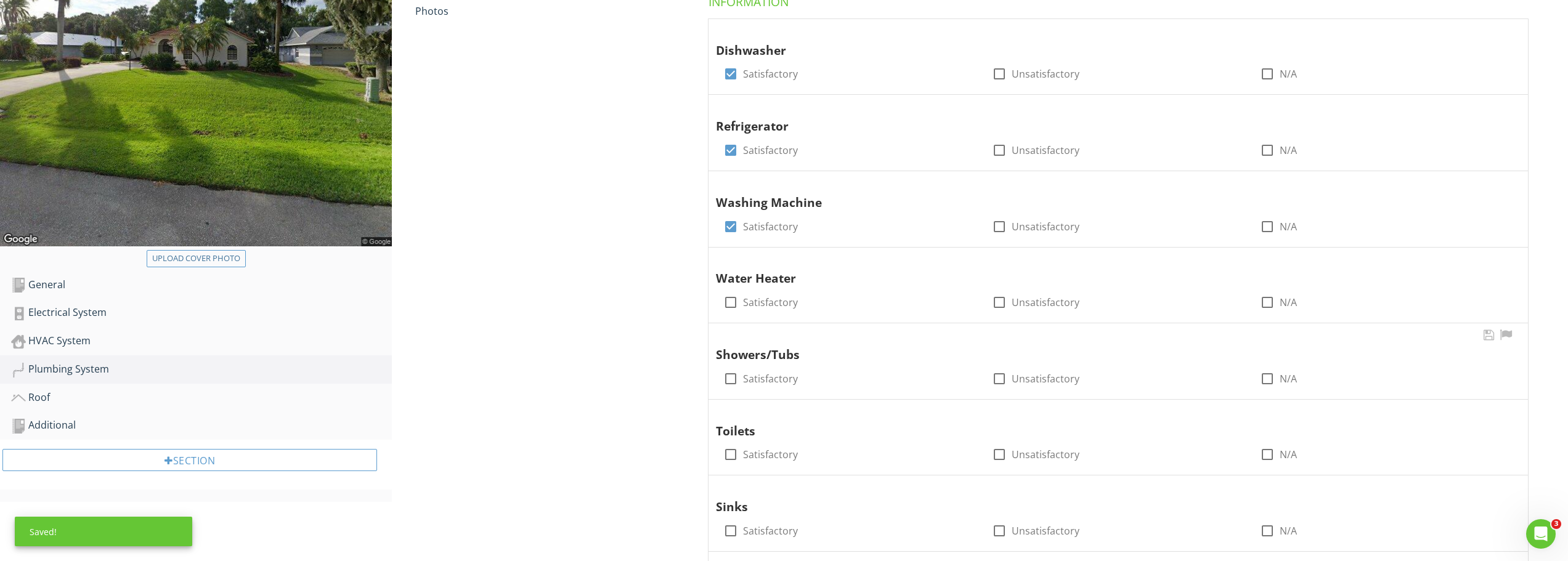
scroll to position [284, 0]
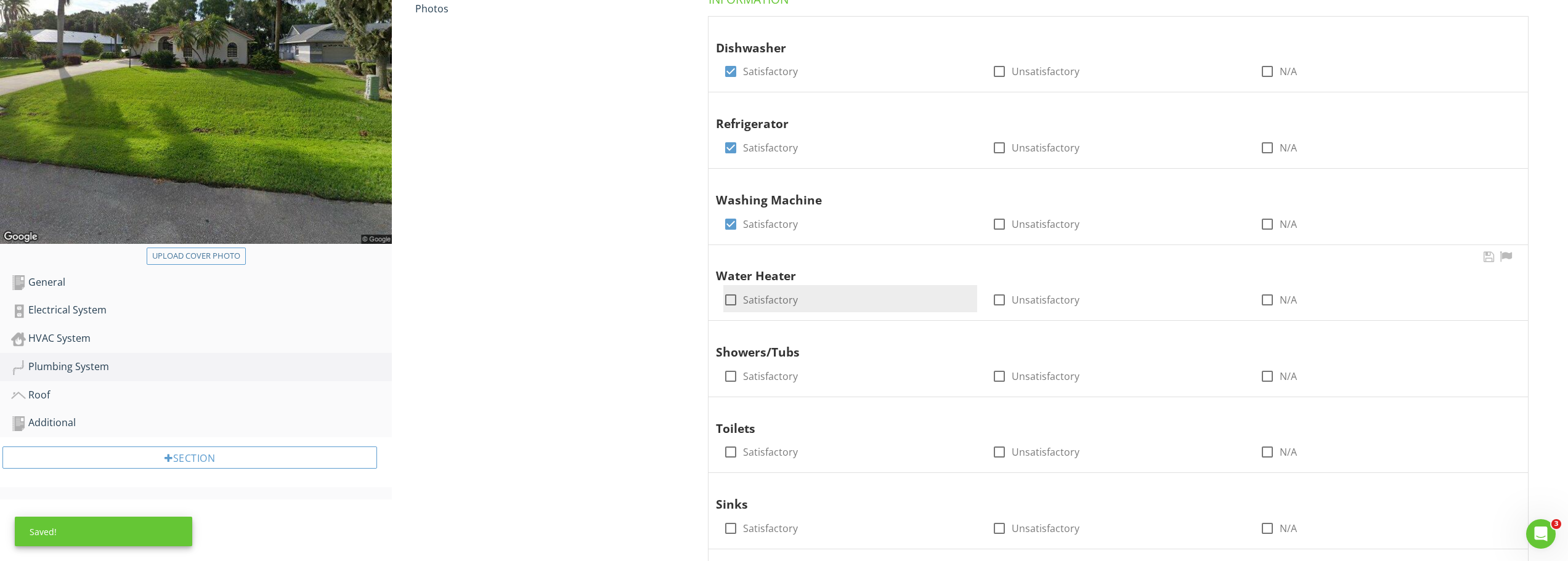
click at [728, 303] on div at bounding box center [730, 299] width 21 height 21
checkbox input "true"
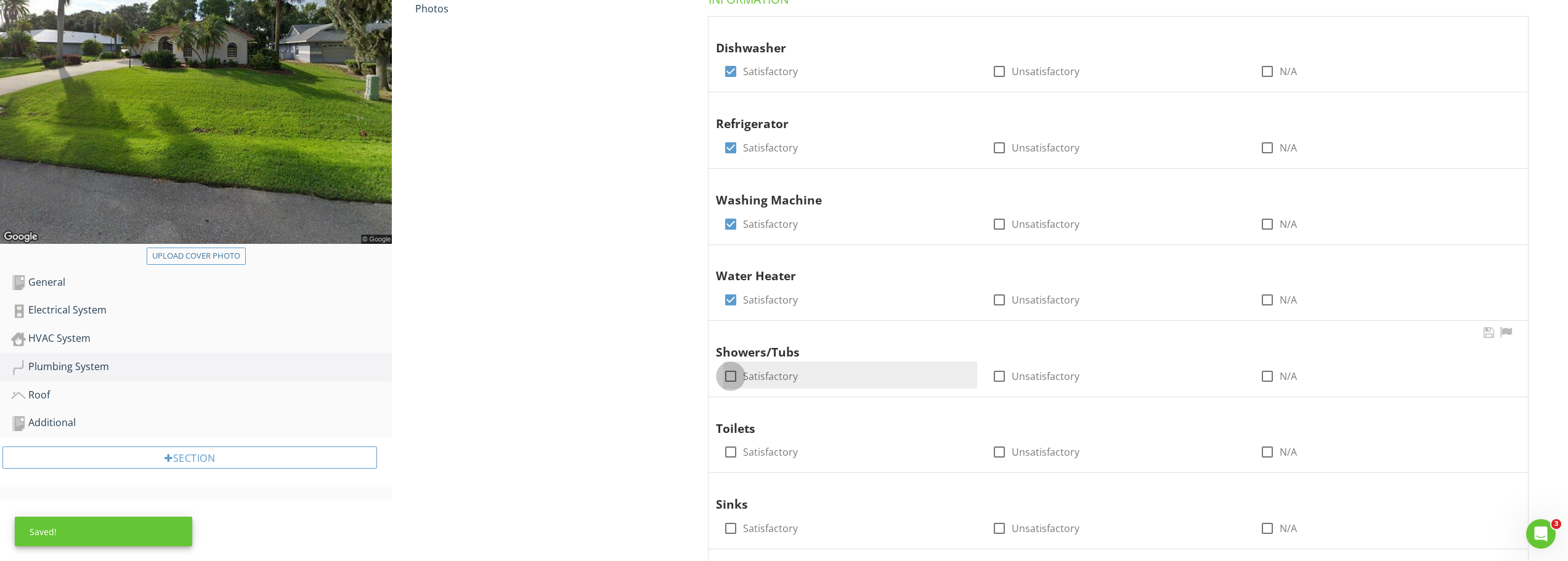
click at [733, 376] on div at bounding box center [730, 376] width 21 height 21
checkbox input "true"
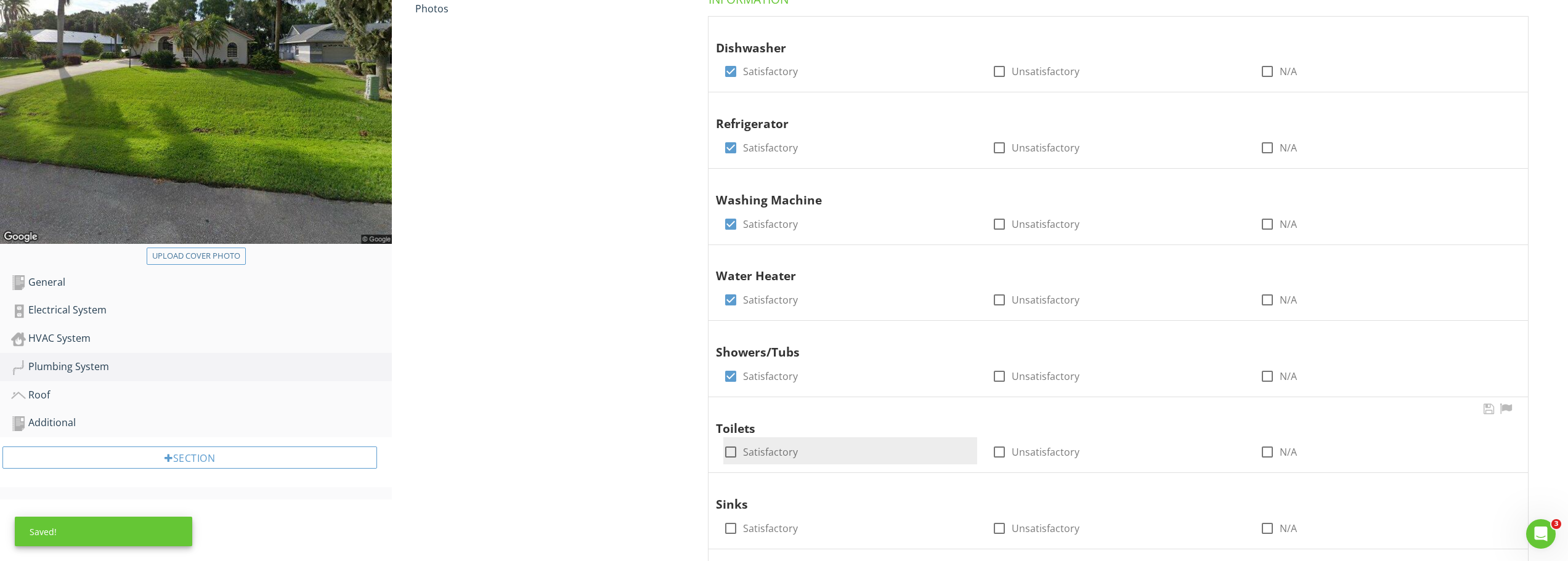
click at [728, 455] on div at bounding box center [730, 451] width 21 height 21
checkbox input "true"
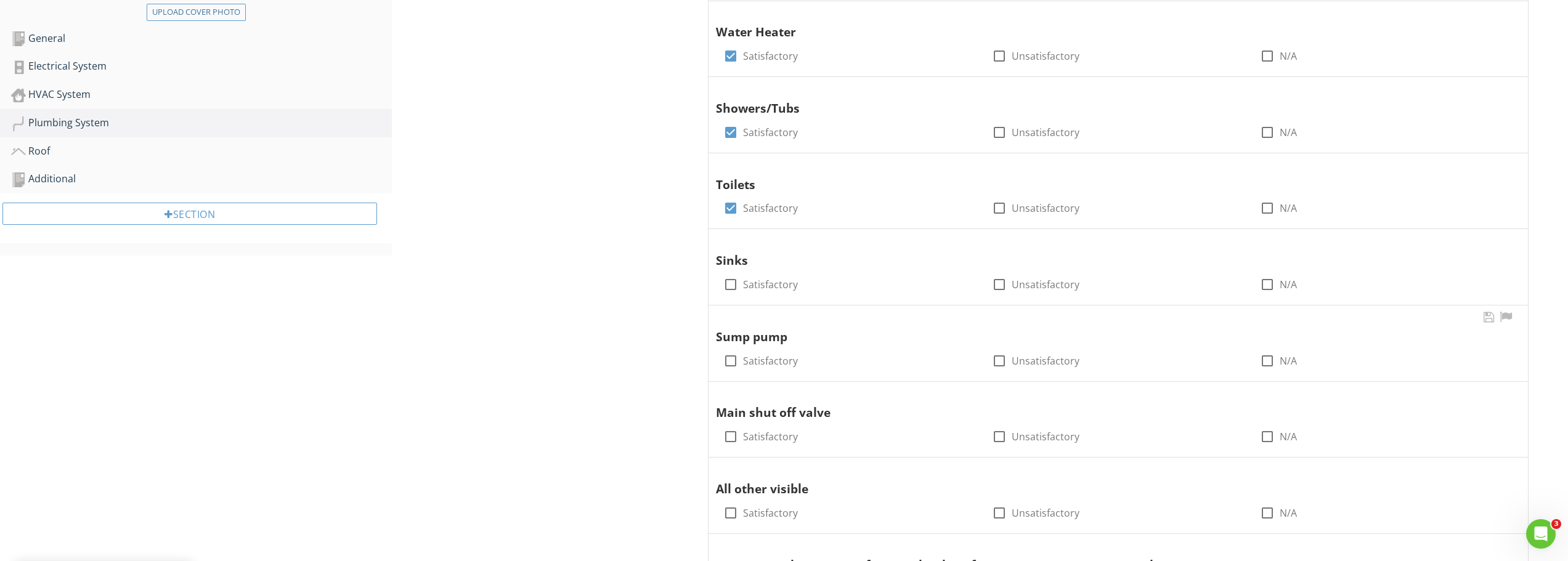
scroll to position [530, 0]
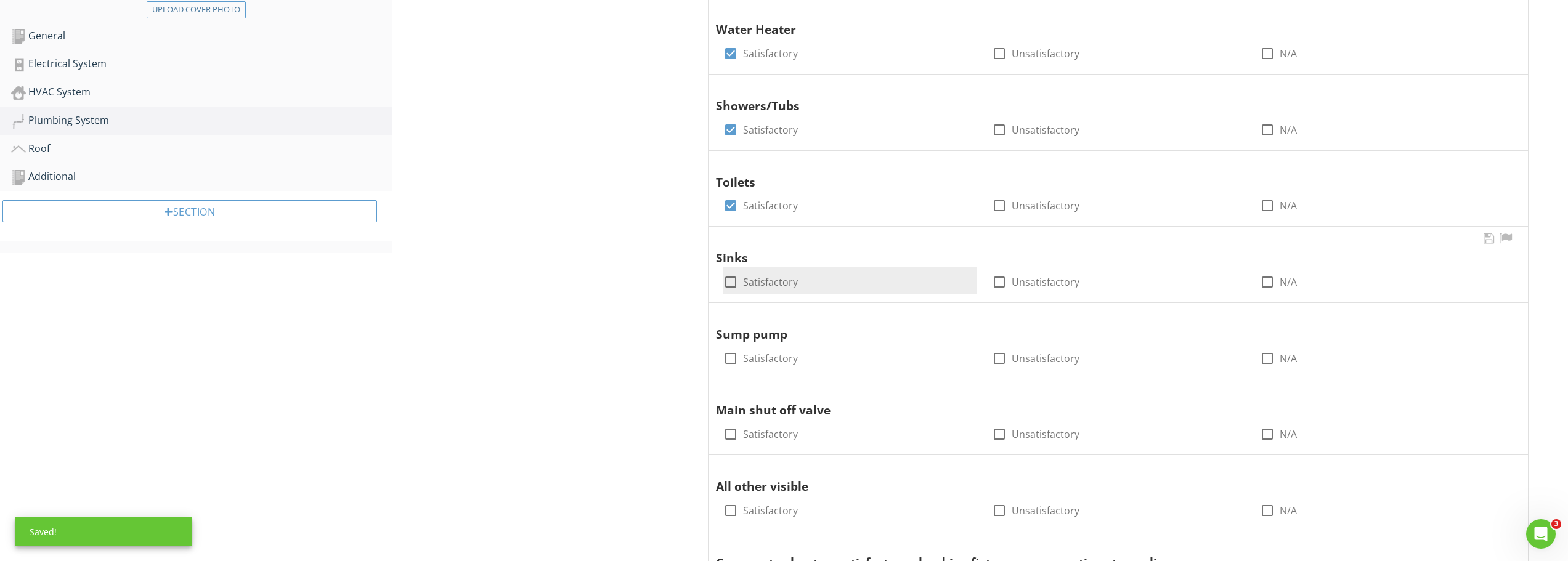
click at [727, 276] on div at bounding box center [730, 282] width 21 height 21
checkbox input "true"
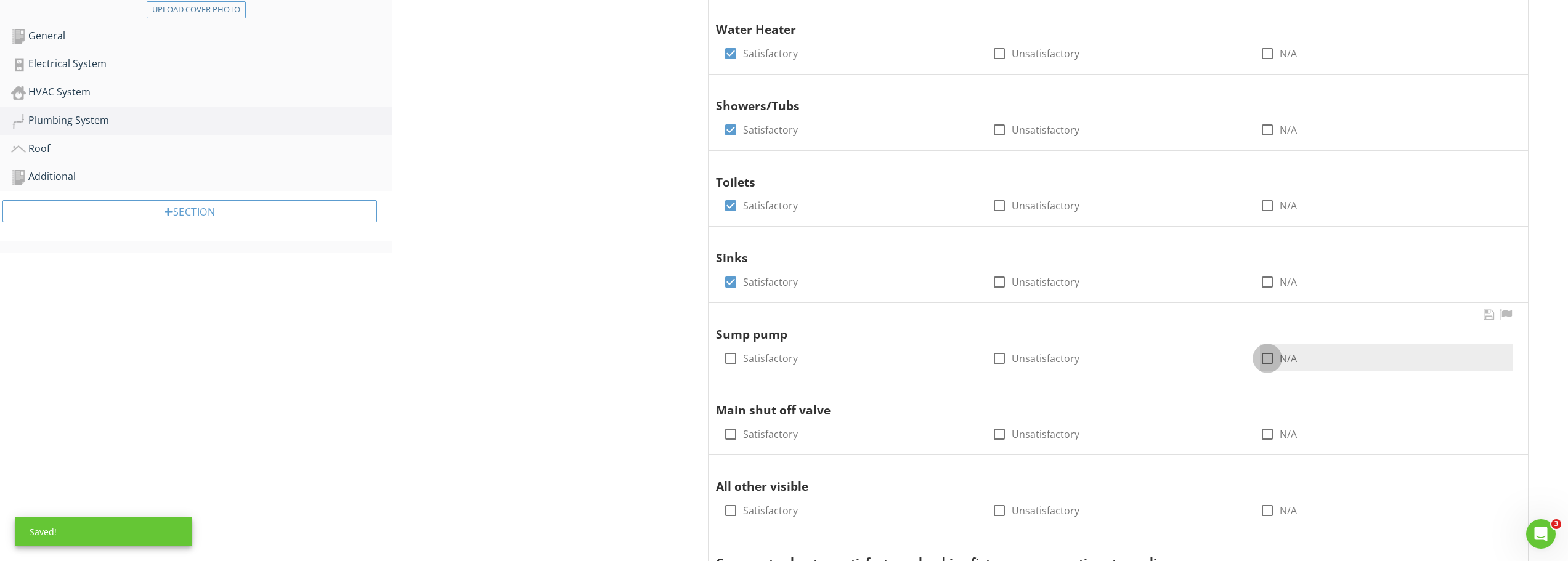
click at [1270, 359] on div at bounding box center [1267, 357] width 21 height 21
checkbox input "true"
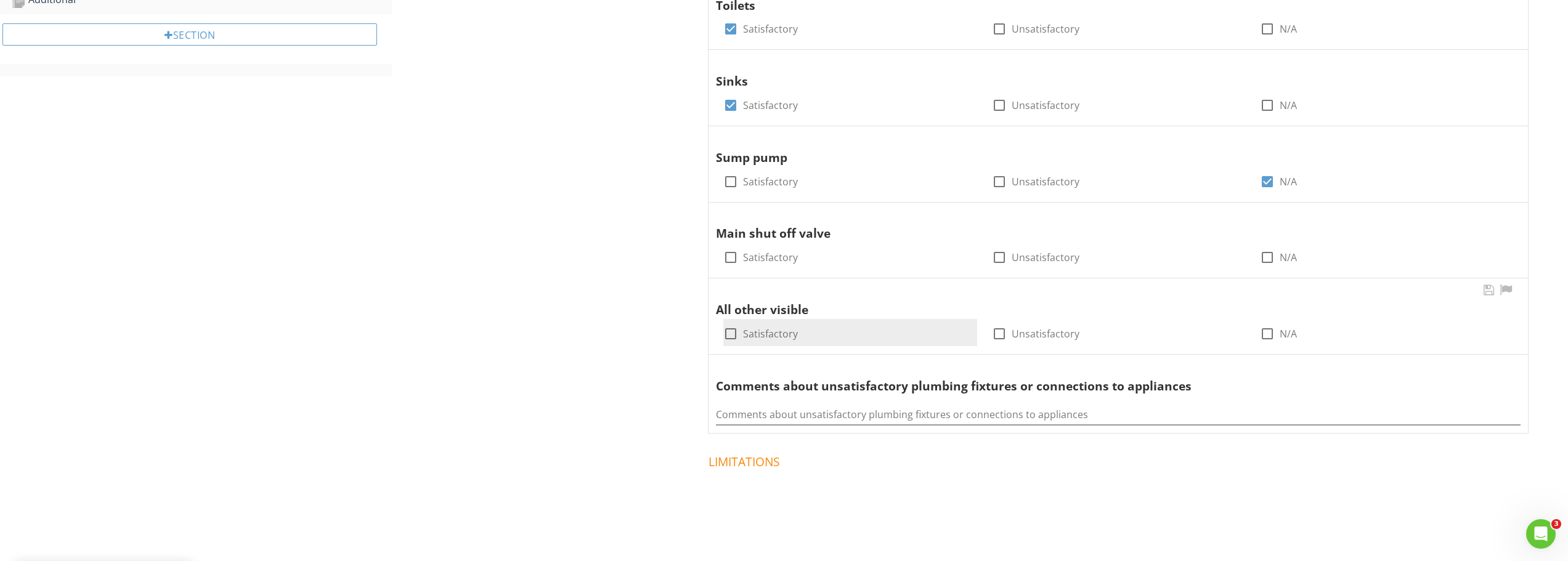
scroll to position [715, 0]
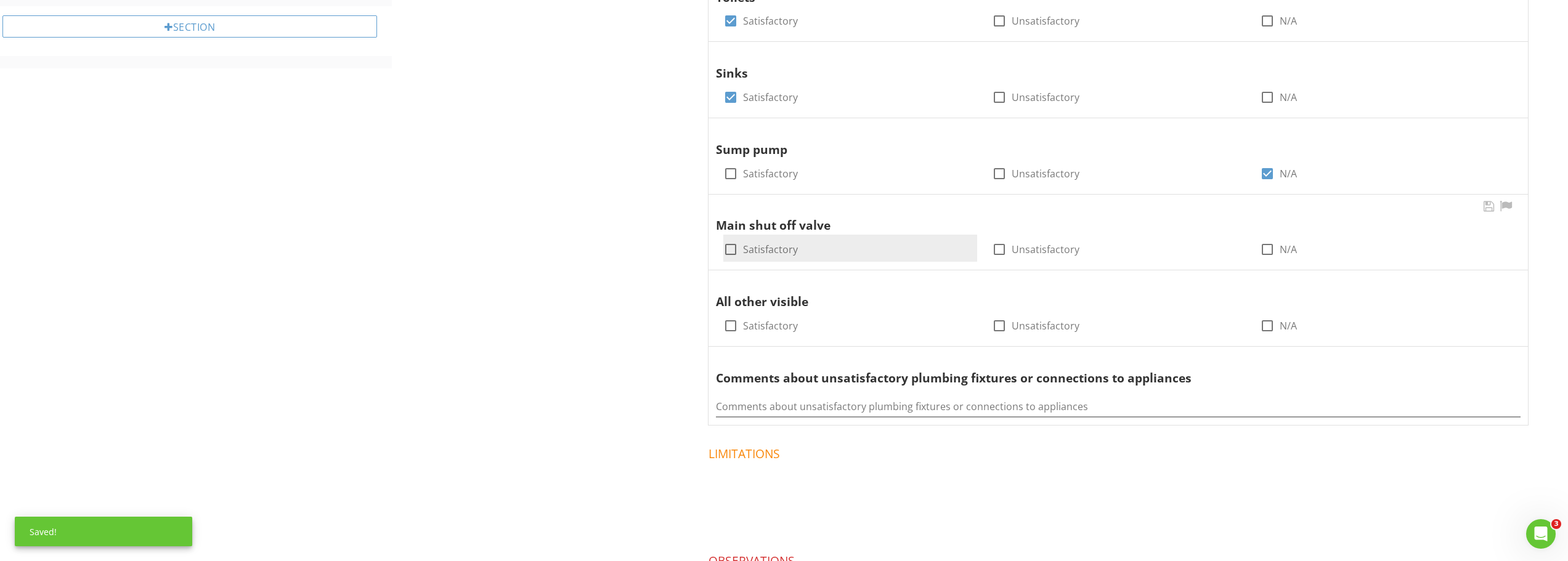
click at [734, 245] on div at bounding box center [730, 249] width 21 height 21
checkbox input "true"
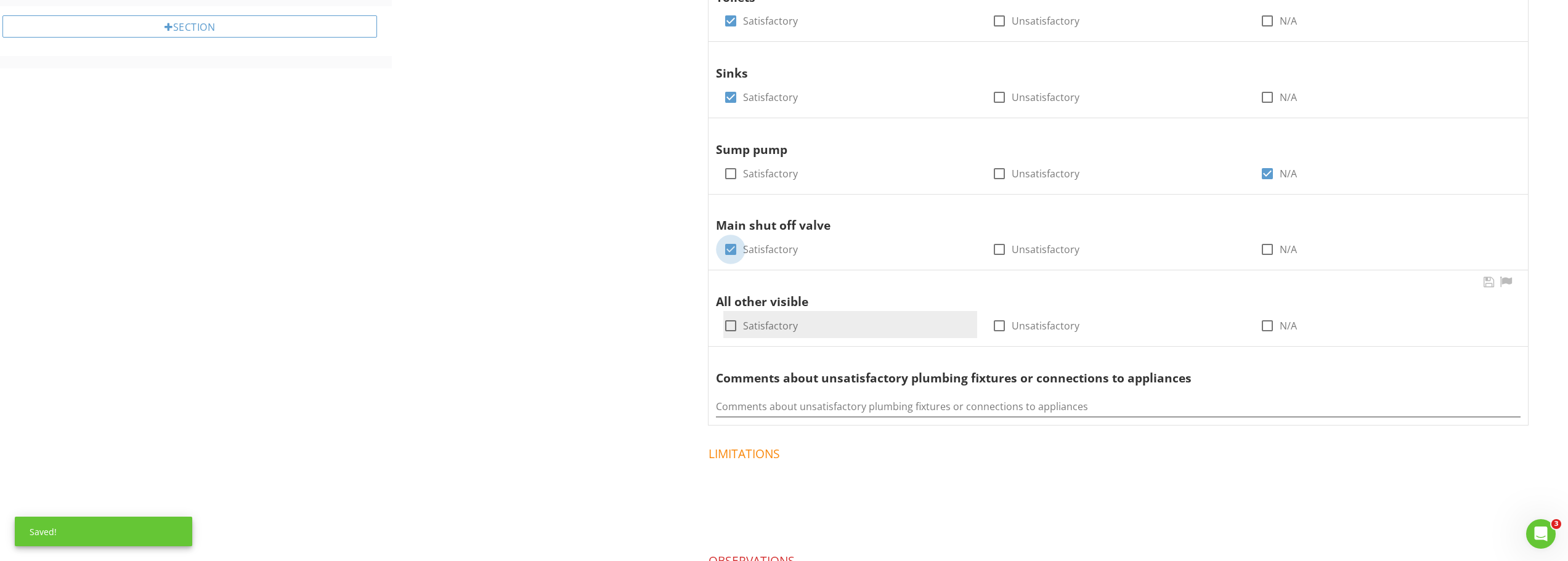
click at [736, 331] on div at bounding box center [730, 325] width 21 height 21
checkbox input "true"
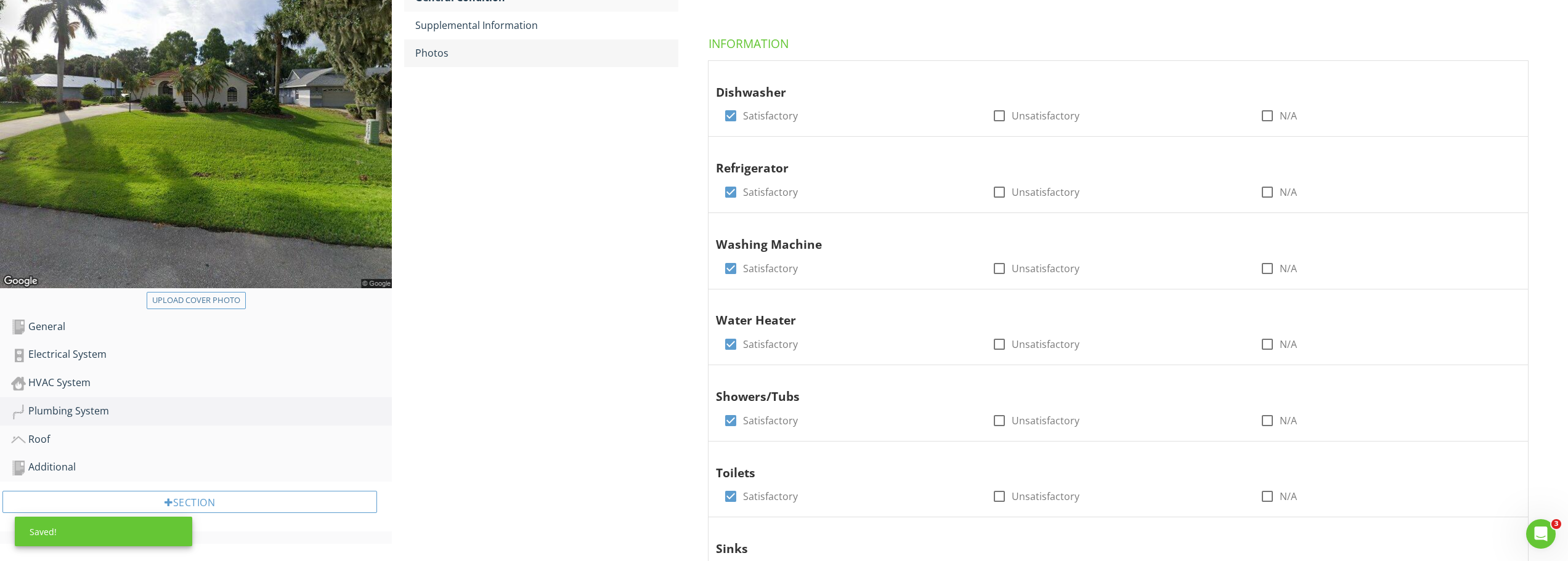
scroll to position [38, 0]
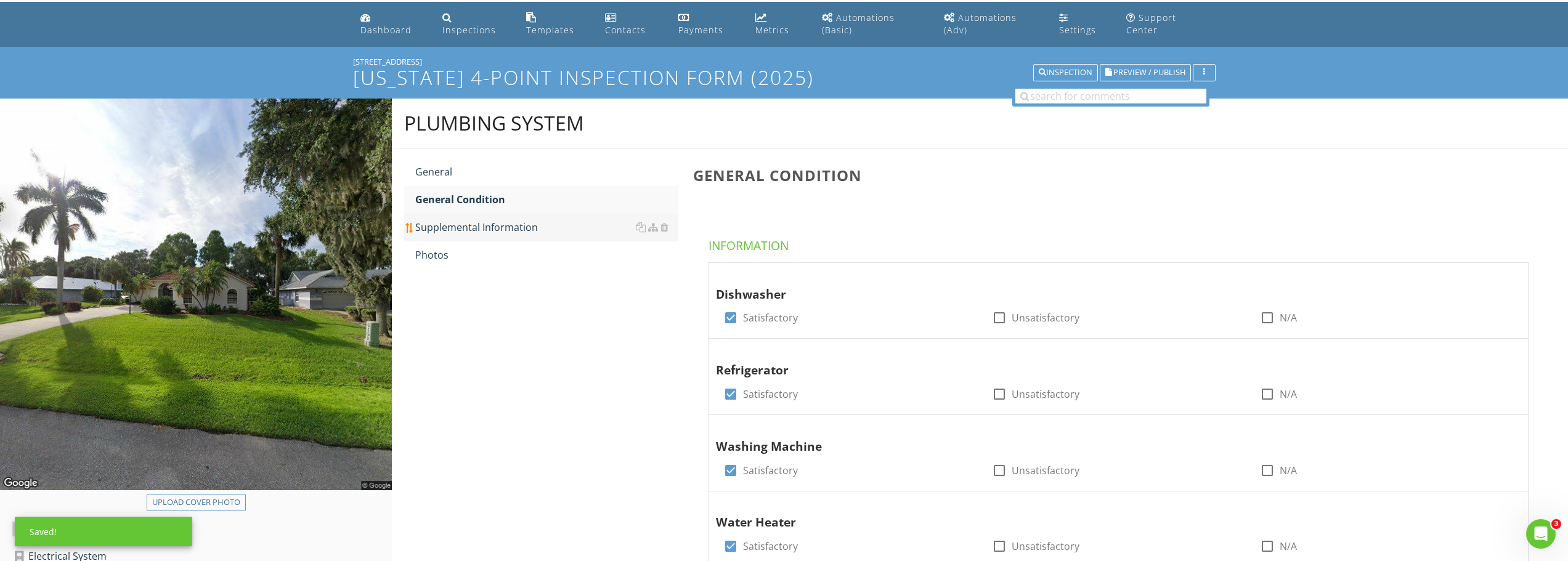
click at [466, 227] on div "Supplemental Information" at bounding box center [547, 227] width 263 height 14
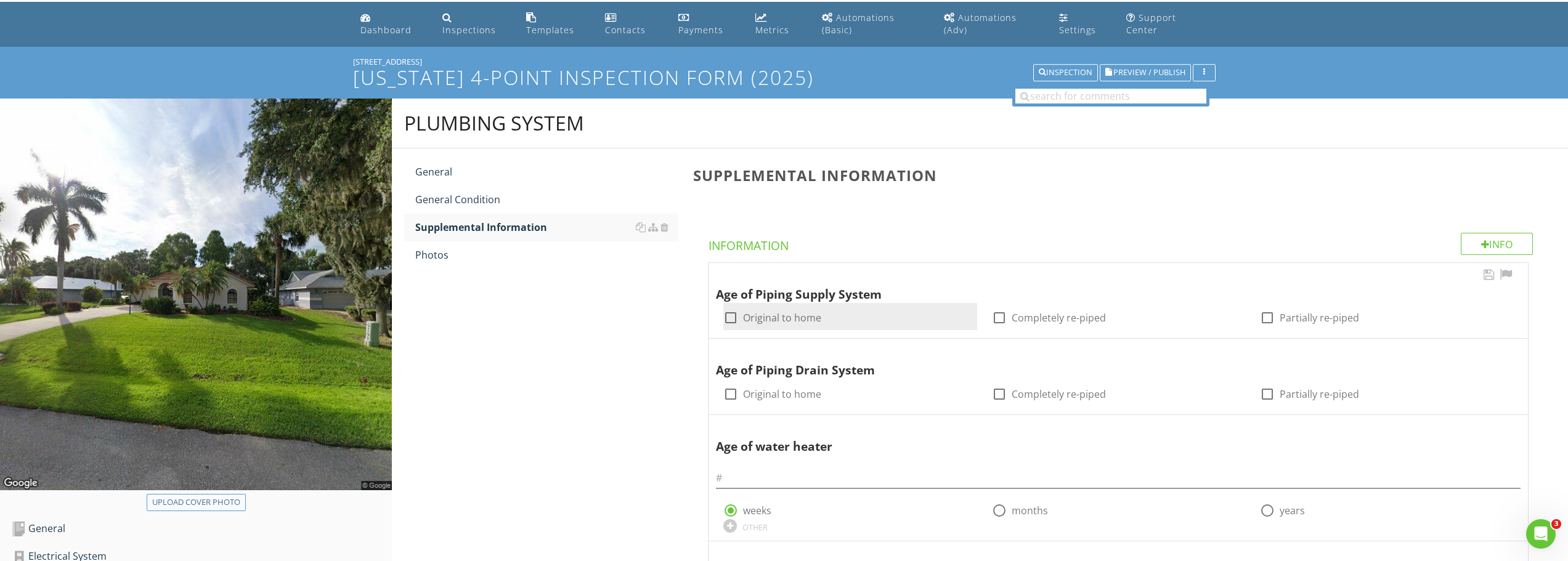
click at [725, 317] on div at bounding box center [730, 317] width 21 height 21
checkbox input "true"
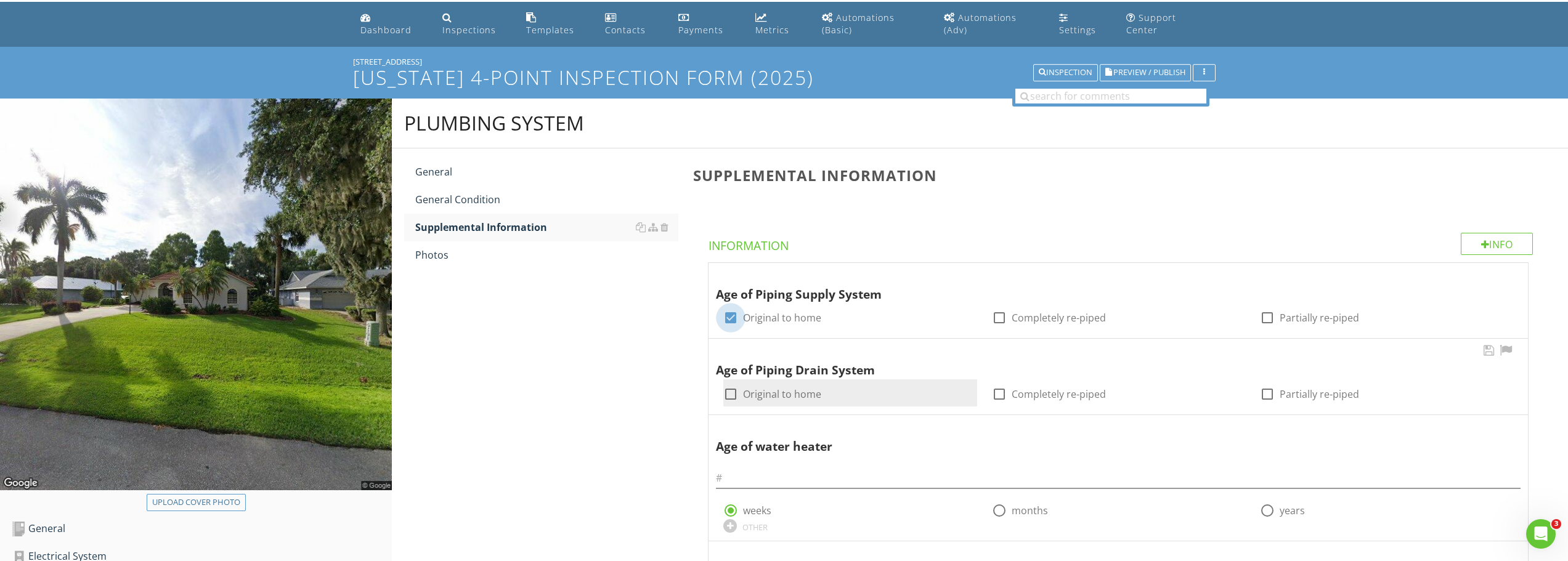
click at [730, 396] on div at bounding box center [730, 394] width 21 height 21
checkbox input "true"
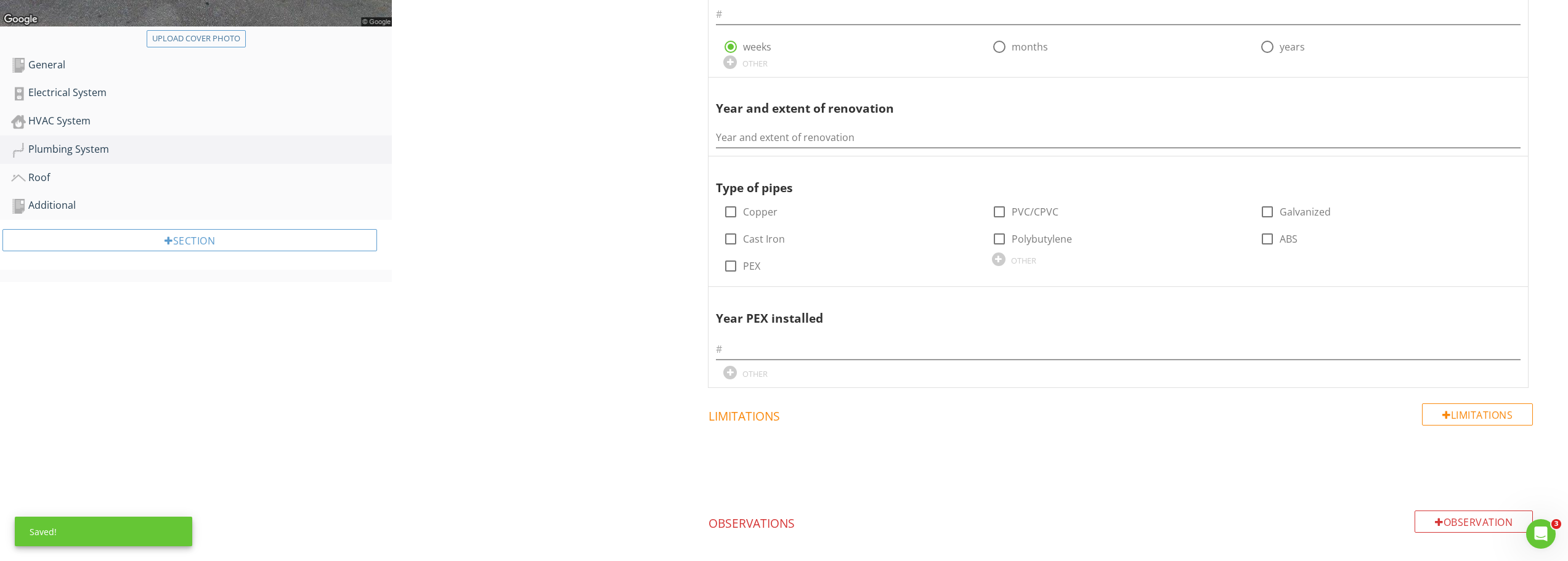
scroll to position [530, 0]
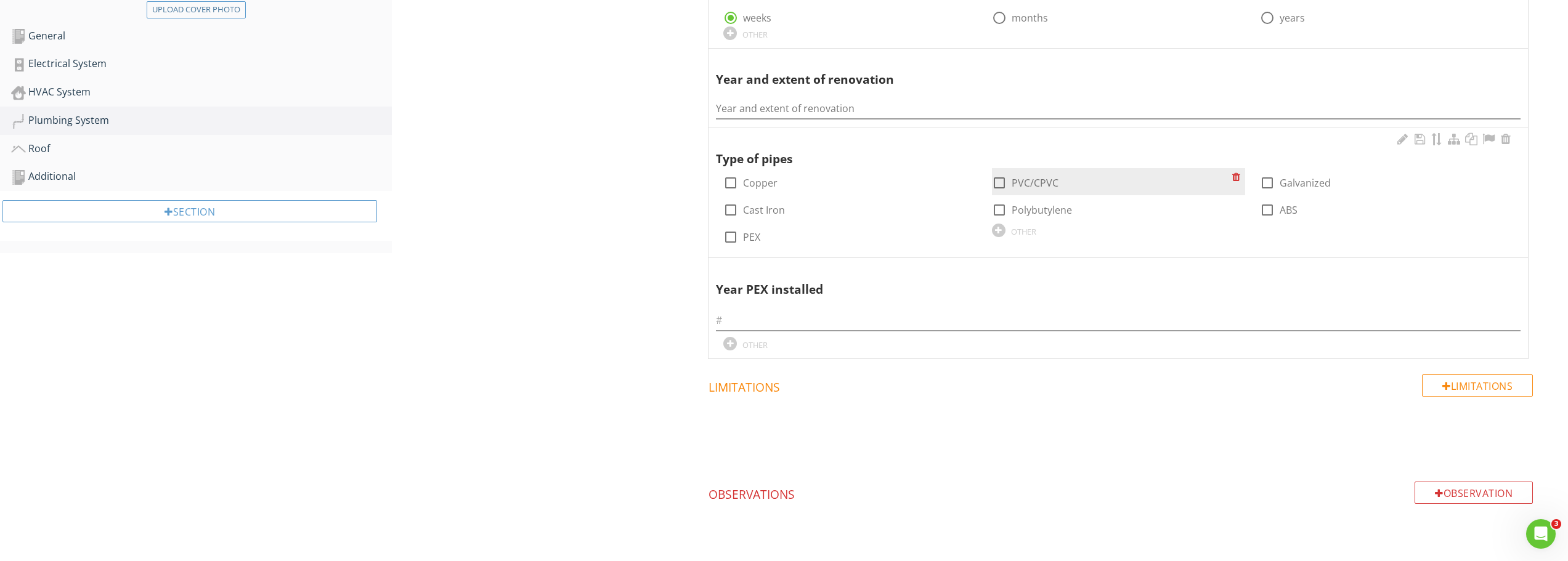
click at [998, 184] on div at bounding box center [999, 182] width 21 height 21
checkbox input "true"
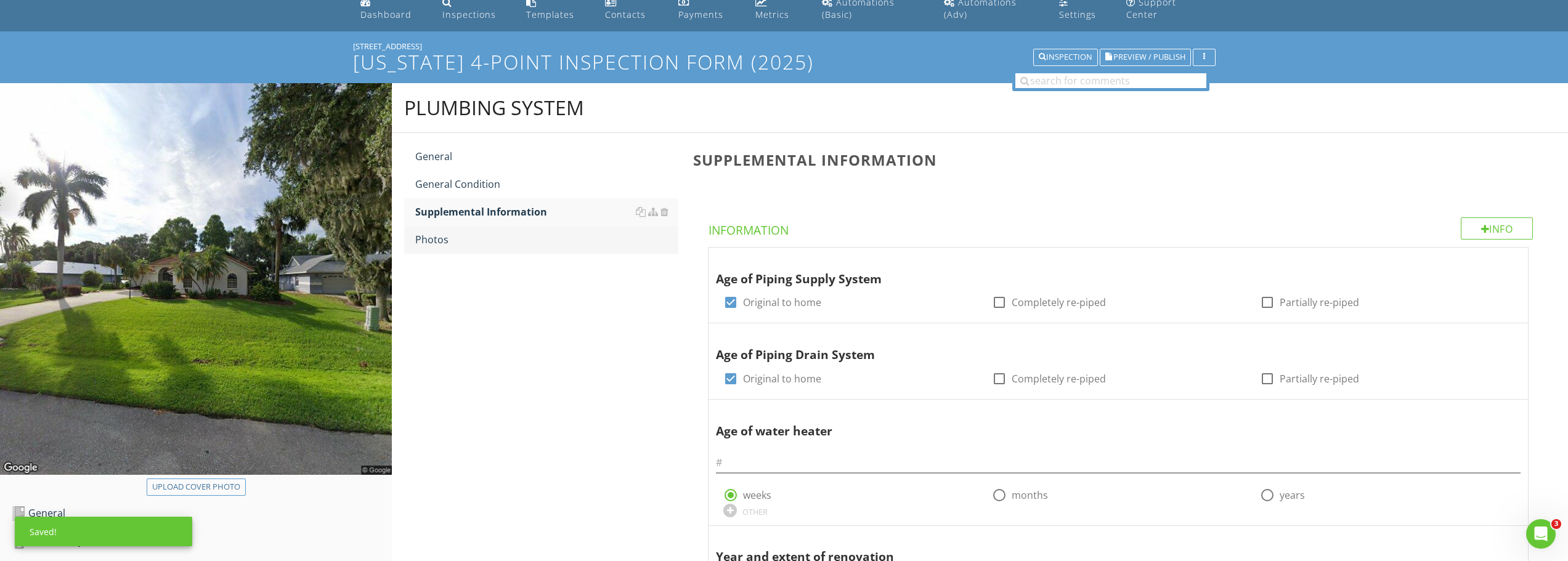
scroll to position [38, 0]
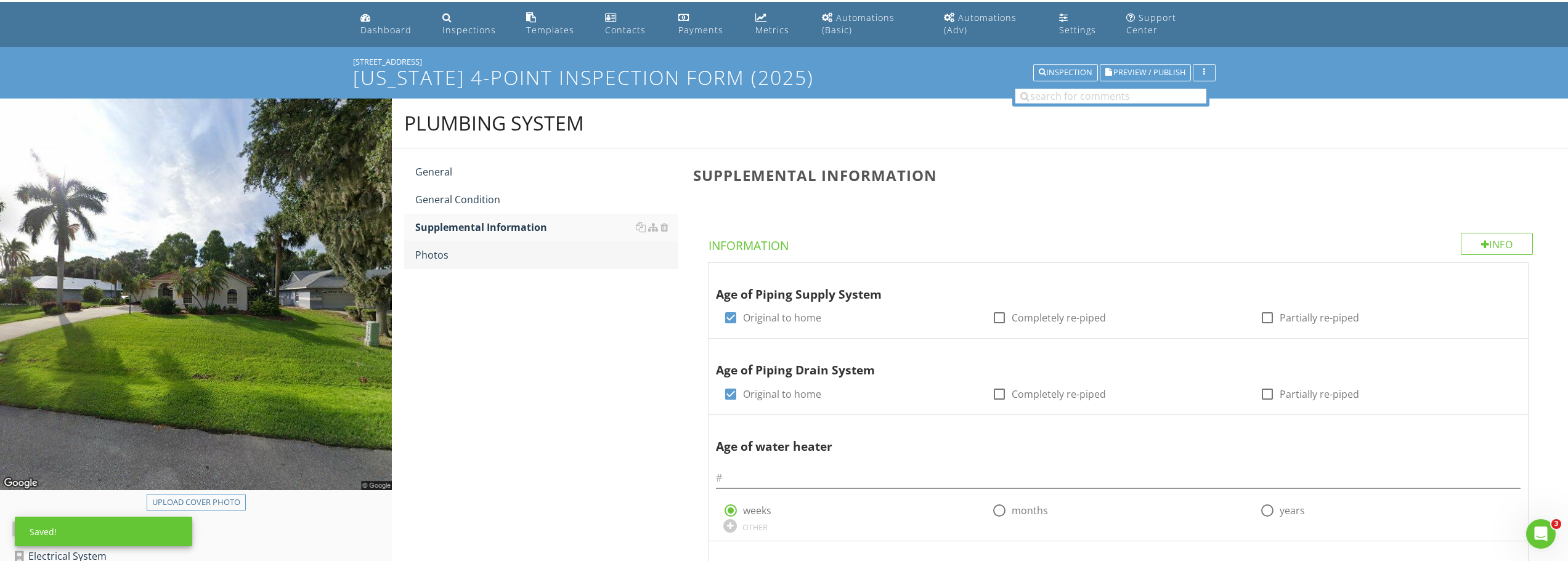
click at [460, 255] on div "Photos" at bounding box center [547, 255] width 263 height 14
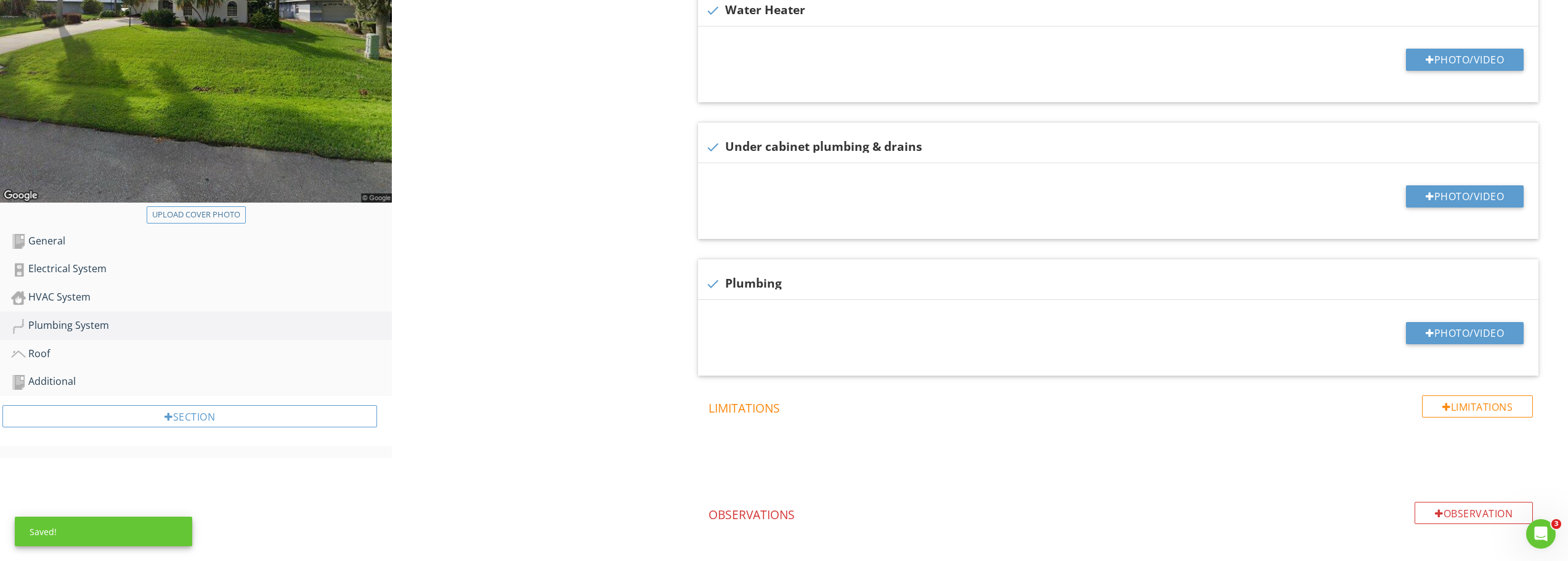
scroll to position [389, 0]
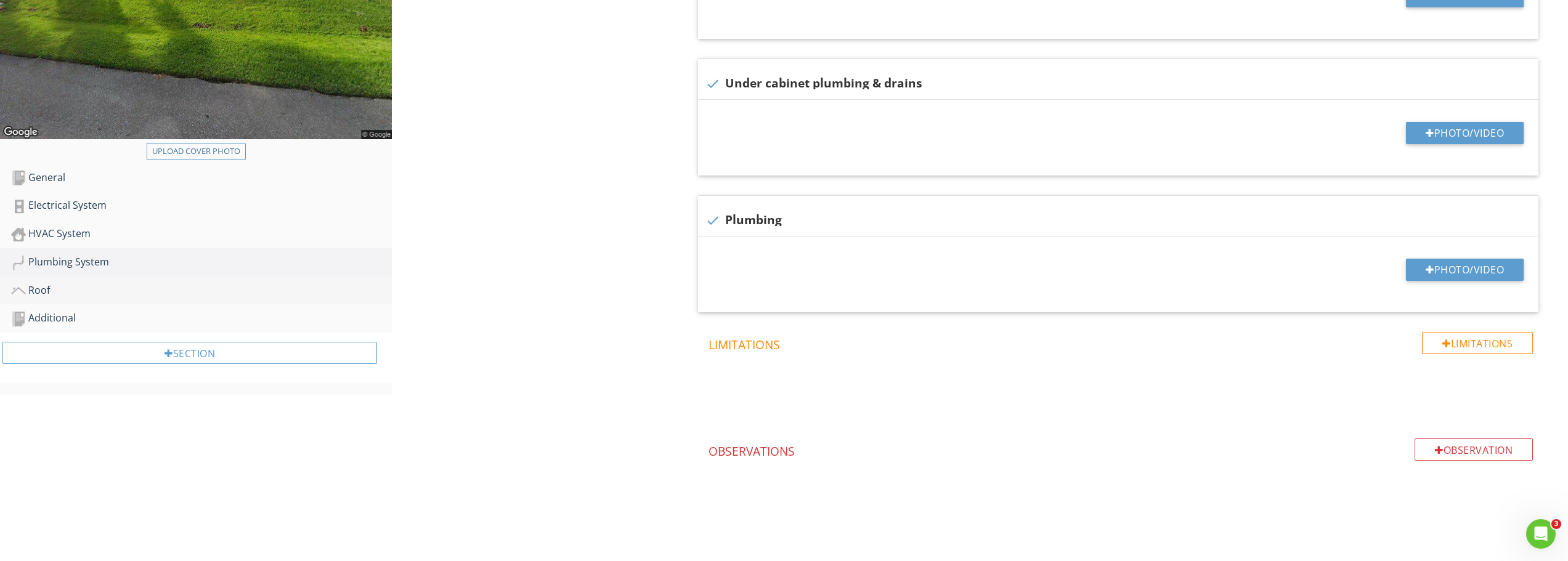
click at [52, 288] on div "Roof" at bounding box center [201, 291] width 381 height 16
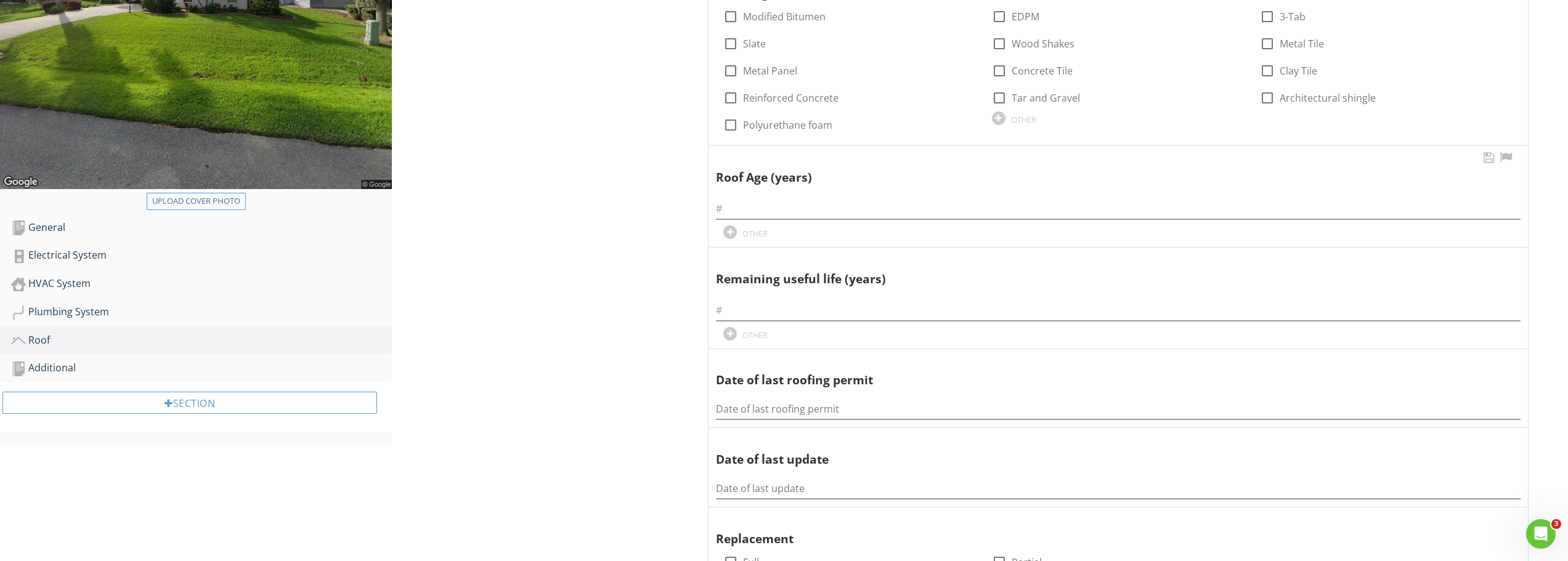
scroll to position [142, 0]
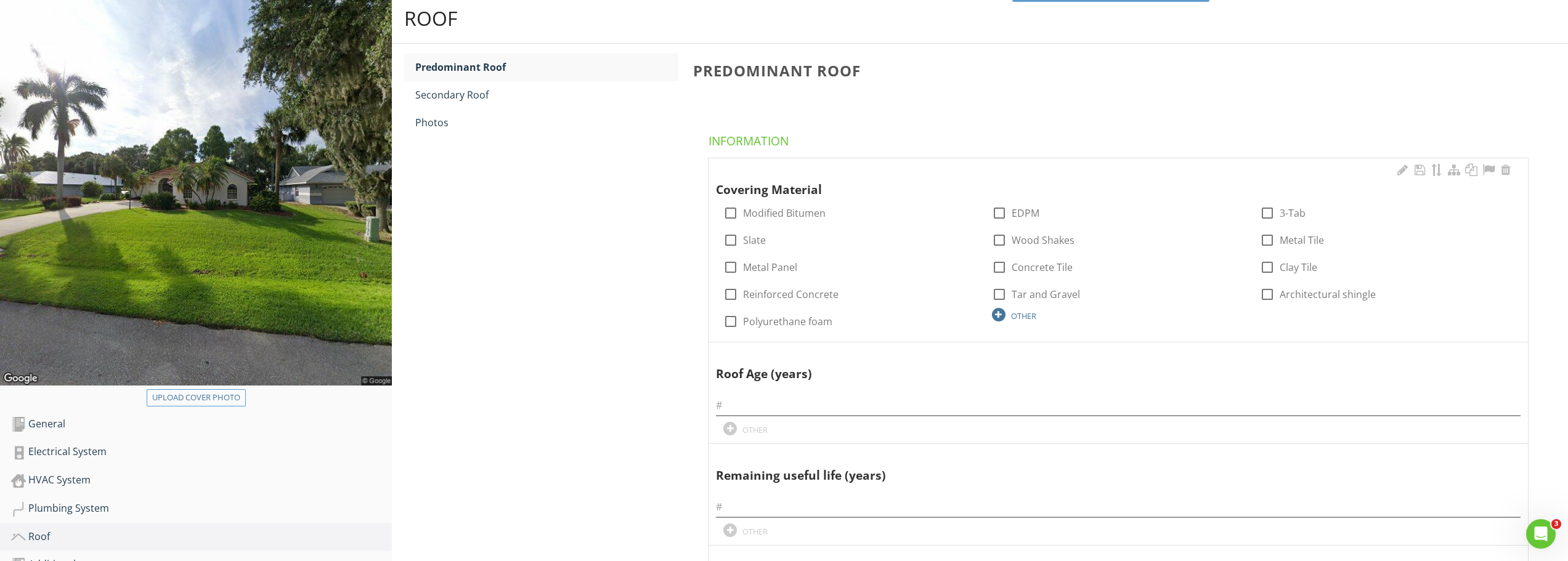
click at [1028, 311] on div "OTHER" at bounding box center [1024, 315] width 25 height 10
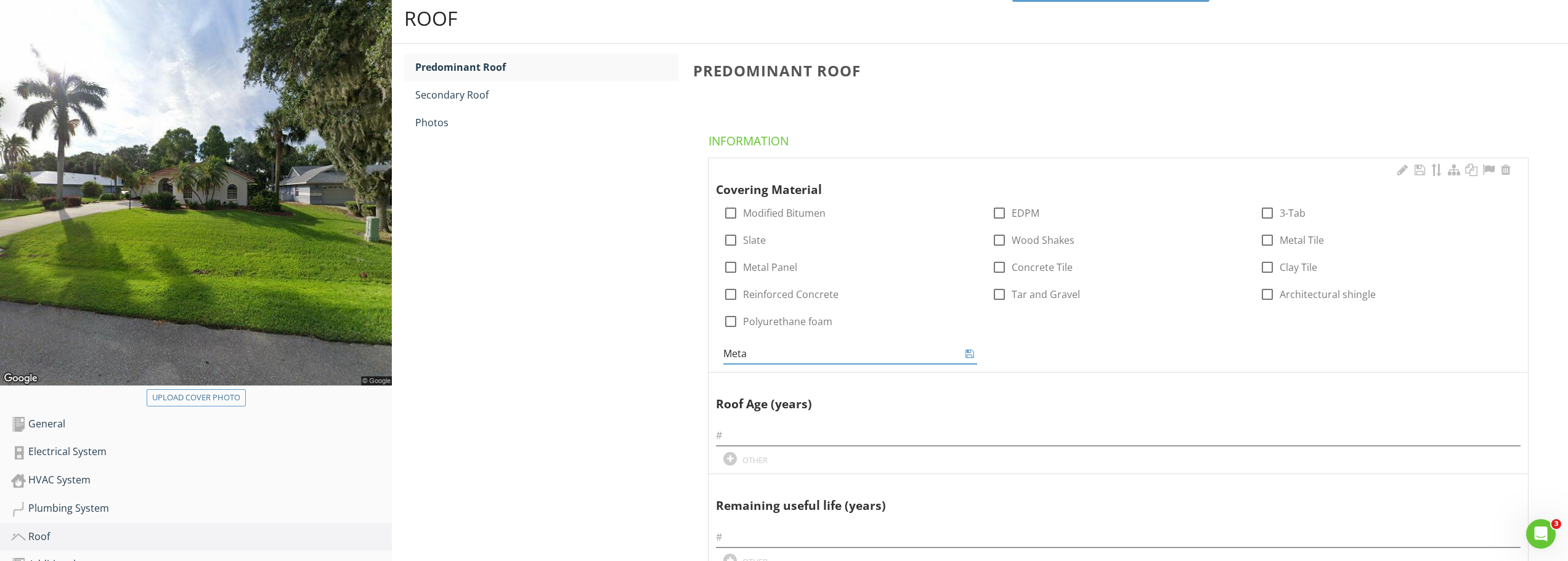
type input "Metal"
click at [971, 361] on div at bounding box center [970, 353] width 14 height 14
click at [969, 352] on icon at bounding box center [971, 353] width 9 height 10
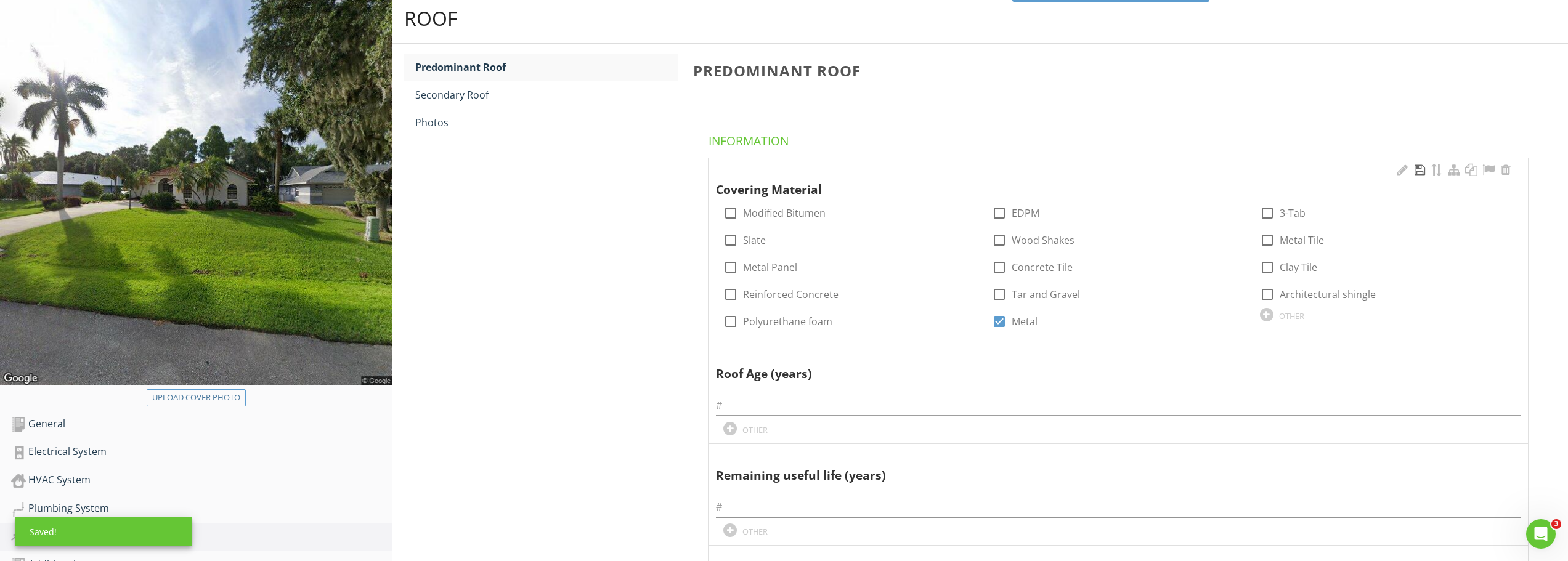
click at [1415, 168] on div at bounding box center [1419, 170] width 14 height 13
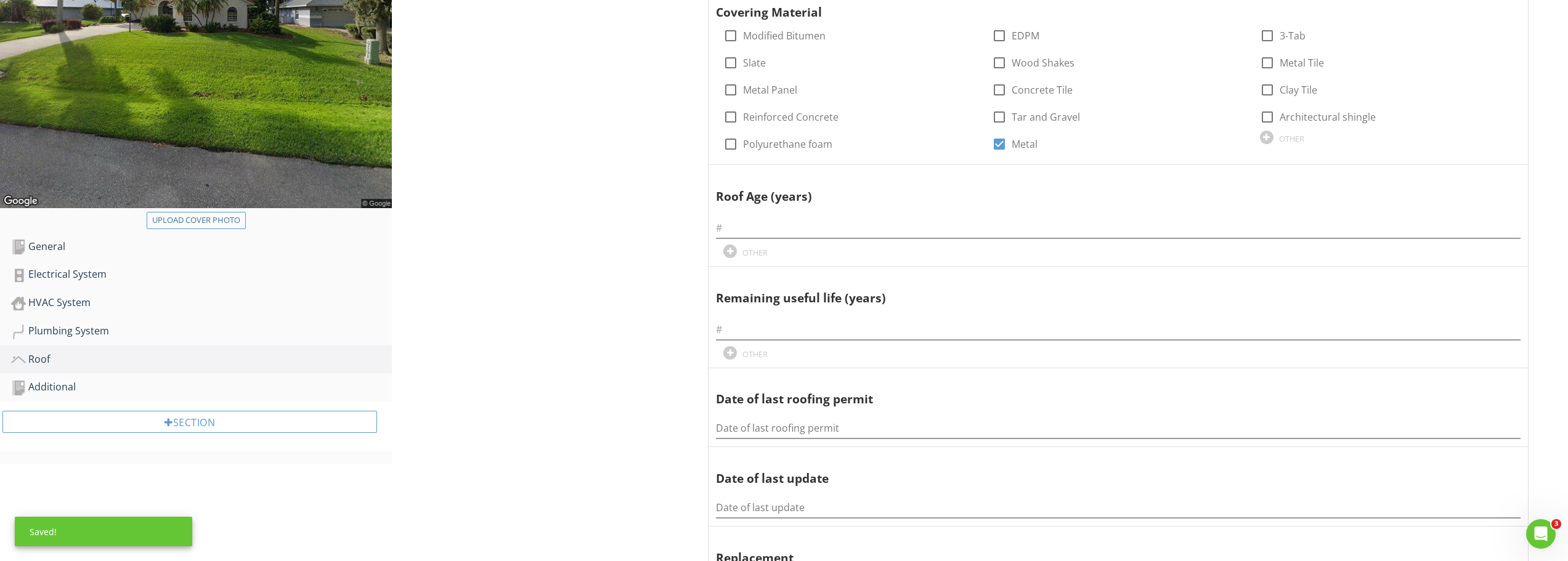
scroll to position [327, 0]
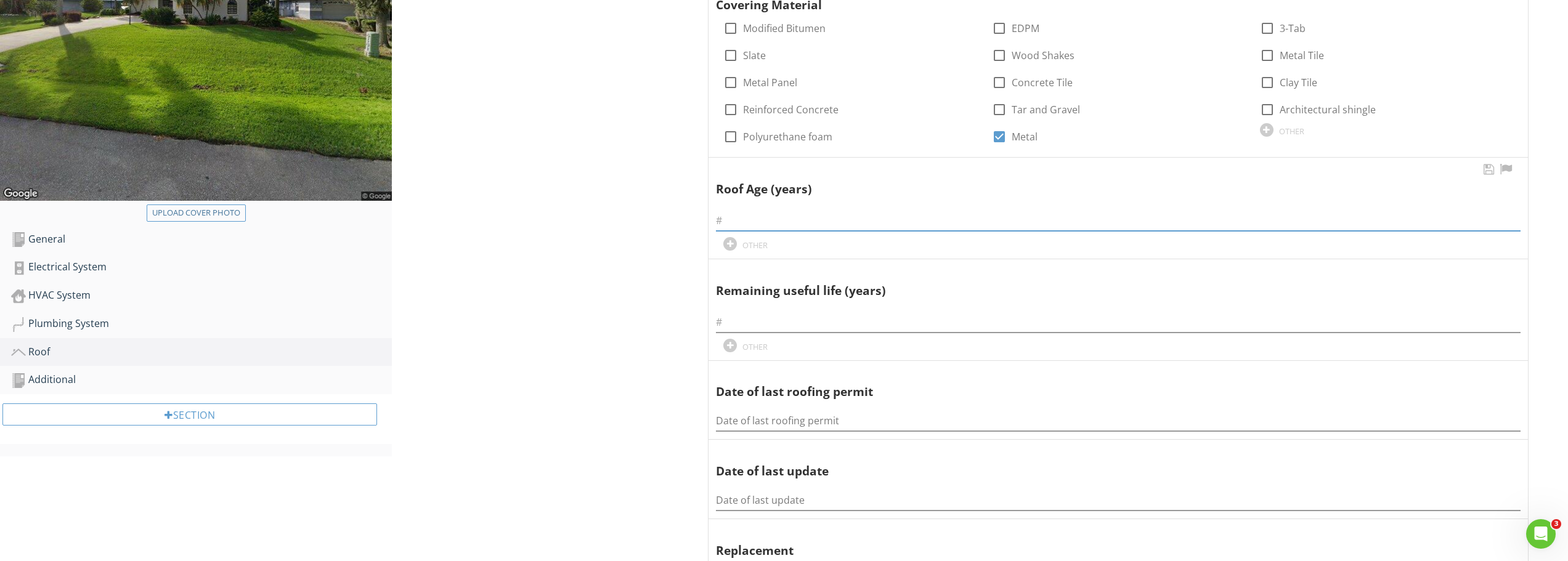
click at [752, 222] on input "text" at bounding box center [1118, 221] width 805 height 21
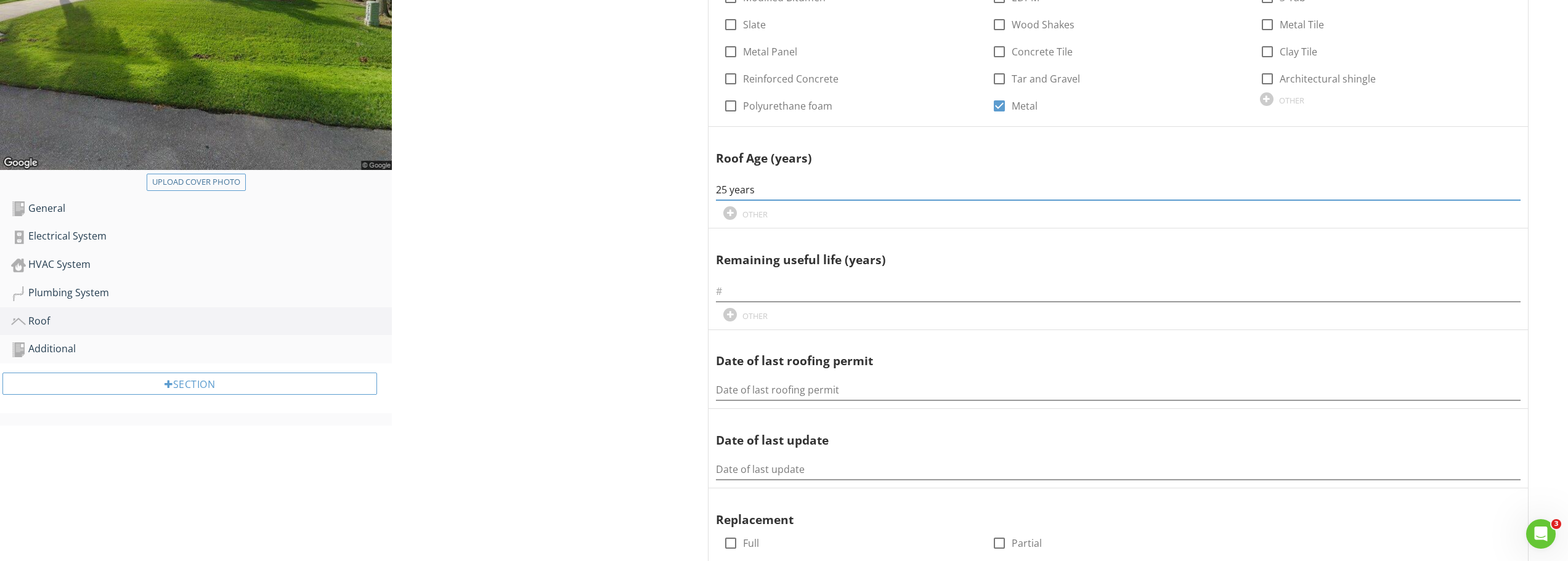
scroll to position [389, 0]
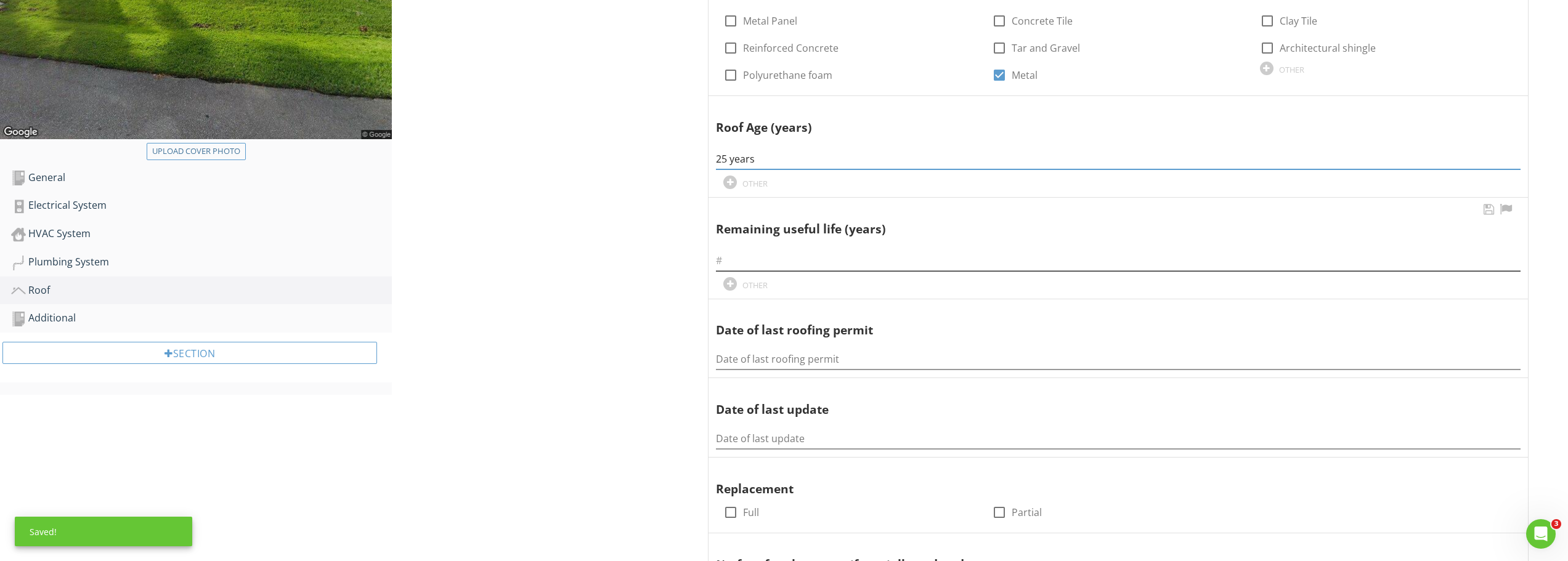
type input "25 years"
click at [732, 266] on input "text" at bounding box center [1118, 260] width 805 height 21
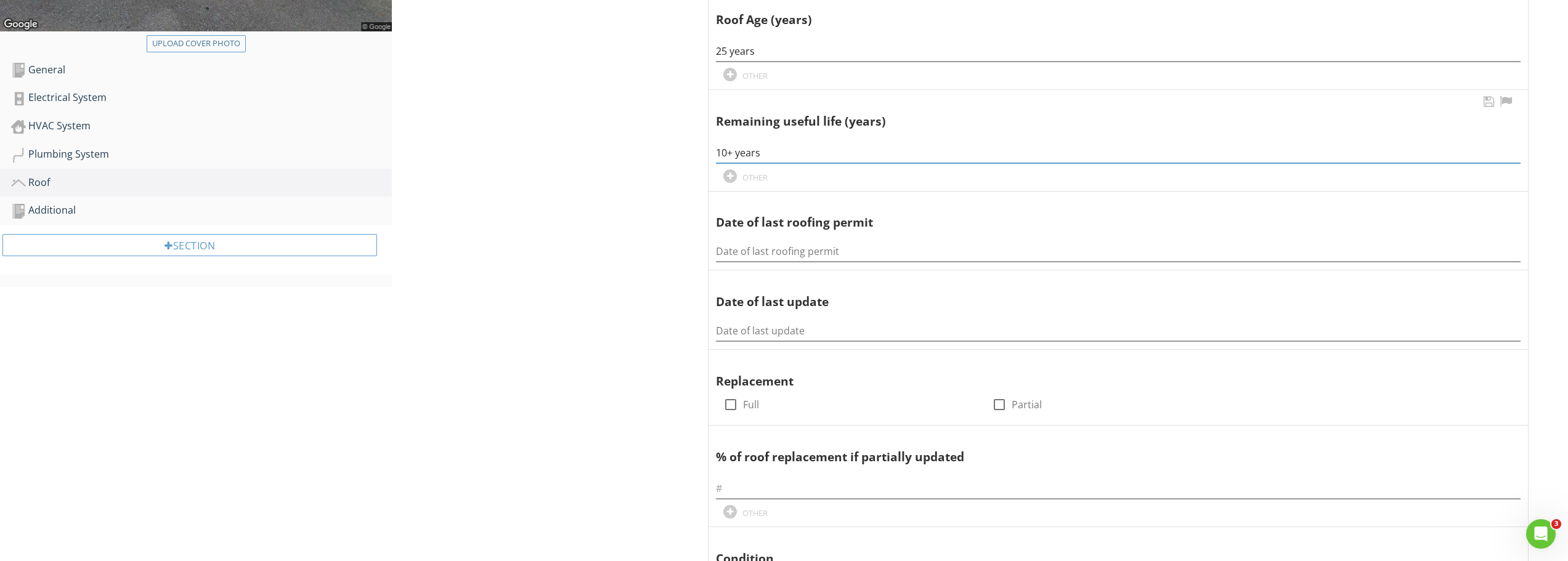
scroll to position [511, 0]
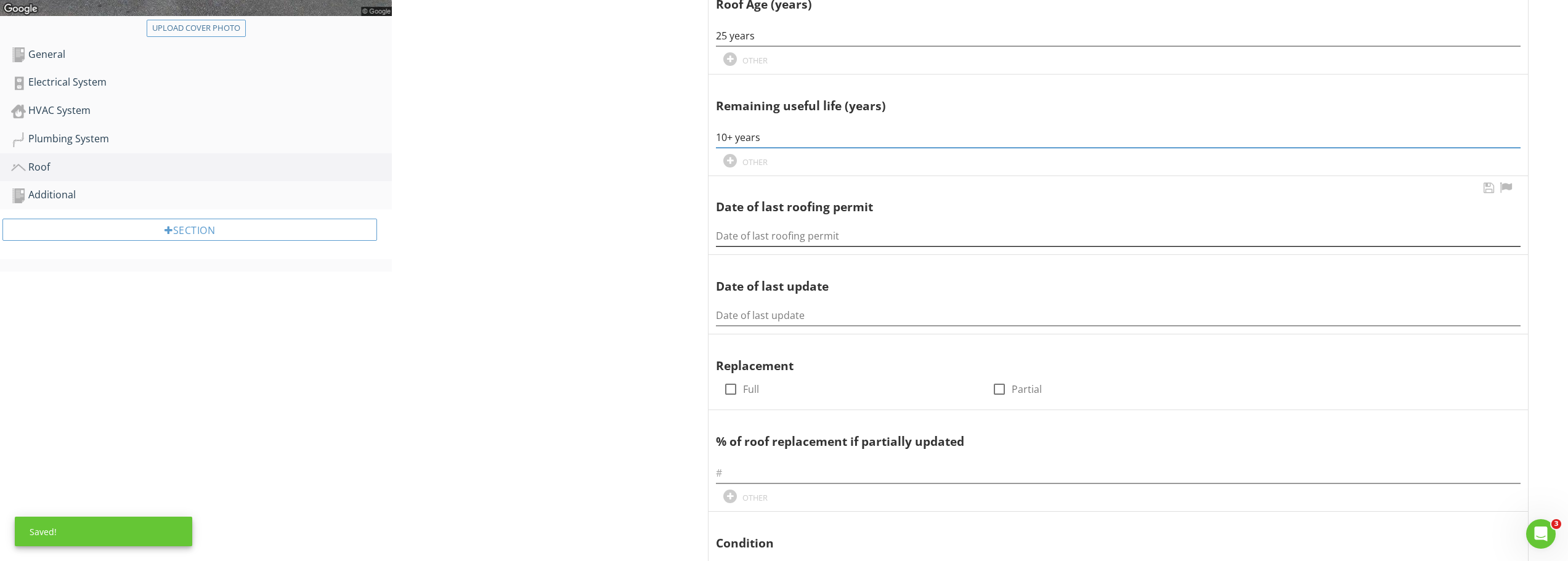
type input "10+ years"
click at [738, 239] on input "Date of last roofing permit" at bounding box center [1118, 236] width 805 height 21
paste input "00050298"
type input "00050298"
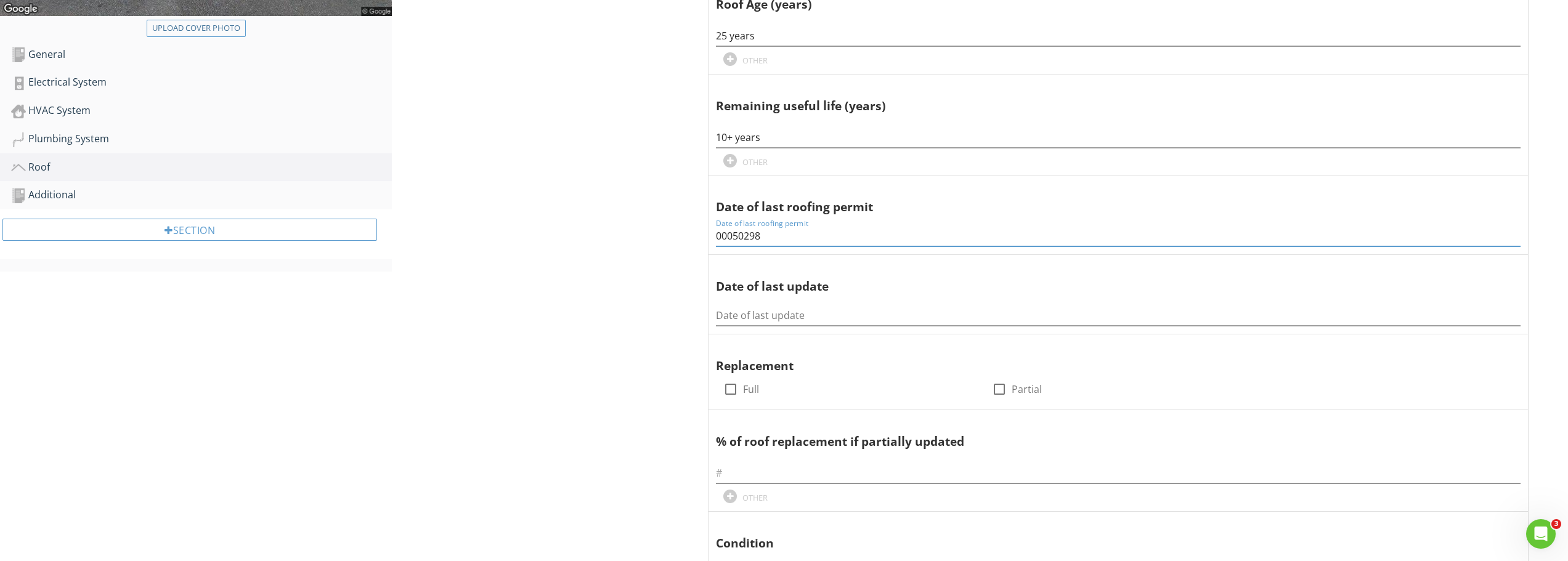
drag, startPoint x: 789, startPoint y: 235, endPoint x: 685, endPoint y: 237, distance: 104.0
click at [703, 238] on span "Covering Material check_box_outline_blank Modified Bitumen check_box_outline_bl…" at bounding box center [1120, 394] width 855 height 1211
click at [749, 234] on input "Date of last roofing permit" at bounding box center [1118, 236] width 805 height 21
paste input "05-19-2000"
type input "05-19-2000"
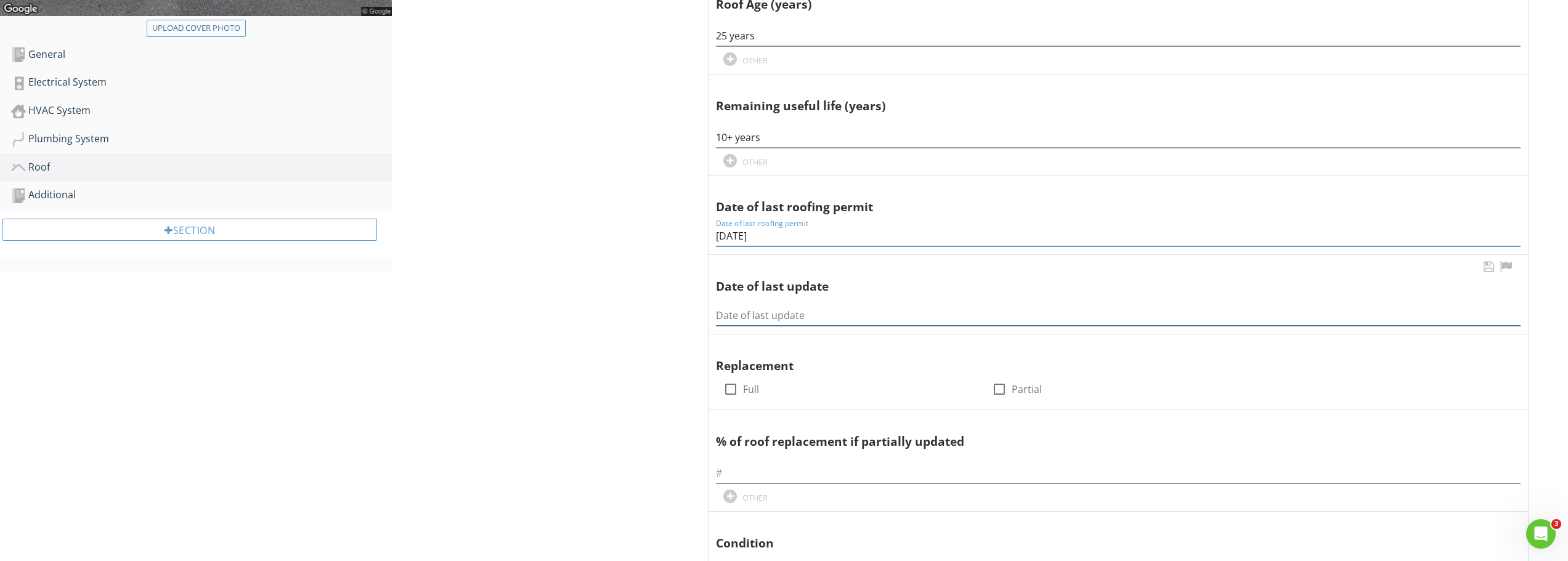
click at [734, 309] on input "Date of last update" at bounding box center [1118, 315] width 805 height 21
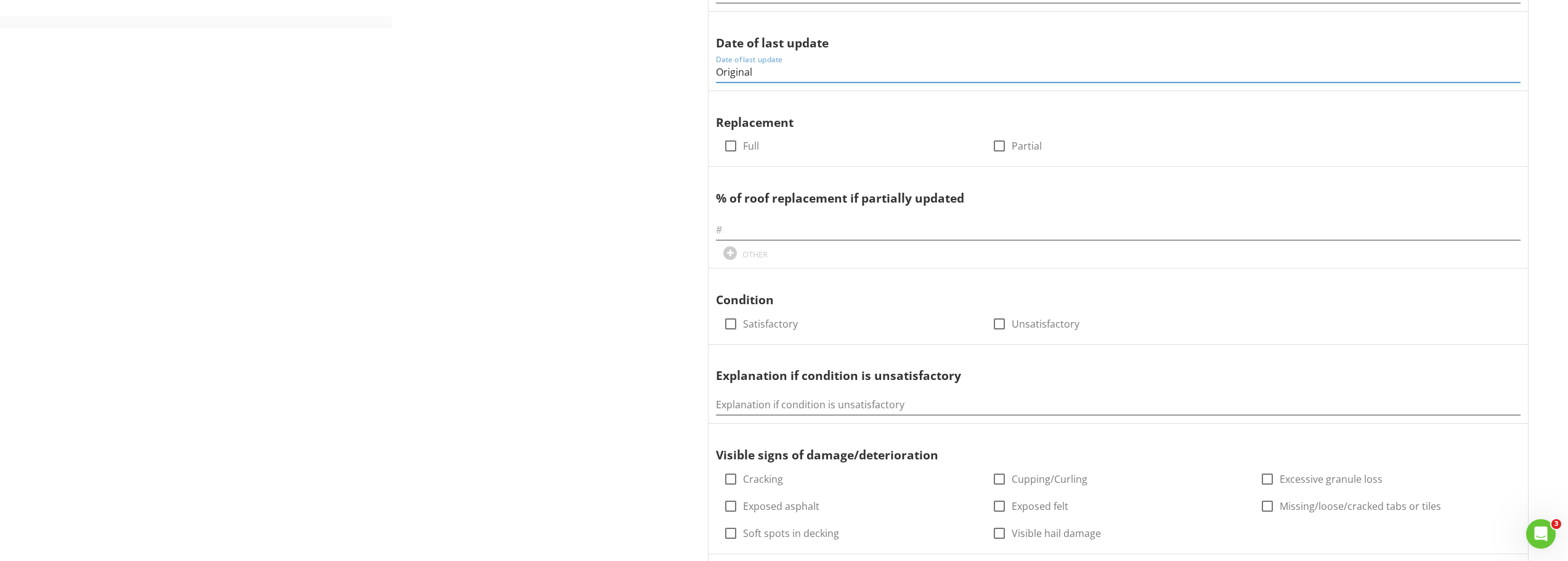
scroll to position [758, 0]
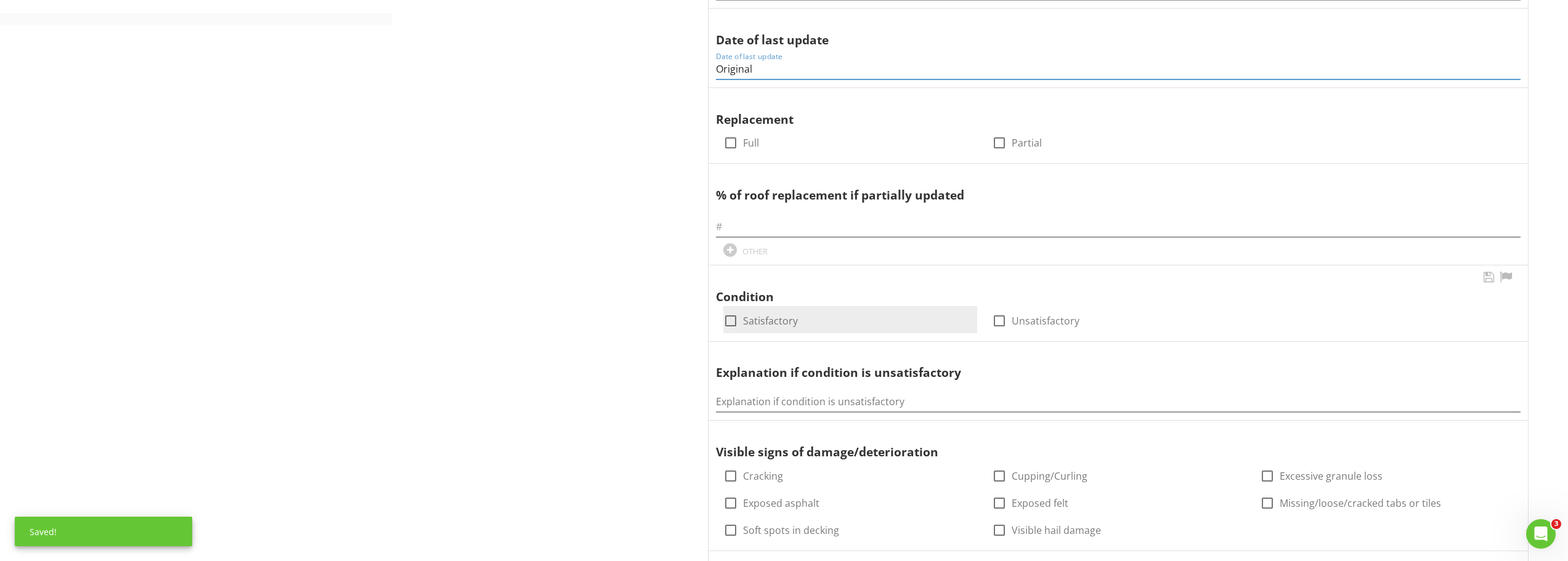
type input "Original"
click at [733, 321] on div at bounding box center [730, 321] width 21 height 21
checkbox input "true"
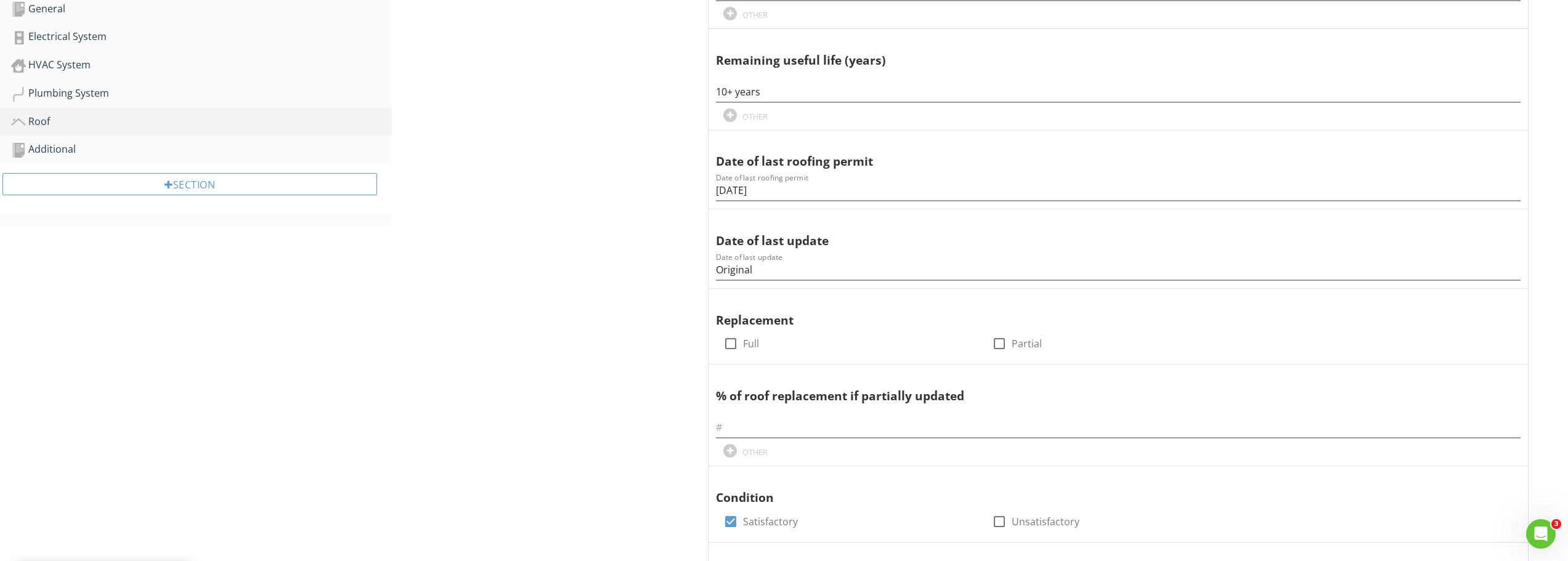
scroll to position [393, 0]
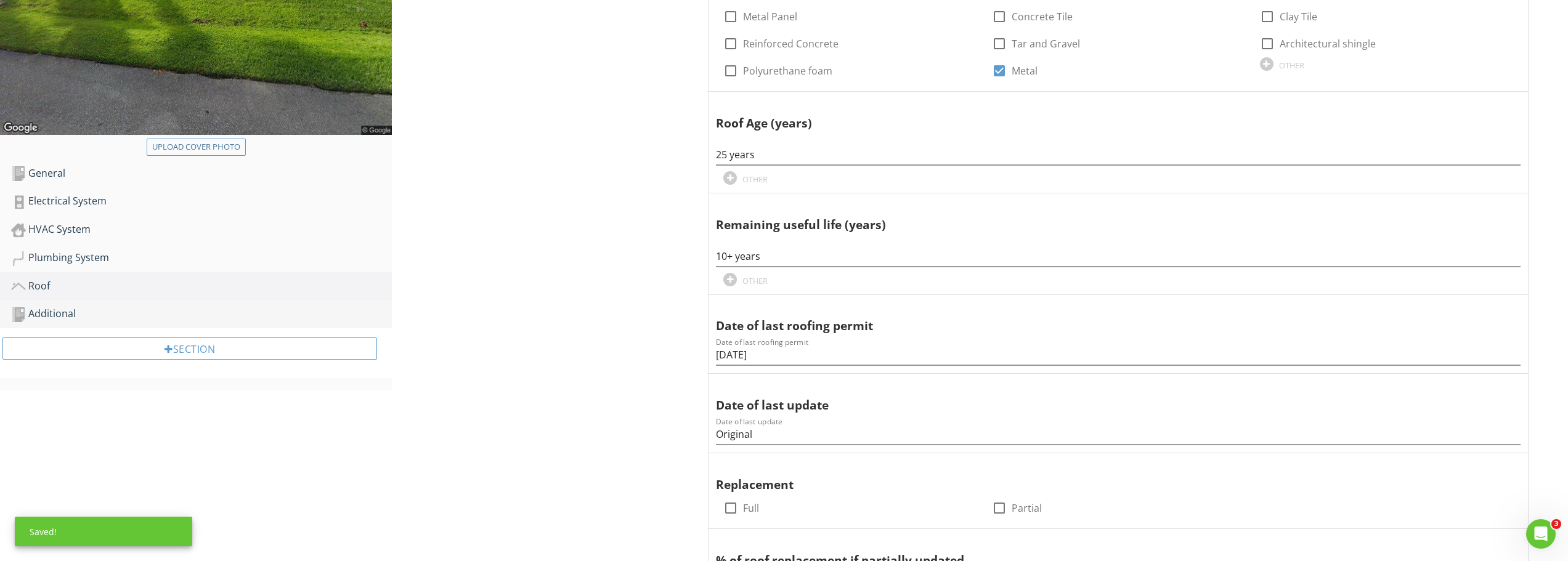
click at [64, 310] on div "Additional" at bounding box center [201, 314] width 381 height 16
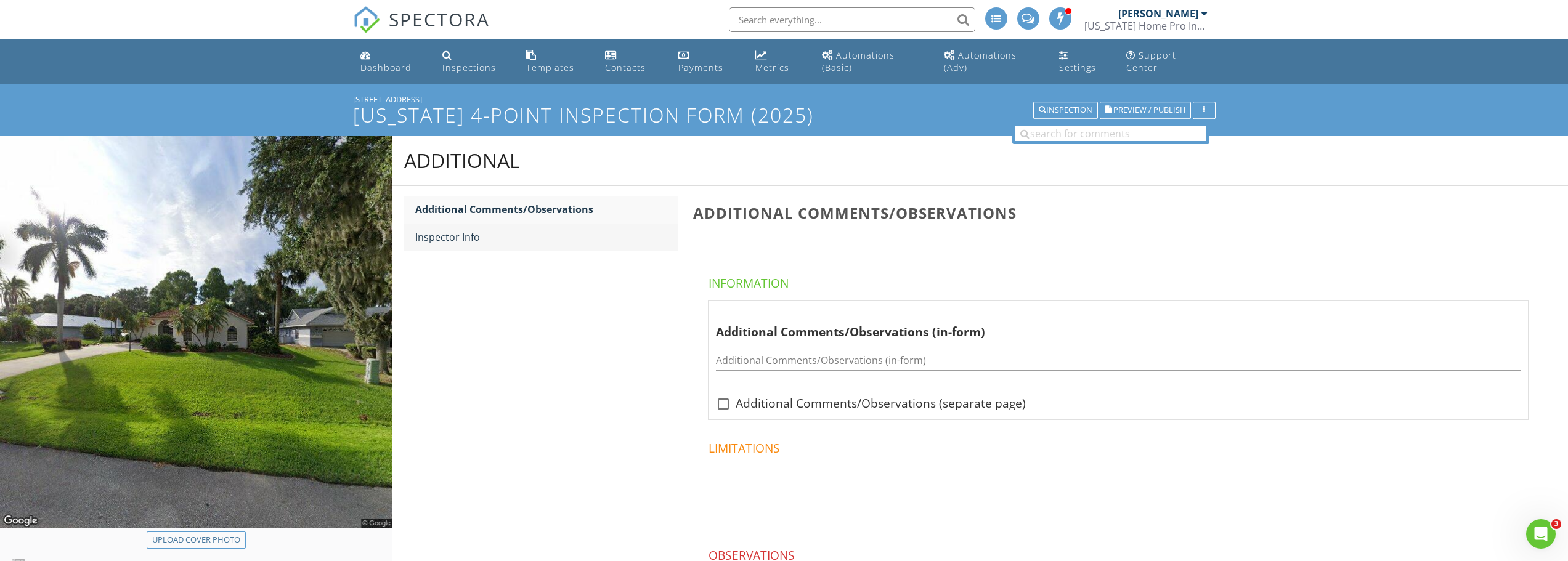
click at [459, 240] on div "Inspector Info" at bounding box center [547, 237] width 263 height 14
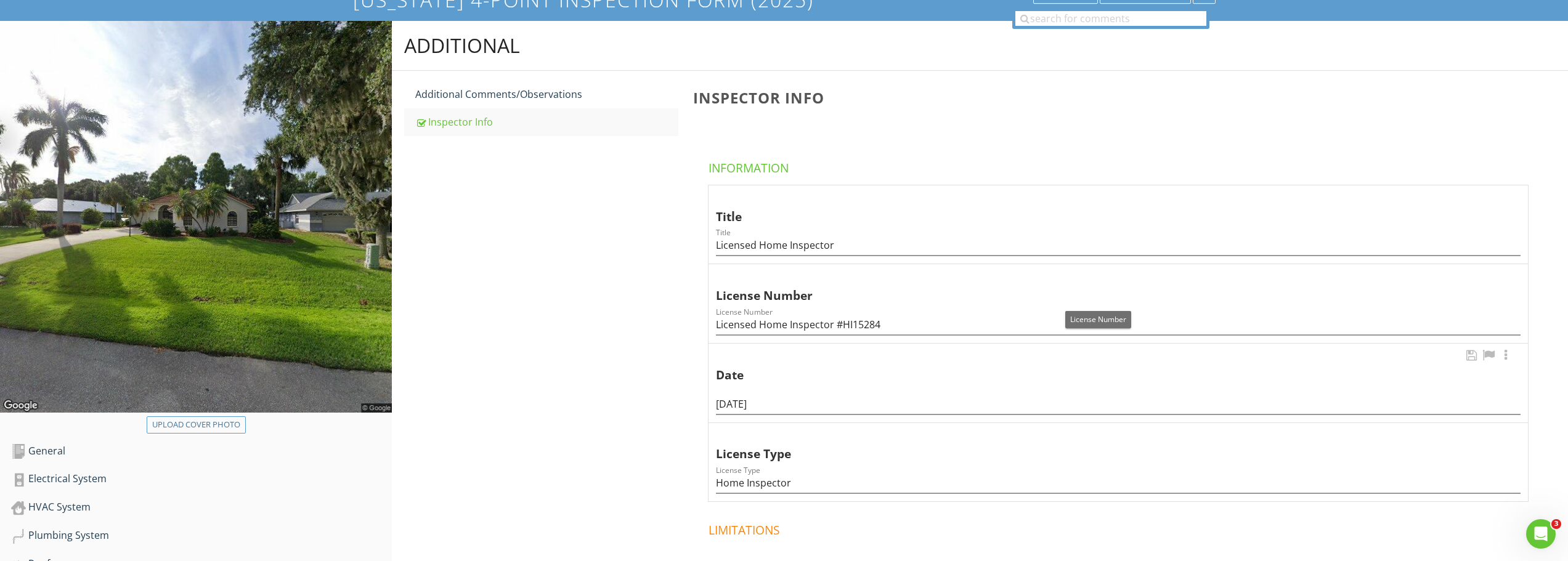
scroll to position [123, 0]
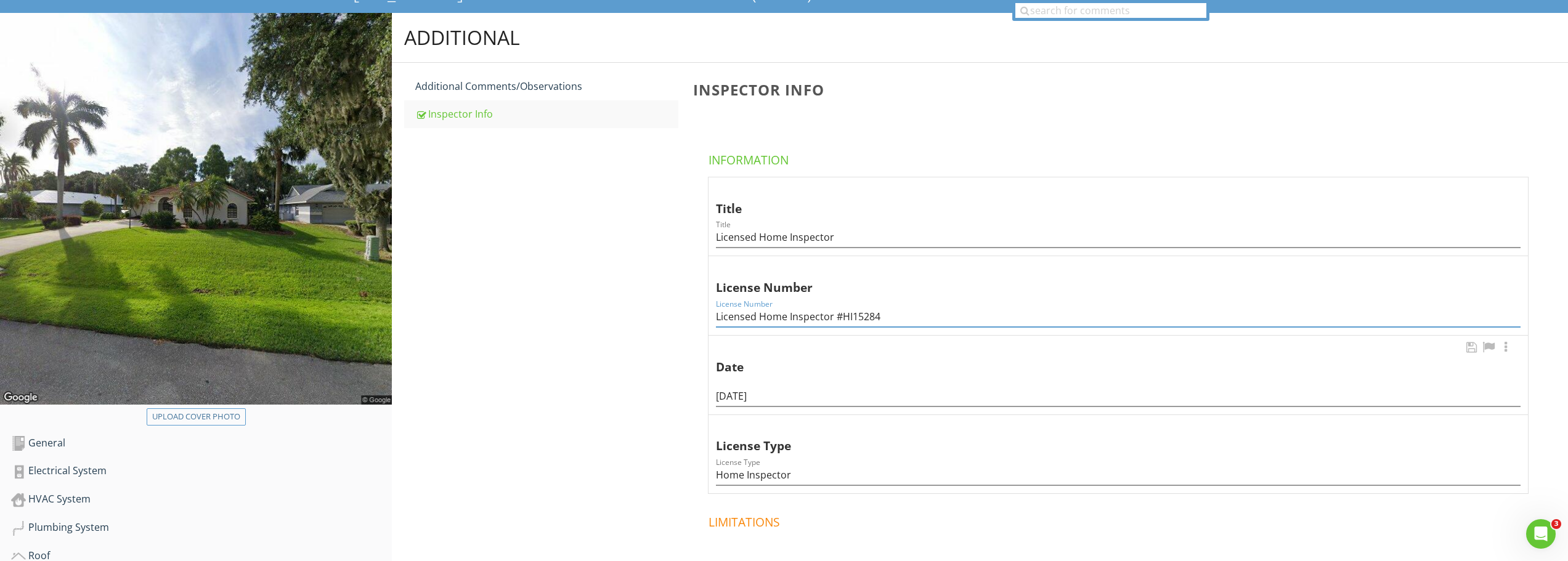
drag, startPoint x: 842, startPoint y: 312, endPoint x: 842, endPoint y: 343, distance: 31.0
click at [842, 314] on input "Licensed Home Inspector #HI15284" at bounding box center [1118, 317] width 805 height 21
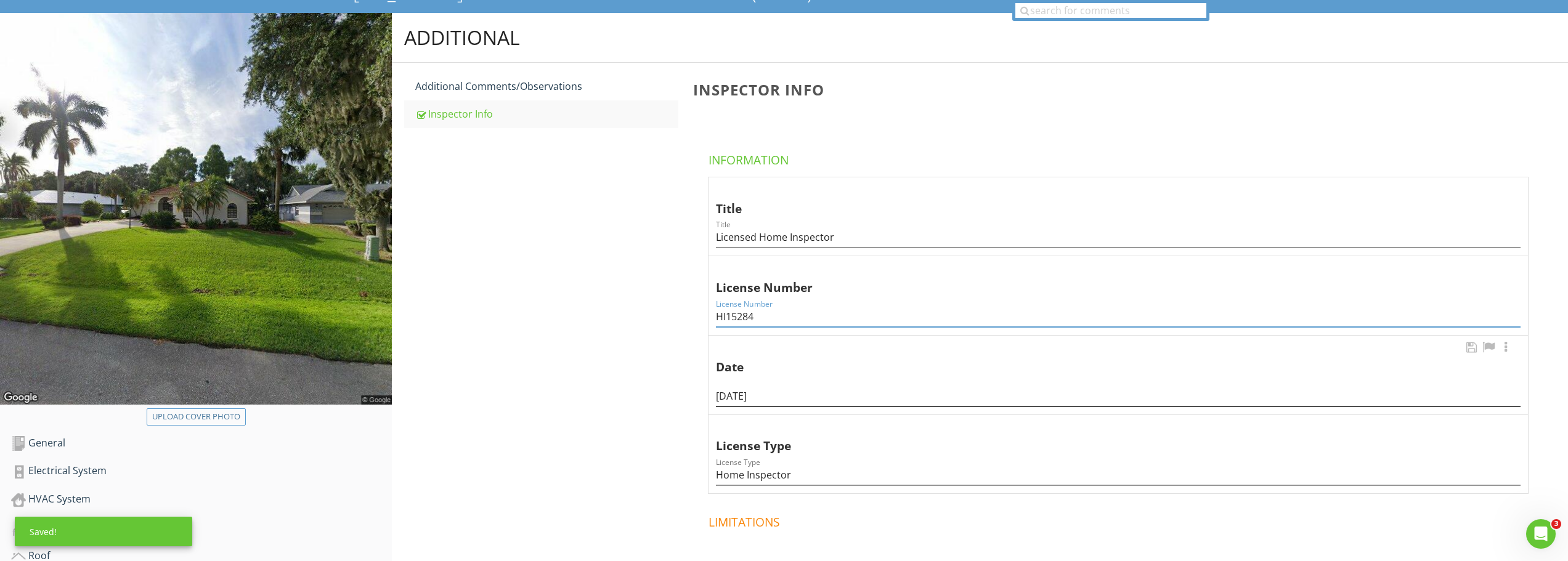
type input "HI15284"
click at [742, 392] on input "[DATE]" at bounding box center [1118, 396] width 805 height 21
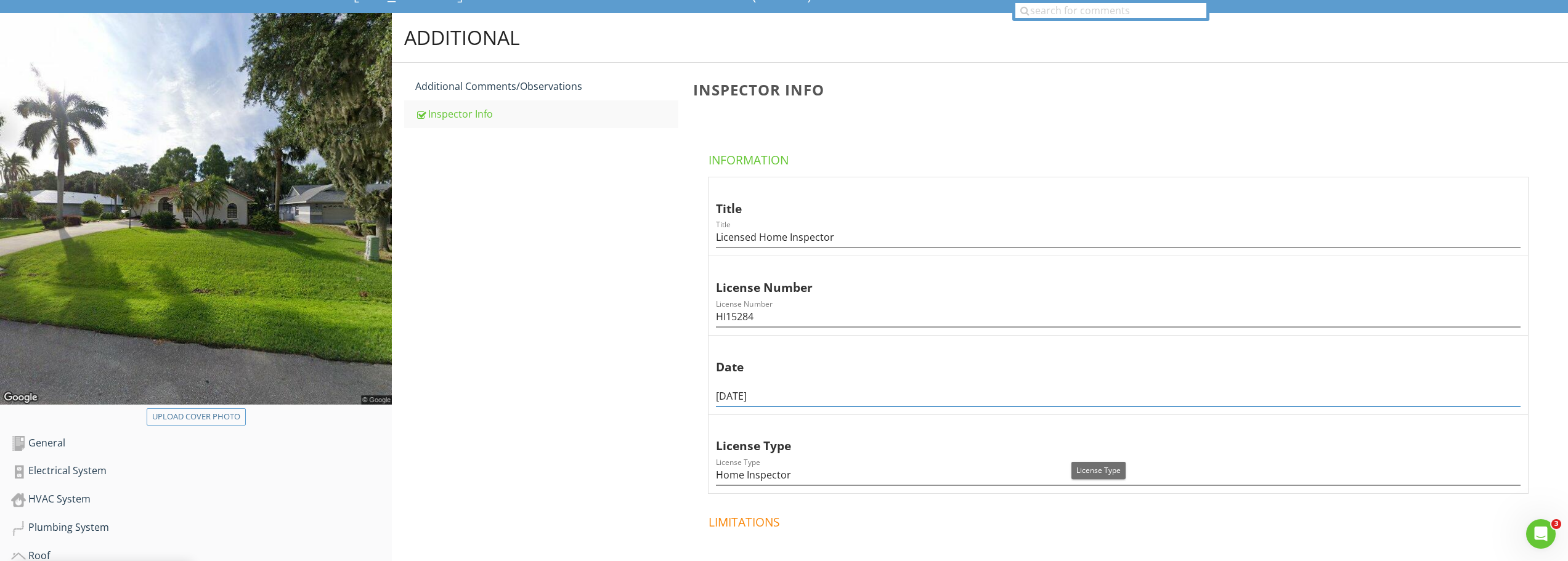
type input "08/29/2025"
click at [659, 363] on div "Additional Additional Comments/Observations Inspector Info Inspector Info Infor…" at bounding box center [980, 376] width 1177 height 726
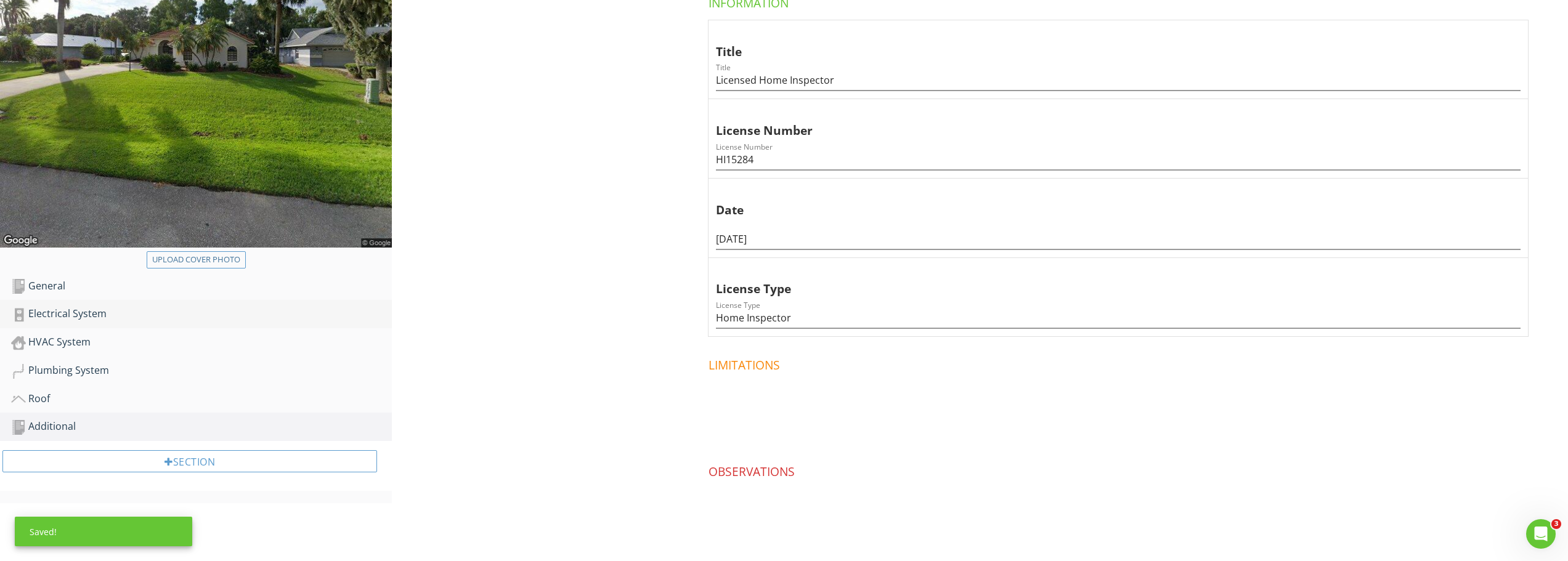
scroll to position [239, 0]
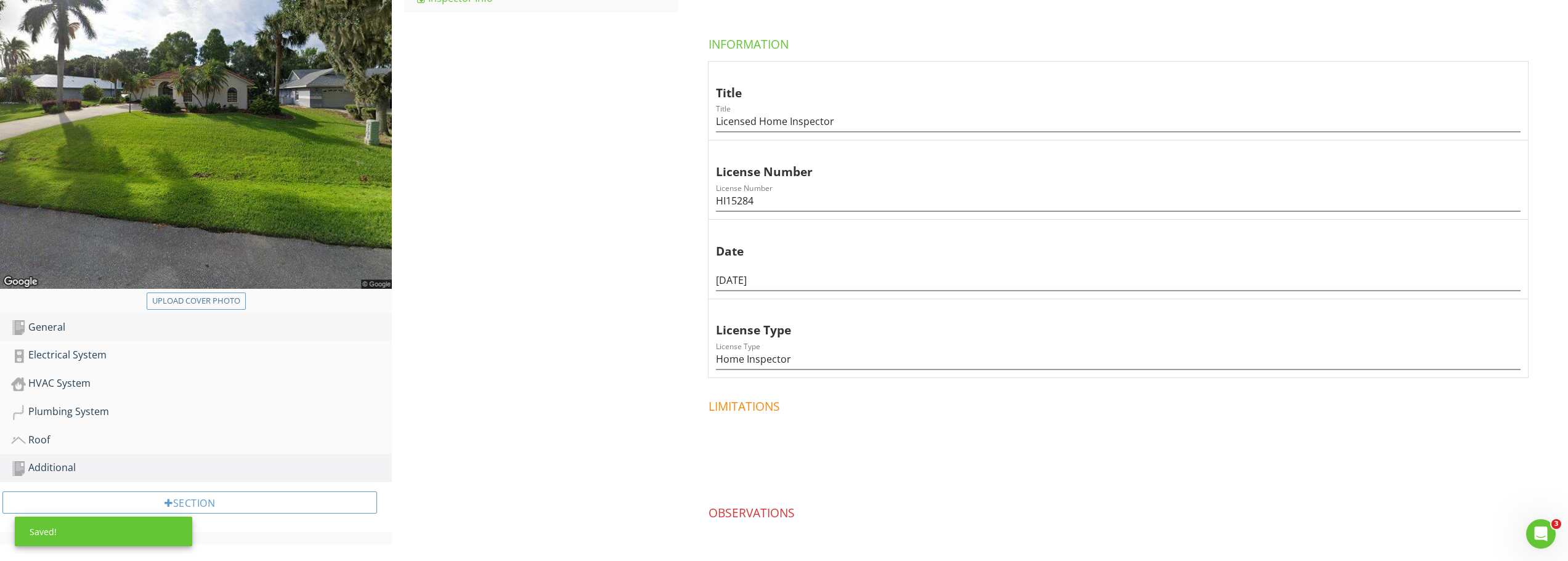
click at [42, 323] on div "General" at bounding box center [201, 328] width 381 height 16
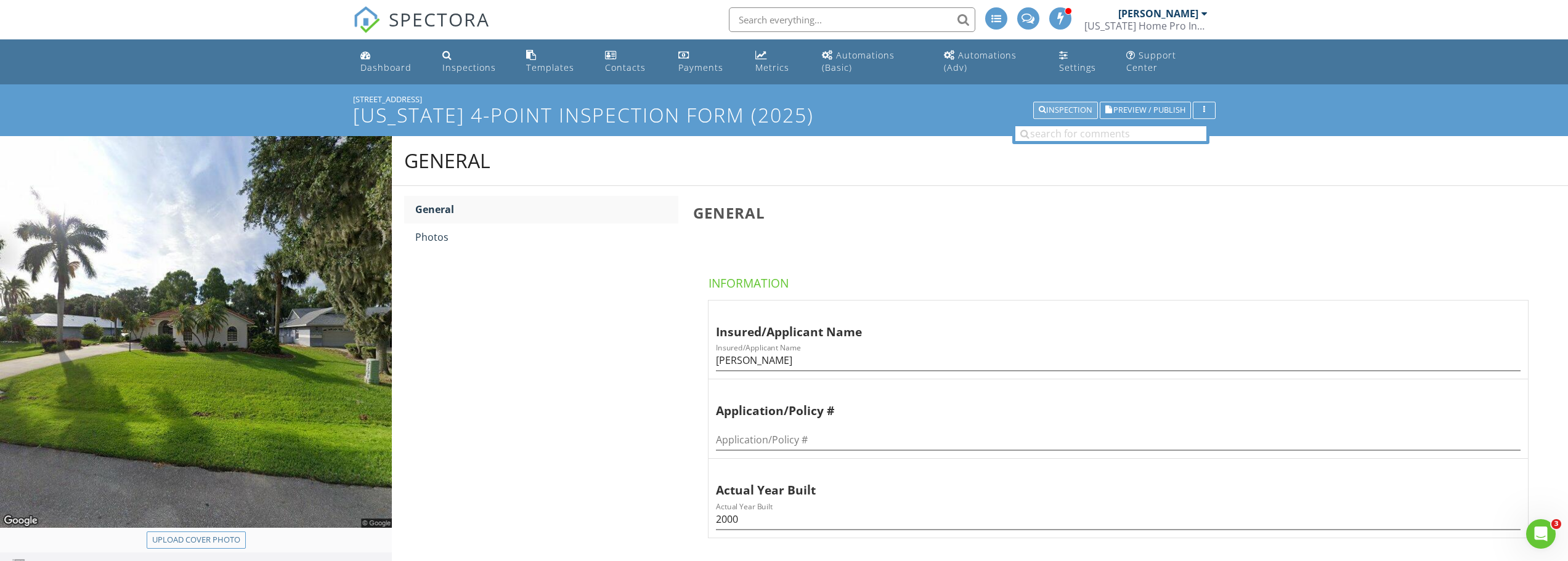
click at [1063, 109] on div "Inspection" at bounding box center [1065, 111] width 53 height 9
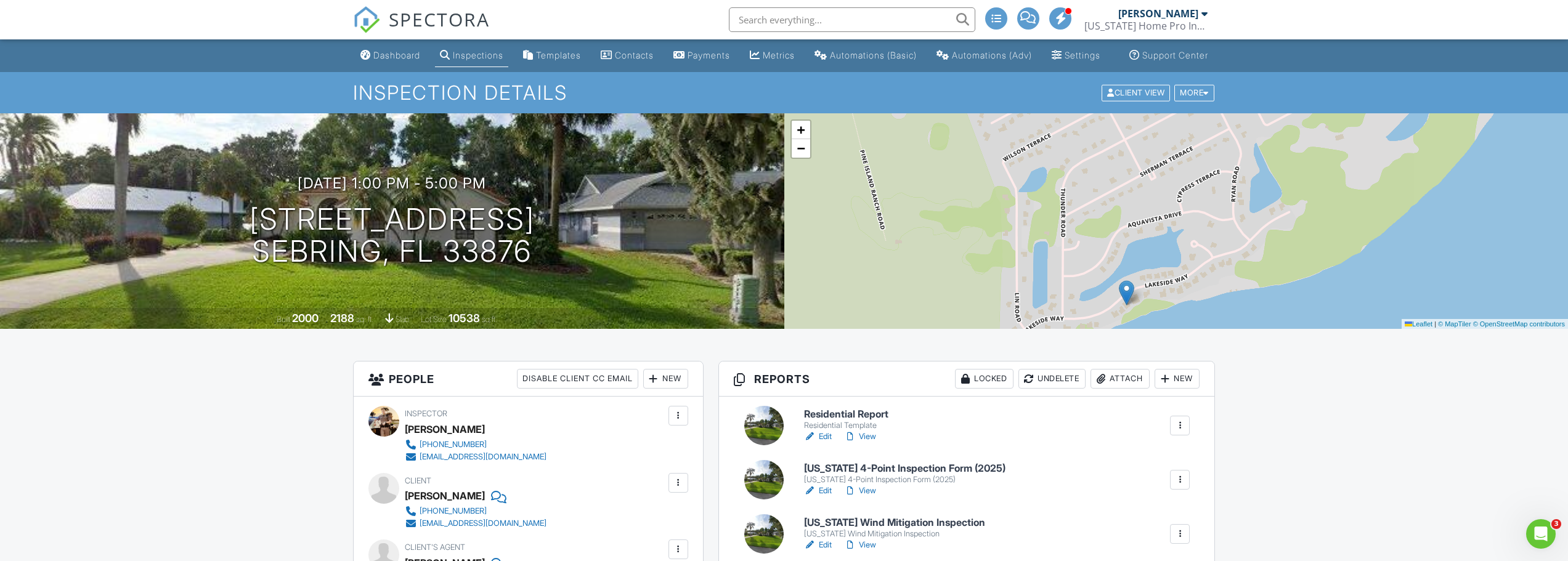
drag, startPoint x: 1147, startPoint y: 190, endPoint x: 1097, endPoint y: 275, distance: 98.6
click at [1097, 275] on div "+ − Leaflet | © MapTiler © OpenStreetMap contributors" at bounding box center [1177, 221] width 785 height 215
